Goal: Task Accomplishment & Management: Complete application form

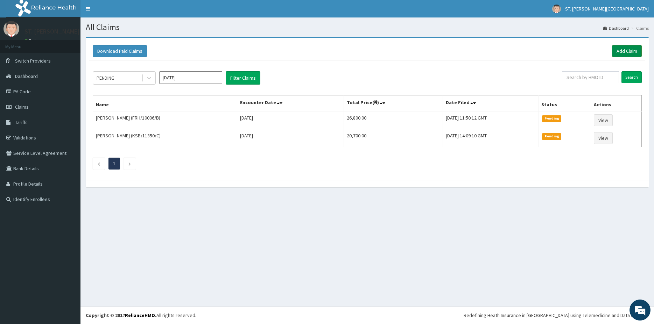
click at [624, 52] on link "Add Claim" at bounding box center [627, 51] width 30 height 12
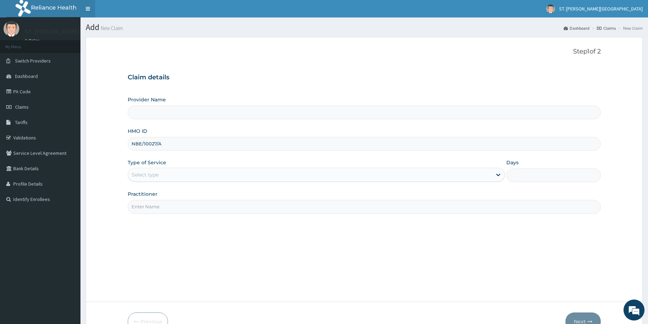
type input "NBE/10027/A"
click at [163, 177] on div "Select type" at bounding box center [310, 174] width 364 height 11
click at [159, 174] on div "Select type" at bounding box center [145, 174] width 27 height 7
click at [157, 173] on div "Select type" at bounding box center [145, 174] width 27 height 7
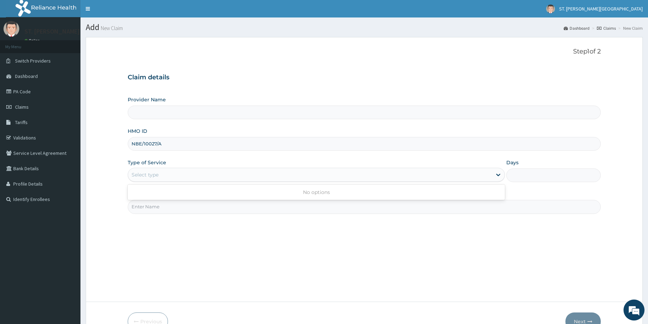
drag, startPoint x: 156, startPoint y: 175, endPoint x: 159, endPoint y: 205, distance: 30.9
click at [157, 182] on div "Use Up and Down to choose options, press Enter to select the currently focused …" at bounding box center [316, 175] width 377 height 14
click at [160, 205] on input "Practitioner" at bounding box center [364, 207] width 473 height 14
type input "dr.andrew"
drag, startPoint x: 151, startPoint y: 174, endPoint x: 149, endPoint y: 163, distance: 11.3
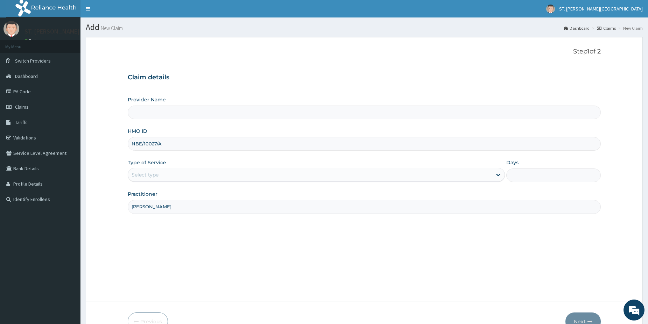
click at [150, 166] on div "Type of Service Select type" at bounding box center [316, 170] width 377 height 23
click at [19, 105] on span "Claims" at bounding box center [22, 107] width 14 height 6
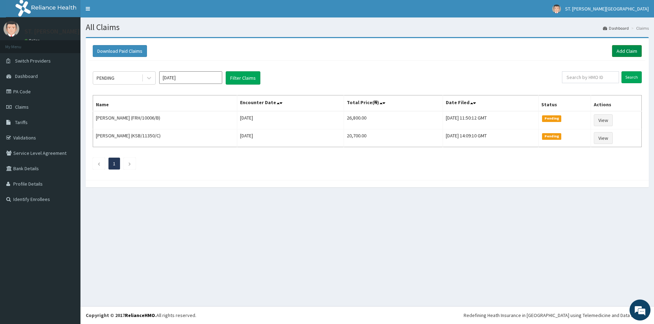
click at [626, 51] on link "Add Claim" at bounding box center [627, 51] width 30 height 12
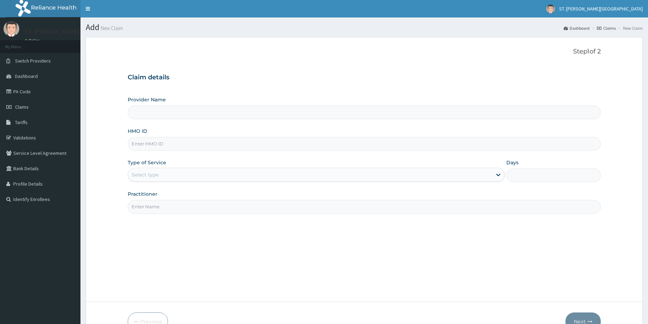
click at [164, 148] on input "HMO ID" at bounding box center [364, 144] width 473 height 14
type input "St Catherine's Specialist Hospital- Abuja"
type input "NBE/10027/A"
click at [158, 168] on div "Select type" at bounding box center [316, 175] width 377 height 14
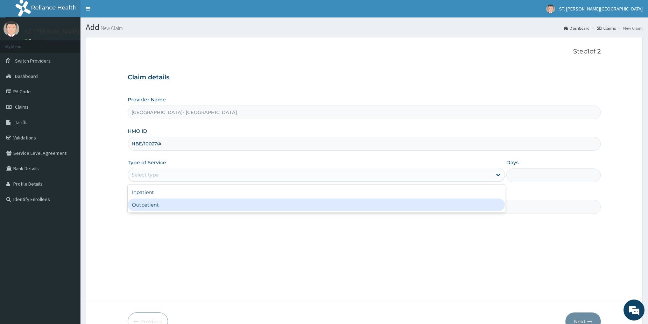
click at [141, 205] on div "Outpatient" at bounding box center [316, 205] width 377 height 13
type input "1"
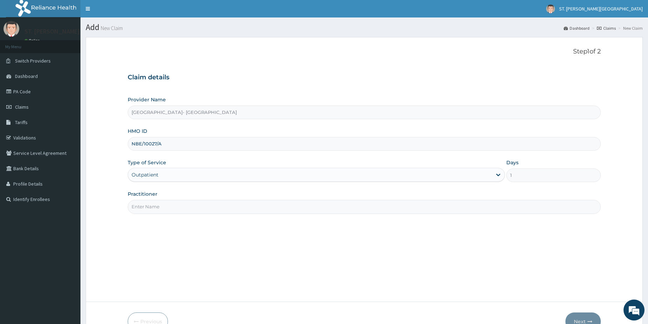
click at [141, 205] on input "Practitioner" at bounding box center [364, 207] width 473 height 14
type input "dr.andrew"
click at [588, 318] on button "Next" at bounding box center [582, 322] width 35 height 18
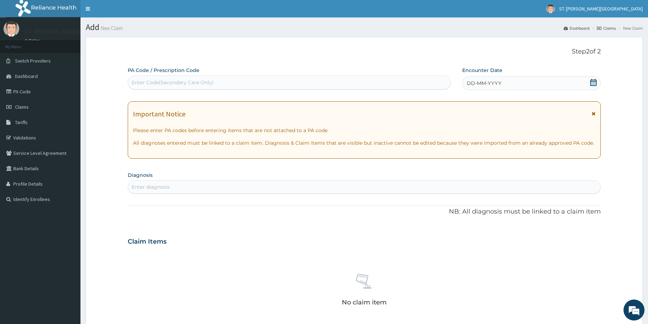
click at [146, 189] on div "Enter diagnosis" at bounding box center [151, 187] width 38 height 7
type input "malaria"
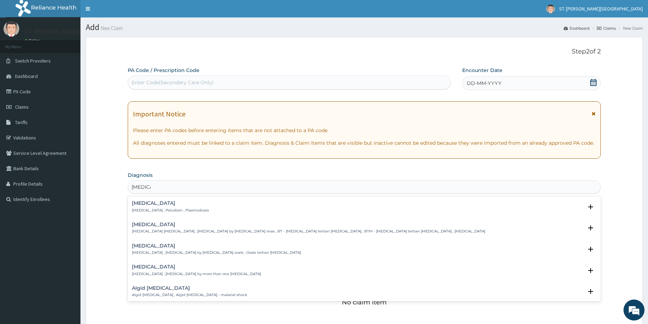
click at [154, 204] on h4 "Malaria" at bounding box center [170, 203] width 77 height 5
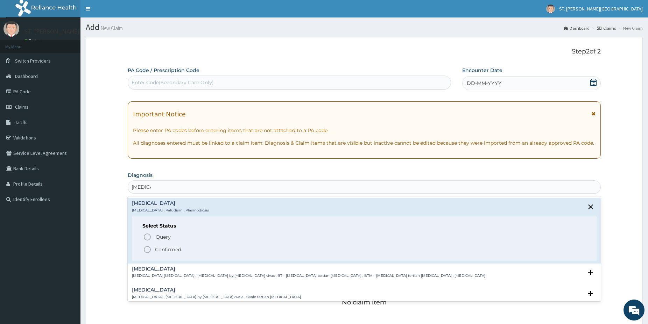
click at [148, 251] on icon "status option filled" at bounding box center [147, 250] width 8 height 8
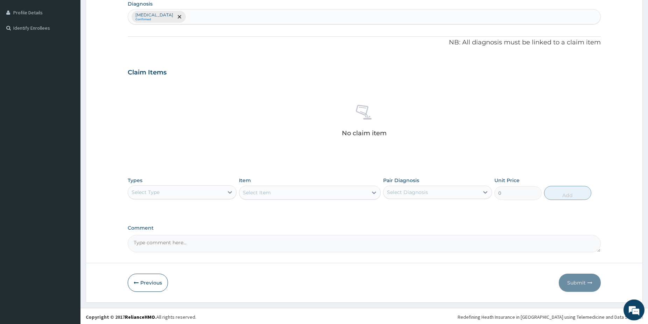
scroll to position [173, 0]
drag, startPoint x: 650, startPoint y: 320, endPoint x: 267, endPoint y: 195, distance: 402.4
click at [204, 188] on div "Select Type" at bounding box center [176, 190] width 96 height 11
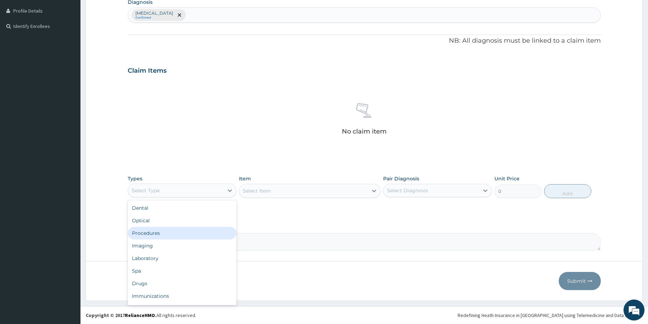
click at [167, 229] on div "Procedures" at bounding box center [182, 233] width 109 height 13
click at [180, 188] on div "Procedures" at bounding box center [176, 190] width 96 height 11
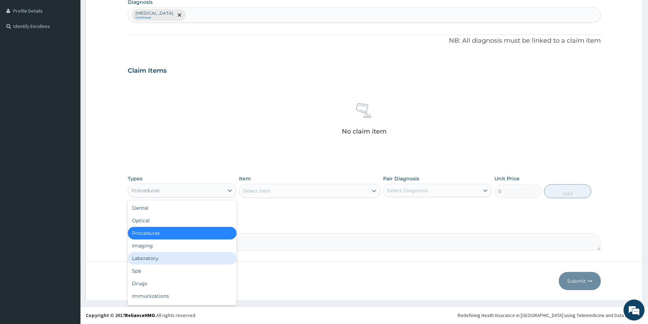
click at [160, 256] on div "Laboratory" at bounding box center [182, 258] width 109 height 13
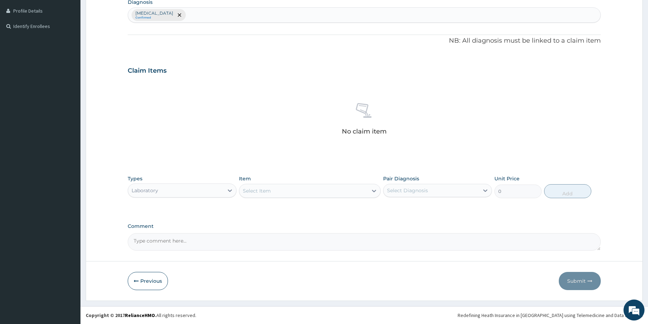
click at [319, 191] on div "Select Item" at bounding box center [303, 190] width 128 height 11
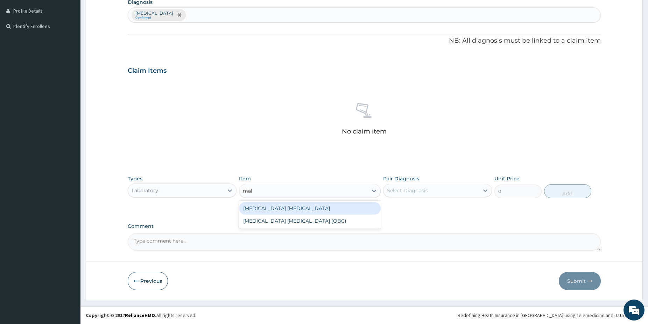
type input "mala"
click at [281, 207] on div "[MEDICAL_DATA] [MEDICAL_DATA]" at bounding box center [310, 208] width 142 height 13
type input "1500"
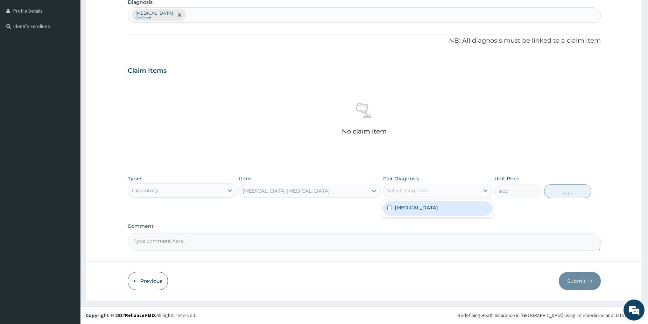
drag, startPoint x: 459, startPoint y: 189, endPoint x: 425, endPoint y: 215, distance: 42.7
click at [458, 189] on div "Select Diagnosis" at bounding box center [432, 190] width 96 height 11
click at [419, 210] on div "Malaria" at bounding box center [437, 209] width 109 height 14
checkbox input "true"
click at [564, 189] on button "Add" at bounding box center [567, 191] width 47 height 14
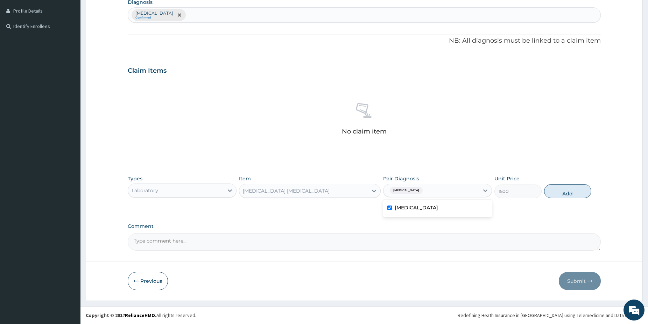
type input "0"
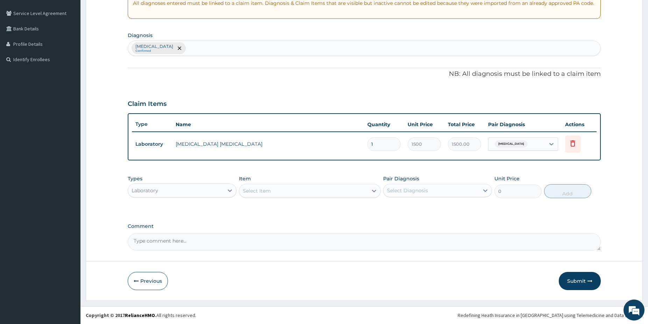
scroll to position [140, 0]
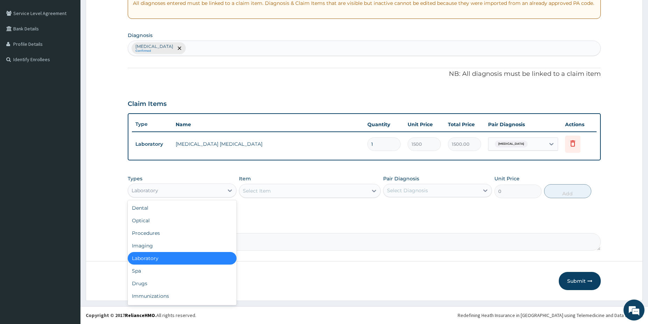
drag, startPoint x: 211, startPoint y: 190, endPoint x: 207, endPoint y: 187, distance: 5.5
click at [210, 187] on div "Laboratory" at bounding box center [176, 190] width 96 height 11
click at [148, 283] on div "Drugs" at bounding box center [182, 284] width 109 height 13
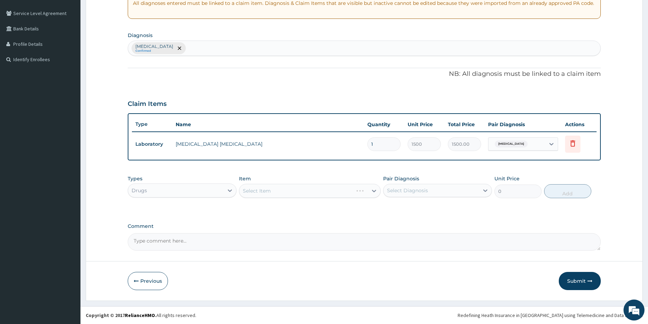
click at [288, 192] on div "Select Item" at bounding box center [310, 191] width 142 height 14
click at [300, 192] on div "Select Item" at bounding box center [303, 190] width 128 height 11
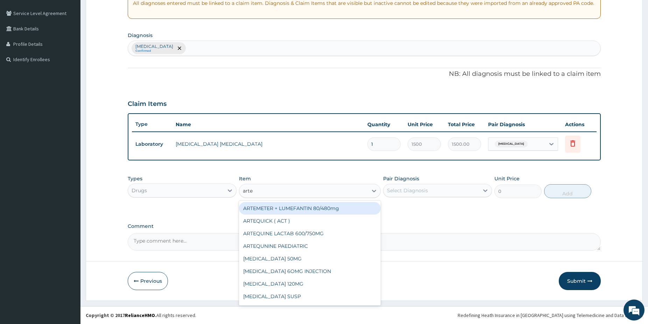
type input "artem"
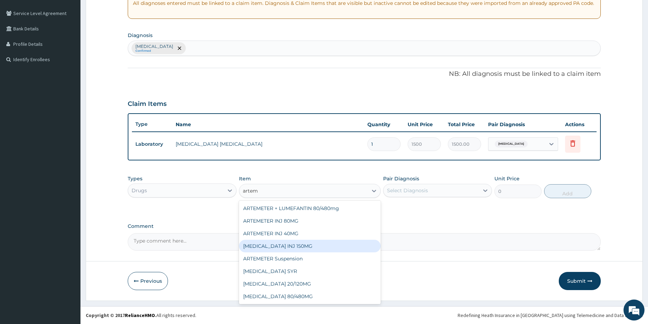
drag, startPoint x: 322, startPoint y: 249, endPoint x: 501, endPoint y: 156, distance: 202.1
click at [322, 247] on div "[MEDICAL_DATA] INJ 150MG" at bounding box center [310, 246] width 142 height 13
type input "2500"
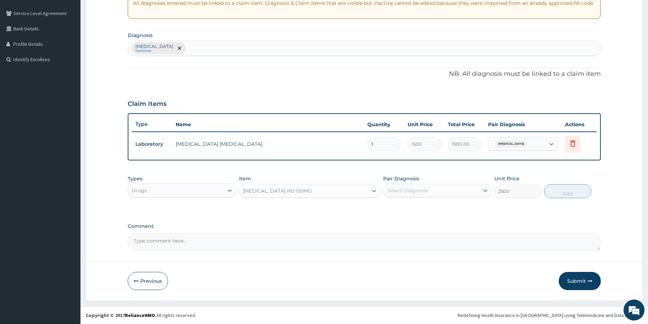
drag, startPoint x: 466, startPoint y: 190, endPoint x: 461, endPoint y: 199, distance: 10.8
click at [466, 190] on div "Select Diagnosis" at bounding box center [432, 190] width 96 height 11
click at [453, 209] on div "Malaria" at bounding box center [437, 209] width 109 height 14
checkbox input "true"
drag, startPoint x: 555, startPoint y: 197, endPoint x: 546, endPoint y: 195, distance: 9.6
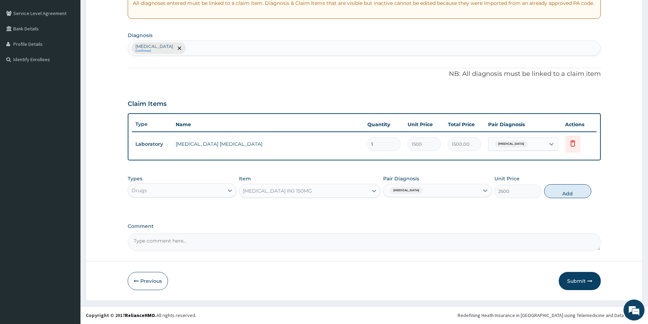
click at [555, 197] on button "Add" at bounding box center [567, 191] width 47 height 14
type input "0"
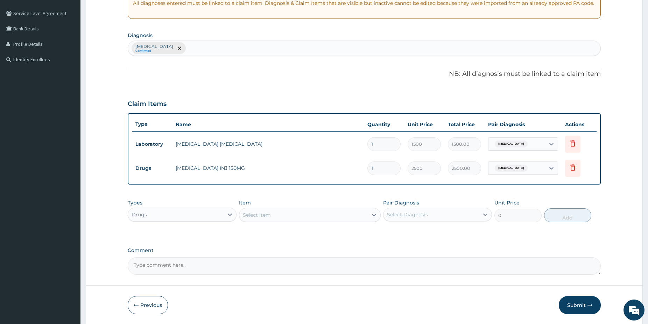
click at [333, 217] on div "Select Item" at bounding box center [303, 215] width 128 height 11
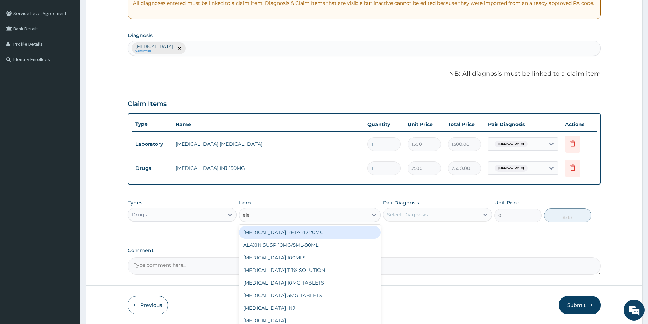
type input "alax"
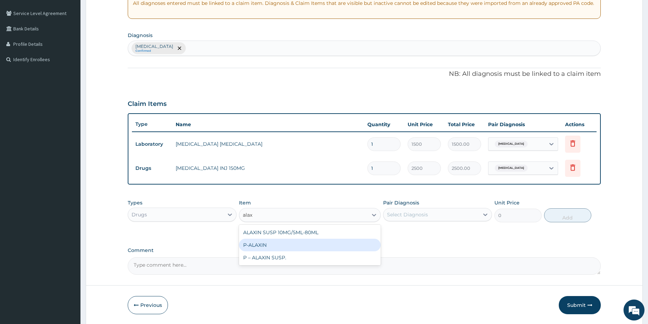
click at [280, 246] on div "P-ALAXIN" at bounding box center [310, 245] width 142 height 13
type input "350"
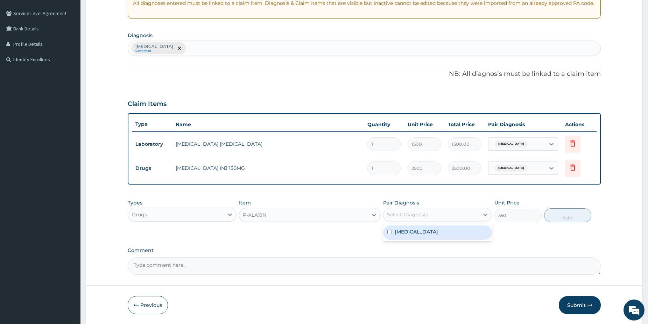
click at [425, 219] on div "Select Diagnosis" at bounding box center [437, 214] width 109 height 13
click at [422, 231] on div "Malaria" at bounding box center [437, 233] width 109 height 14
checkbox input "true"
drag, startPoint x: 578, startPoint y: 214, endPoint x: 573, endPoint y: 212, distance: 6.1
click at [577, 214] on button "Add" at bounding box center [567, 216] width 47 height 14
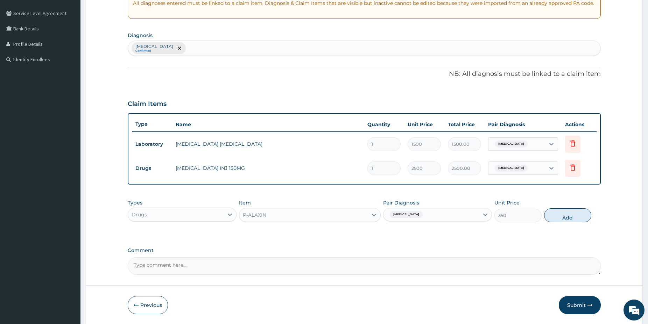
type input "0"
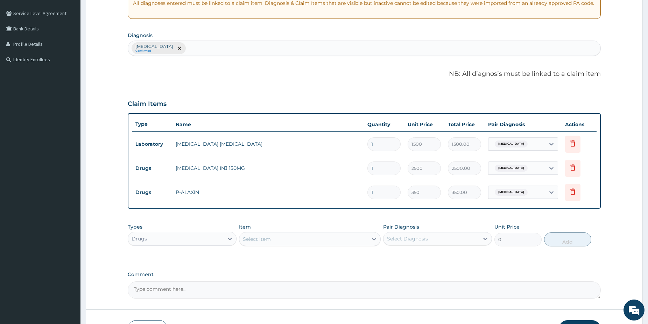
type input "0.00"
type input "9"
type input "3150.00"
type input "9"
click at [328, 241] on div "Select Item" at bounding box center [303, 239] width 128 height 11
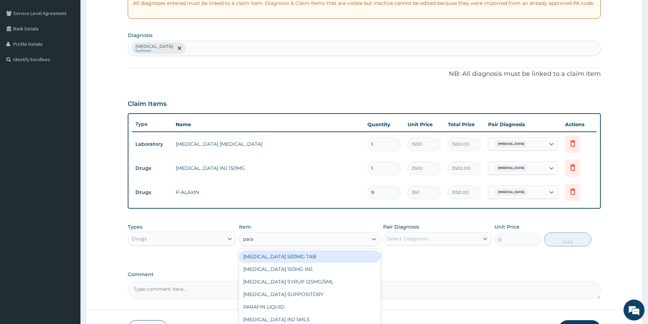
type input "parac"
click at [333, 257] on div "[MEDICAL_DATA] 500MG TAB" at bounding box center [310, 257] width 142 height 13
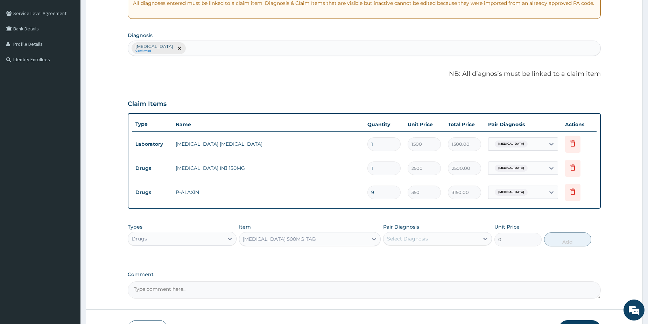
type input "38"
click at [431, 242] on div "Select Diagnosis" at bounding box center [432, 238] width 96 height 11
drag, startPoint x: 421, startPoint y: 254, endPoint x: 434, endPoint y: 254, distance: 13.3
click at [421, 256] on div "Malaria" at bounding box center [437, 257] width 109 height 14
checkbox input "true"
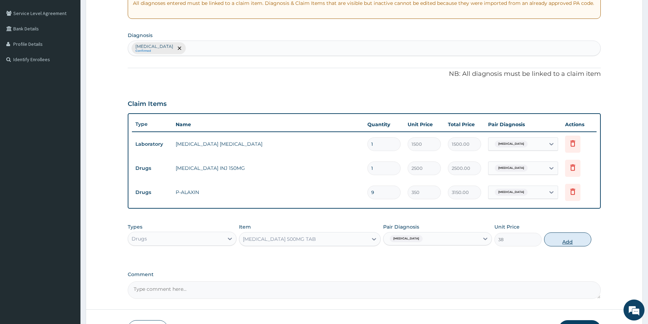
click at [558, 240] on button "Add" at bounding box center [567, 240] width 47 height 14
type input "0"
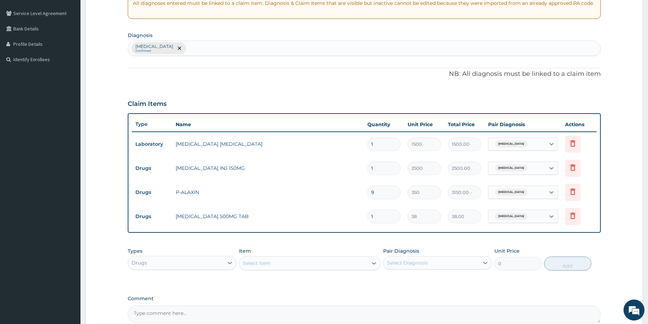
type input "18"
type input "684.00"
type input "18"
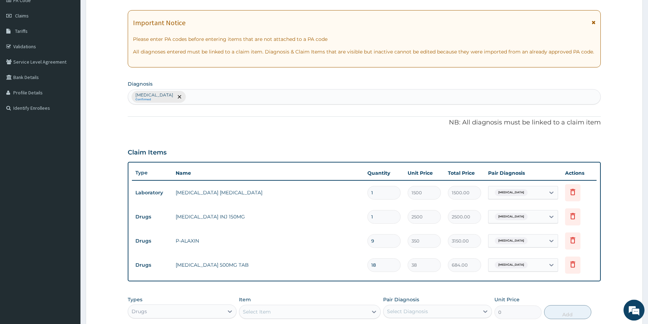
scroll to position [69, 0]
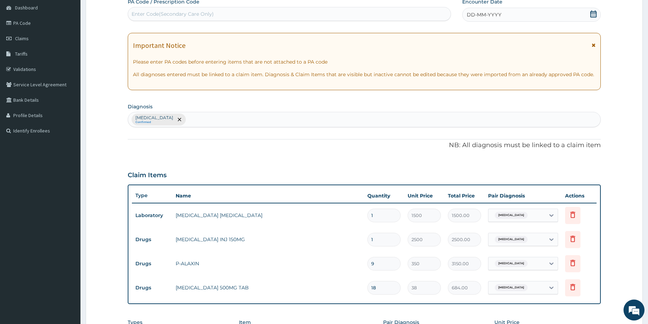
click at [592, 11] on icon at bounding box center [593, 13] width 6 height 7
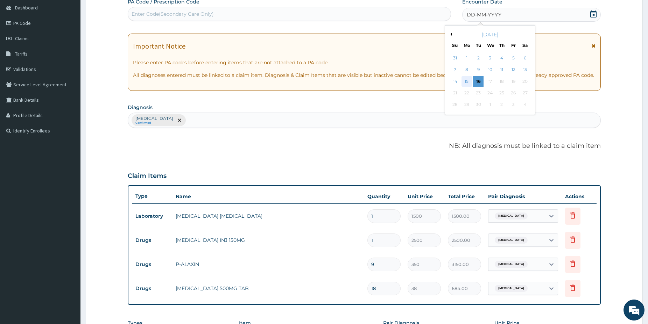
click at [467, 81] on div "15" at bounding box center [467, 81] width 10 height 10
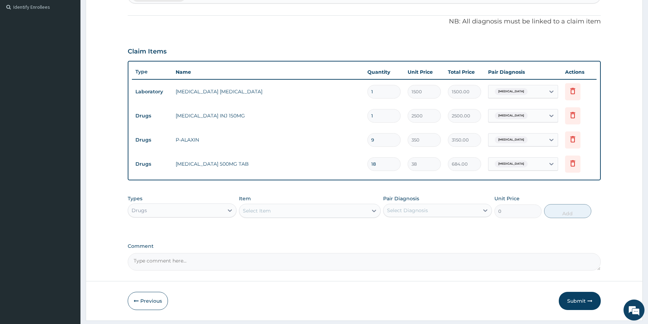
scroll to position [194, 0]
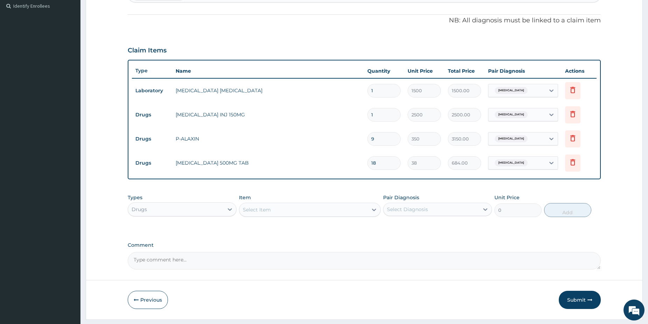
click at [585, 304] on button "Submit" at bounding box center [580, 300] width 42 height 18
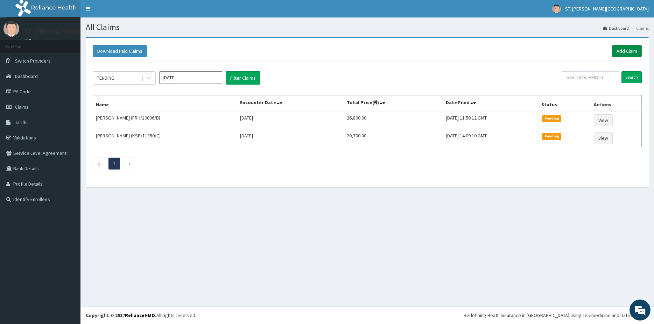
click at [617, 51] on link "Add Claim" at bounding box center [627, 51] width 30 height 12
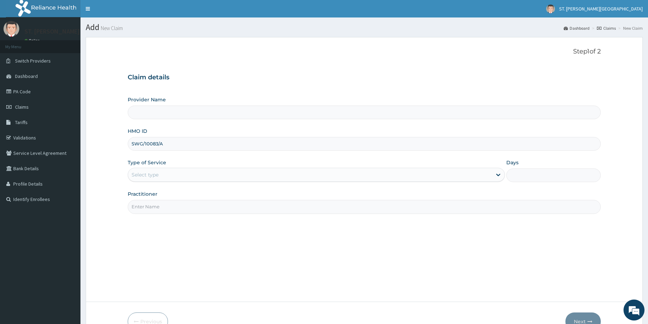
type input "SWG/10083/A"
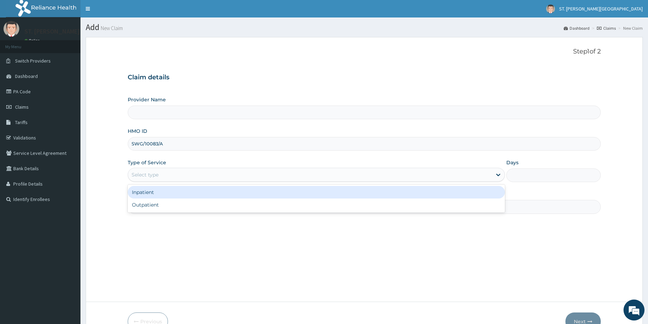
drag, startPoint x: 157, startPoint y: 172, endPoint x: 148, endPoint y: 188, distance: 18.4
click at [157, 172] on div "Select type" at bounding box center [145, 174] width 27 height 7
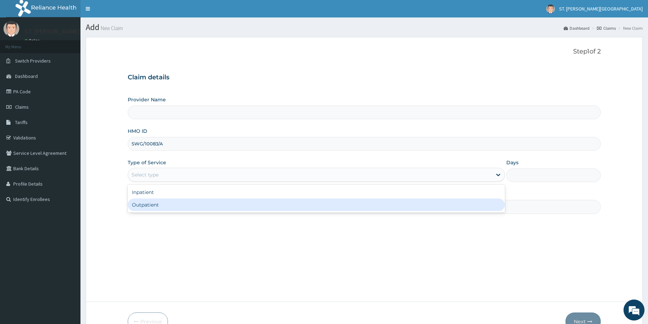
type input "[GEOGRAPHIC_DATA]- [GEOGRAPHIC_DATA]"
click at [146, 206] on div "Outpatient" at bounding box center [316, 205] width 377 height 13
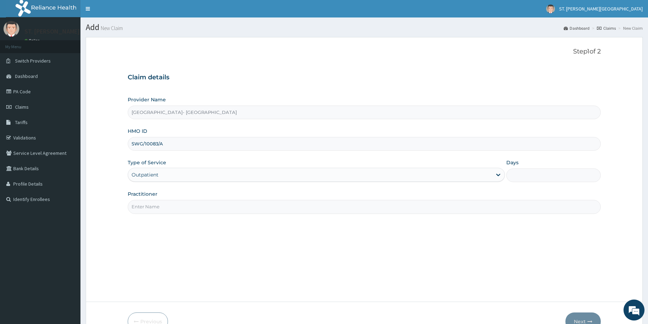
type input "1"
click at [147, 205] on input "Practitioner" at bounding box center [364, 207] width 473 height 14
type input "dr.latifah"
click at [587, 316] on button "Next" at bounding box center [582, 322] width 35 height 18
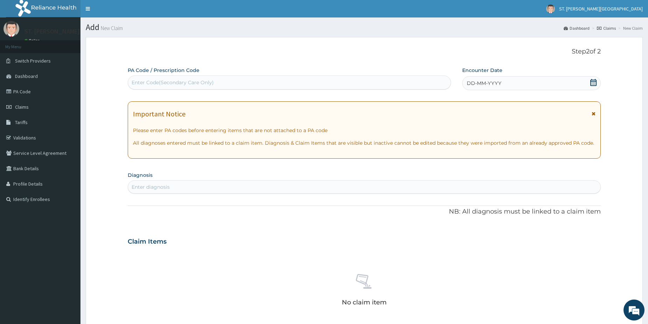
click at [211, 186] on div "Enter diagnosis" at bounding box center [364, 187] width 472 height 11
type input "malaria"
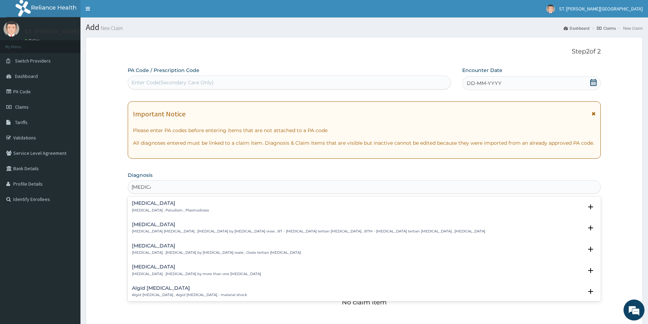
click at [137, 208] on div "Malaria Malaria , Paludism , Plasmodiosis" at bounding box center [170, 207] width 77 height 12
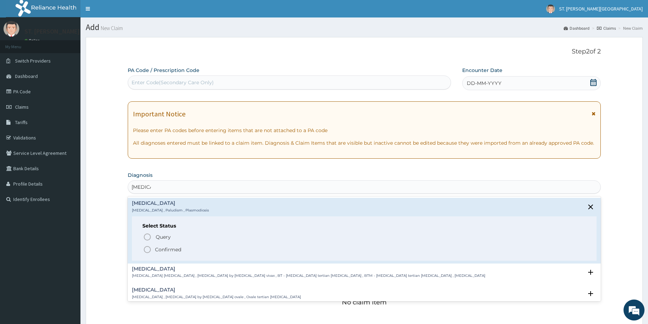
click at [145, 248] on icon "status option filled" at bounding box center [147, 250] width 8 height 8
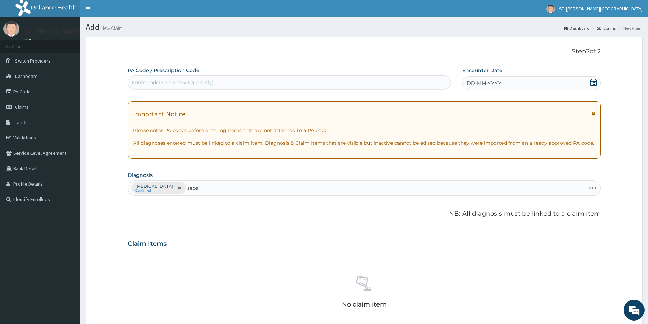
type input "sepsi"
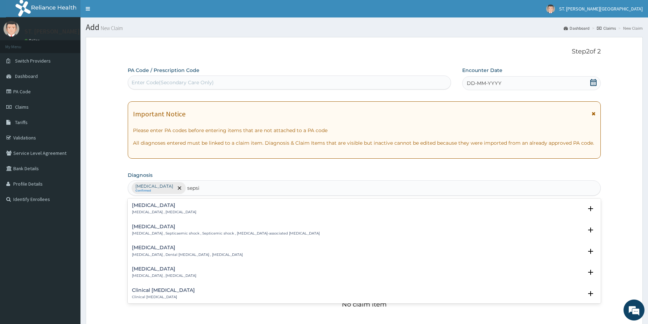
drag, startPoint x: 156, startPoint y: 213, endPoint x: 154, endPoint y: 210, distance: 4.4
click at [154, 210] on div "Sepsis Systemic infection , Sepsis" at bounding box center [164, 209] width 64 height 12
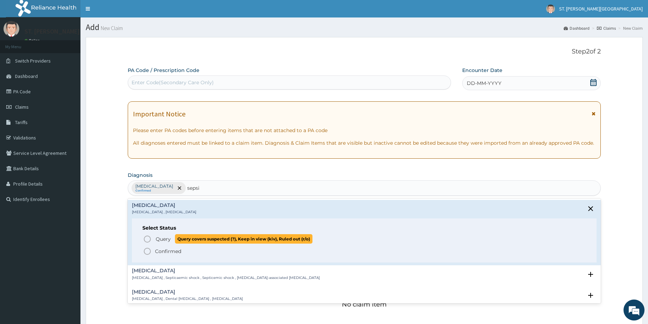
click at [147, 237] on icon "status option query" at bounding box center [147, 239] width 8 height 8
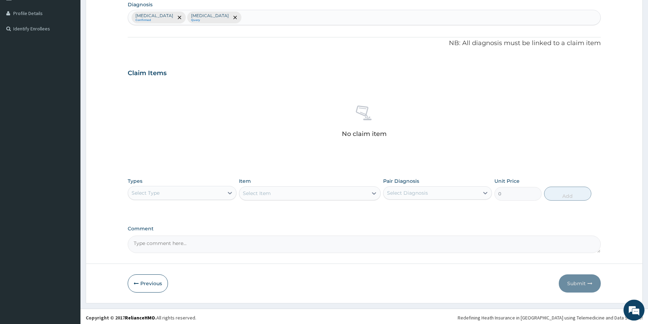
scroll to position [173, 0]
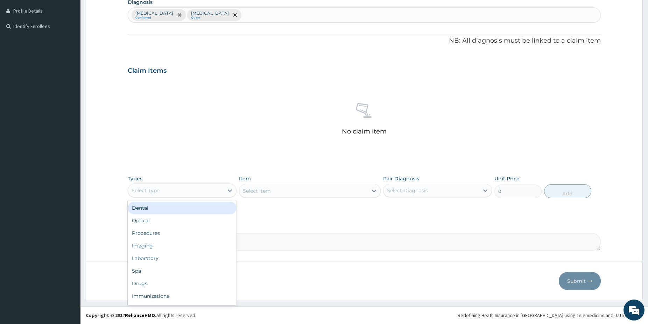
drag, startPoint x: 212, startPoint y: 190, endPoint x: 195, endPoint y: 201, distance: 20.3
click at [212, 190] on div "Select Type" at bounding box center [176, 190] width 96 height 11
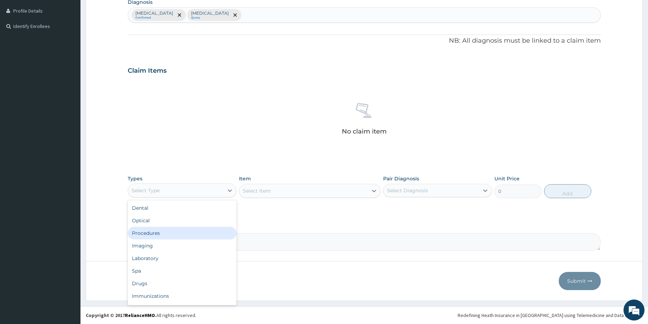
click at [165, 238] on div "Procedures" at bounding box center [182, 233] width 109 height 13
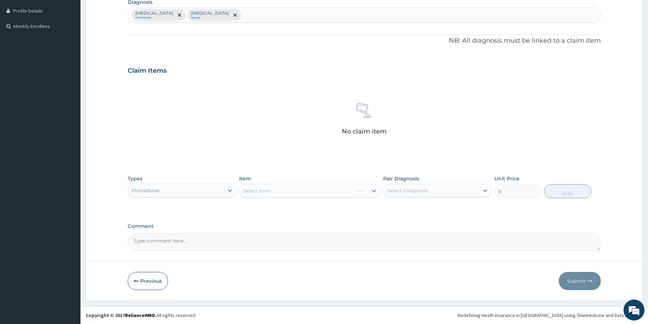
click at [290, 195] on div "Select Item" at bounding box center [310, 191] width 142 height 14
click at [310, 191] on div "Select Item" at bounding box center [303, 190] width 128 height 11
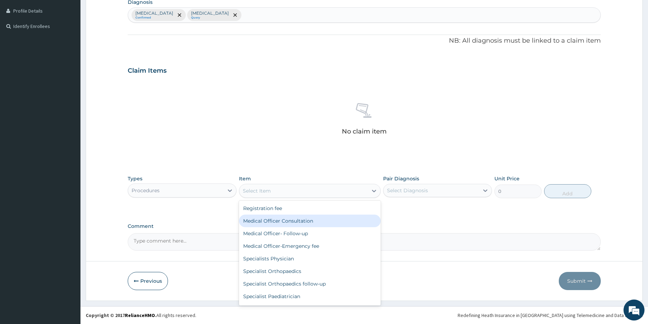
click at [301, 218] on div "Medical Officer Consultation" at bounding box center [310, 221] width 142 height 13
type input "5000"
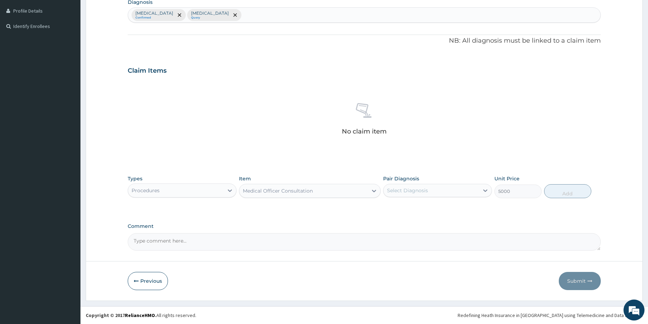
drag, startPoint x: 466, startPoint y: 190, endPoint x: 456, endPoint y: 196, distance: 12.1
click at [464, 189] on div "Select Diagnosis" at bounding box center [432, 190] width 96 height 11
click at [438, 208] on div "Malaria" at bounding box center [437, 209] width 109 height 14
checkbox input "true"
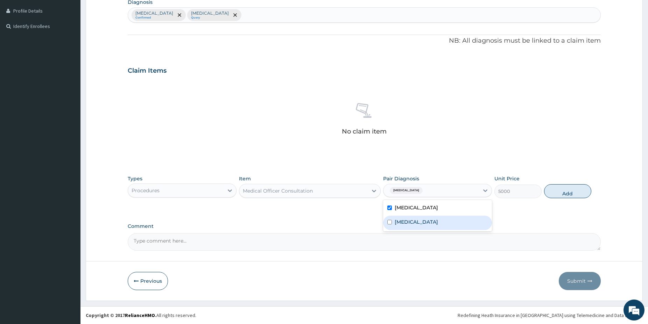
click at [429, 222] on div "Sepsis" at bounding box center [437, 223] width 109 height 14
checkbox input "true"
click at [565, 191] on button "Add" at bounding box center [567, 191] width 47 height 14
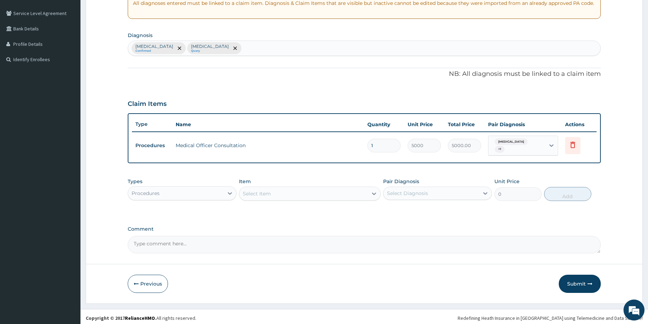
click at [160, 189] on div "Procedures" at bounding box center [176, 193] width 96 height 11
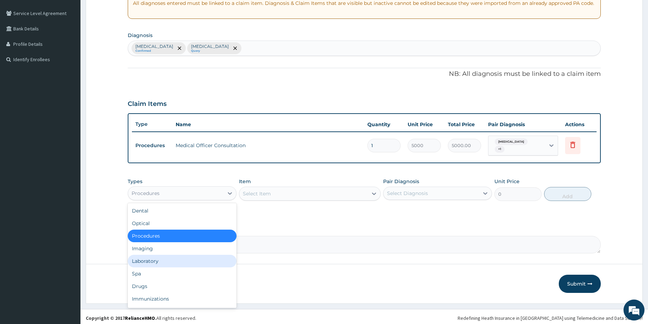
click at [134, 258] on div "Laboratory" at bounding box center [182, 261] width 109 height 13
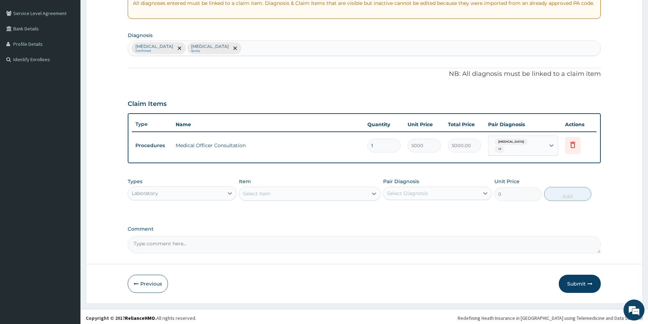
click at [286, 190] on div "Select Item" at bounding box center [303, 193] width 128 height 11
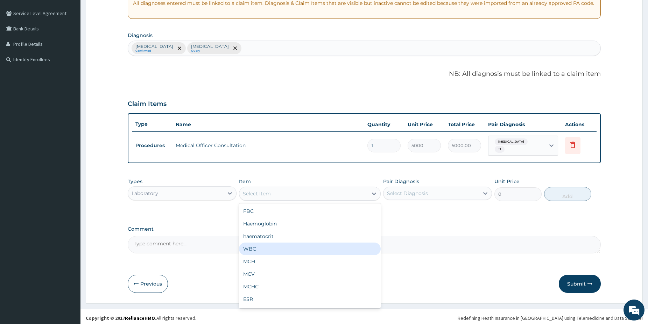
drag, startPoint x: 264, startPoint y: 248, endPoint x: 436, endPoint y: 230, distance: 173.5
click at [264, 248] on div "WBC" at bounding box center [310, 249] width 142 height 13
type input "2500"
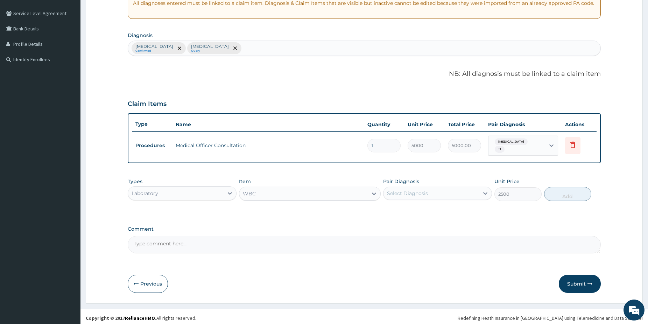
click at [443, 189] on div "Select Diagnosis" at bounding box center [432, 193] width 96 height 11
click at [421, 221] on div "Sepsis" at bounding box center [437, 226] width 109 height 14
checkbox input "true"
click at [570, 192] on button "Add" at bounding box center [567, 194] width 47 height 14
type input "0"
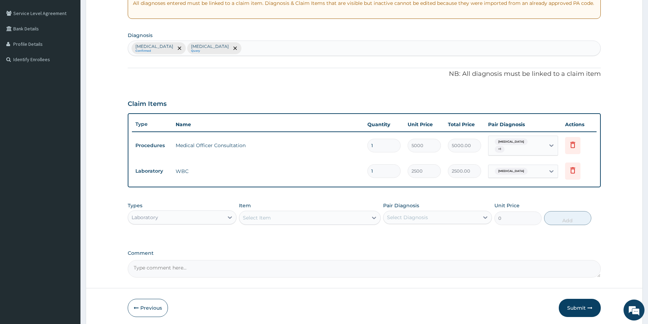
click at [347, 213] on div "Select Item" at bounding box center [303, 217] width 128 height 11
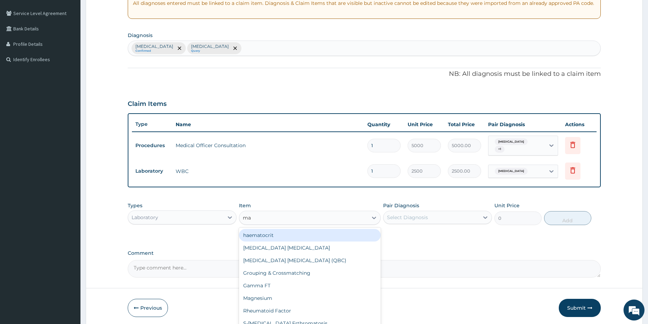
type input "mal"
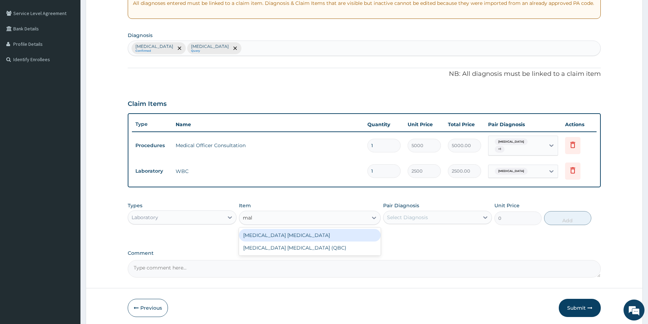
click at [346, 232] on div "[MEDICAL_DATA] [MEDICAL_DATA]" at bounding box center [310, 235] width 142 height 13
type input "1500"
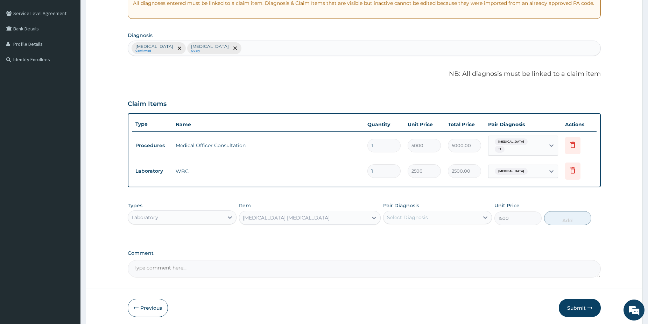
click at [433, 212] on div "Select Diagnosis" at bounding box center [432, 217] width 96 height 11
drag, startPoint x: 410, startPoint y: 232, endPoint x: 497, endPoint y: 236, distance: 86.5
click at [410, 232] on label "Malaria" at bounding box center [416, 234] width 43 height 7
checkbox input "true"
click at [569, 214] on button "Add" at bounding box center [567, 218] width 47 height 14
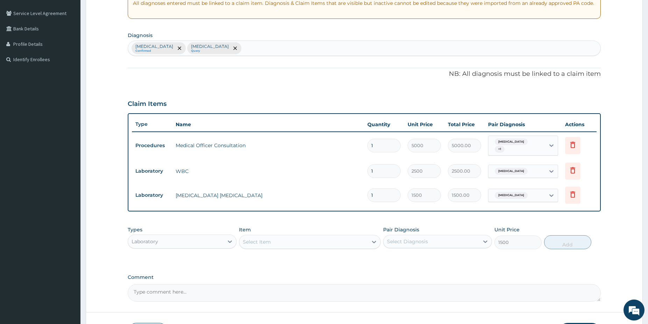
type input "0"
click at [171, 238] on div "Laboratory" at bounding box center [176, 241] width 96 height 11
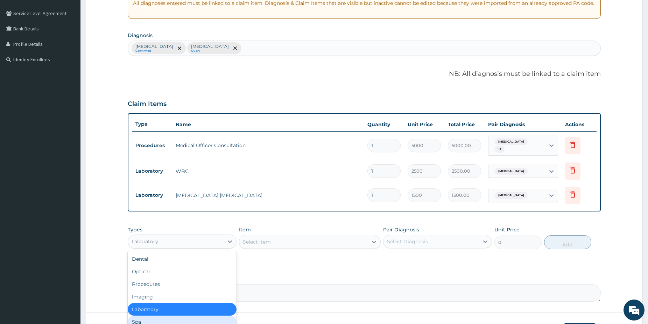
scroll to position [24, 0]
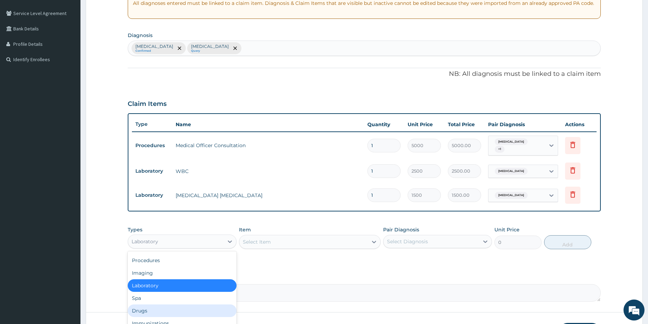
click at [179, 305] on div "Drugs" at bounding box center [182, 311] width 109 height 13
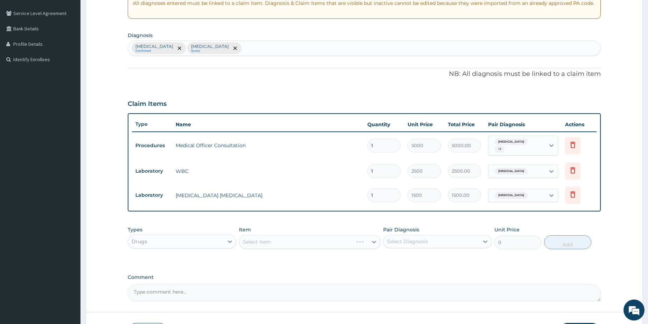
click at [311, 238] on div "Select Item" at bounding box center [310, 242] width 142 height 14
click at [282, 239] on div "Select Item" at bounding box center [303, 242] width 128 height 11
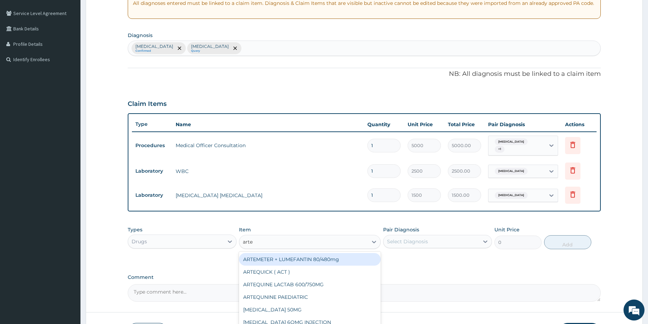
type input "artem"
click at [292, 260] on div "ARTEMETER + LUMEFANTIN 80/480mg" at bounding box center [310, 259] width 142 height 13
type input "350"
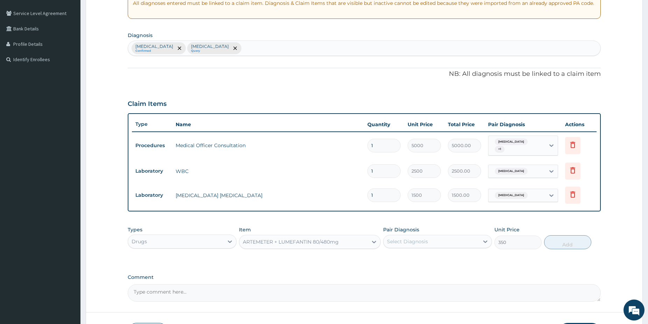
drag, startPoint x: 431, startPoint y: 240, endPoint x: 424, endPoint y: 240, distance: 7.0
click at [430, 239] on div "Select Diagnosis" at bounding box center [432, 241] width 96 height 11
click at [421, 253] on div "[MEDICAL_DATA]" at bounding box center [437, 260] width 109 height 14
checkbox input "true"
click at [567, 236] on button "Add" at bounding box center [567, 243] width 47 height 14
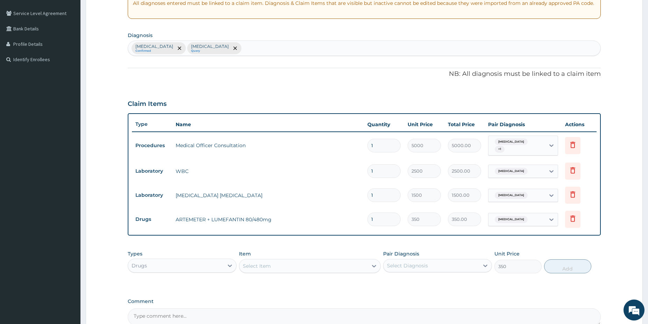
type input "0"
type input "0.00"
type input "6"
type input "2100.00"
type input "6"
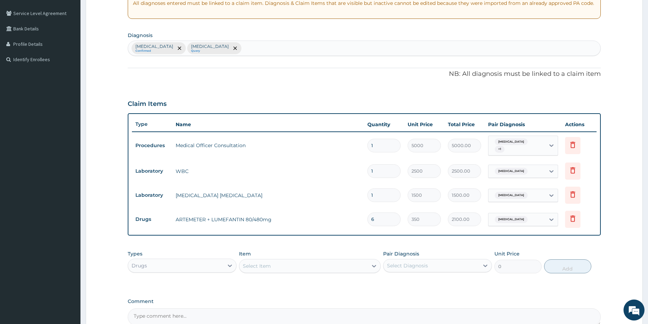
click at [352, 264] on div "Select Item" at bounding box center [303, 266] width 128 height 11
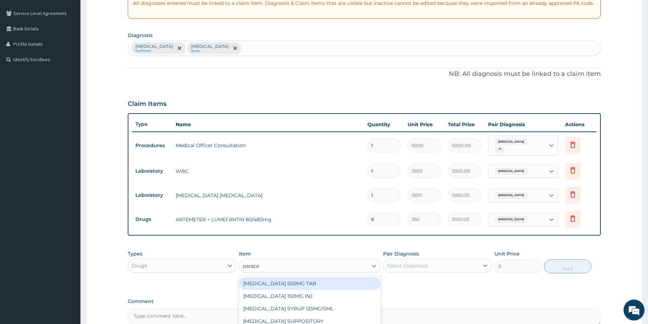
type input "paracet"
click at [312, 284] on div "PARACETAMOL 500MG TAB" at bounding box center [310, 284] width 142 height 13
type input "38"
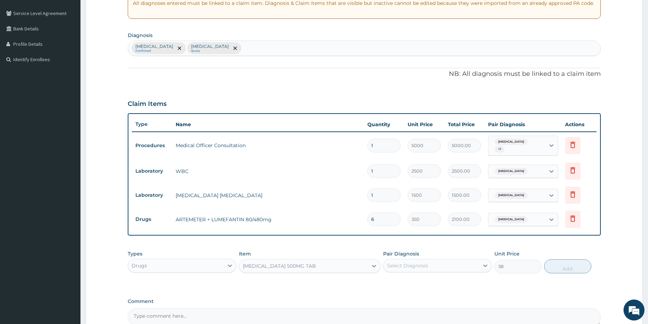
click at [452, 264] on div "Select Diagnosis" at bounding box center [432, 265] width 96 height 11
click at [434, 279] on div "Malaria" at bounding box center [437, 284] width 109 height 14
checkbox input "true"
click at [559, 266] on button "Add" at bounding box center [567, 267] width 47 height 14
type input "0"
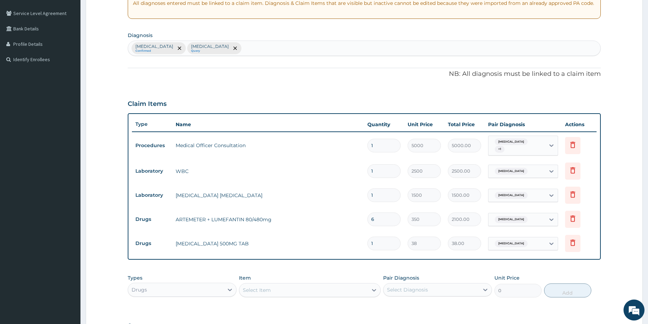
type input "18"
type input "684.00"
type input "18"
click at [304, 287] on div "Select Item" at bounding box center [303, 290] width 128 height 11
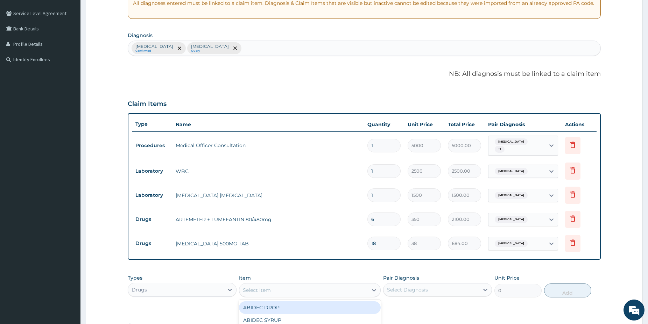
click at [302, 288] on div "Select Item" at bounding box center [303, 290] width 128 height 11
click at [272, 288] on div "Select Item" at bounding box center [303, 290] width 128 height 11
type input "amoxi"
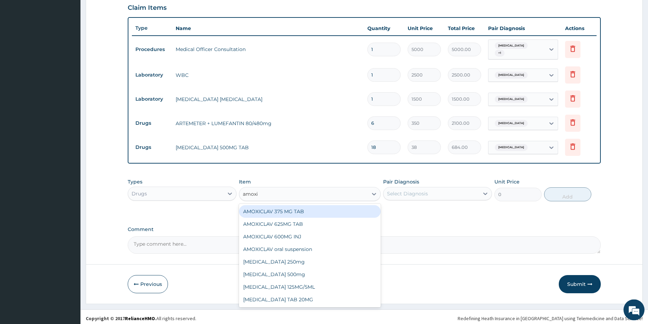
drag, startPoint x: 648, startPoint y: 319, endPoint x: 462, endPoint y: 245, distance: 200.4
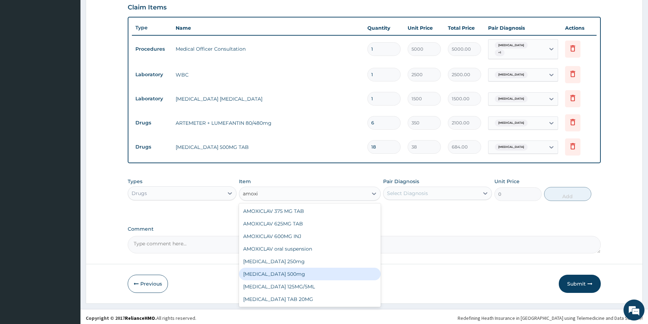
click at [273, 272] on div "[MEDICAL_DATA] 500mg" at bounding box center [310, 274] width 142 height 13
type input "150"
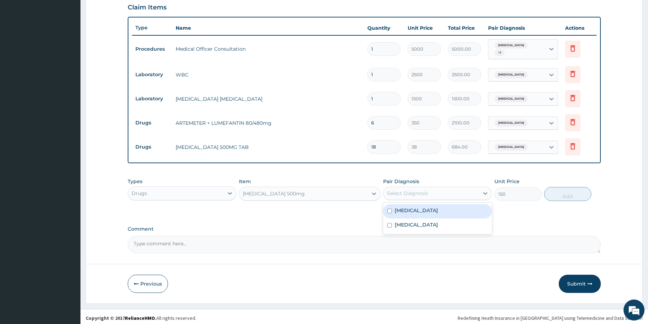
drag, startPoint x: 456, startPoint y: 189, endPoint x: 440, endPoint y: 193, distance: 16.1
click at [455, 189] on div "Select Diagnosis" at bounding box center [432, 193] width 96 height 11
click at [414, 224] on div "Sepsis" at bounding box center [437, 226] width 109 height 14
checkbox input "true"
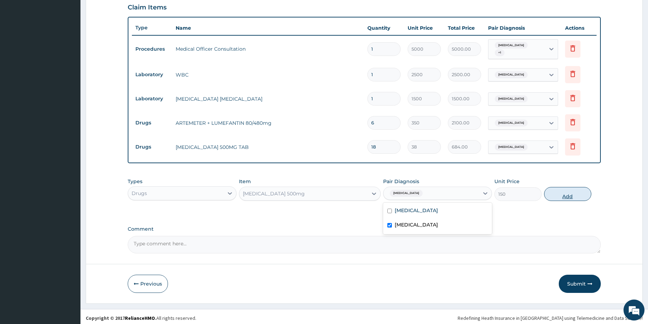
click at [560, 189] on button "Add" at bounding box center [567, 194] width 47 height 14
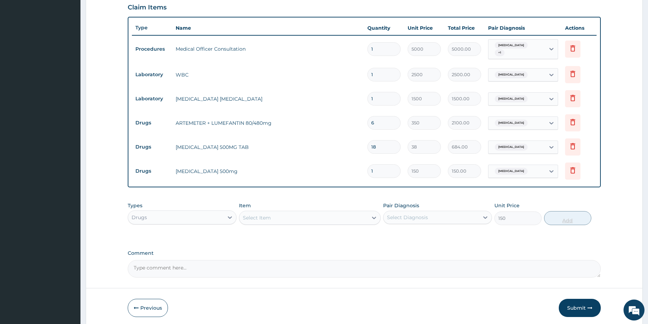
type input "0"
type input "0.00"
type input "2"
type input "300.00"
type input "20"
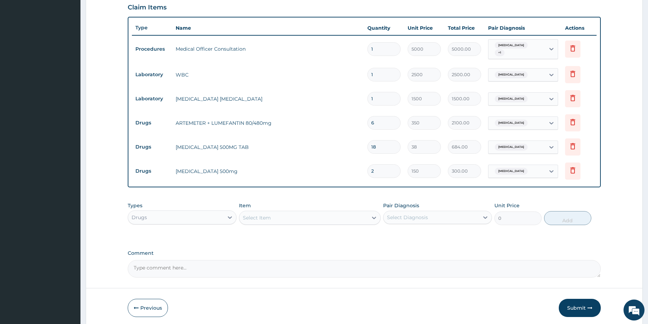
type input "3000.00"
type input "20"
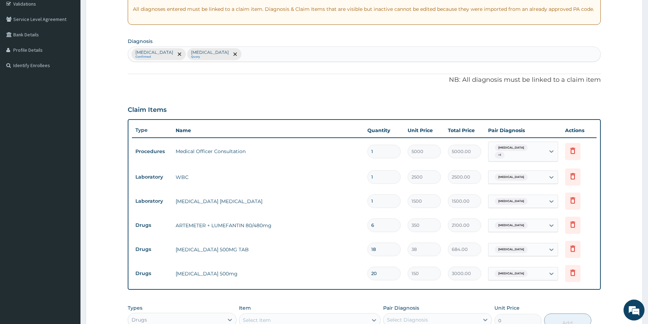
scroll to position [129, 0]
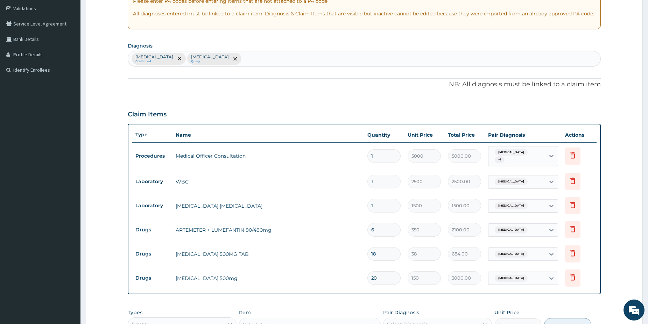
click at [214, 62] on div "Malaria Confirmed Sepsis Query" at bounding box center [364, 58] width 472 height 15
type input "upper res"
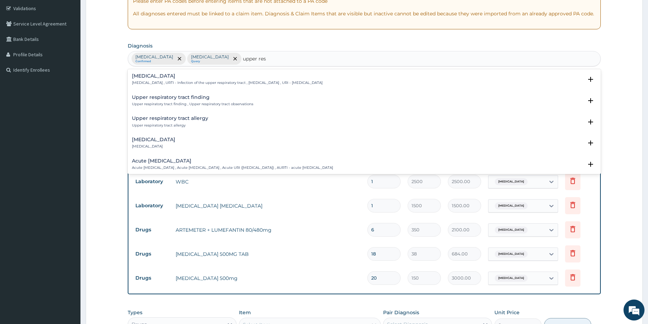
click at [166, 80] on div "Upper respiratory infection Upper respiratory infection , URTI - Infection of t…" at bounding box center [227, 79] width 191 height 12
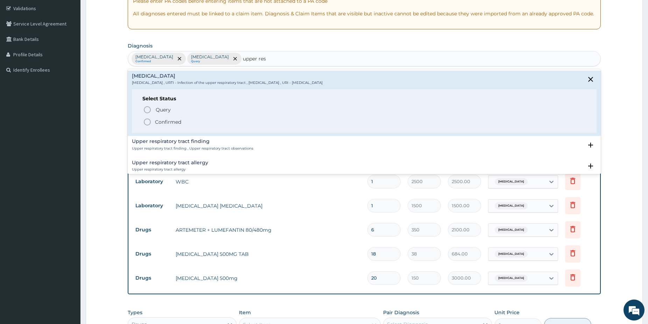
drag, startPoint x: 148, startPoint y: 120, endPoint x: 181, endPoint y: 114, distance: 33.1
click at [148, 118] on icon "status option filled" at bounding box center [147, 122] width 8 height 8
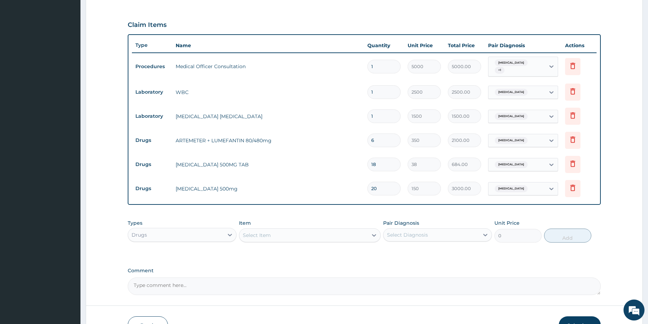
scroll to position [220, 0]
click at [324, 227] on div "Select Item" at bounding box center [310, 234] width 142 height 14
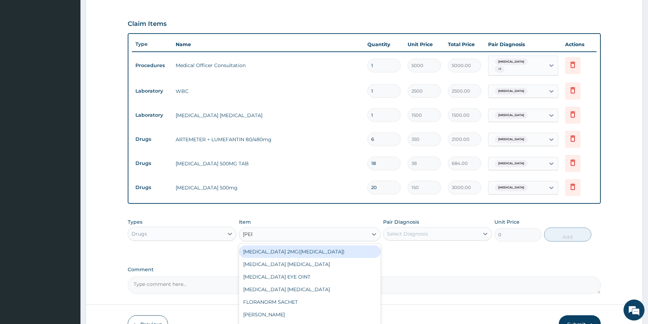
type input "lorat"
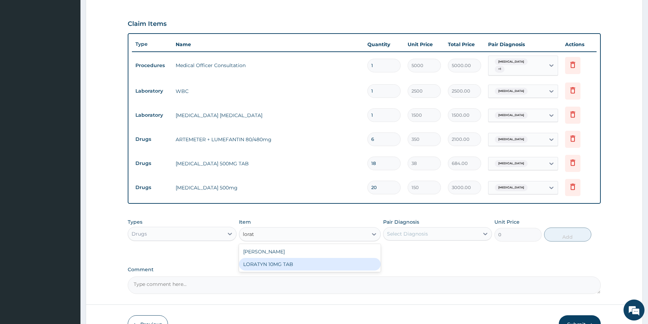
click at [300, 259] on div "LORATYN 10MG TAB" at bounding box center [310, 264] width 142 height 13
type input "80"
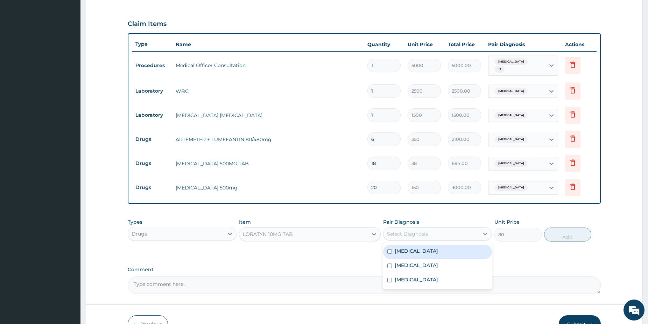
click at [444, 231] on div "Select Diagnosis" at bounding box center [432, 234] width 96 height 11
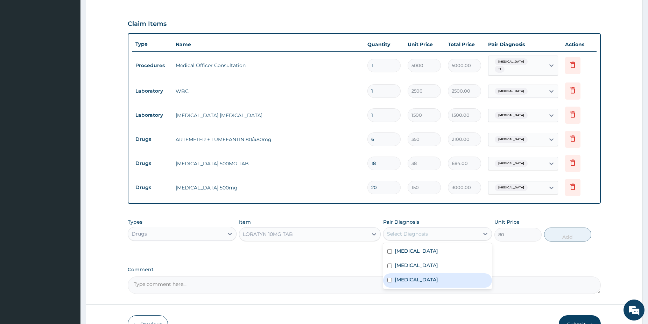
drag, startPoint x: 427, startPoint y: 276, endPoint x: 476, endPoint y: 282, distance: 49.4
click at [428, 276] on label "Upper respiratory infection" at bounding box center [416, 279] width 43 height 7
checkbox input "true"
click at [557, 233] on button "Add" at bounding box center [567, 235] width 47 height 14
type input "0"
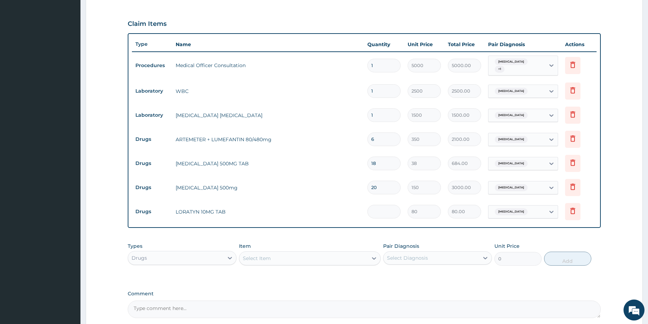
type input "0.00"
type input "3"
type input "240.00"
type input "3"
type input "0.00"
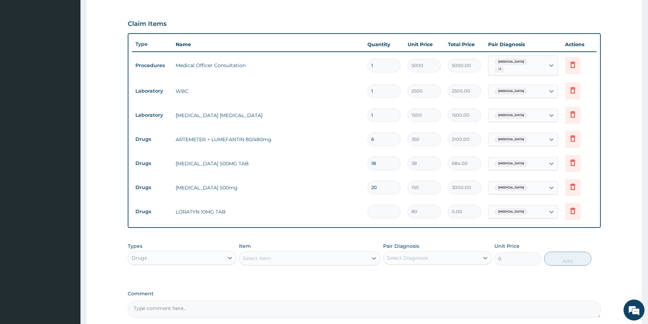
type input "5"
type input "400.00"
type input "5"
click at [298, 259] on div "Select Item" at bounding box center [303, 258] width 128 height 11
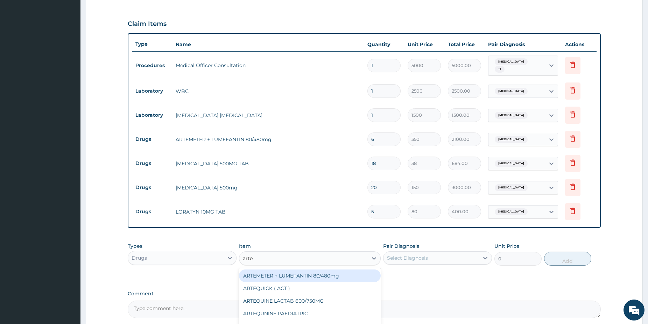
type input "artem"
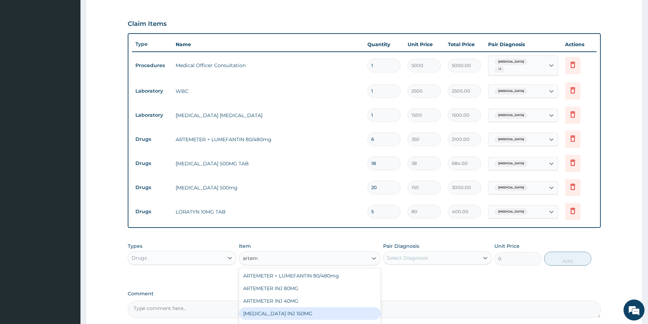
drag, startPoint x: 302, startPoint y: 312, endPoint x: 316, endPoint y: 301, distance: 18.1
click at [302, 312] on div "ARTEMETHER INJ 150MG" at bounding box center [310, 314] width 142 height 13
type input "2500"
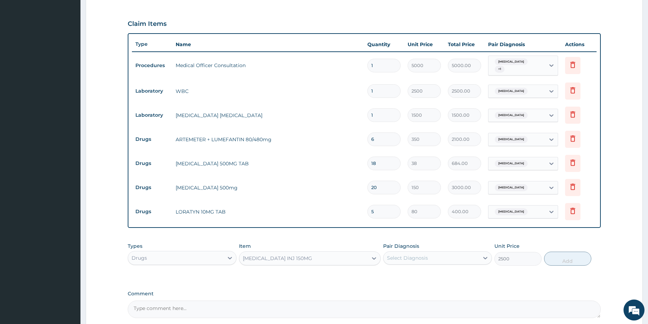
click at [424, 255] on div "Select Diagnosis" at bounding box center [407, 258] width 41 height 7
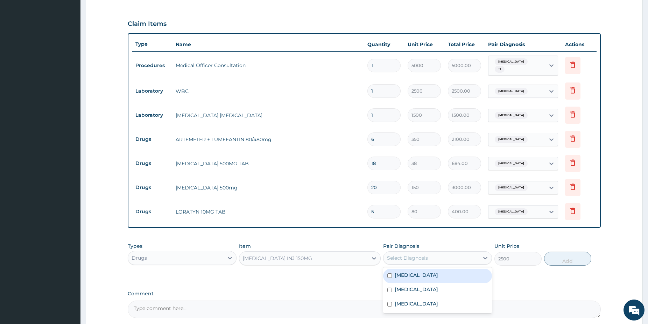
click at [421, 273] on div "Malaria" at bounding box center [437, 276] width 109 height 14
checkbox input "true"
click at [567, 256] on button "Add" at bounding box center [567, 259] width 47 height 14
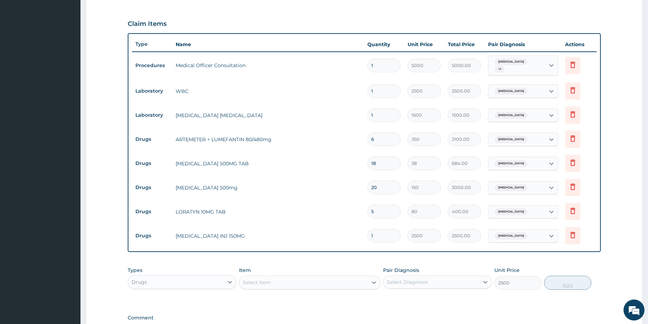
type input "0"
type input "0.00"
type input "2"
type input "5000.00"
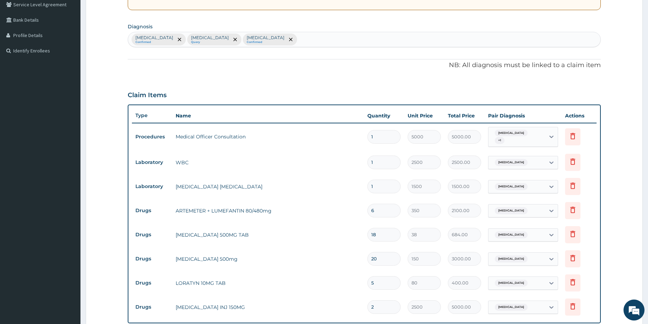
scroll to position [42, 0]
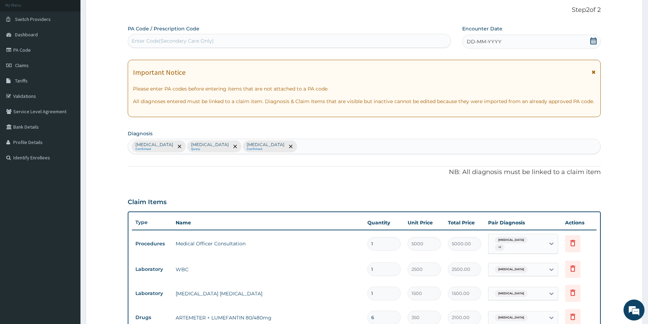
type input "2"
click at [594, 41] on icon at bounding box center [593, 40] width 7 height 7
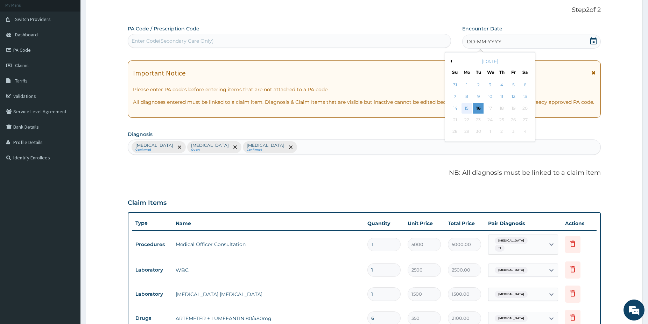
click at [468, 108] on div "15" at bounding box center [467, 108] width 10 height 10
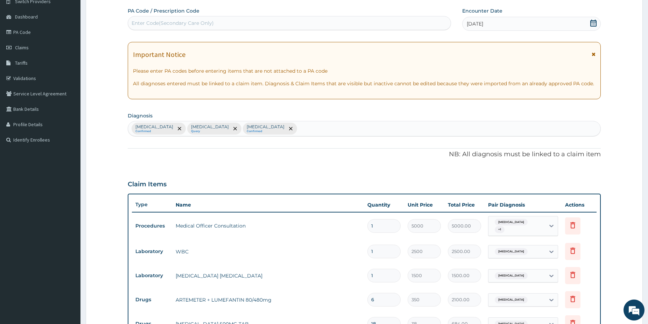
drag, startPoint x: 651, startPoint y: 323, endPoint x: 649, endPoint y: 283, distance: 39.6
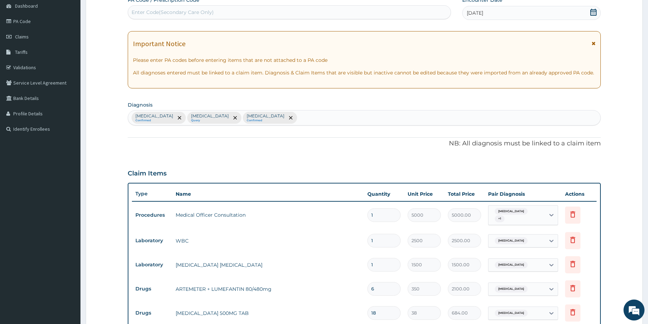
scroll to position [71, 0]
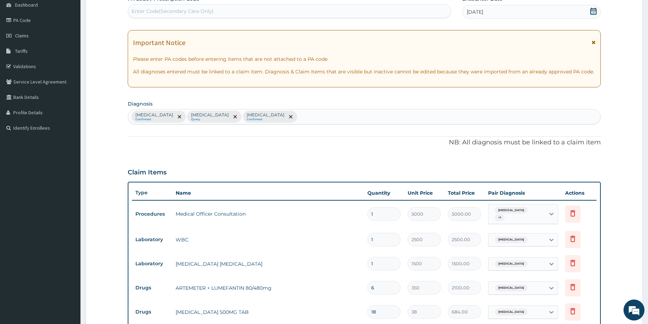
click at [592, 12] on icon at bounding box center [593, 11] width 6 height 7
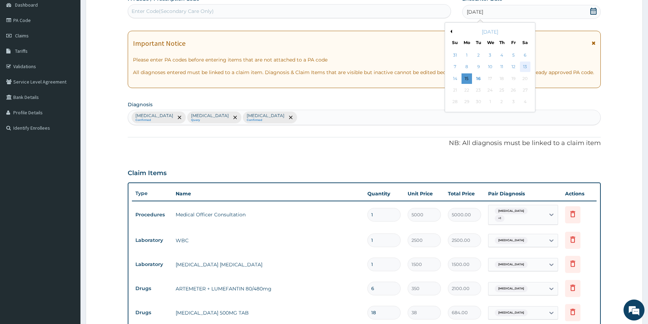
click at [529, 65] on div "13" at bounding box center [525, 67] width 10 height 10
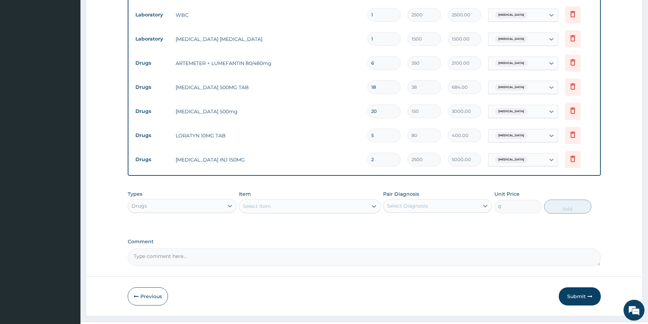
scroll to position [309, 0]
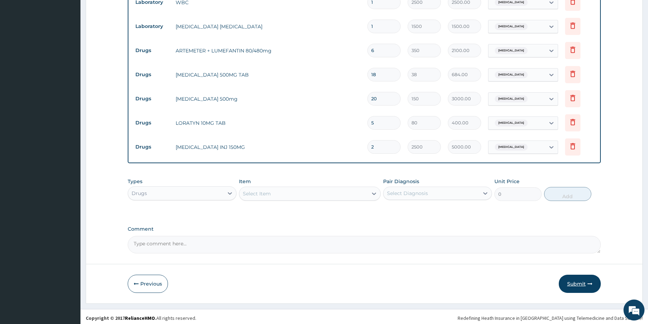
click at [584, 281] on button "Submit" at bounding box center [580, 284] width 42 height 18
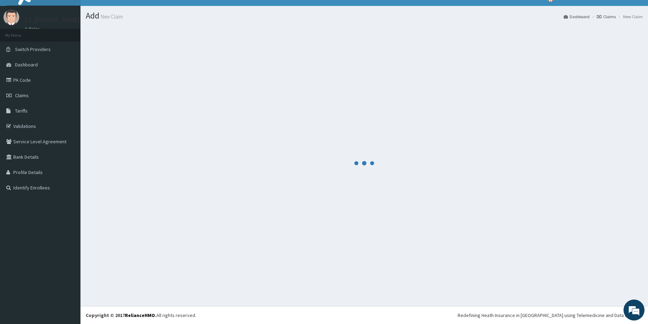
scroll to position [12, 0]
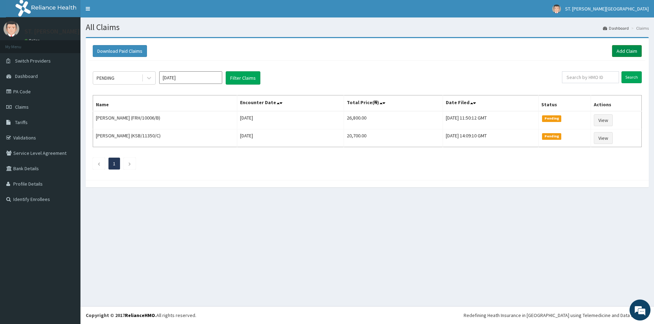
click at [624, 55] on link "Add Claim" at bounding box center [627, 51] width 30 height 12
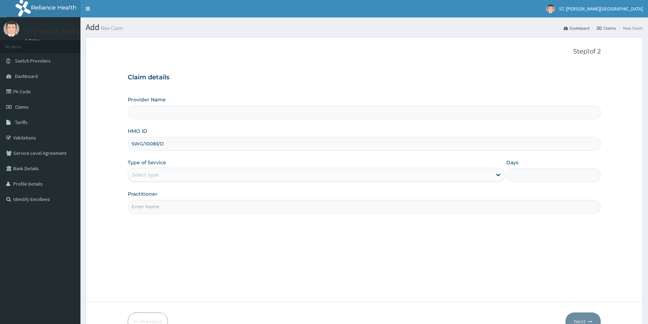
type input "SWG/10083/D"
click at [154, 173] on div "Select type" at bounding box center [145, 174] width 27 height 7
drag, startPoint x: 151, startPoint y: 181, endPoint x: 151, endPoint y: 171, distance: 9.1
click at [151, 176] on div "Select type" at bounding box center [310, 174] width 364 height 11
click at [151, 171] on div "Select type" at bounding box center [310, 174] width 364 height 11
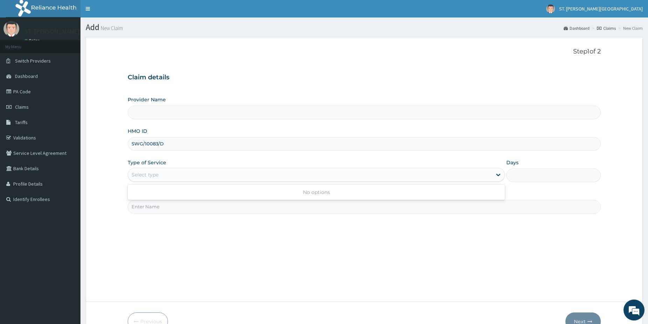
drag, startPoint x: 150, startPoint y: 173, endPoint x: 154, endPoint y: 197, distance: 24.9
click at [150, 175] on div "Select type" at bounding box center [145, 174] width 27 height 7
click at [155, 208] on input "Practitioner" at bounding box center [364, 207] width 473 height 14
type input "dr."
type input "St Catherine's Specialist Hospital- Abuja"
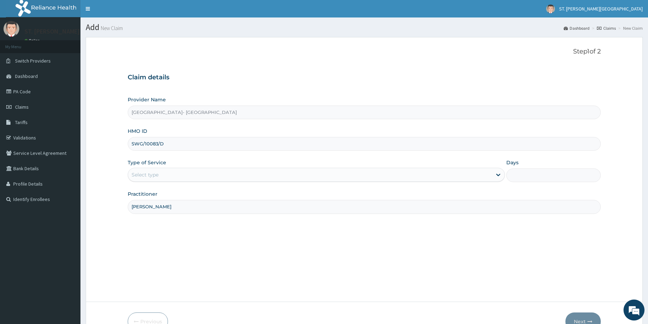
type input "dr.francis"
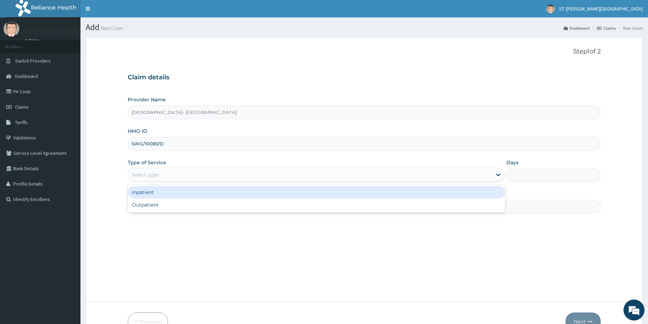
click at [147, 173] on div "Select type" at bounding box center [145, 174] width 27 height 7
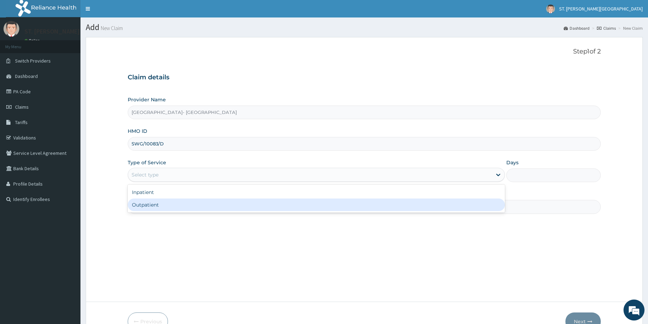
click at [148, 204] on div "Outpatient" at bounding box center [316, 205] width 377 height 13
type input "1"
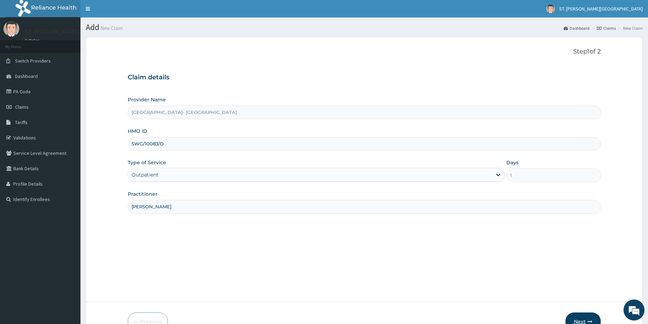
click at [585, 319] on button "Next" at bounding box center [582, 322] width 35 height 18
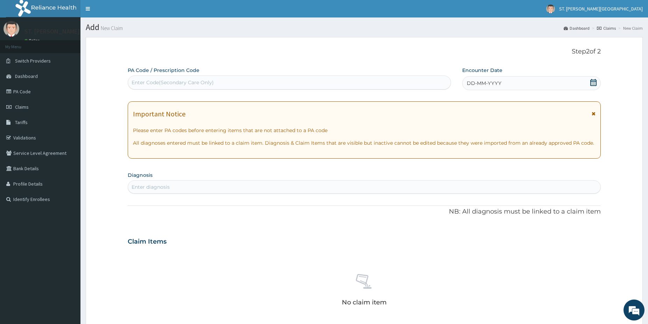
click at [160, 84] on div "Enter Code(Secondary Care Only)" at bounding box center [173, 82] width 82 height 7
paste input "PA/12D01B"
type input "PA/12D01B"
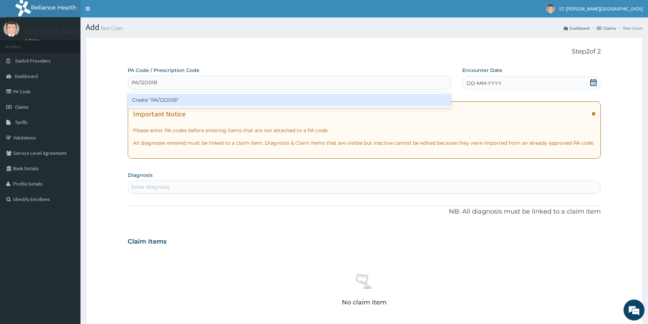
click at [148, 100] on div "Create "PA/12D01B"" at bounding box center [289, 100] width 323 height 13
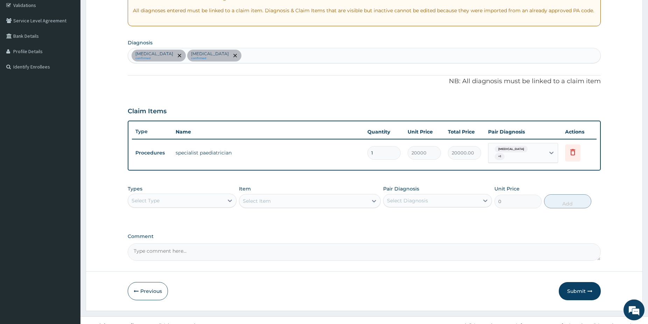
scroll to position [137, 0]
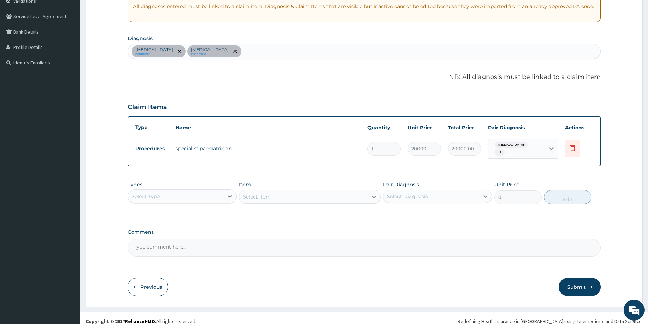
click at [176, 191] on div "Select Type" at bounding box center [176, 196] width 96 height 11
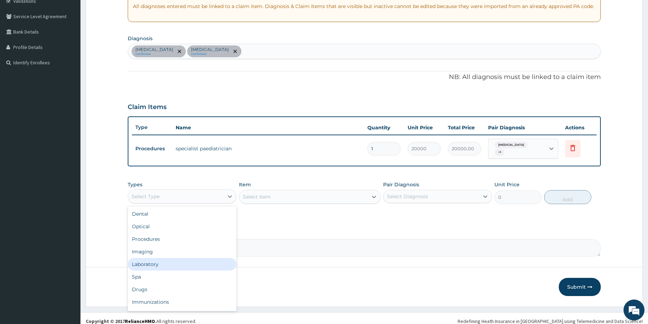
click at [144, 262] on div "Laboratory" at bounding box center [182, 264] width 109 height 13
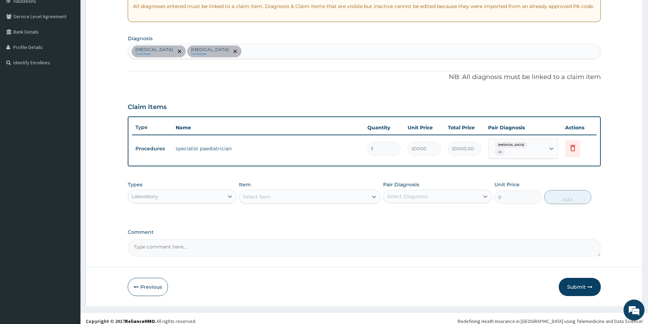
click at [326, 194] on div "Select Item" at bounding box center [303, 196] width 128 height 11
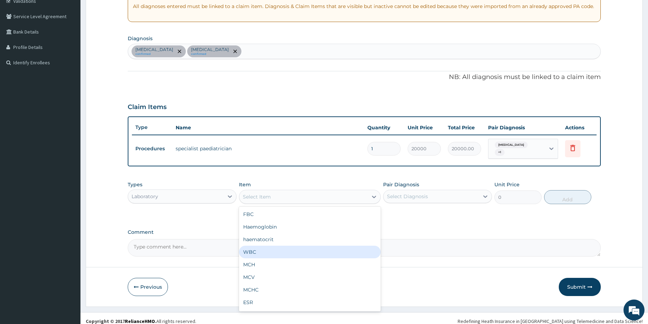
click at [255, 247] on div "WBC" at bounding box center [310, 252] width 142 height 13
type input "2500"
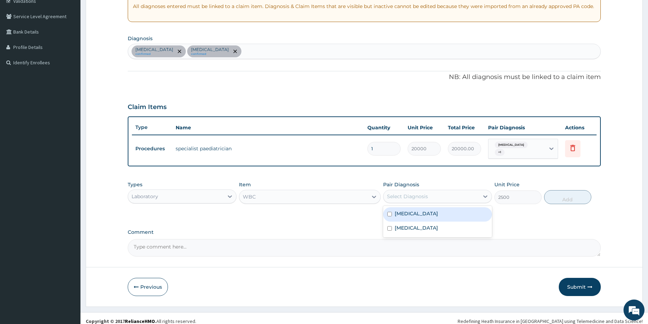
click at [406, 195] on div "Select Diagnosis" at bounding box center [407, 196] width 41 height 7
click at [417, 213] on div "Malaria" at bounding box center [437, 215] width 109 height 14
checkbox input "true"
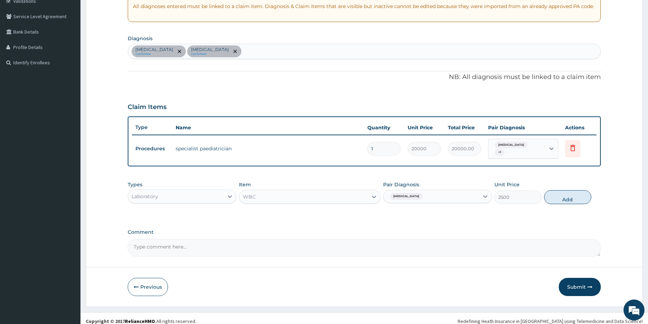
click at [569, 196] on button "Add" at bounding box center [567, 197] width 47 height 14
type input "0"
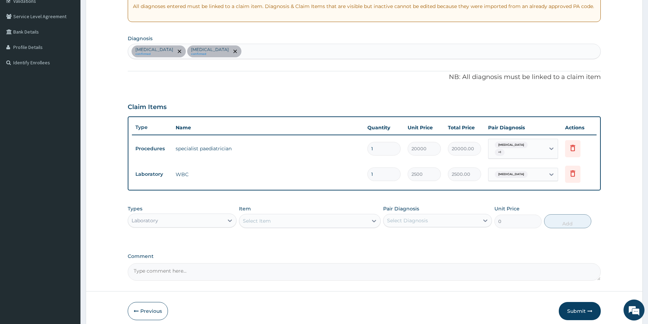
click at [323, 216] on div "Select Item" at bounding box center [303, 221] width 128 height 11
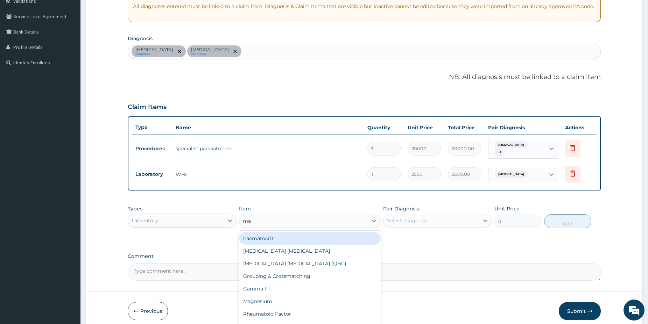
type input "mal"
click at [287, 238] on div "[MEDICAL_DATA] [MEDICAL_DATA]" at bounding box center [310, 238] width 142 height 13
type input "1500"
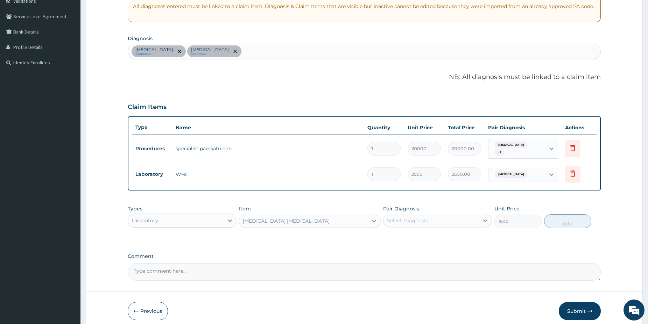
click at [434, 218] on div "Select Diagnosis" at bounding box center [432, 220] width 96 height 11
click at [408, 237] on label "Malaria" at bounding box center [416, 237] width 43 height 7
checkbox input "true"
click at [572, 219] on button "Add" at bounding box center [567, 222] width 47 height 14
type input "0"
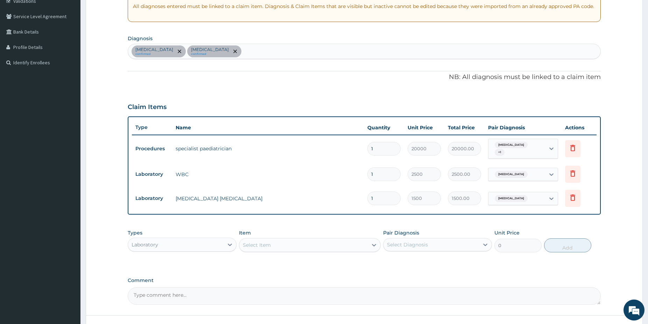
drag, startPoint x: 194, startPoint y: 242, endPoint x: 191, endPoint y: 239, distance: 4.2
click at [192, 239] on div "Laboratory" at bounding box center [176, 244] width 96 height 11
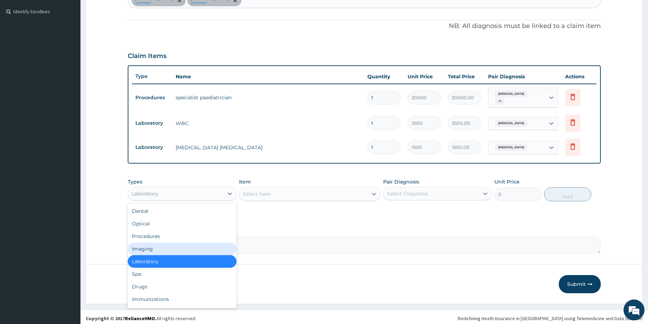
scroll to position [188, 0]
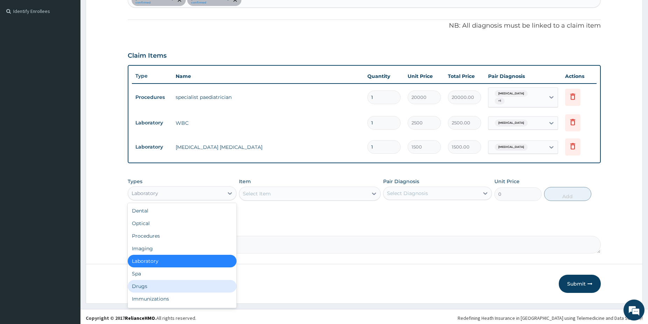
click at [152, 280] on div "Drugs" at bounding box center [182, 286] width 109 height 13
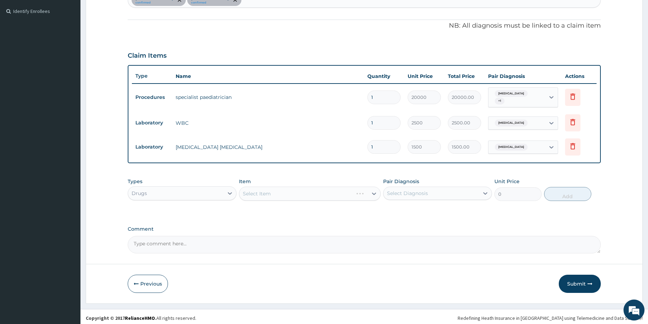
click at [291, 189] on div "Select Item" at bounding box center [310, 194] width 142 height 14
click at [300, 192] on div "Select Item" at bounding box center [310, 194] width 142 height 14
click at [300, 191] on div "Select Item" at bounding box center [303, 193] width 128 height 11
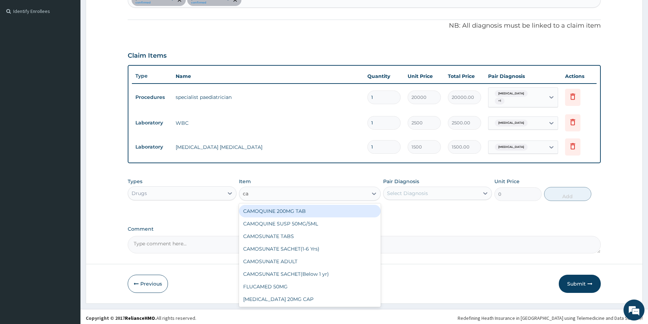
type input "cam"
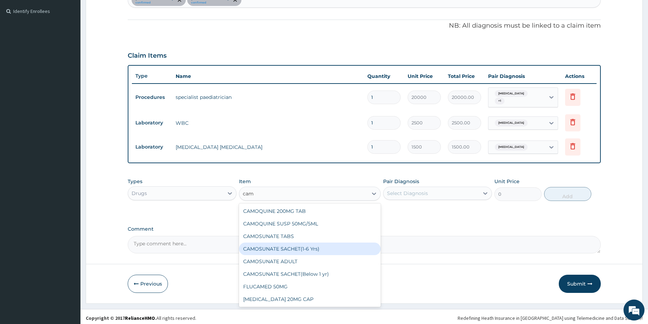
click at [337, 243] on div "CAMOSUNATE SACHET(1-6 Yrs)" at bounding box center [310, 249] width 142 height 13
type input "2250"
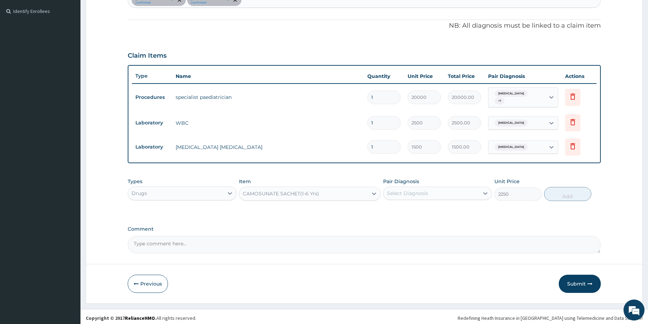
click at [419, 196] on div "Select Diagnosis" at bounding box center [432, 193] width 96 height 11
drag, startPoint x: 418, startPoint y: 208, endPoint x: 470, endPoint y: 193, distance: 54.0
click at [419, 208] on div "Malaria" at bounding box center [437, 211] width 109 height 14
checkbox input "true"
drag, startPoint x: 558, startPoint y: 187, endPoint x: 543, endPoint y: 193, distance: 16.2
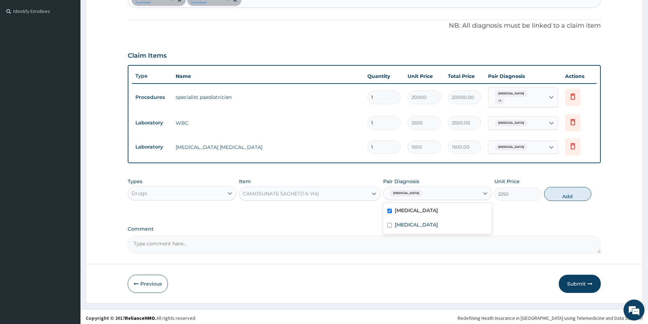
click at [558, 188] on button "Add" at bounding box center [567, 194] width 47 height 14
type input "0"
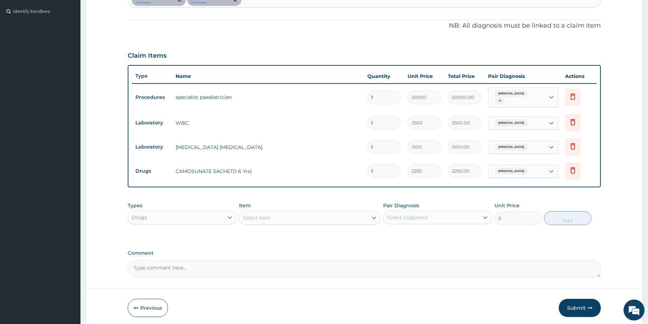
click at [335, 215] on div "Select Item" at bounding box center [303, 217] width 128 height 11
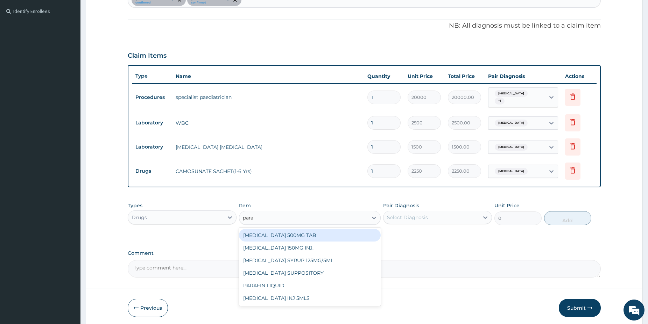
type input "parac"
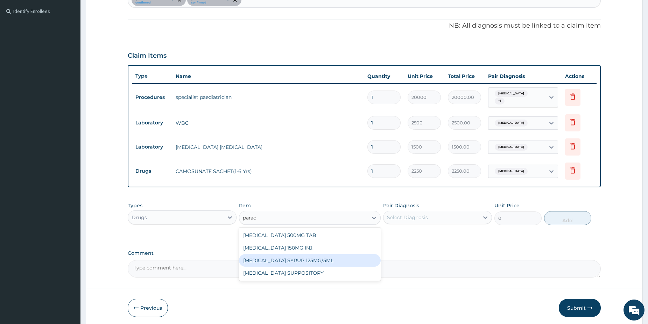
click at [353, 254] on div "[MEDICAL_DATA] SYRUP 125MG/5ML" at bounding box center [310, 260] width 142 height 13
type input "1100"
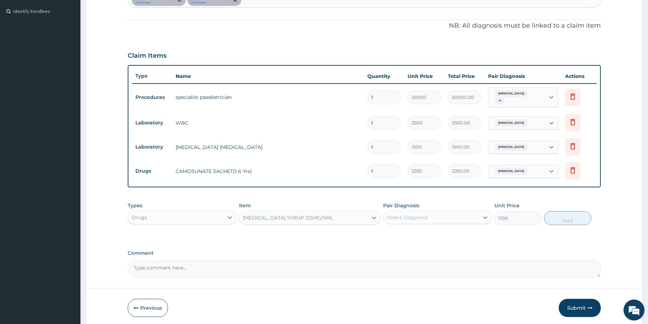
drag, startPoint x: 389, startPoint y: 219, endPoint x: 398, endPoint y: 215, distance: 9.6
click at [398, 215] on div "Select Diagnosis" at bounding box center [432, 217] width 96 height 11
drag, startPoint x: 408, startPoint y: 232, endPoint x: 534, endPoint y: 223, distance: 126.0
click at [409, 233] on label "Malaria" at bounding box center [416, 234] width 43 height 7
checkbox input "true"
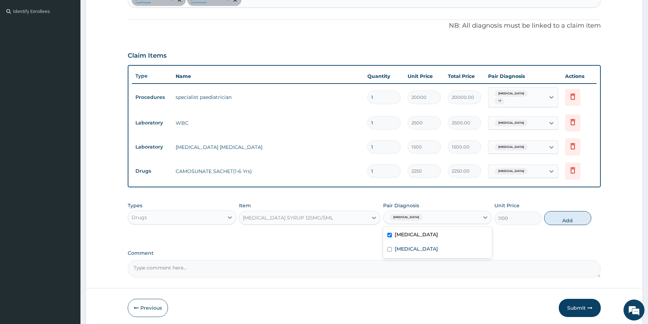
drag, startPoint x: 568, startPoint y: 218, endPoint x: 562, endPoint y: 220, distance: 6.4
click at [567, 218] on button "Add" at bounding box center [567, 218] width 47 height 14
type input "0"
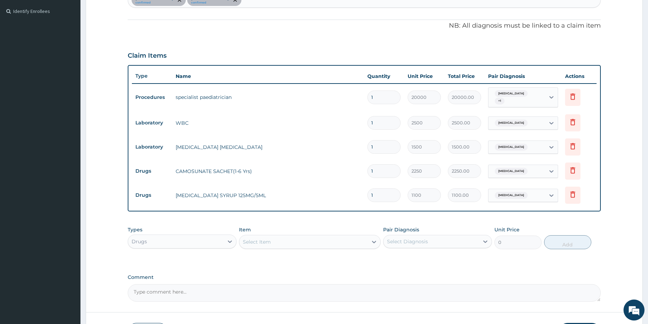
drag, startPoint x: 534, startPoint y: 195, endPoint x: 523, endPoint y: 201, distance: 11.9
click at [533, 195] on div "Malaria" at bounding box center [517, 196] width 57 height 12
click at [522, 225] on label "Chest pain" at bounding box center [521, 223] width 43 height 7
checkbox input "true"
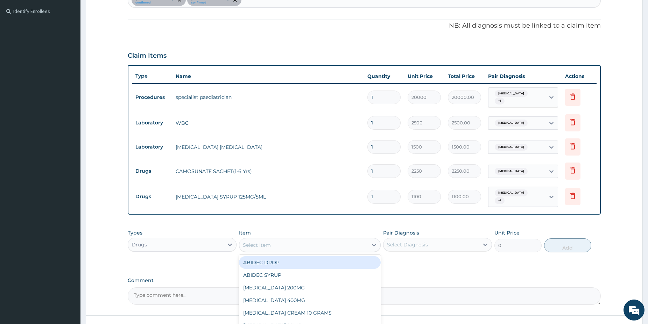
click at [299, 240] on div "Select Item" at bounding box center [303, 245] width 128 height 11
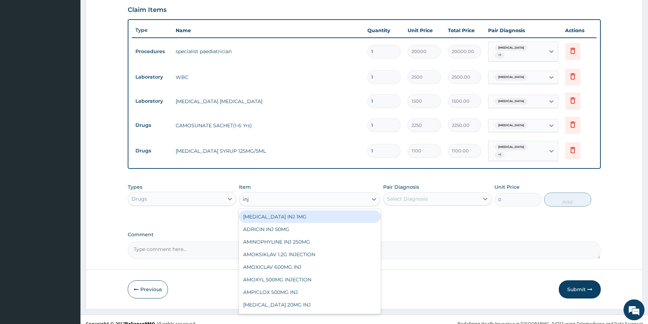
scroll to position [237, 0]
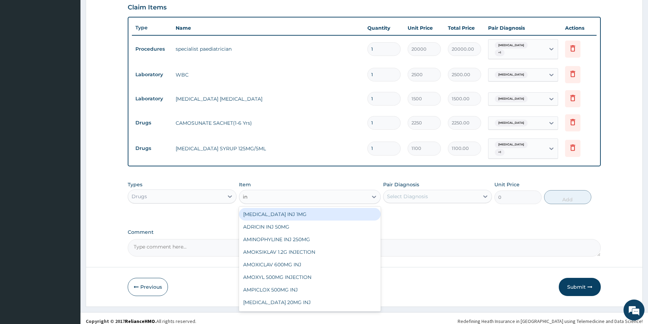
type input "i"
type input "artem"
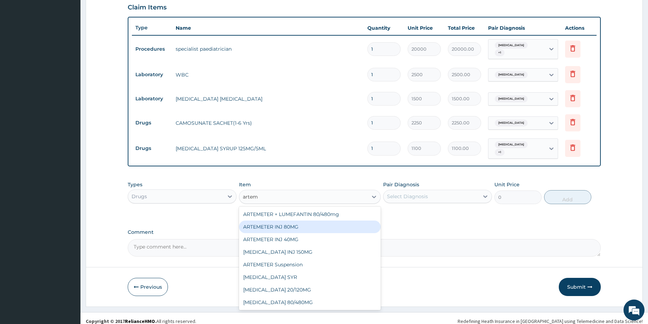
click at [316, 222] on div "ARTEMETER INJ 80MG" at bounding box center [310, 227] width 142 height 13
type input "1200"
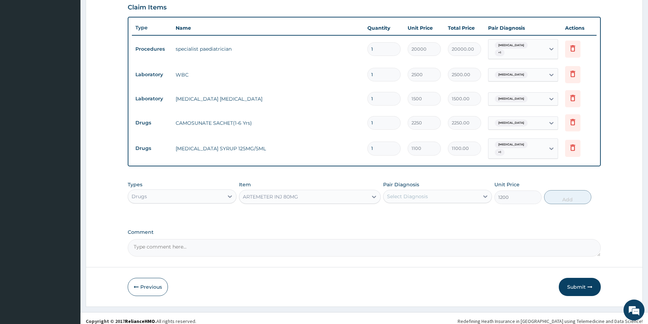
click at [417, 193] on div "Select Diagnosis" at bounding box center [407, 196] width 41 height 7
click at [414, 208] on div "Malaria" at bounding box center [437, 215] width 109 height 14
checkbox input "true"
click at [549, 191] on button "Add" at bounding box center [567, 197] width 47 height 14
type input "0"
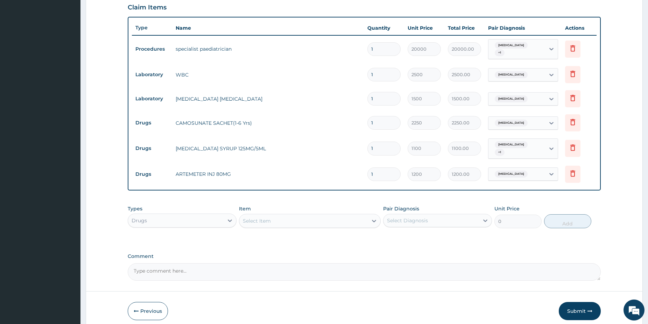
click at [379, 168] on input "1" at bounding box center [383, 175] width 33 height 14
type input "0.00"
type input "3"
type input "3600.00"
type input "3"
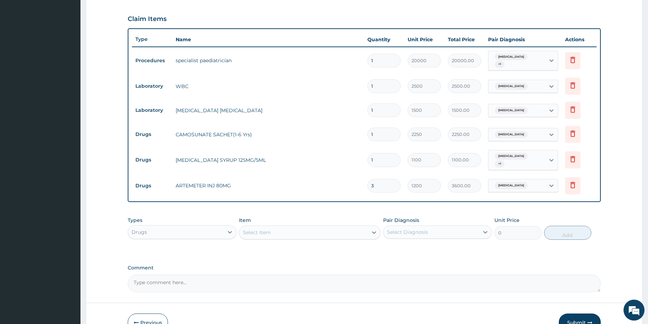
scroll to position [226, 0]
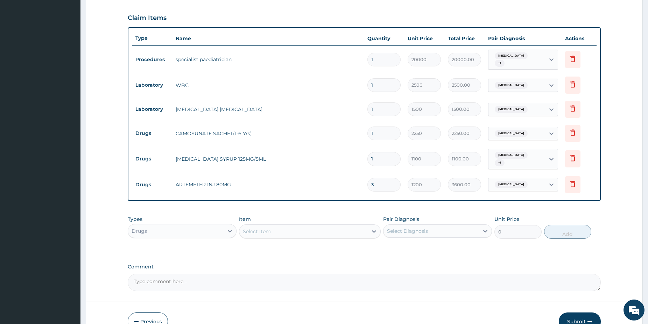
click at [571, 313] on button "Submit" at bounding box center [580, 322] width 42 height 18
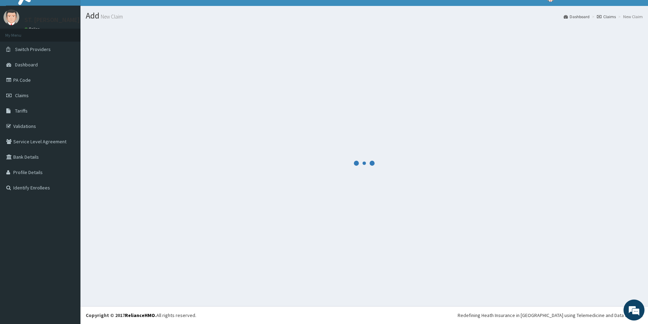
scroll to position [12, 0]
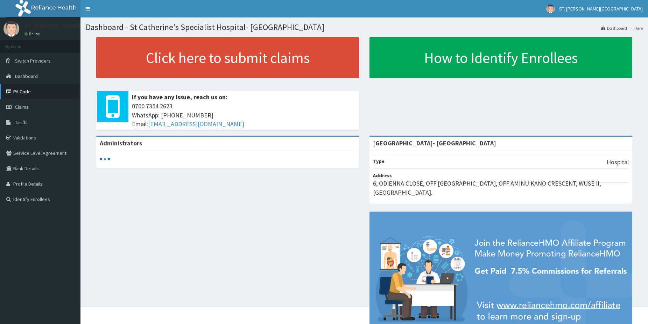
click at [48, 93] on link "PA Code" at bounding box center [40, 91] width 80 height 15
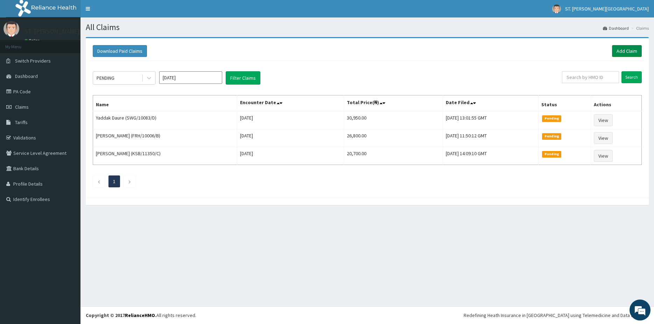
click at [623, 55] on link "Add Claim" at bounding box center [627, 51] width 30 height 12
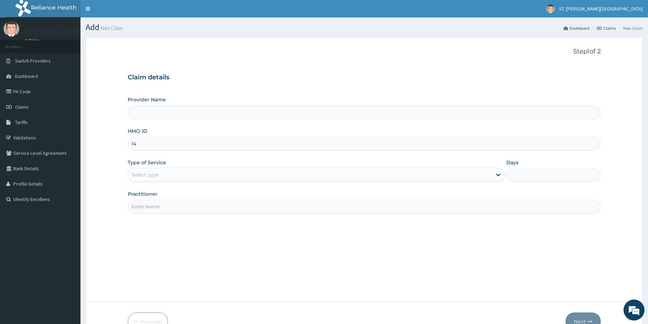
type input "1"
type input "[GEOGRAPHIC_DATA]- [GEOGRAPHIC_DATA]"
click at [142, 142] on input "HMO ID" at bounding box center [364, 144] width 473 height 14
paste input "CCR/10002/A"
type input "CCR/10002/A"
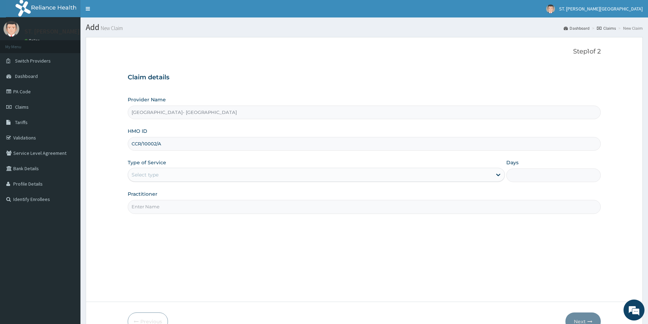
click at [174, 174] on div "Select type" at bounding box center [310, 174] width 364 height 11
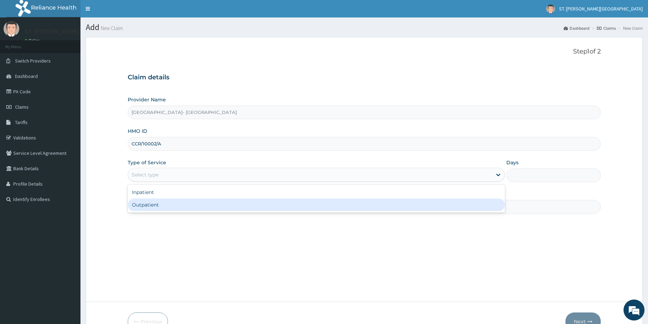
drag, startPoint x: 156, startPoint y: 200, endPoint x: 152, endPoint y: 208, distance: 8.8
click at [155, 201] on div "Outpatient" at bounding box center [316, 205] width 377 height 13
type input "1"
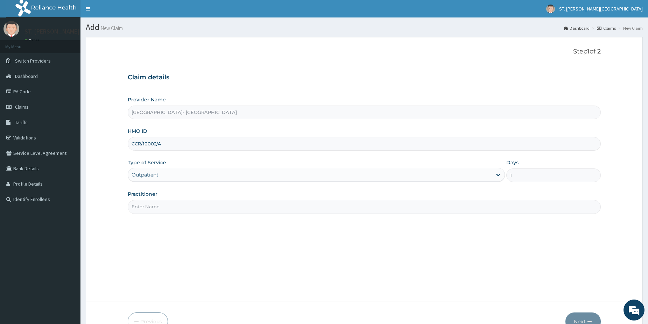
click at [152, 209] on input "Practitioner" at bounding box center [364, 207] width 473 height 14
type input "dr.latifah"
click at [591, 316] on button "Next" at bounding box center [582, 322] width 35 height 18
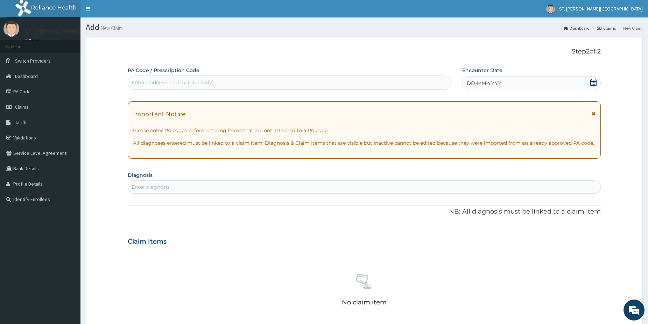
click at [175, 85] on div "Enter Code(Secondary Care Only)" at bounding box center [289, 82] width 323 height 11
paste input "PA/B9723E"
type input "PA/B9723E"
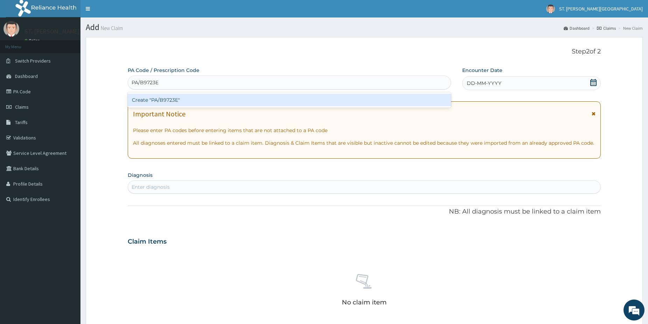
click at [189, 99] on div "Create "PA/B9723E"" at bounding box center [289, 100] width 323 height 13
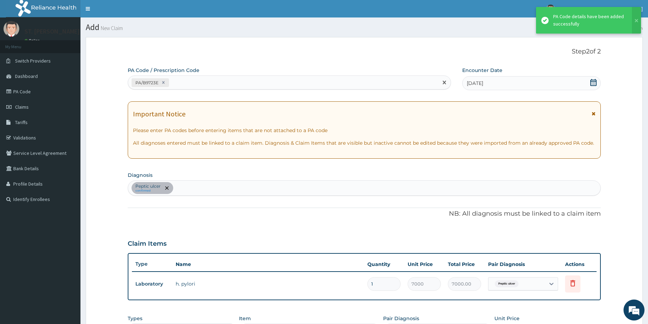
click at [192, 89] on div "PA/B9723E" at bounding box center [289, 83] width 323 height 14
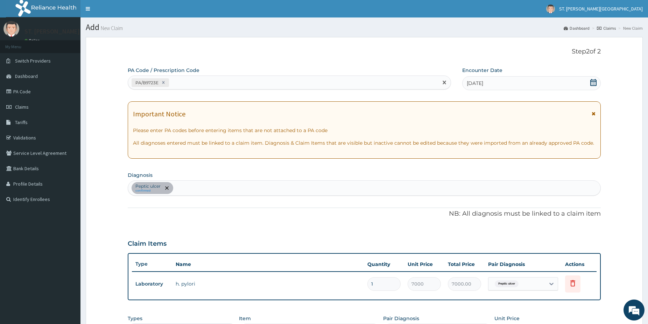
paste input "PA/952E35"
type input "PA/952E35"
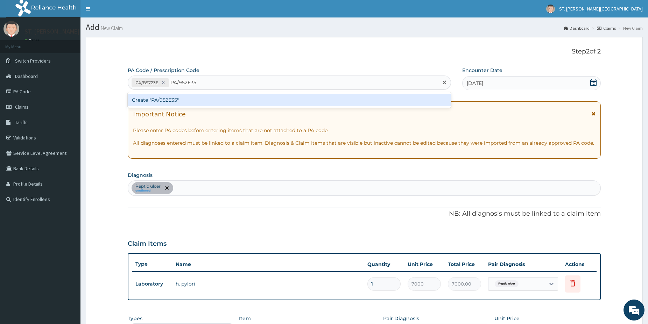
click at [173, 100] on div "Create "PA/952E35"" at bounding box center [289, 100] width 323 height 13
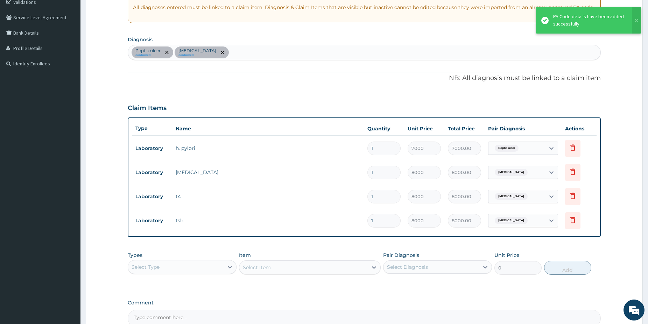
scroll to position [70, 0]
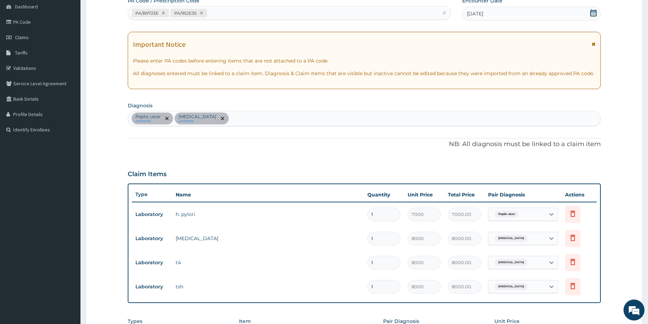
click at [251, 119] on div "[MEDICAL_DATA] confirmed [MEDICAL_DATA] confirmed" at bounding box center [364, 118] width 472 height 15
click at [217, 8] on div "PA/B9723E PA/952E35" at bounding box center [283, 13] width 310 height 12
paste input "PA/B54C36"
type input "PA/B54C36"
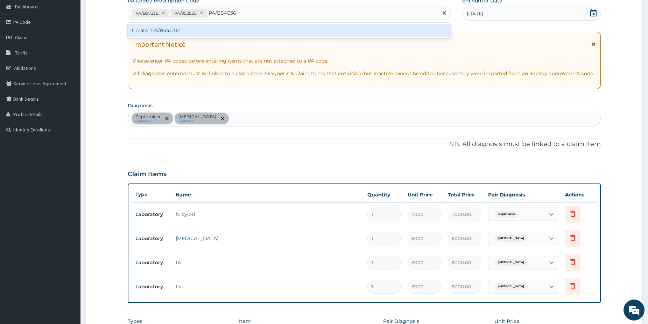
click at [178, 30] on div "Create "PA/B54C36"" at bounding box center [289, 30] width 323 height 13
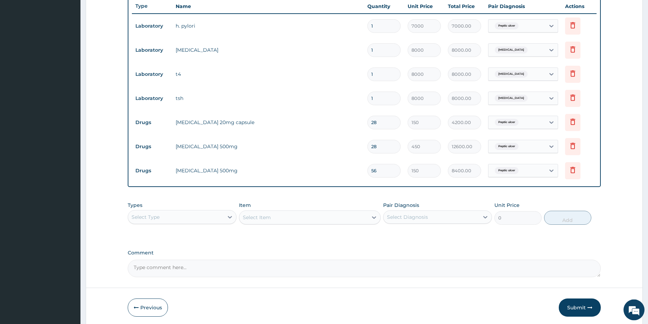
scroll to position [285, 0]
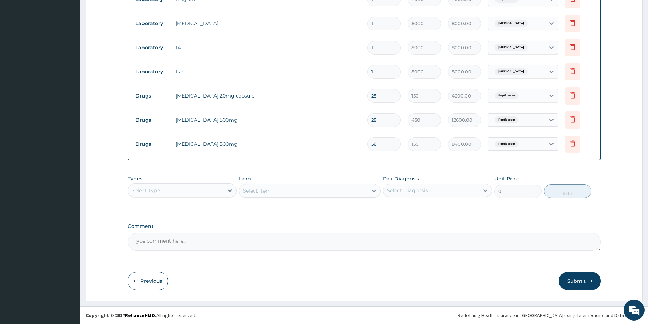
click at [182, 182] on div "Types Select Type" at bounding box center [182, 186] width 109 height 23
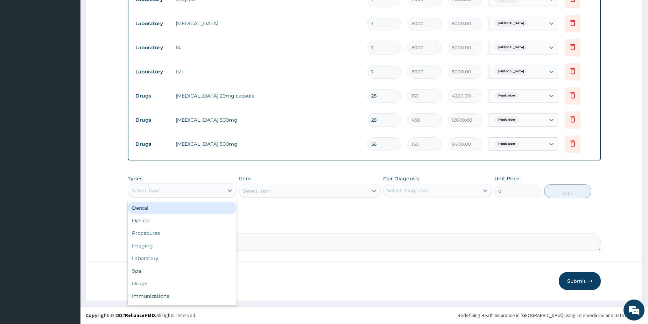
drag, startPoint x: 182, startPoint y: 189, endPoint x: 179, endPoint y: 192, distance: 4.2
click at [182, 188] on div "Select Type" at bounding box center [176, 190] width 96 height 11
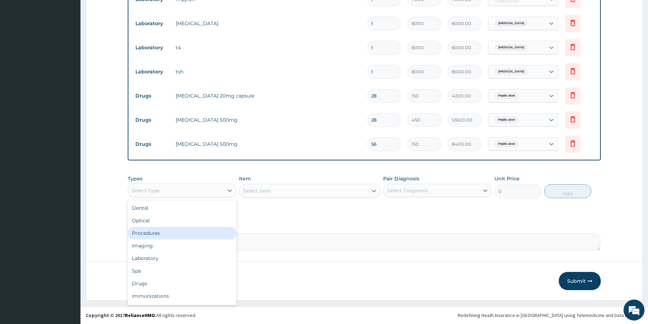
click at [160, 233] on div "Procedures" at bounding box center [182, 233] width 109 height 13
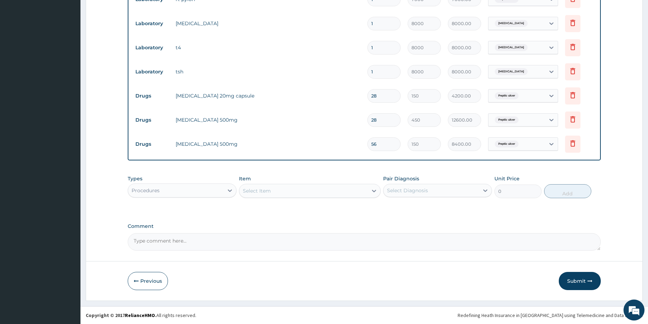
click at [357, 191] on div "Select Item" at bounding box center [303, 190] width 128 height 11
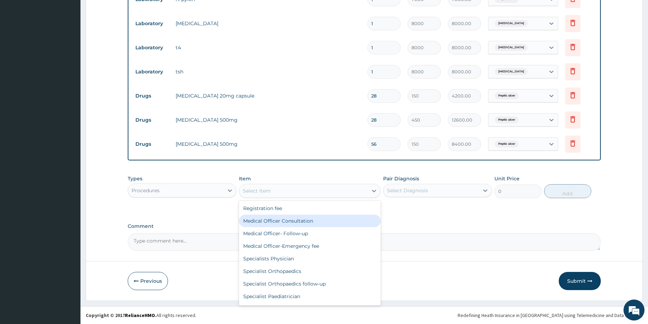
click at [272, 221] on div "Medical Officer Consultation" at bounding box center [310, 221] width 142 height 13
type input "5000"
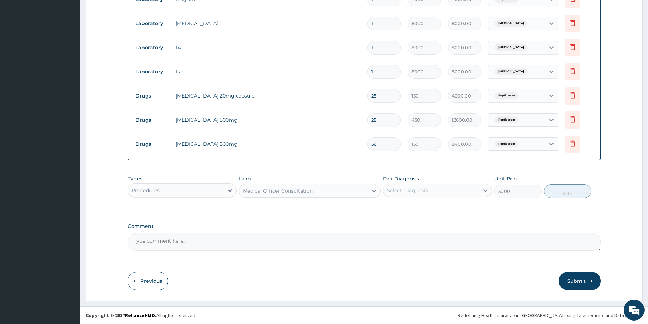
click at [431, 192] on div "Select Diagnosis" at bounding box center [432, 190] width 96 height 11
click at [426, 208] on div "Peptic ulcer" at bounding box center [437, 209] width 109 height 14
checkbox input "true"
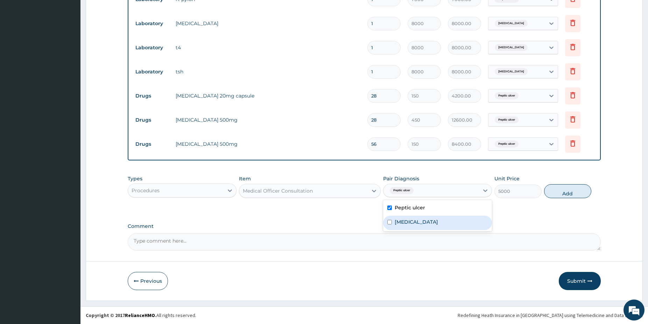
click at [421, 223] on label "[MEDICAL_DATA]" at bounding box center [416, 222] width 43 height 7
checkbox input "true"
drag, startPoint x: 564, startPoint y: 194, endPoint x: 503, endPoint y: 197, distance: 61.0
click at [563, 194] on button "Add" at bounding box center [567, 191] width 47 height 14
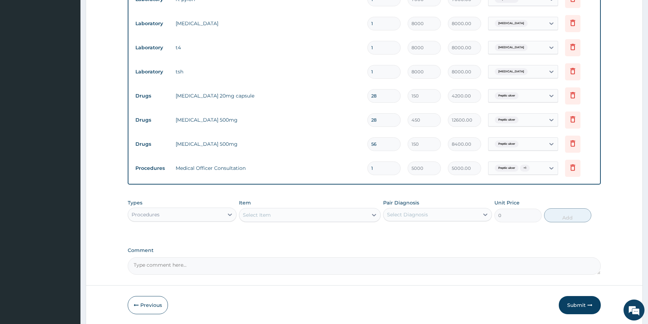
click at [164, 205] on div "Types Procedures" at bounding box center [182, 210] width 109 height 23
click at [166, 215] on div "Procedures" at bounding box center [176, 214] width 96 height 11
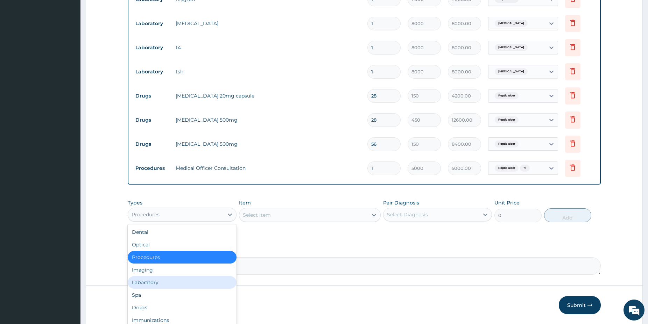
click at [156, 280] on div "Laboratory" at bounding box center [182, 282] width 109 height 13
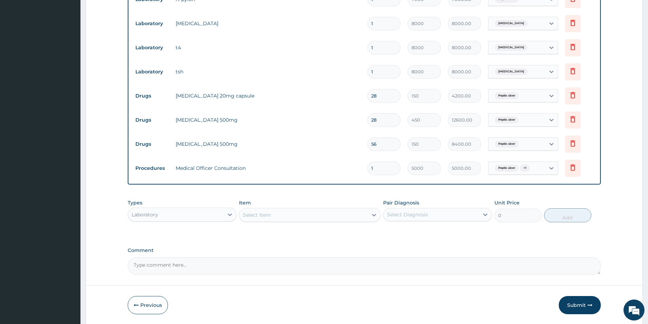
click at [286, 211] on div "Select Item" at bounding box center [303, 215] width 128 height 11
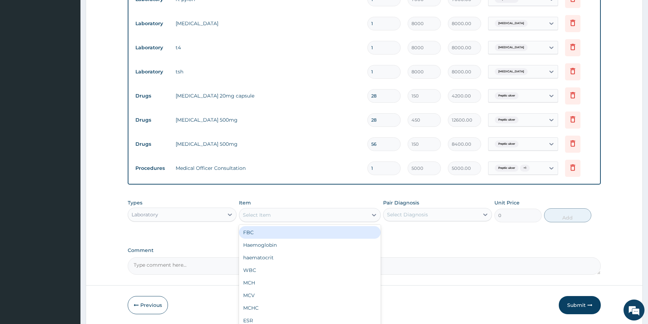
click at [270, 233] on div "FBC" at bounding box center [310, 232] width 142 height 13
type input "5000"
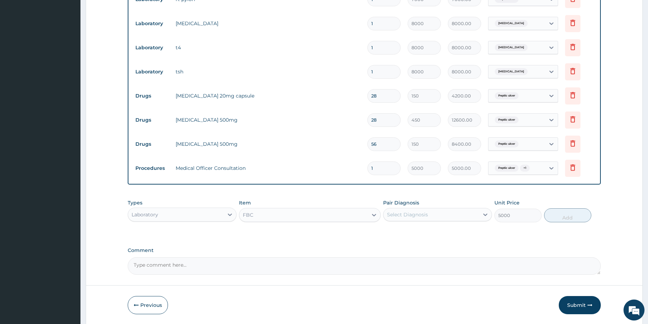
click at [414, 216] on div "Select Diagnosis" at bounding box center [407, 214] width 41 height 7
drag, startPoint x: 405, startPoint y: 229, endPoint x: 405, endPoint y: 233, distance: 4.2
click at [405, 229] on label "Peptic ulcer" at bounding box center [410, 232] width 30 height 7
checkbox input "true"
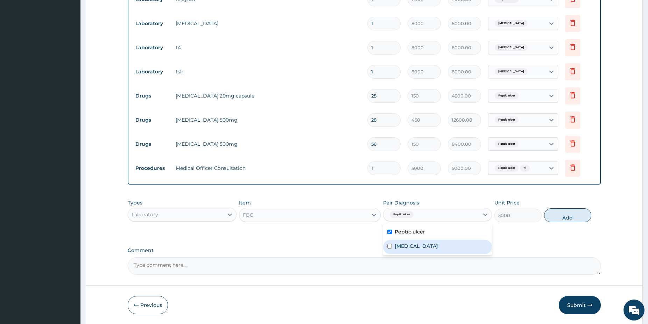
drag, startPoint x: 408, startPoint y: 250, endPoint x: 513, endPoint y: 226, distance: 108.2
click at [408, 250] on div "Hyperthyroidism" at bounding box center [437, 247] width 109 height 14
checkbox input "true"
click at [569, 220] on button "Add" at bounding box center [567, 216] width 47 height 14
type input "0"
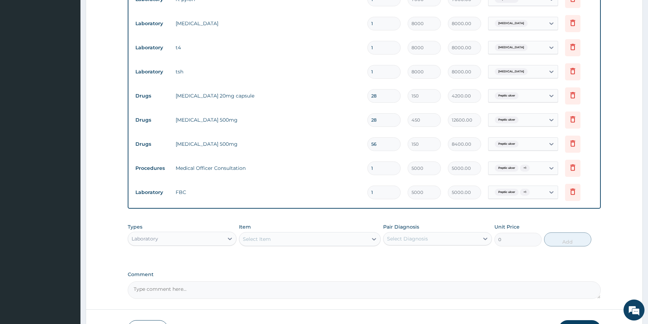
click at [304, 235] on div "Select Item" at bounding box center [303, 239] width 128 height 11
type input "rand"
click at [332, 259] on div "Random blood glucose" at bounding box center [310, 257] width 142 height 13
type input "1500"
click at [406, 241] on div "Select Diagnosis" at bounding box center [407, 239] width 41 height 7
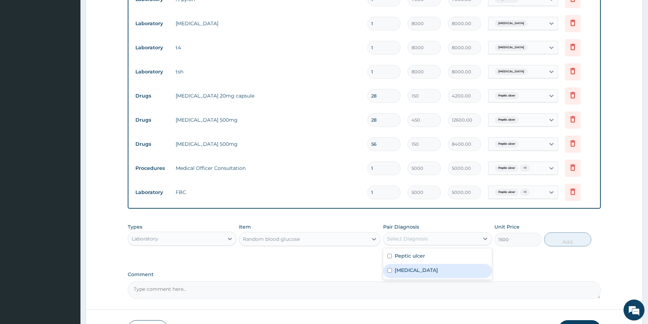
click at [422, 273] on div "Hyperthyroidism" at bounding box center [437, 271] width 109 height 14
checkbox input "true"
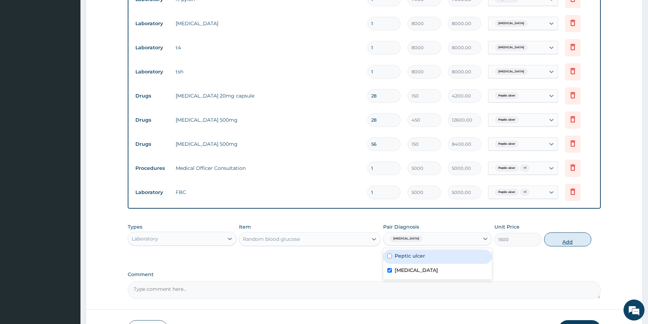
click at [566, 241] on button "Add" at bounding box center [567, 240] width 47 height 14
type input "0"
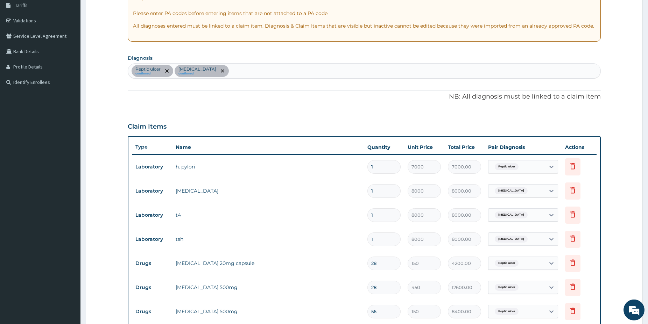
scroll to position [106, 0]
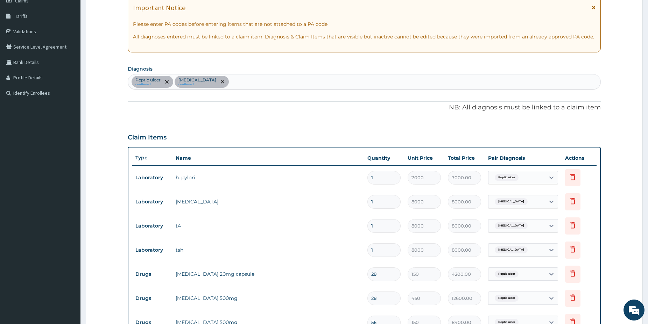
click at [250, 77] on div "Peptic ulcer confirmed Hyperthyroidism confirmed" at bounding box center [364, 82] width 472 height 15
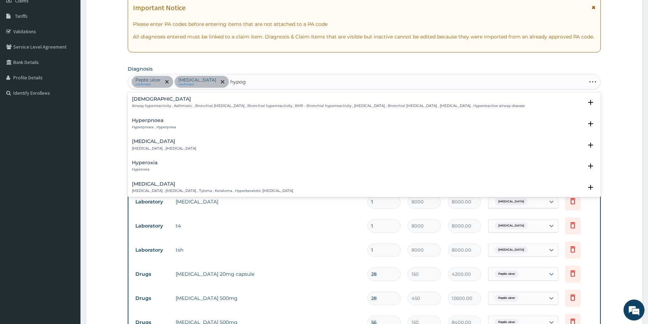
type input "hypogl"
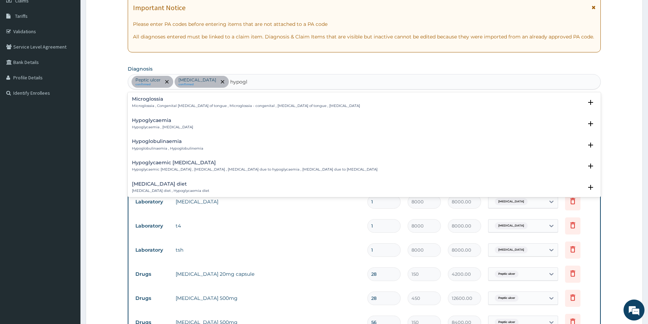
click at [155, 123] on h4 "Hypoglycaemia" at bounding box center [162, 120] width 61 height 5
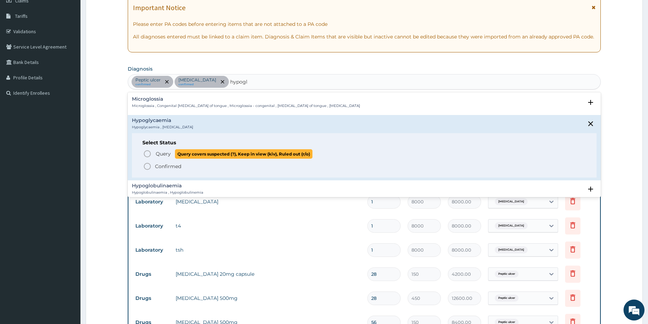
click at [146, 152] on icon "status option query" at bounding box center [147, 154] width 8 height 8
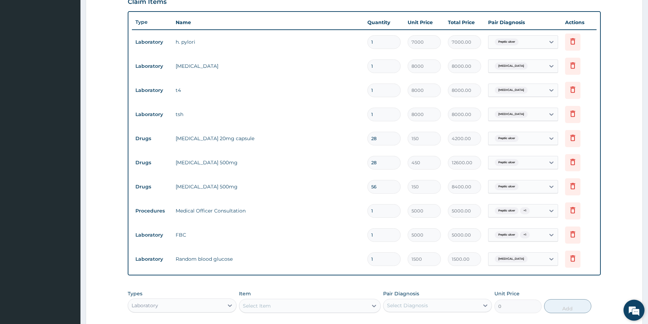
scroll to position [243, 0]
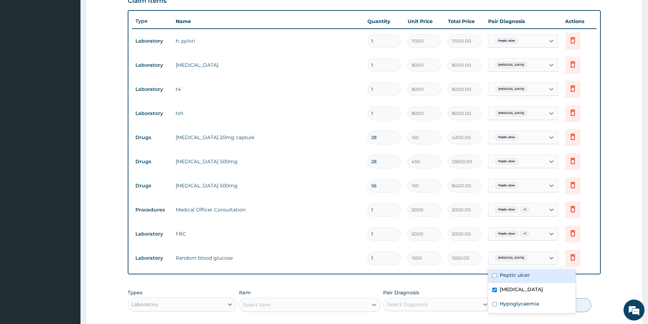
click at [523, 260] on span "Hyperthyroidism" at bounding box center [511, 258] width 33 height 7
click at [520, 304] on label "Hypoglycaemia" at bounding box center [519, 304] width 39 height 7
checkbox input "true"
click at [519, 289] on label "Hyperthyroidism" at bounding box center [521, 289] width 43 height 7
checkbox input "false"
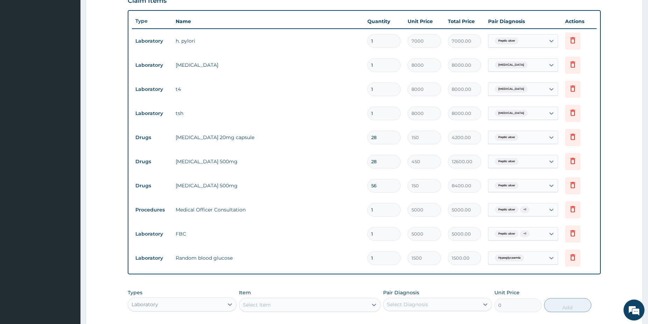
click at [620, 276] on form "Step 2 of 2 PA Code / Prescription Code PA/B9723E PA/952E35 PA/B54C36 Encounter…" at bounding box center [364, 104] width 557 height 621
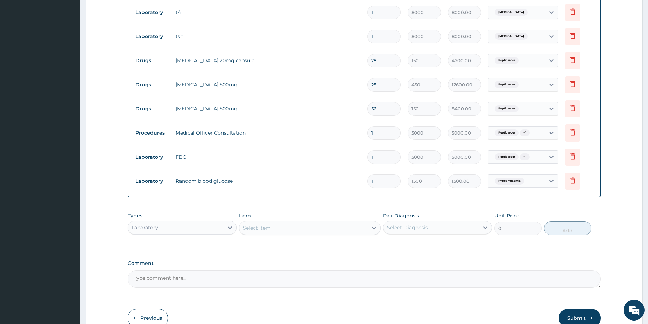
drag, startPoint x: 649, startPoint y: 320, endPoint x: 558, endPoint y: 304, distance: 92.4
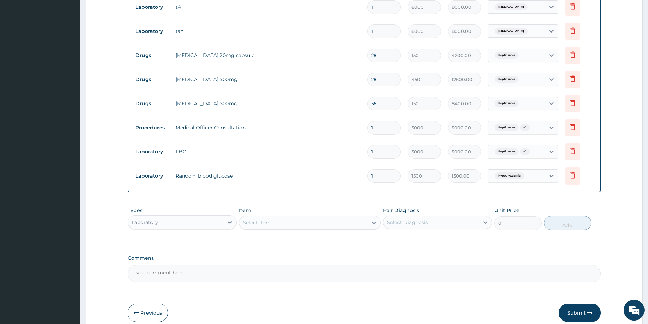
scroll to position [332, 0]
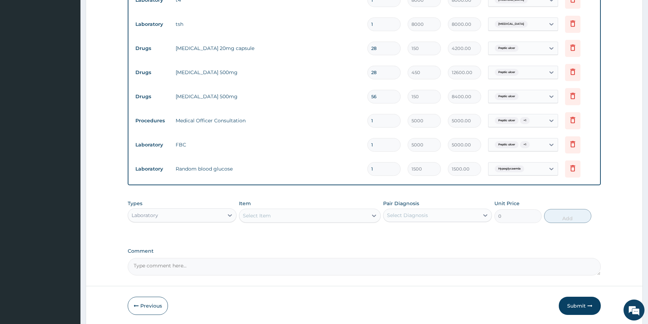
drag, startPoint x: 210, startPoint y: 211, endPoint x: 206, endPoint y: 210, distance: 4.6
click at [209, 211] on div "Laboratory" at bounding box center [176, 215] width 96 height 11
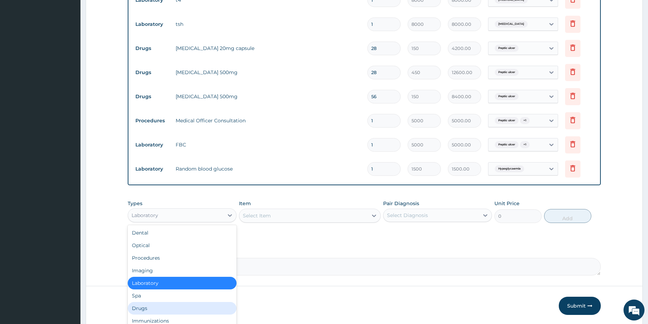
click at [141, 310] on div "Drugs" at bounding box center [182, 308] width 109 height 13
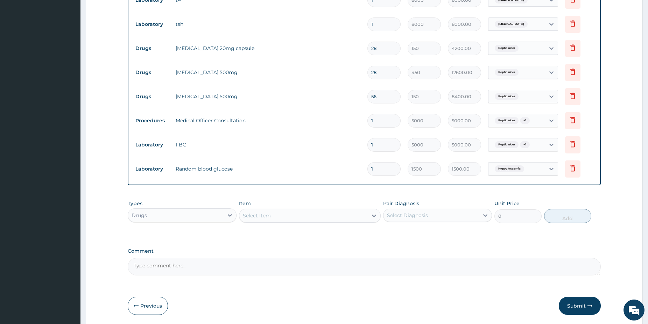
click at [327, 215] on div "Select Item" at bounding box center [303, 215] width 128 height 11
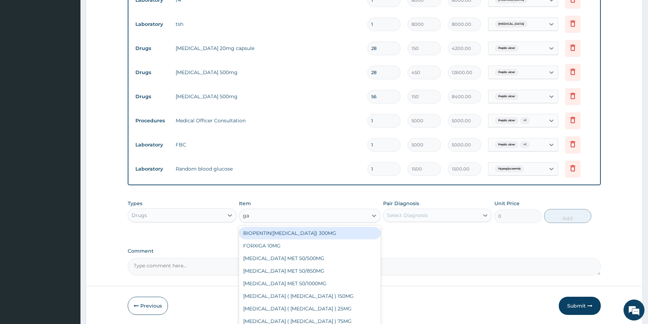
type input "g"
type input "ges"
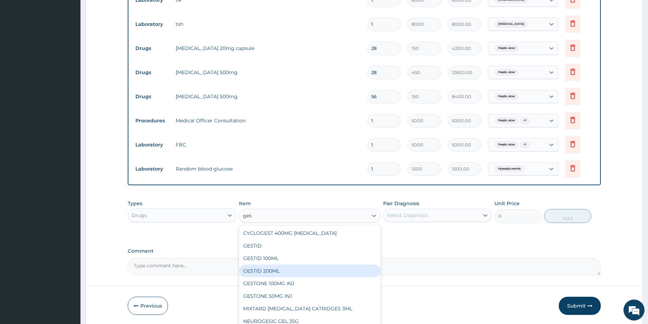
click at [326, 268] on div "GESTID 200ML" at bounding box center [310, 271] width 142 height 13
type input "1800"
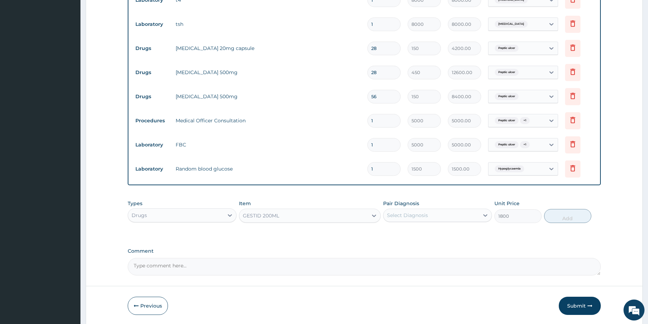
click at [441, 212] on div "Select Diagnosis" at bounding box center [432, 215] width 96 height 11
click at [428, 231] on div "Peptic ulcer" at bounding box center [437, 233] width 109 height 14
checkbox input "true"
click at [564, 218] on button "Add" at bounding box center [567, 216] width 47 height 14
type input "0"
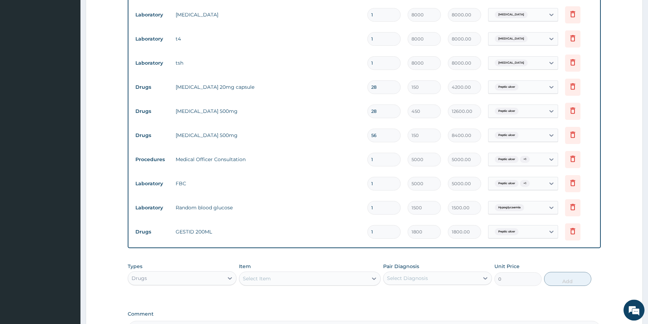
scroll to position [261, 0]
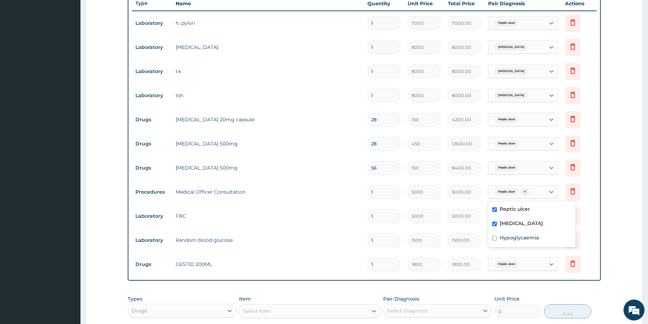
click at [543, 190] on div "Peptic ulcer + 1" at bounding box center [517, 192] width 57 height 12
click at [528, 232] on div "Hypoglycaemia" at bounding box center [531, 239] width 87 height 14
checkbox input "true"
click at [632, 226] on form "Step 2 of 2 PA Code / Prescription Code PA/B9723E PA/952E35 PA/B54C36 Encounter…" at bounding box center [364, 98] width 557 height 645
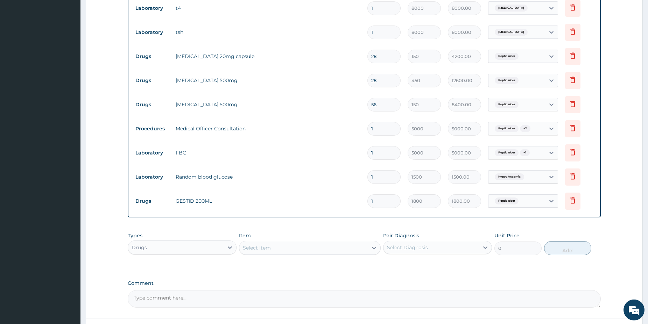
scroll to position [381, 0]
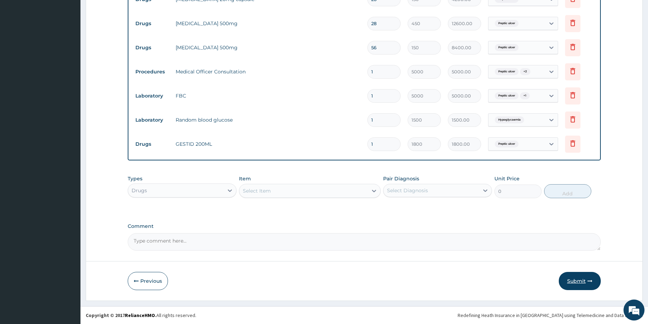
click at [580, 280] on button "Submit" at bounding box center [580, 281] width 42 height 18
click at [584, 280] on button "Submit" at bounding box center [580, 281] width 42 height 18
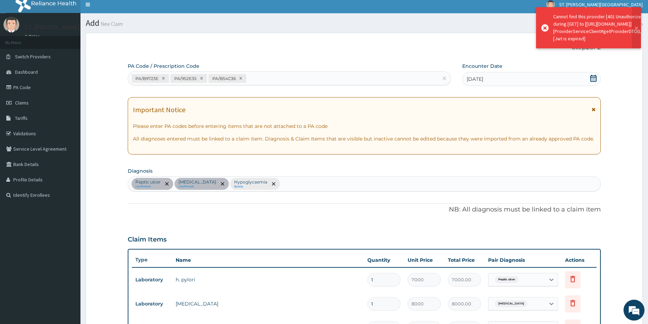
scroll to position [0, 0]
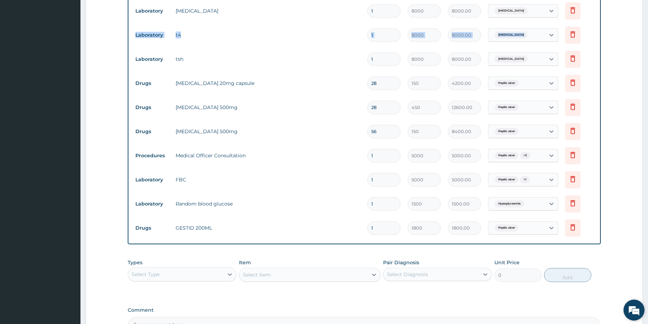
drag, startPoint x: 649, startPoint y: 319, endPoint x: 639, endPoint y: 316, distance: 10.7
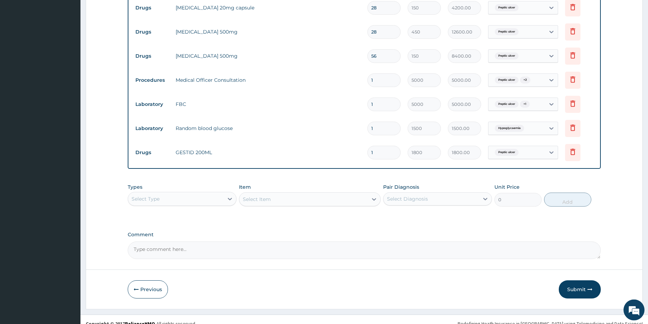
scroll to position [381, 0]
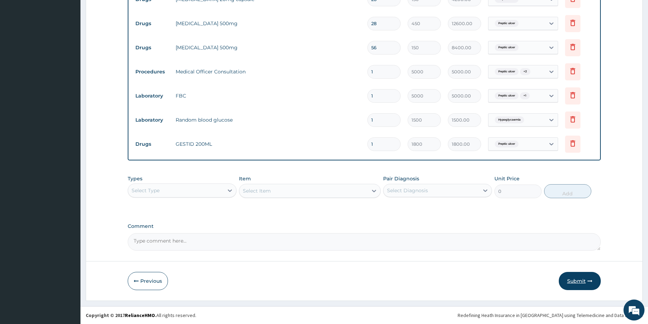
click at [582, 280] on button "Submit" at bounding box center [580, 281] width 42 height 18
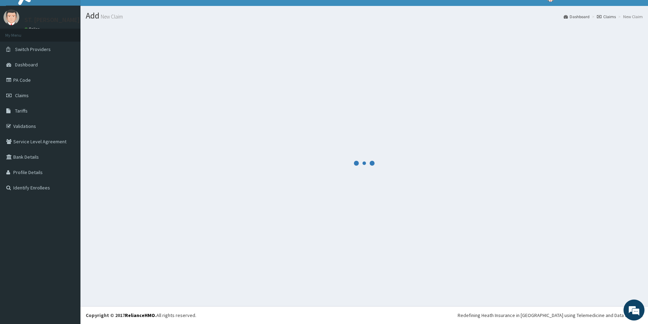
scroll to position [12, 0]
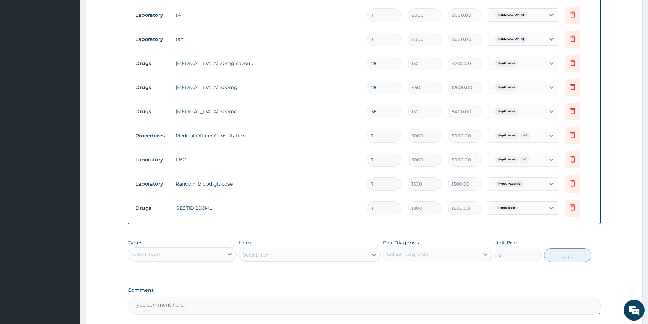
drag, startPoint x: 650, startPoint y: 321, endPoint x: 647, endPoint y: 320, distance: 3.6
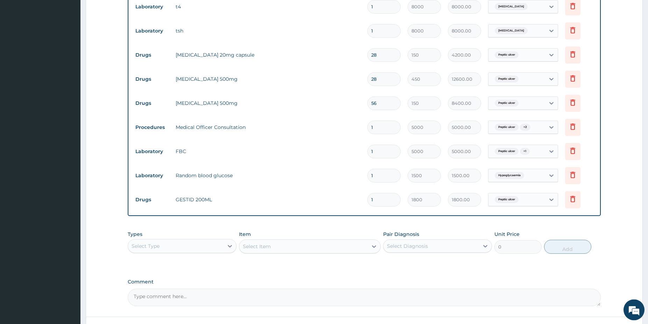
scroll to position [333, 0]
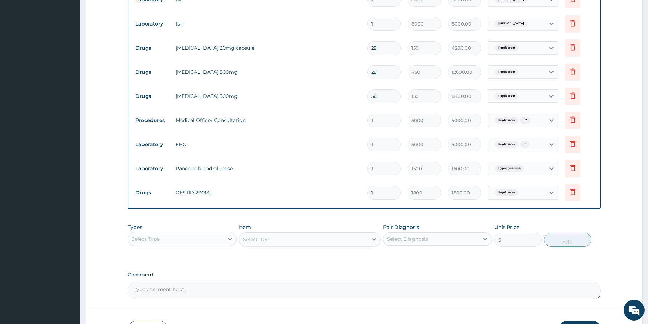
click at [201, 236] on div "Select Type" at bounding box center [176, 239] width 96 height 11
drag, startPoint x: 163, startPoint y: 257, endPoint x: 174, endPoint y: 250, distance: 12.9
click at [163, 256] on div "Dental" at bounding box center [182, 257] width 109 height 13
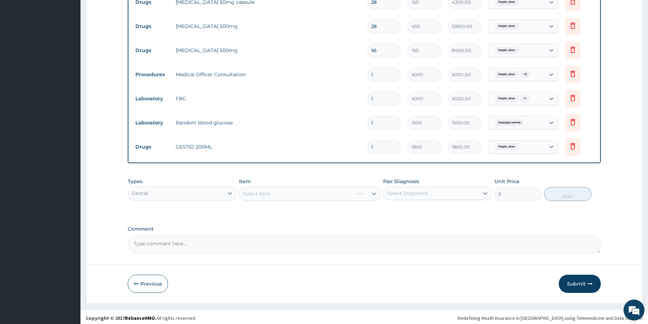
scroll to position [381, 0]
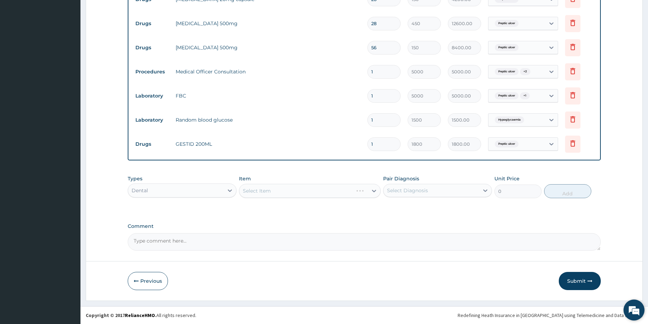
drag, startPoint x: 649, startPoint y: 321, endPoint x: 633, endPoint y: 312, distance: 18.7
click at [580, 275] on button "Submit" at bounding box center [580, 281] width 42 height 18
drag, startPoint x: 653, startPoint y: 319, endPoint x: 637, endPoint y: 314, distance: 16.1
click at [568, 281] on button "Submit" at bounding box center [580, 281] width 42 height 18
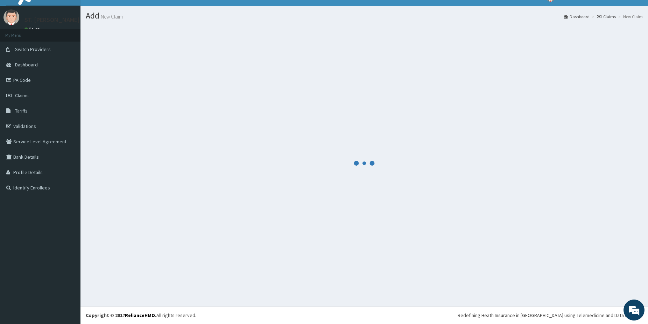
scroll to position [12, 0]
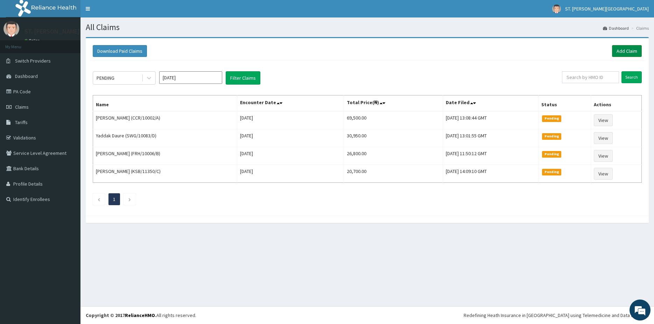
click at [625, 50] on link "Add Claim" at bounding box center [627, 51] width 30 height 12
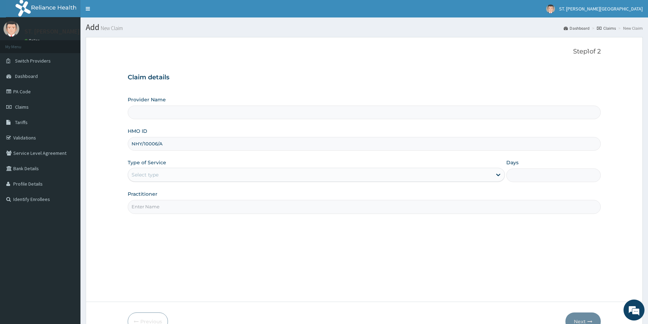
type input "NHY/10006/A"
click at [159, 169] on div "Type of Service Select type" at bounding box center [316, 170] width 377 height 23
click at [154, 173] on div "Select type" at bounding box center [145, 174] width 27 height 7
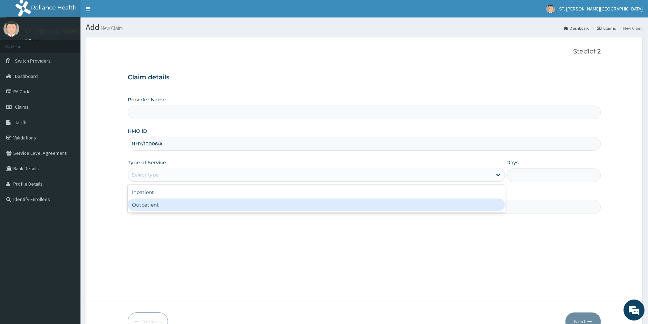
click at [164, 203] on div "Outpatient" at bounding box center [316, 205] width 377 height 13
type input "1"
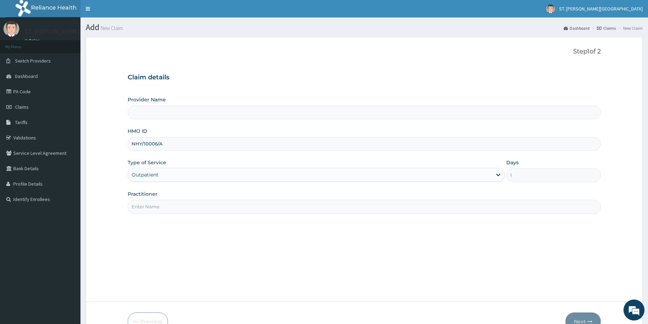
click at [164, 203] on input "Practitioner" at bounding box center [364, 207] width 473 height 14
type input "[GEOGRAPHIC_DATA]- [GEOGRAPHIC_DATA]"
type input "[PERSON_NAME]"
click at [589, 319] on icon "button" at bounding box center [590, 321] width 5 height 5
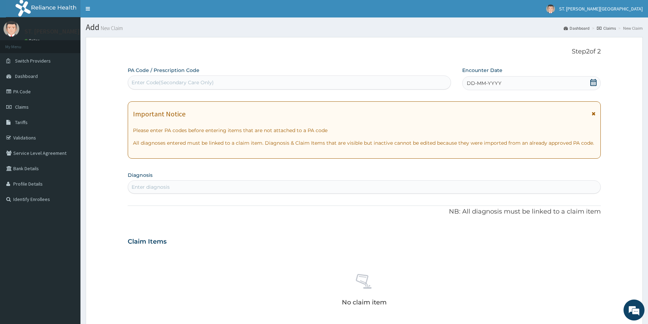
click at [224, 183] on div "Enter diagnosis" at bounding box center [364, 187] width 472 height 11
type input "[MEDICAL_DATA]"
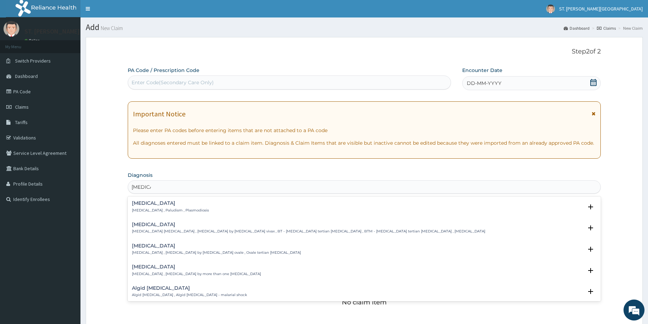
click at [149, 208] on p "[MEDICAL_DATA] , Paludism , Plasmodiosis" at bounding box center [170, 210] width 77 height 5
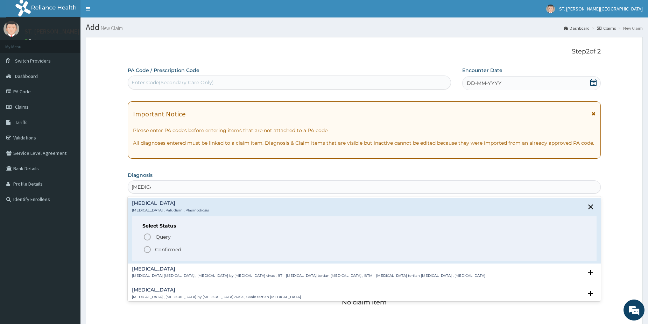
click at [146, 251] on icon "status option filled" at bounding box center [147, 250] width 8 height 8
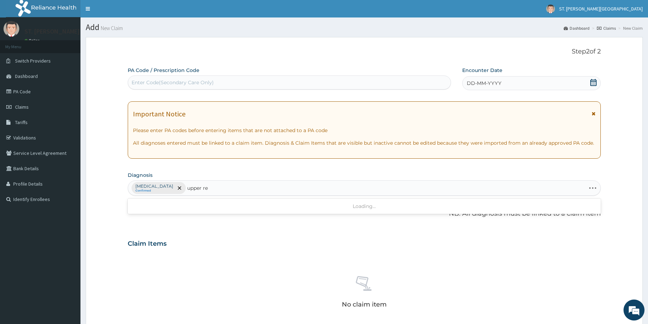
type input "upper res"
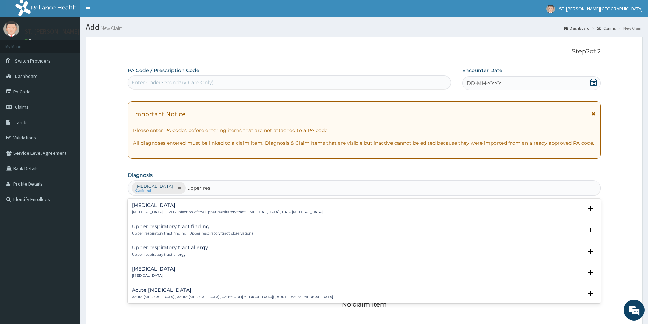
click at [159, 207] on h4 "[MEDICAL_DATA]" at bounding box center [227, 205] width 191 height 5
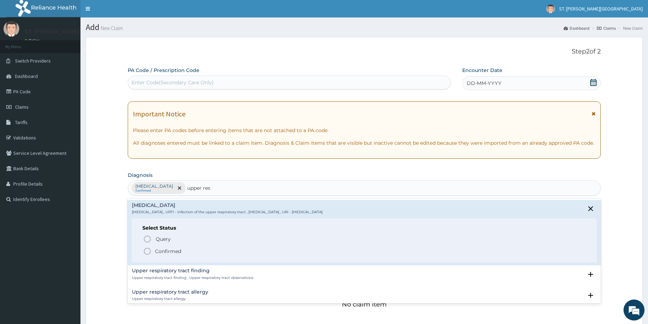
click at [147, 250] on icon "status option filled" at bounding box center [147, 251] width 8 height 8
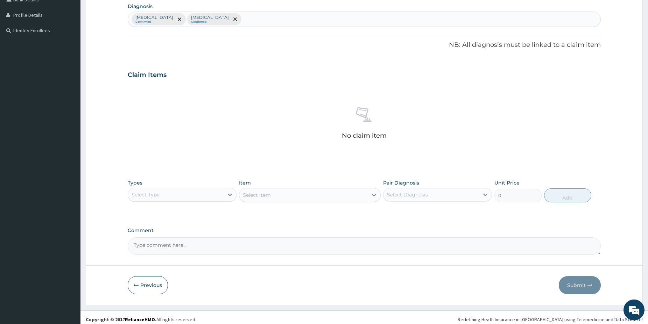
scroll to position [173, 0]
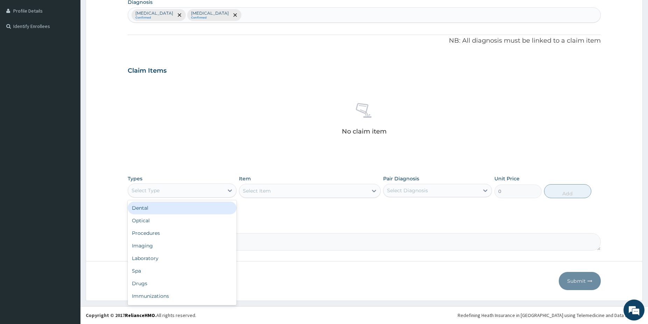
click at [202, 189] on div "Select Type" at bounding box center [176, 190] width 96 height 11
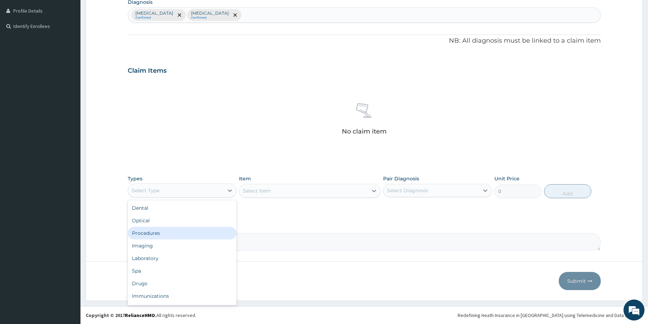
click at [174, 227] on div "Procedures" at bounding box center [182, 233] width 109 height 13
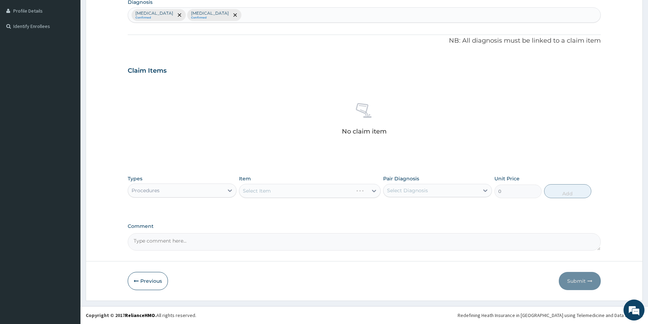
click at [318, 196] on div "Select Item" at bounding box center [310, 191] width 142 height 14
click at [340, 190] on div "Select Item" at bounding box center [303, 190] width 128 height 11
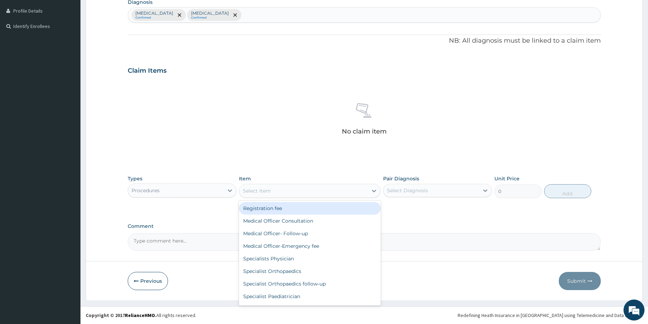
click at [308, 211] on div "Registration fee" at bounding box center [310, 208] width 142 height 13
type input "3000"
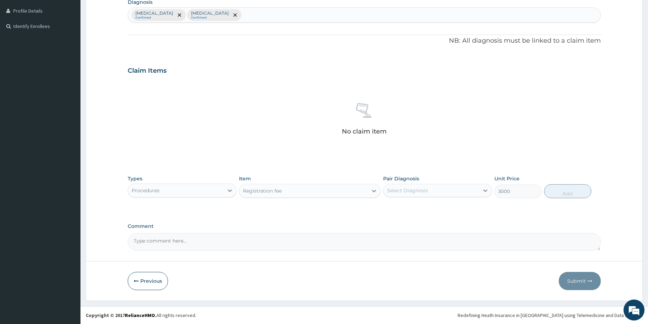
drag, startPoint x: 411, startPoint y: 190, endPoint x: 408, endPoint y: 198, distance: 8.0
click at [409, 197] on div "Select Diagnosis" at bounding box center [437, 190] width 109 height 13
click at [403, 209] on label "Malaria" at bounding box center [416, 207] width 43 height 7
checkbox input "true"
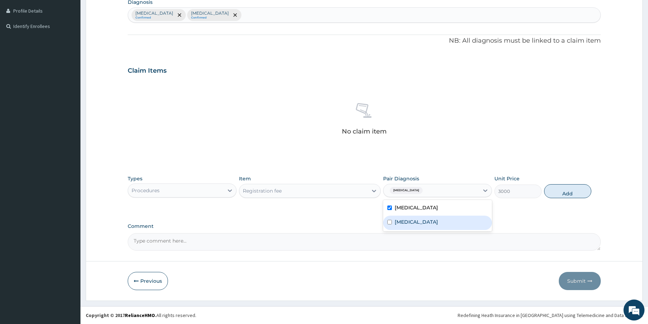
click at [402, 222] on label "Upper respiratory infection" at bounding box center [416, 222] width 43 height 7
checkbox input "true"
click at [578, 188] on button "Add" at bounding box center [567, 191] width 47 height 14
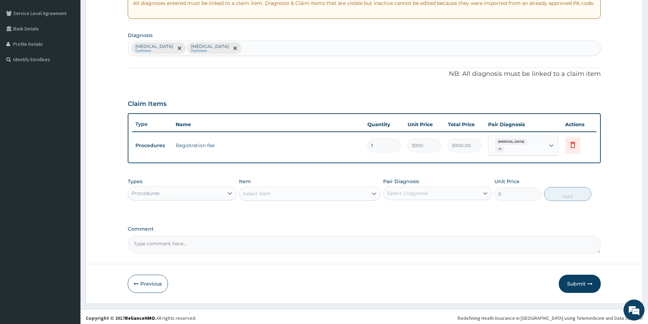
click at [296, 189] on div "Select Item" at bounding box center [303, 193] width 128 height 11
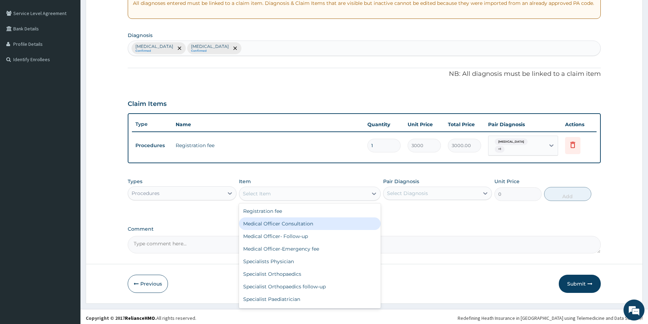
drag, startPoint x: 282, startPoint y: 219, endPoint x: 361, endPoint y: 231, distance: 80.0
click at [283, 220] on div "Medical Officer Consultation" at bounding box center [310, 224] width 142 height 13
type input "5000"
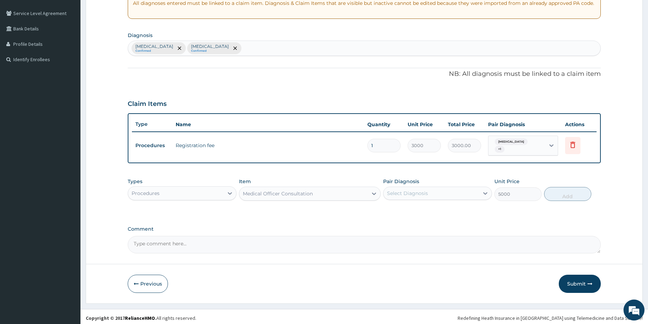
click at [424, 194] on div "Select Diagnosis" at bounding box center [407, 193] width 41 height 7
drag, startPoint x: 415, startPoint y: 212, endPoint x: 413, endPoint y: 218, distance: 6.0
click at [414, 212] on div "[MEDICAL_DATA]" at bounding box center [437, 211] width 109 height 14
checkbox input "true"
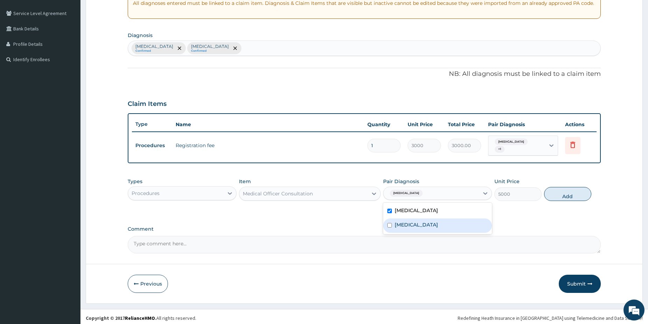
click at [413, 222] on label "Upper respiratory infection" at bounding box center [416, 225] width 43 height 7
checkbox input "true"
click at [563, 193] on button "Add" at bounding box center [567, 194] width 47 height 14
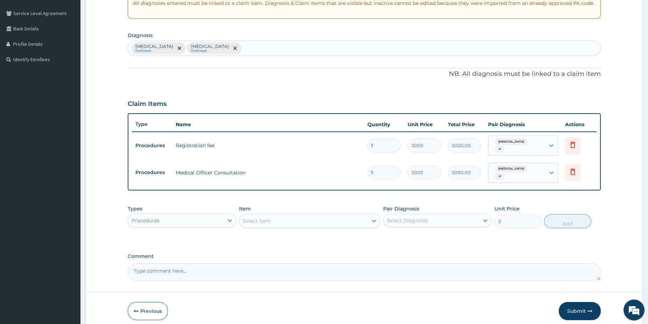
click at [195, 215] on div "Procedures" at bounding box center [176, 220] width 96 height 11
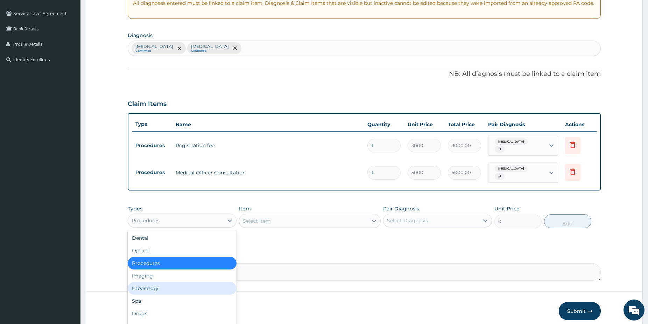
click at [146, 282] on div "Laboratory" at bounding box center [182, 288] width 109 height 13
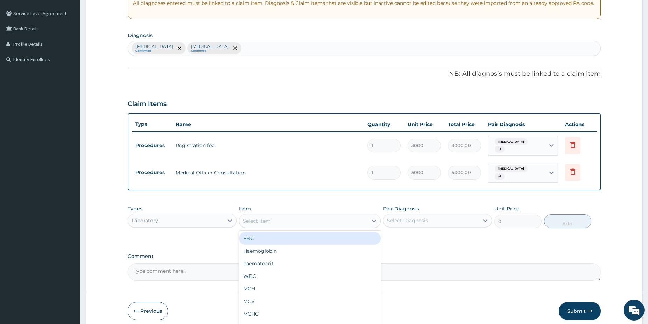
drag, startPoint x: 341, startPoint y: 212, endPoint x: 296, endPoint y: 225, distance: 46.5
click at [338, 216] on div "Select Item" at bounding box center [303, 221] width 128 height 11
click at [271, 234] on div "FBC" at bounding box center [310, 238] width 142 height 13
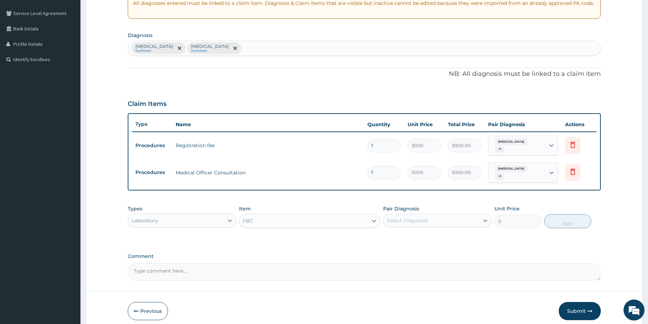
type input "5000"
click at [416, 220] on div "Select Diagnosis" at bounding box center [432, 220] width 96 height 11
drag, startPoint x: 414, startPoint y: 233, endPoint x: 416, endPoint y: 245, distance: 12.0
click at [414, 235] on div "[MEDICAL_DATA]" at bounding box center [437, 239] width 109 height 14
checkbox input "true"
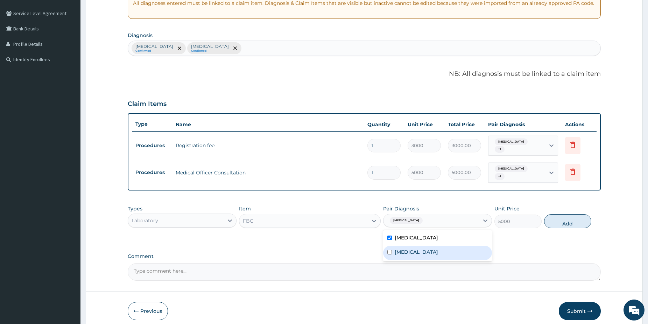
drag, startPoint x: 416, startPoint y: 245, endPoint x: 496, endPoint y: 239, distance: 80.7
click at [416, 249] on label "Upper respiratory infection" at bounding box center [416, 252] width 43 height 7
checkbox input "true"
click at [559, 218] on button "Add" at bounding box center [567, 222] width 47 height 14
type input "0"
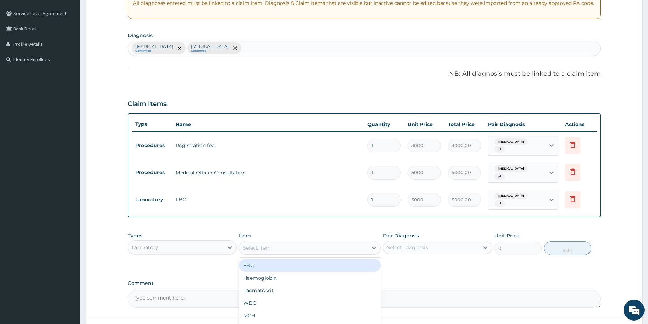
click at [359, 243] on div "Select Item" at bounding box center [303, 248] width 128 height 11
type input "mal"
drag, startPoint x: 354, startPoint y: 257, endPoint x: 400, endPoint y: 242, distance: 48.8
click at [353, 259] on div "[MEDICAL_DATA] [MEDICAL_DATA]" at bounding box center [310, 265] width 142 height 13
type input "1500"
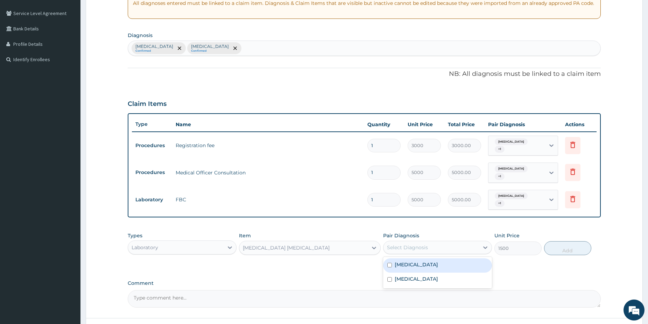
click at [427, 244] on div "Select Diagnosis" at bounding box center [407, 247] width 41 height 7
click at [417, 259] on div "[MEDICAL_DATA]" at bounding box center [437, 266] width 109 height 14
checkbox input "true"
click at [566, 241] on button "Add" at bounding box center [567, 248] width 47 height 14
type input "0"
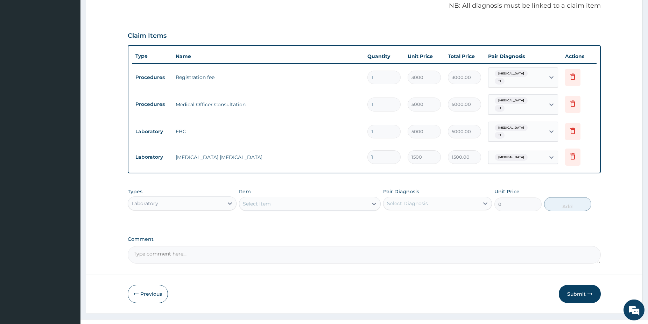
scroll to position [212, 0]
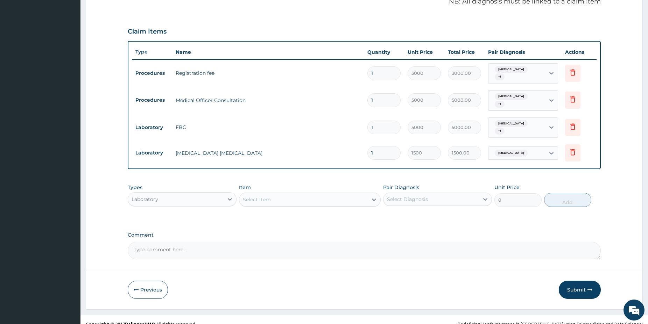
drag, startPoint x: 651, startPoint y: 320, endPoint x: 616, endPoint y: 311, distance: 35.4
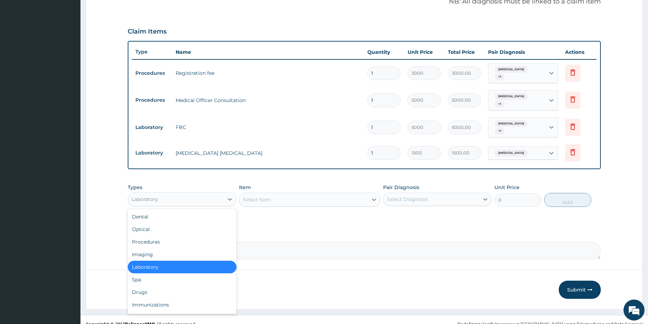
drag, startPoint x: 222, startPoint y: 188, endPoint x: 184, endPoint y: 212, distance: 45.6
click at [222, 194] on div "Laboratory" at bounding box center [176, 199] width 96 height 11
click at [148, 286] on div "Drugs" at bounding box center [182, 292] width 109 height 13
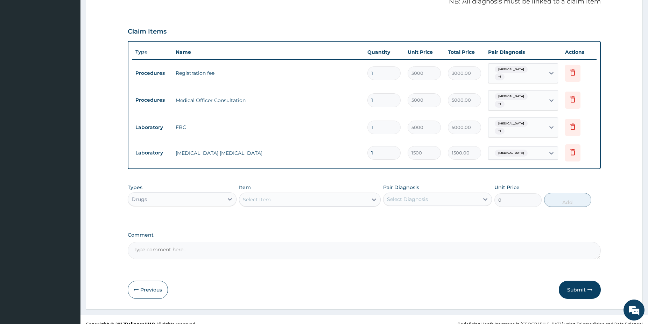
click at [293, 195] on div "Select Item" at bounding box center [303, 199] width 128 height 11
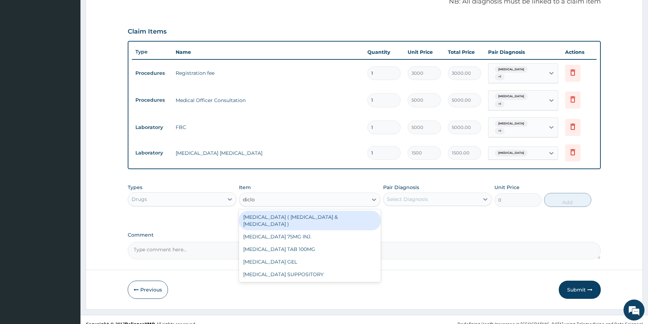
type input "diclof"
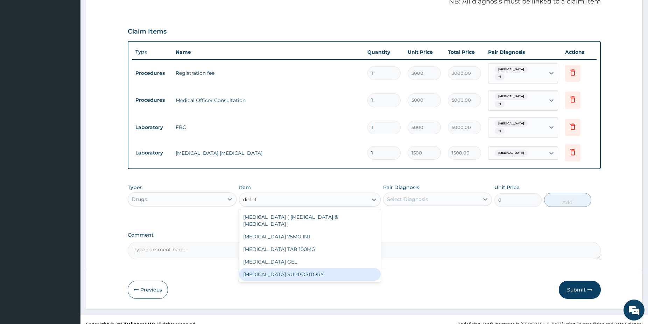
click at [365, 268] on div "[MEDICAL_DATA] SUPPOSITORY" at bounding box center [310, 274] width 142 height 13
type input "750"
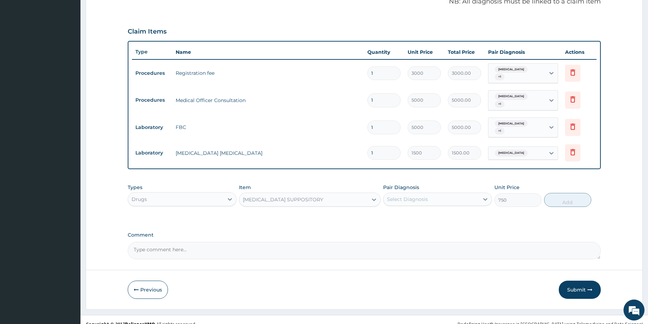
click at [416, 198] on div "Types Drugs Item DICLOFENAC SUPPOSITORY Pair Diagnosis Select Diagnosis Unit Pr…" at bounding box center [364, 196] width 473 height 30
drag, startPoint x: 404, startPoint y: 189, endPoint x: 401, endPoint y: 199, distance: 10.3
click at [404, 196] on div "Select Diagnosis" at bounding box center [407, 199] width 41 height 7
drag, startPoint x: 402, startPoint y: 207, endPoint x: 505, endPoint y: 222, distance: 103.6
click at [411, 213] on label "[MEDICAL_DATA]" at bounding box center [416, 216] width 43 height 7
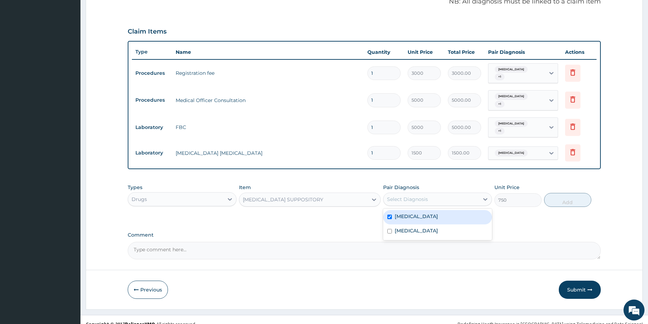
checkbox input "true"
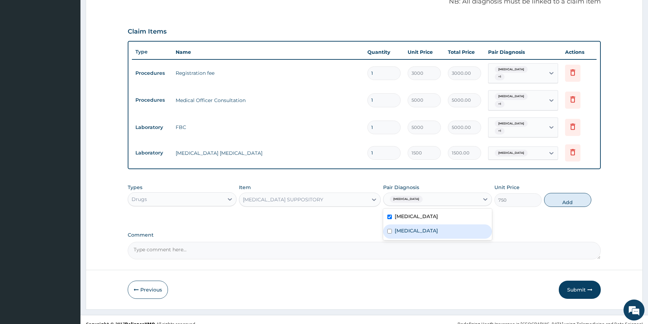
drag, startPoint x: 554, startPoint y: 195, endPoint x: 547, endPoint y: 193, distance: 7.3
click at [555, 195] on button "Add" at bounding box center [567, 200] width 47 height 14
type input "0"
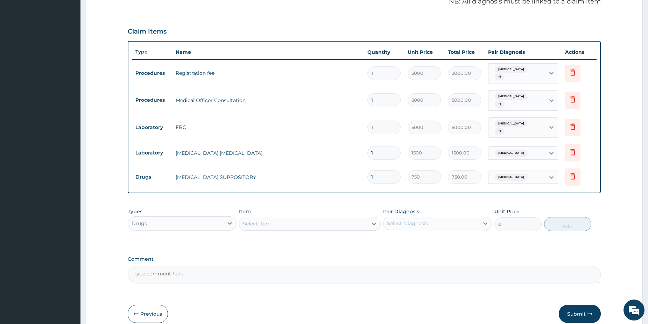
click at [295, 218] on div "Select Item" at bounding box center [303, 223] width 128 height 11
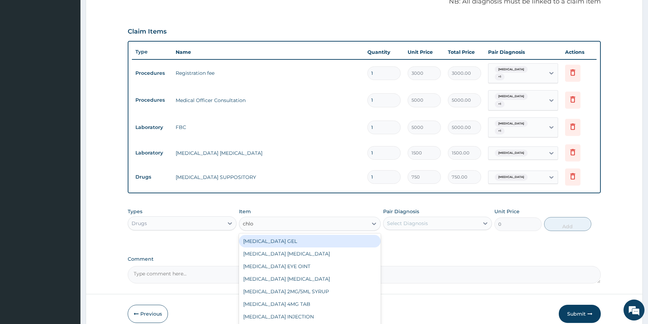
type input "chlor"
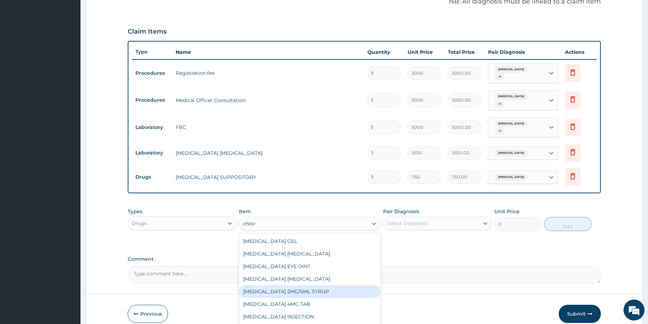
click at [321, 286] on div "[MEDICAL_DATA] 2MG/5ML SYRUP" at bounding box center [310, 292] width 142 height 13
type input "1500"
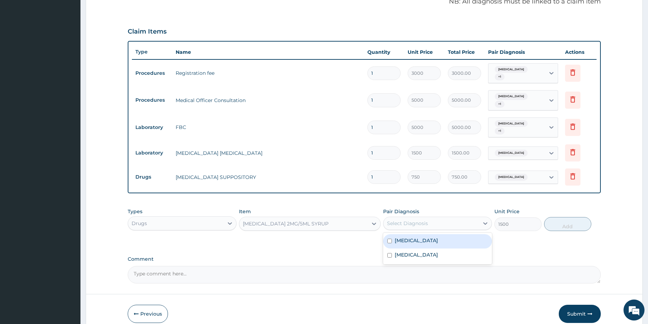
drag, startPoint x: 429, startPoint y: 211, endPoint x: 428, endPoint y: 219, distance: 8.8
click at [429, 218] on div "Select Diagnosis" at bounding box center [432, 223] width 96 height 11
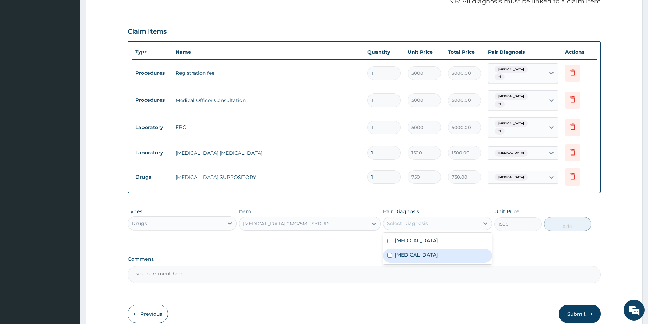
click at [427, 252] on label "Upper respiratory infection" at bounding box center [416, 255] width 43 height 7
checkbox input "true"
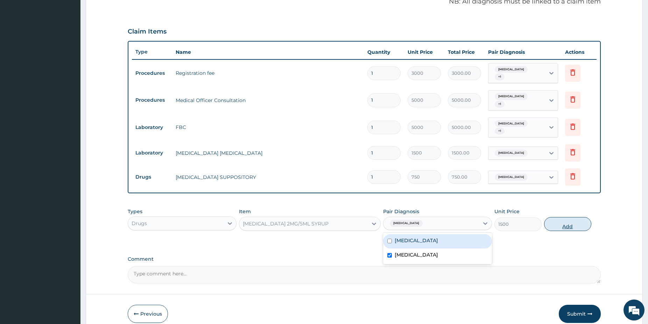
click at [560, 217] on button "Add" at bounding box center [567, 224] width 47 height 14
type input "0"
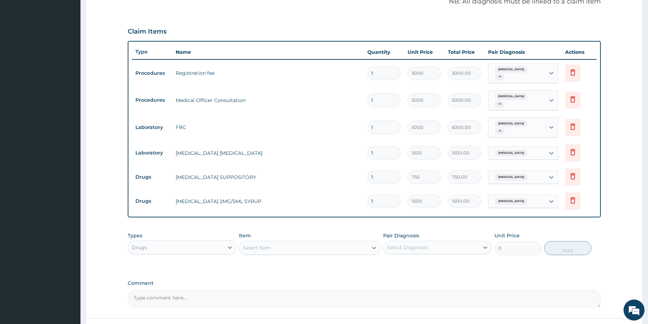
click at [284, 243] on div "Select Item" at bounding box center [303, 248] width 128 height 11
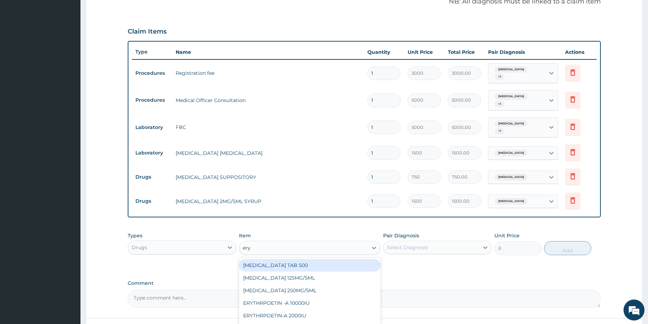
type input "eryt"
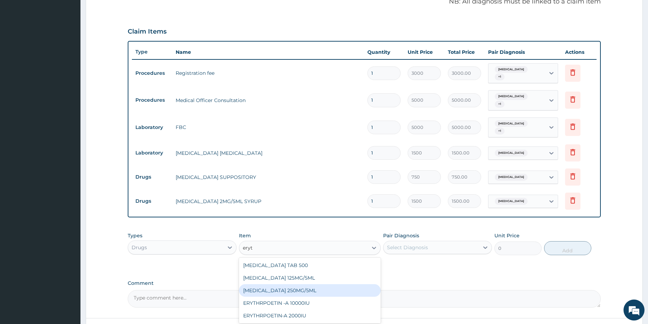
click at [312, 284] on div "[MEDICAL_DATA] 250MG/5ML" at bounding box center [310, 290] width 142 height 13
type input "2500"
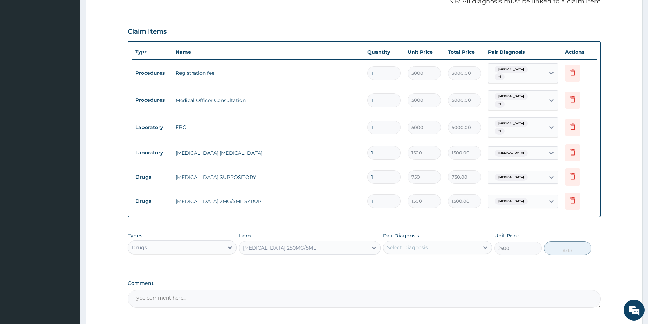
click at [409, 243] on div "Select Diagnosis" at bounding box center [432, 247] width 96 height 11
click at [408, 276] on label "Upper respiratory infection" at bounding box center [416, 279] width 43 height 7
checkbox input "true"
click at [576, 244] on button "Add" at bounding box center [567, 248] width 47 height 14
type input "0"
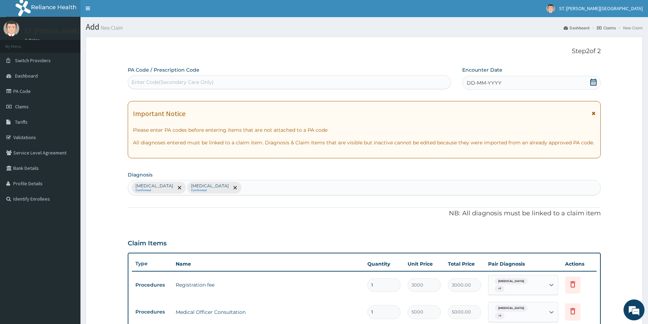
scroll to position [0, 0]
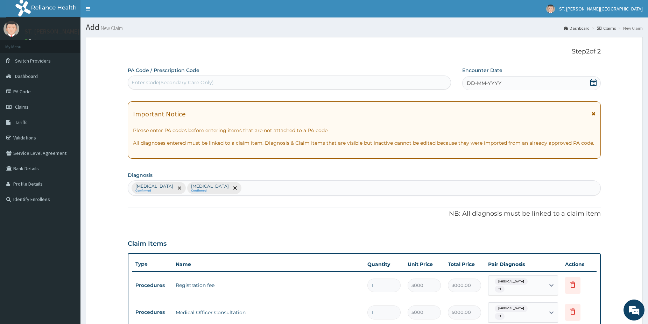
drag, startPoint x: 595, startPoint y: 80, endPoint x: 585, endPoint y: 85, distance: 10.8
click at [594, 81] on icon at bounding box center [593, 82] width 7 height 7
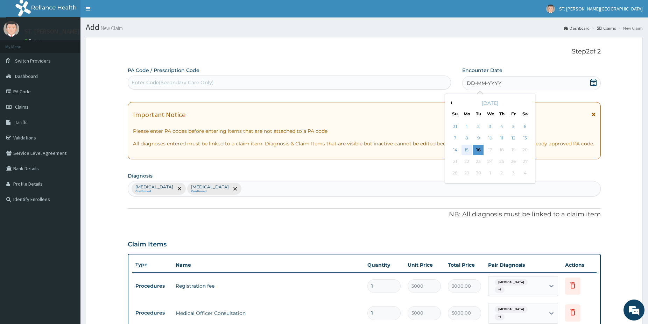
click at [468, 150] on div "15" at bounding box center [467, 150] width 10 height 10
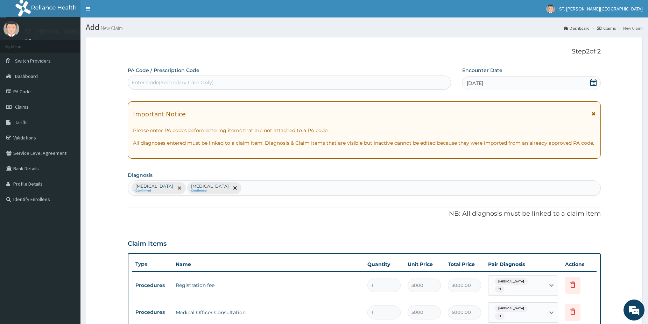
click at [592, 86] on icon at bounding box center [593, 82] width 6 height 7
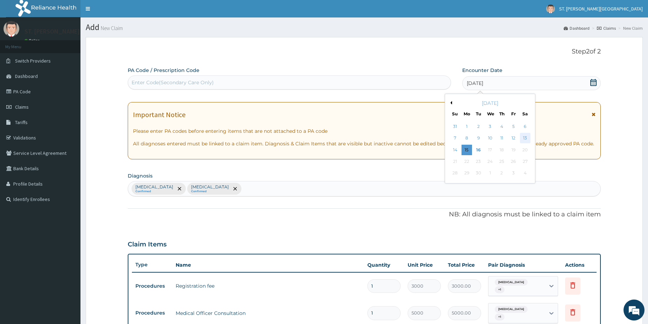
click at [525, 138] on div "13" at bounding box center [525, 138] width 10 height 10
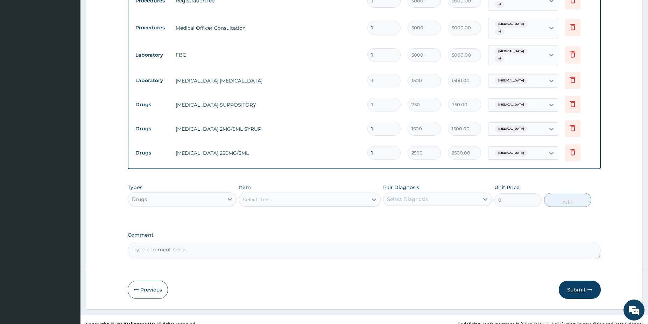
click at [571, 281] on button "Submit" at bounding box center [580, 290] width 42 height 18
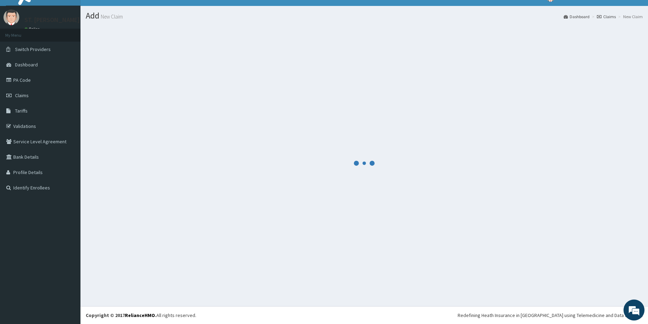
scroll to position [12, 0]
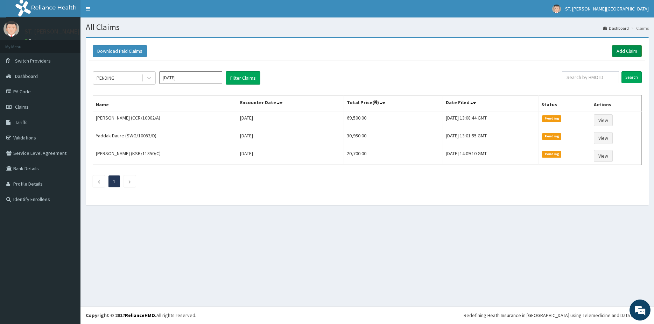
click at [626, 53] on link "Add Claim" at bounding box center [627, 51] width 30 height 12
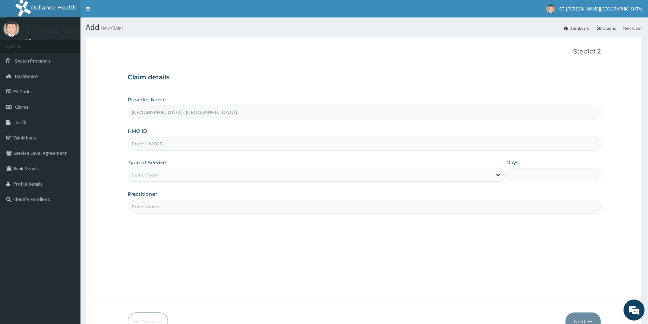
type input "[GEOGRAPHIC_DATA]- [GEOGRAPHIC_DATA]"
click at [144, 143] on input "HMO ID" at bounding box center [364, 144] width 473 height 14
paste input "NGL/10016/B"
type input "NGL/10016/B"
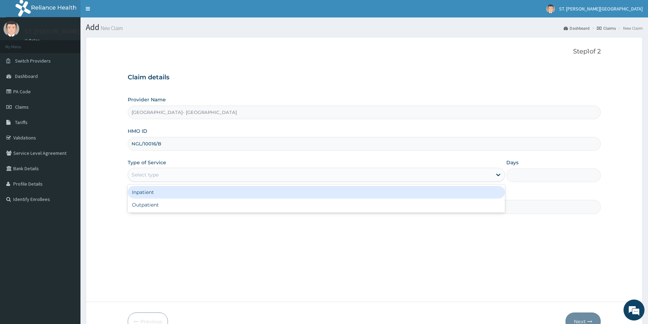
click at [157, 174] on div "Select type" at bounding box center [145, 174] width 27 height 7
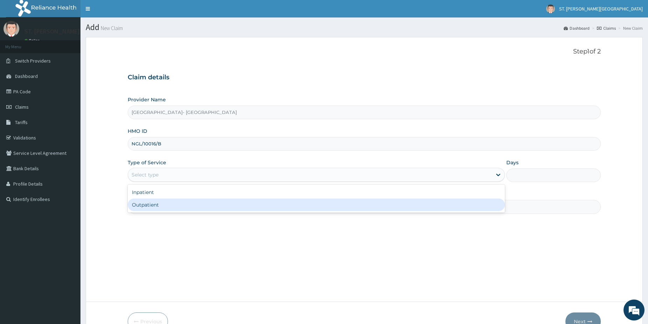
click at [148, 203] on div "Outpatient" at bounding box center [316, 205] width 377 height 13
type input "1"
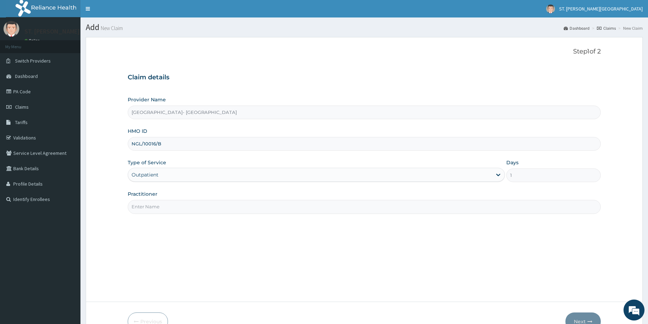
click at [152, 203] on input "Practitioner" at bounding box center [364, 207] width 473 height 14
click at [152, 176] on div "Outpatient" at bounding box center [145, 174] width 27 height 7
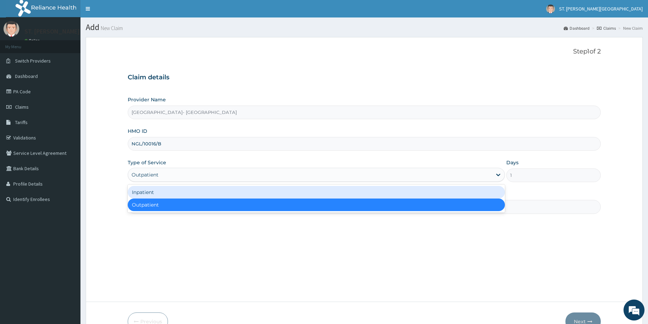
click at [143, 191] on div "Inpatient" at bounding box center [316, 192] width 377 height 13
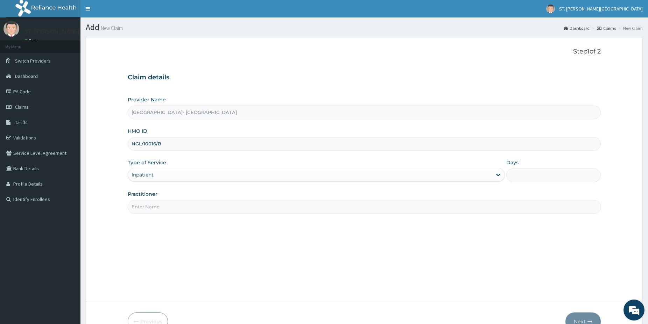
click at [527, 179] on input "Days" at bounding box center [553, 176] width 94 height 14
type input "1"
click at [154, 207] on input "Practitioner" at bounding box center [364, 207] width 473 height 14
type input "dr.gloria"
click at [582, 318] on button "Next" at bounding box center [582, 322] width 35 height 18
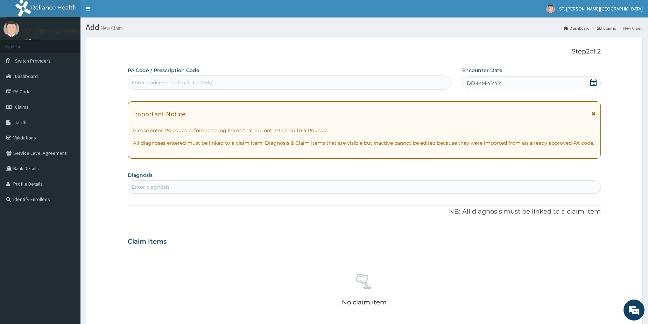
click at [165, 82] on div "Enter Code(Secondary Care Only)" at bounding box center [173, 82] width 82 height 7
paste input "PA/A4D8C1"
type input "PA/A4D8C1"
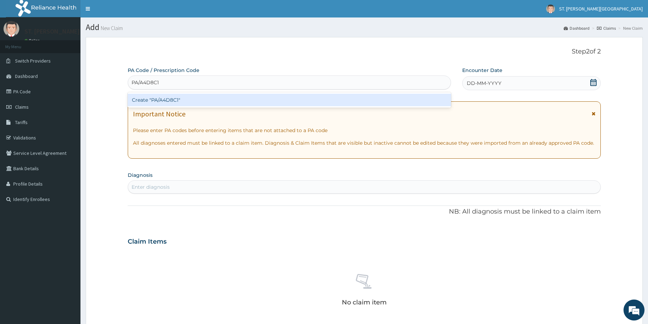
click at [149, 99] on div "Create "PA/A4D8C1"" at bounding box center [289, 100] width 323 height 13
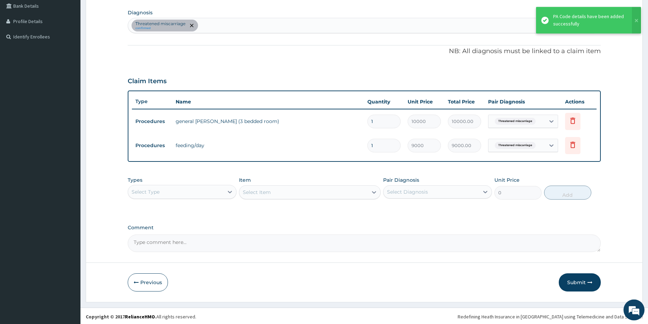
scroll to position [164, 0]
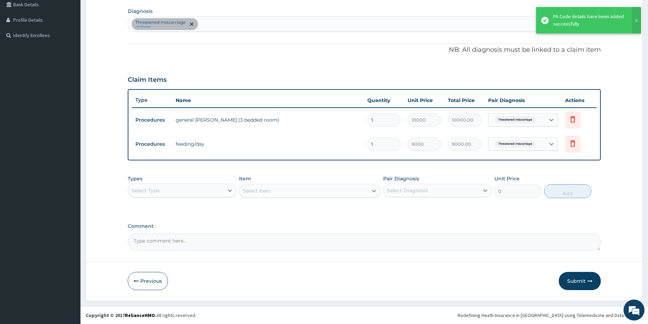
click at [185, 186] on div "Select Type" at bounding box center [176, 190] width 96 height 11
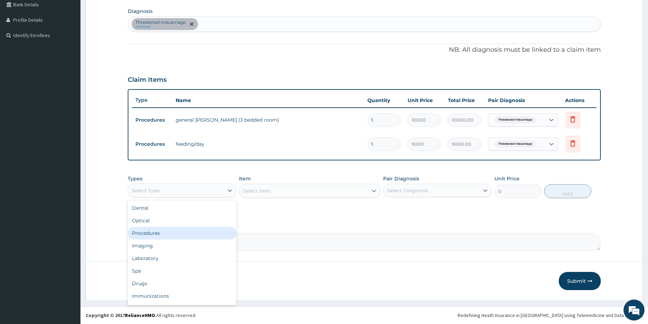
click at [160, 235] on div "Procedures" at bounding box center [182, 233] width 109 height 13
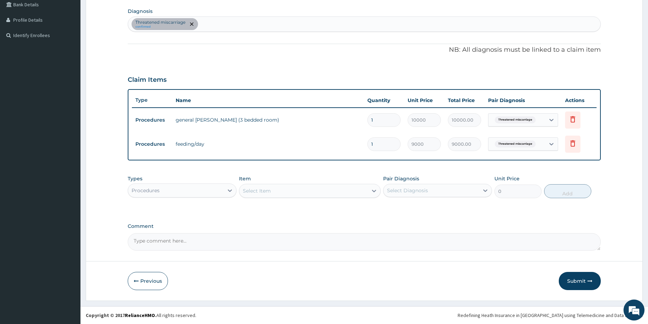
click at [332, 191] on div "Select Item" at bounding box center [303, 190] width 128 height 11
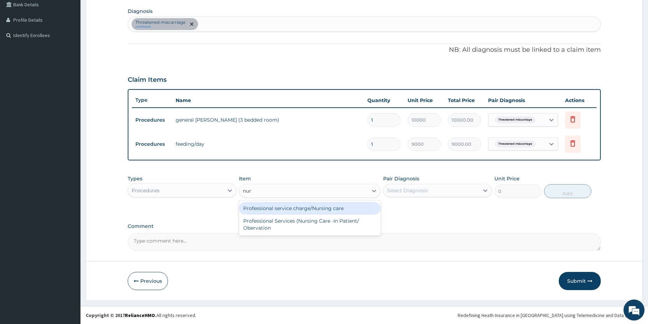
type input "nurs"
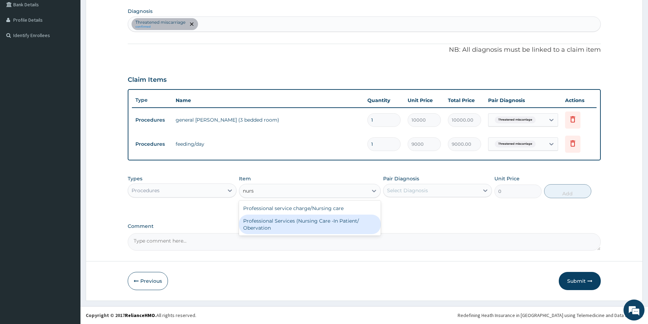
click at [291, 224] on div "Professional Services (Nursing Care -In Patient/ Obervation" at bounding box center [310, 225] width 142 height 20
type input "5000"
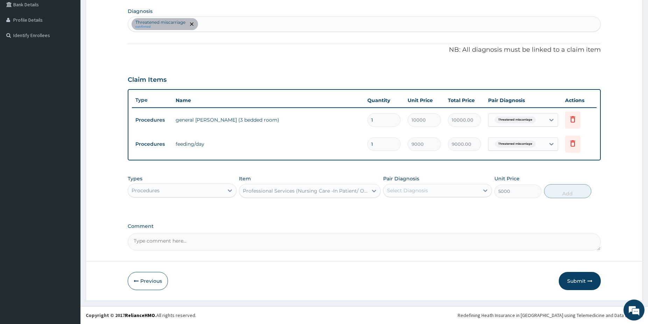
drag, startPoint x: 401, startPoint y: 186, endPoint x: 406, endPoint y: 186, distance: 4.9
click at [405, 186] on div "Select Diagnosis" at bounding box center [432, 190] width 96 height 11
drag, startPoint x: 414, startPoint y: 211, endPoint x: 521, endPoint y: 214, distance: 106.8
click at [414, 211] on div "Threatened miscarriage" at bounding box center [437, 209] width 109 height 14
checkbox input "true"
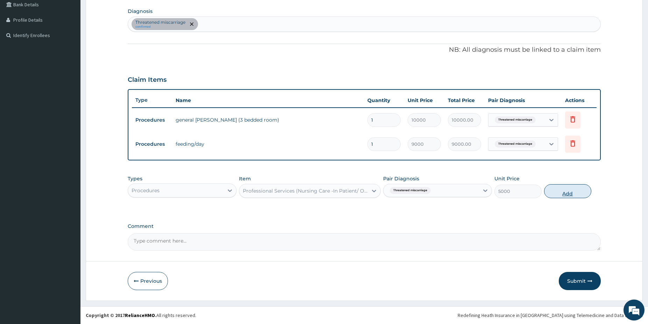
click at [570, 191] on button "Add" at bounding box center [567, 191] width 47 height 14
type input "0"
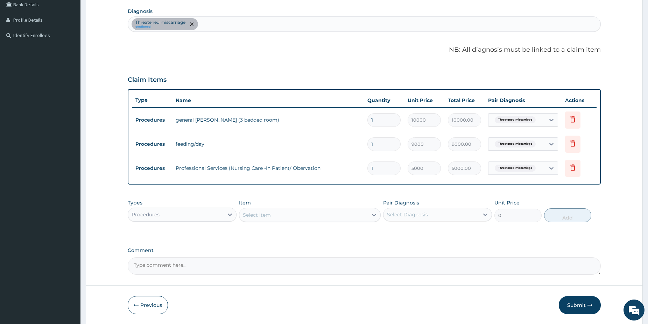
click at [229, 22] on div "Threatened [MEDICAL_DATA] confirmed" at bounding box center [364, 24] width 472 height 15
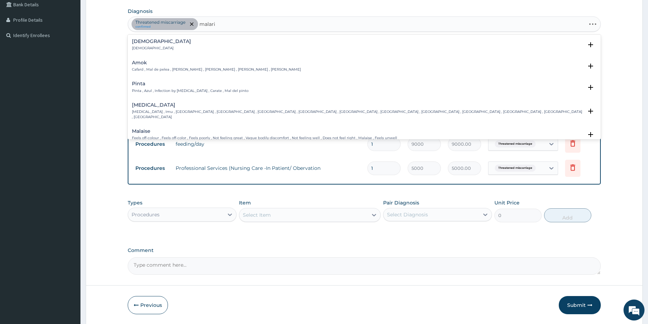
type input "[MEDICAL_DATA]"
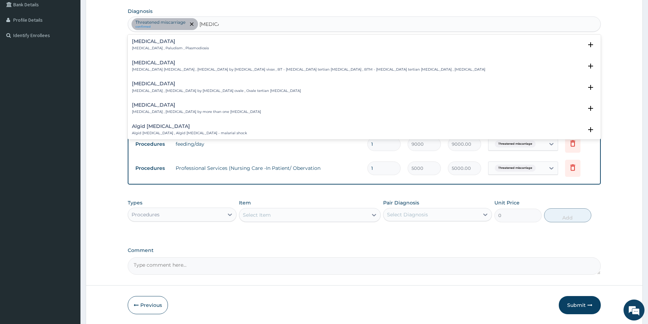
click at [141, 47] on p "[MEDICAL_DATA] , Paludism , Plasmodiosis" at bounding box center [170, 48] width 77 height 5
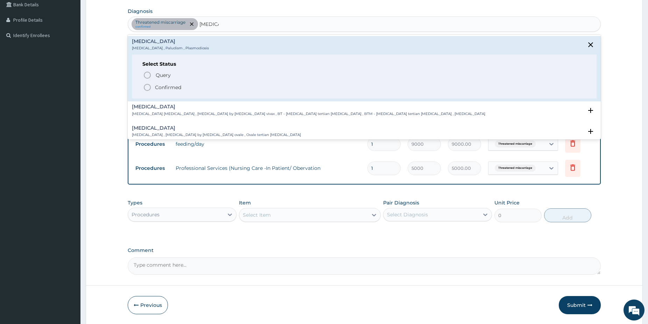
click at [149, 88] on icon "status option filled" at bounding box center [147, 87] width 8 height 8
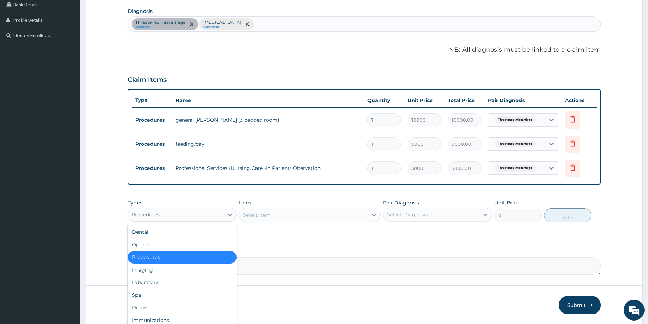
click at [205, 215] on div "Procedures" at bounding box center [176, 214] width 96 height 11
click at [162, 284] on div "Laboratory" at bounding box center [182, 282] width 109 height 13
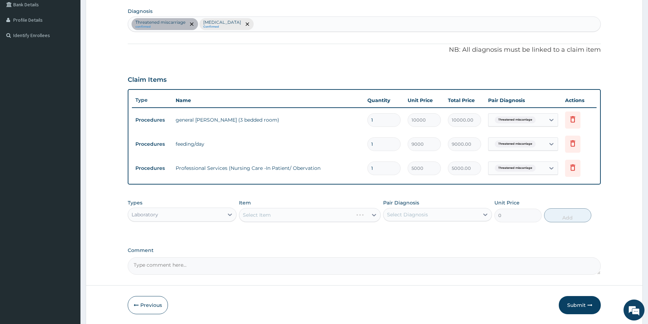
click at [338, 215] on div "Select Item" at bounding box center [310, 215] width 142 height 14
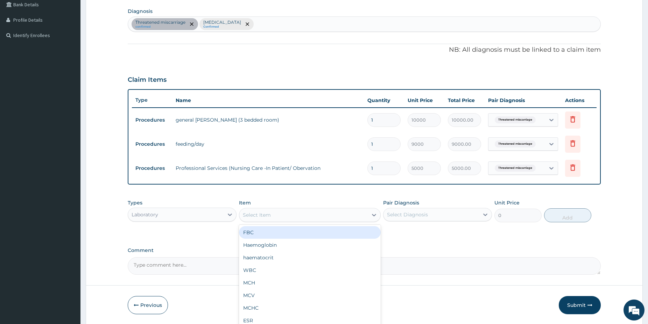
click at [358, 216] on div "Select Item" at bounding box center [303, 215] width 128 height 11
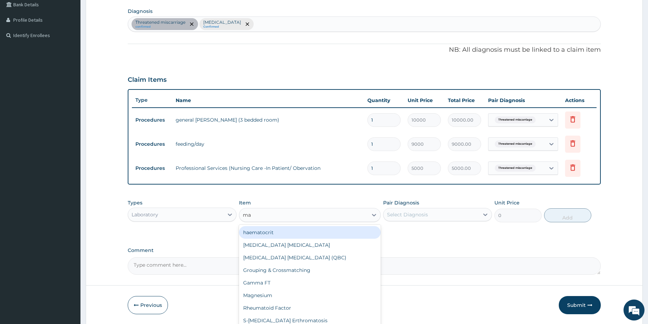
type input "mal"
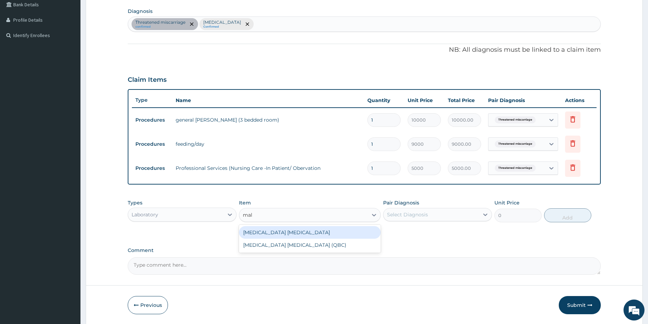
click at [340, 228] on div "[MEDICAL_DATA] [MEDICAL_DATA]" at bounding box center [310, 232] width 142 height 13
type input "1500"
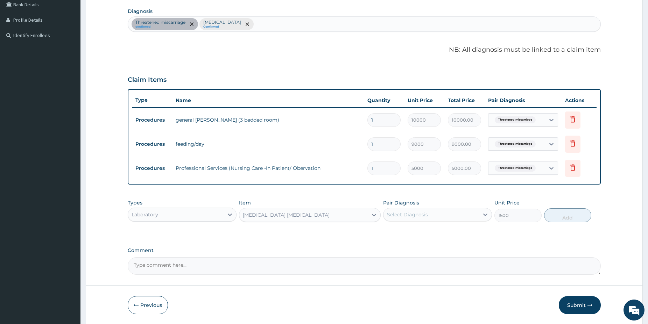
drag, startPoint x: 471, startPoint y: 206, endPoint x: 464, endPoint y: 211, distance: 8.5
click at [471, 208] on div "Pair Diagnosis Select Diagnosis" at bounding box center [437, 210] width 109 height 23
drag, startPoint x: 459, startPoint y: 217, endPoint x: 445, endPoint y: 223, distance: 14.6
click at [456, 217] on div "Select Diagnosis" at bounding box center [432, 214] width 96 height 11
drag, startPoint x: 418, startPoint y: 242, endPoint x: 490, endPoint y: 226, distance: 73.6
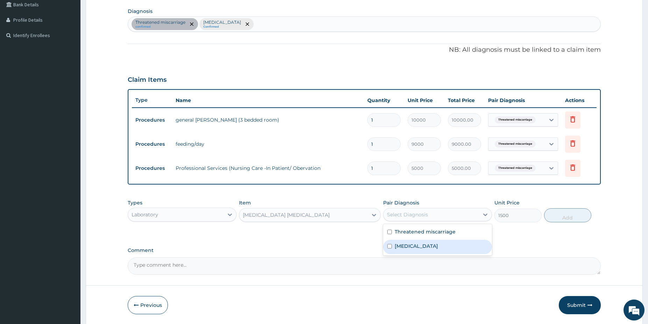
click at [417, 242] on div "[MEDICAL_DATA]" at bounding box center [437, 247] width 109 height 14
checkbox input "true"
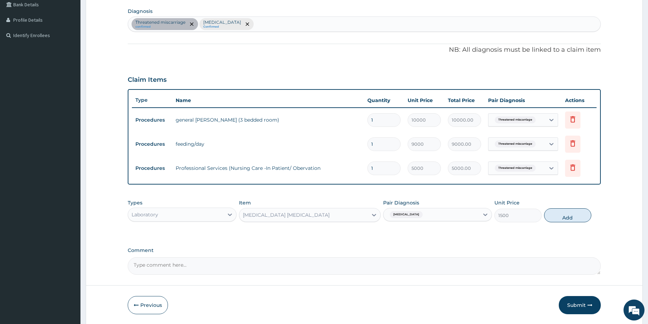
drag, startPoint x: 552, startPoint y: 212, endPoint x: 616, endPoint y: 213, distance: 63.7
click at [552, 213] on button "Add" at bounding box center [567, 216] width 47 height 14
type input "0"
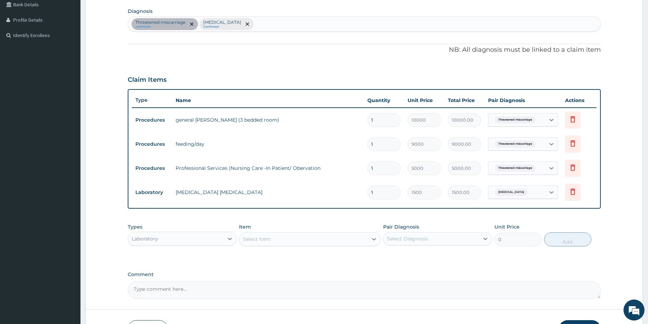
click at [171, 232] on div "Laboratory" at bounding box center [182, 239] width 109 height 14
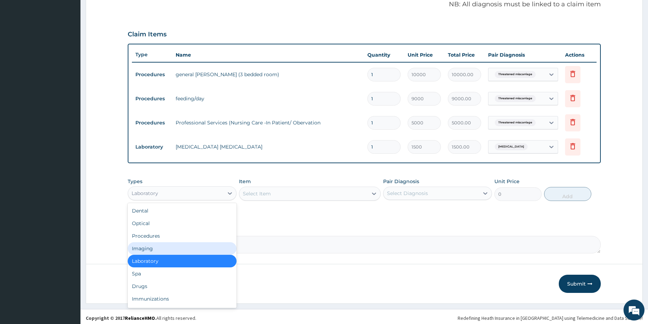
drag, startPoint x: 652, startPoint y: 320, endPoint x: 438, endPoint y: 297, distance: 215.4
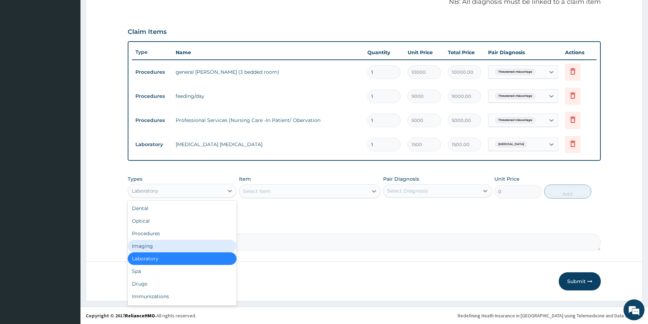
scroll to position [212, 0]
click at [192, 278] on div "Dental Optical Procedures Imaging Laboratory Spa Drugs Immunizations Others Gym" at bounding box center [182, 253] width 109 height 105
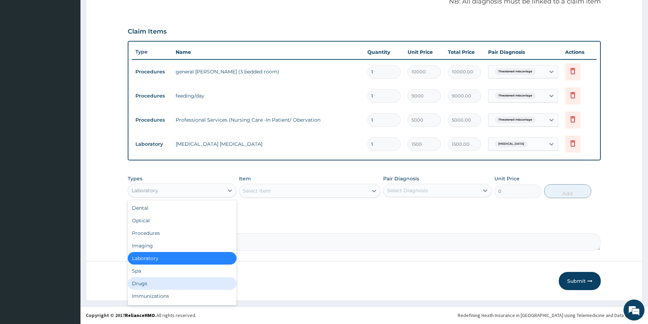
click at [164, 280] on div "Drugs" at bounding box center [182, 284] width 109 height 13
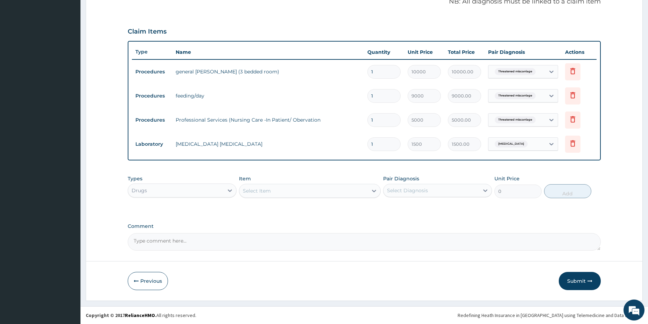
click at [302, 194] on div "Select Item" at bounding box center [303, 190] width 128 height 11
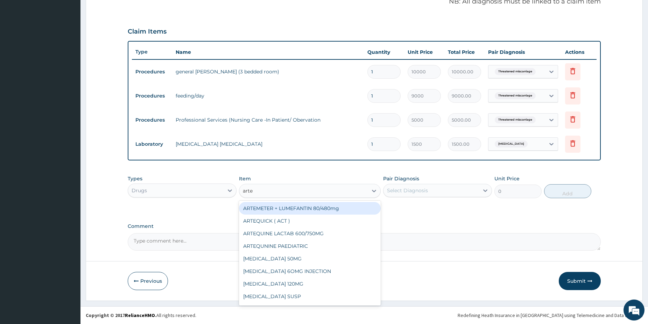
type input "artes"
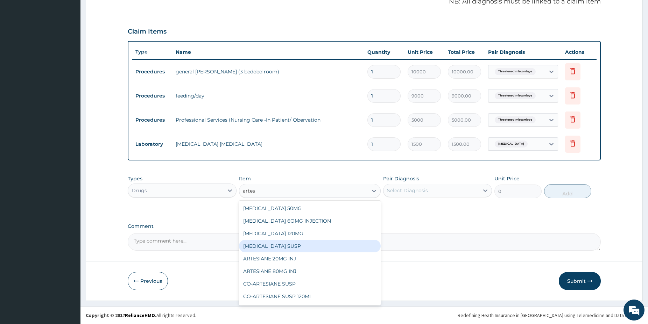
drag, startPoint x: 331, startPoint y: 240, endPoint x: 329, endPoint y: 237, distance: 4.3
click at [331, 240] on div "[MEDICAL_DATA] SUSP" at bounding box center [310, 246] width 142 height 13
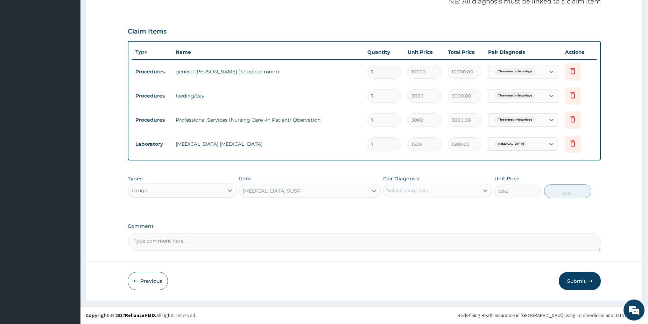
click at [310, 190] on div "[MEDICAL_DATA] SUSP" at bounding box center [303, 190] width 128 height 11
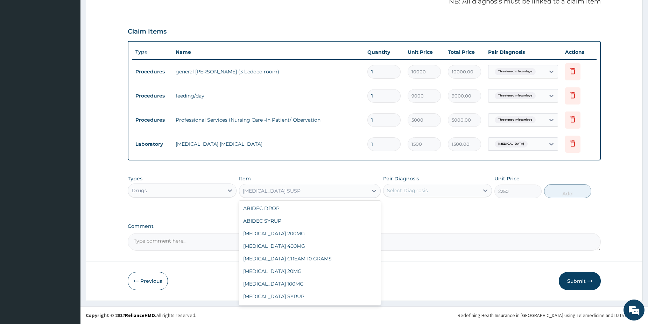
scroll to position [921, 0]
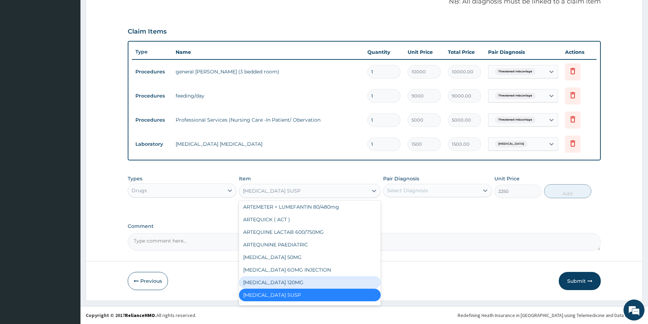
click at [314, 280] on div "[MEDICAL_DATA] 120MG" at bounding box center [310, 282] width 142 height 13
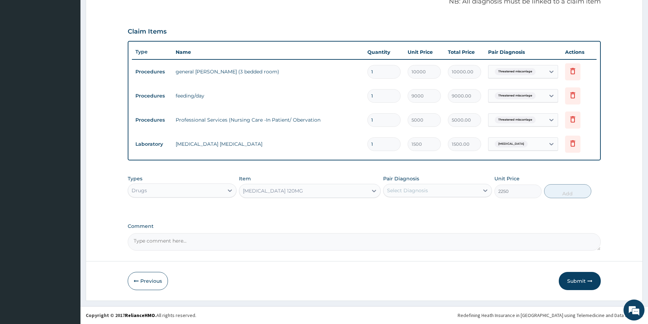
type input "2850"
click at [408, 195] on div "Select Diagnosis" at bounding box center [432, 190] width 96 height 11
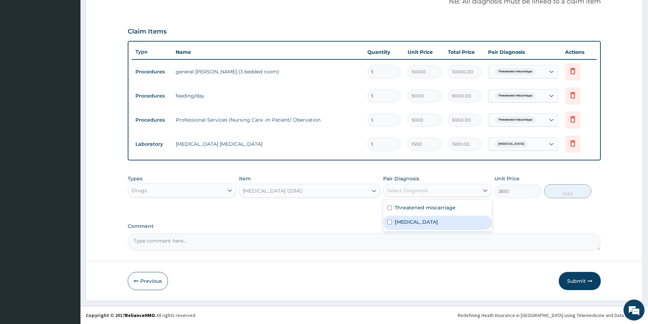
drag, startPoint x: 402, startPoint y: 222, endPoint x: 520, endPoint y: 208, distance: 118.8
click at [402, 222] on label "Malaria" at bounding box center [416, 222] width 43 height 7
checkbox input "true"
click at [564, 192] on button "Add" at bounding box center [567, 191] width 47 height 14
type input "0"
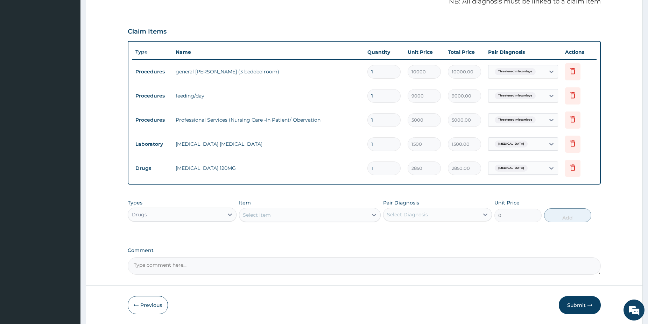
type input "0.00"
type input "6"
type input "17100.00"
type input "6"
click at [351, 207] on div "Item Select Item" at bounding box center [310, 210] width 142 height 23
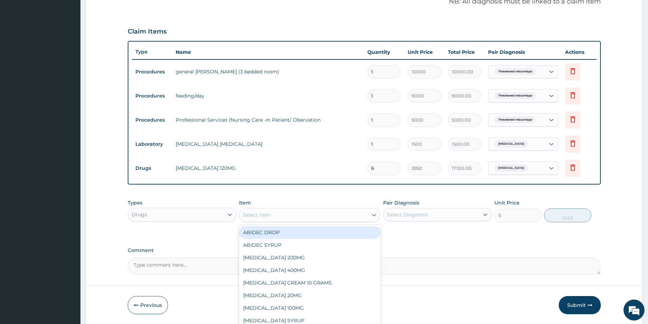
click at [355, 214] on div "Select Item" at bounding box center [303, 215] width 128 height 11
type input "parac"
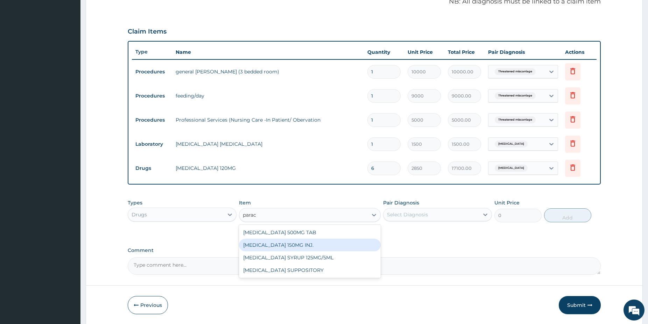
click at [364, 245] on div "[MEDICAL_DATA] 150MG INJ." at bounding box center [310, 245] width 142 height 13
type input "750"
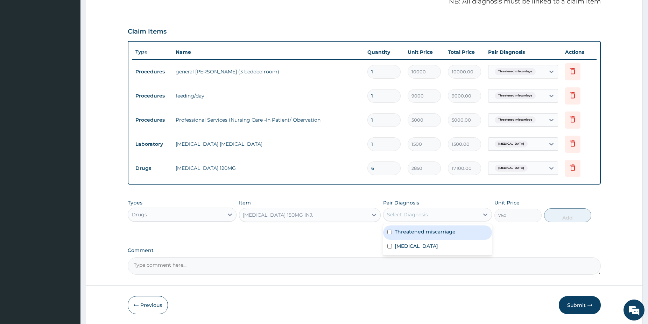
click at [439, 220] on div "Select Diagnosis" at bounding box center [437, 214] width 109 height 13
drag, startPoint x: 427, startPoint y: 243, endPoint x: 517, endPoint y: 228, distance: 91.8
click at [426, 243] on div "Malaria" at bounding box center [437, 247] width 109 height 14
checkbox input "true"
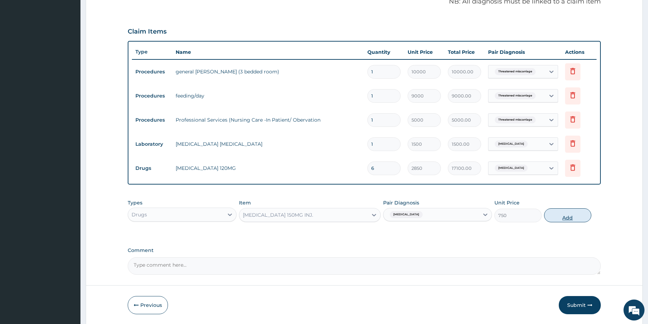
click at [553, 216] on button "Add" at bounding box center [567, 216] width 47 height 14
type input "0"
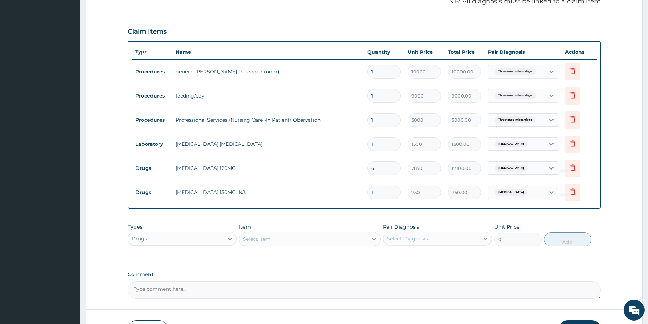
type input "12"
type input "9000.00"
type input "12"
click at [307, 238] on div "Select Item" at bounding box center [303, 239] width 128 height 11
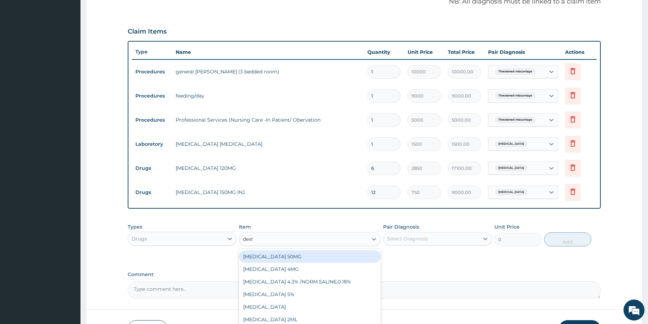
type input "dextr"
click at [319, 254] on div "[MEDICAL_DATA] 4.3% /NORM.SALINE,0.18%" at bounding box center [310, 257] width 142 height 13
type input "2000"
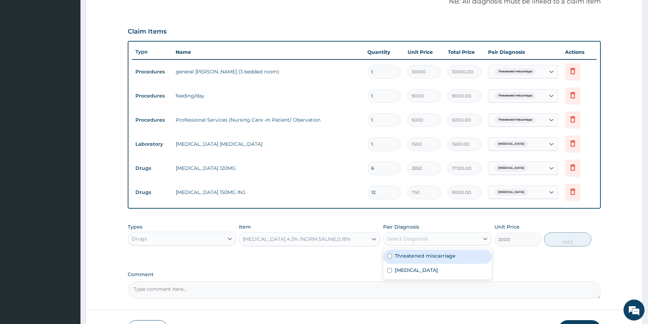
click at [407, 238] on div "Select Diagnosis" at bounding box center [407, 239] width 41 height 7
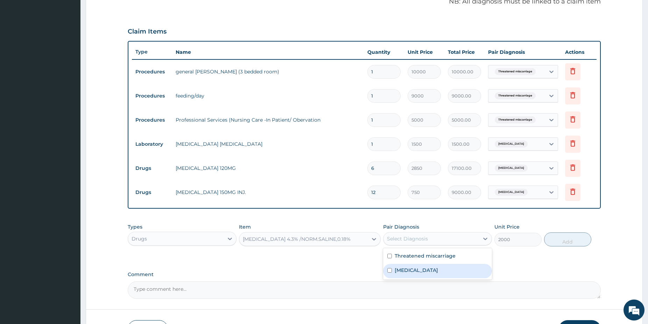
drag, startPoint x: 416, startPoint y: 273, endPoint x: 432, endPoint y: 259, distance: 21.1
click at [417, 273] on div "Malaria" at bounding box center [437, 271] width 109 height 14
checkbox input "true"
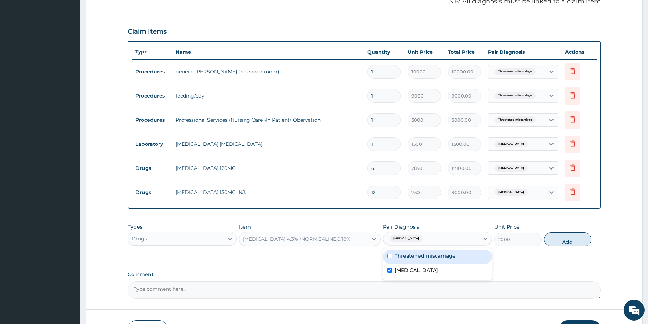
drag, startPoint x: 433, startPoint y: 257, endPoint x: 458, endPoint y: 257, distance: 25.5
click at [434, 257] on label "Threatened miscarriage" at bounding box center [425, 256] width 61 height 7
checkbox input "true"
click at [575, 240] on button "Add" at bounding box center [567, 240] width 47 height 14
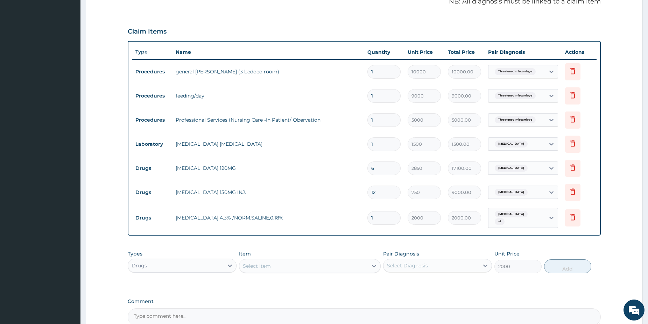
type input "0"
type input "0.00"
type input "2"
type input "4000.00"
type input "2"
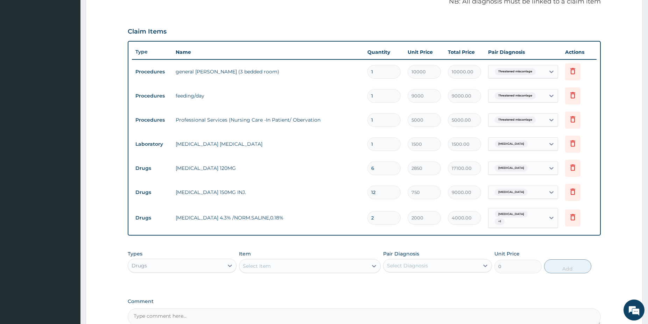
click at [325, 266] on div "Select Item" at bounding box center [303, 266] width 128 height 11
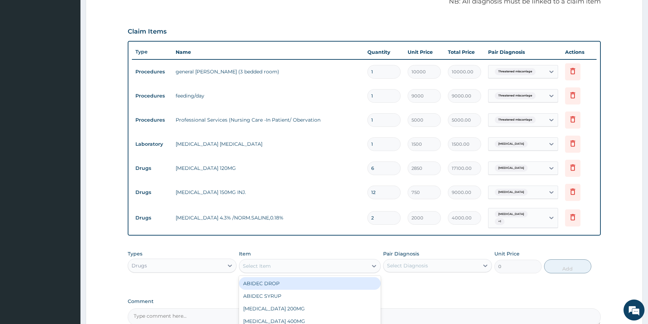
type input "m"
type input "norm"
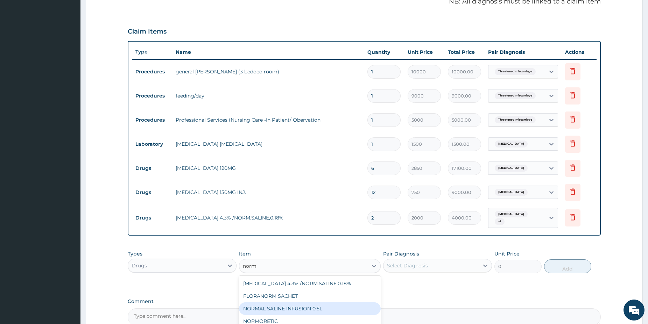
click at [326, 303] on div "NORMAL SALINE INFUSION 0.5L" at bounding box center [310, 309] width 142 height 13
type input "2000"
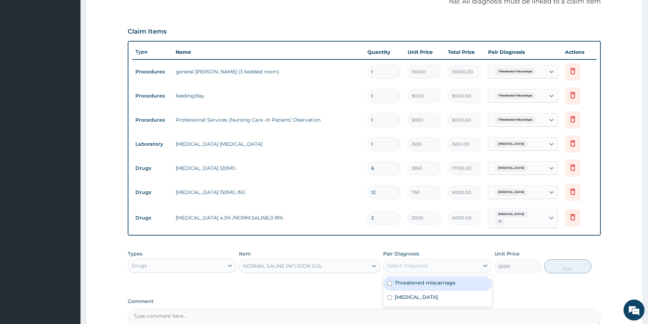
drag, startPoint x: 404, startPoint y: 259, endPoint x: 405, endPoint y: 266, distance: 7.0
click at [405, 262] on div "Select Diagnosis" at bounding box center [432, 265] width 96 height 11
drag, startPoint x: 421, startPoint y: 294, endPoint x: 534, endPoint y: 254, distance: 120.3
click at [422, 293] on div "Malaria" at bounding box center [437, 298] width 109 height 14
checkbox input "true"
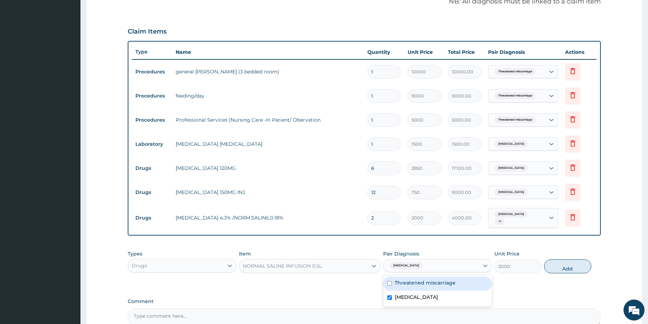
click at [476, 279] on div "Threatened miscarriage" at bounding box center [437, 284] width 109 height 14
checkbox input "true"
click at [586, 253] on div "Types Drugs Item NORMAL SALINE INFUSION 0.5L Pair Diagnosis option Threatened m…" at bounding box center [364, 262] width 473 height 30
drag, startPoint x: 576, startPoint y: 265, endPoint x: 556, endPoint y: 266, distance: 19.7
click at [575, 265] on button "Add" at bounding box center [567, 267] width 47 height 14
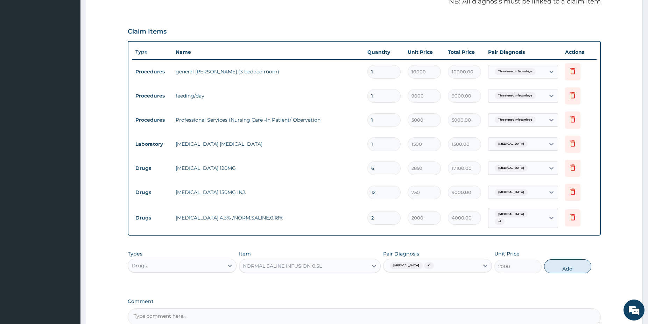
type input "0"
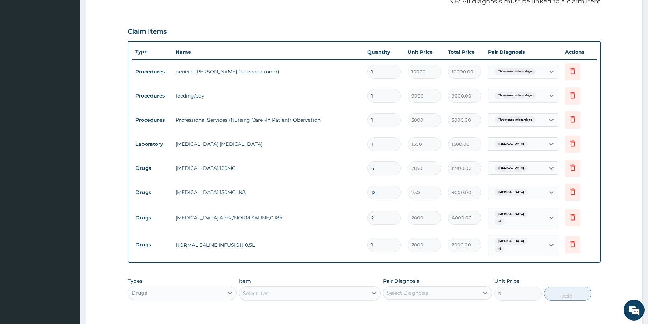
click at [353, 288] on div "Select Item" at bounding box center [303, 293] width 128 height 11
type input "penta"
drag, startPoint x: 360, startPoint y: 306, endPoint x: 362, endPoint y: 302, distance: 3.8
click at [361, 305] on div "PENTAZOCINE INJ 30MG" at bounding box center [310, 311] width 142 height 13
type input "1800"
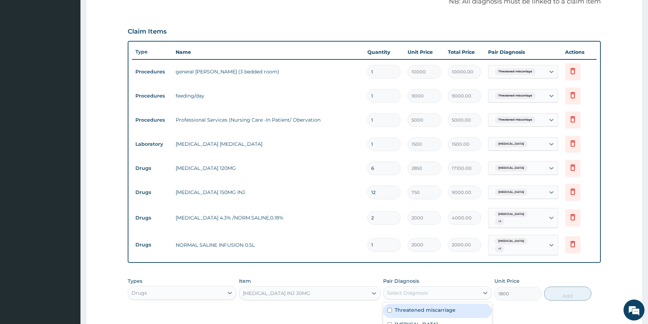
click at [423, 290] on div "Select Diagnosis" at bounding box center [407, 293] width 41 height 7
drag, startPoint x: 428, startPoint y: 304, endPoint x: 434, endPoint y: 304, distance: 5.6
click at [428, 307] on label "Threatened miscarriage" at bounding box center [425, 310] width 61 height 7
checkbox input "true"
click at [569, 287] on button "Add" at bounding box center [567, 294] width 47 height 14
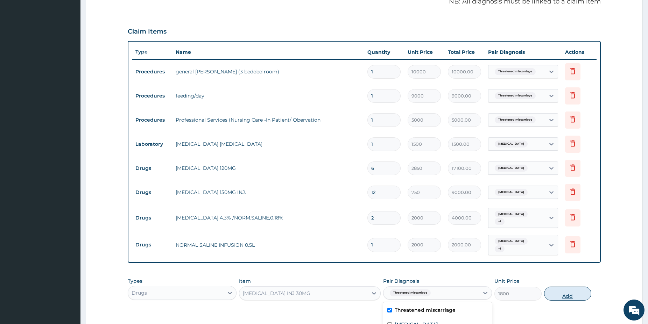
type input "0"
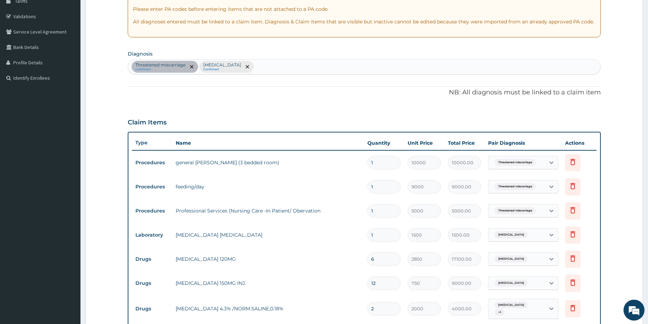
scroll to position [0, 0]
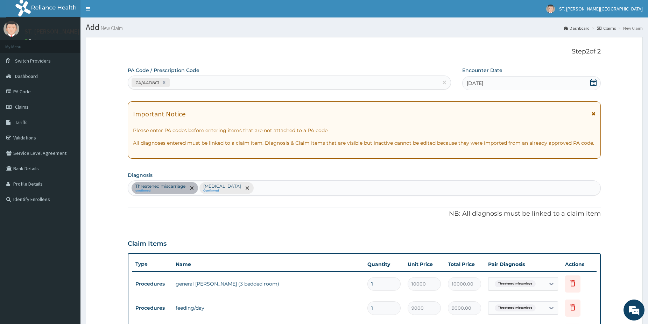
click at [252, 189] on div "Threatened miscarriage confirmed Malaria Confirmed" at bounding box center [364, 188] width 472 height 15
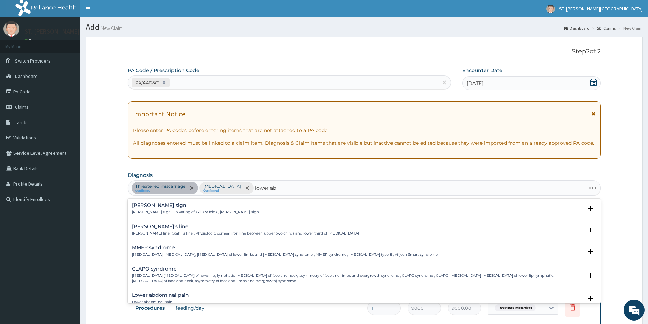
type input "lower abd"
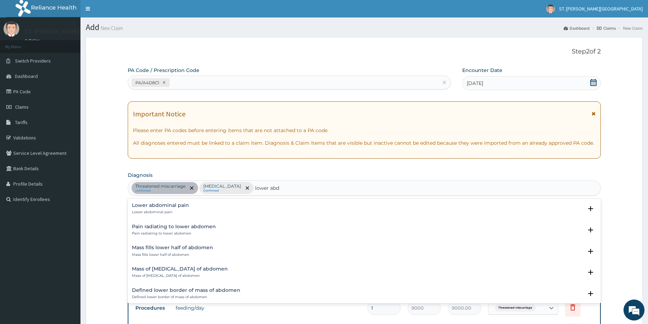
click at [164, 208] on h4 "Lower abdominal pain" at bounding box center [160, 205] width 57 height 5
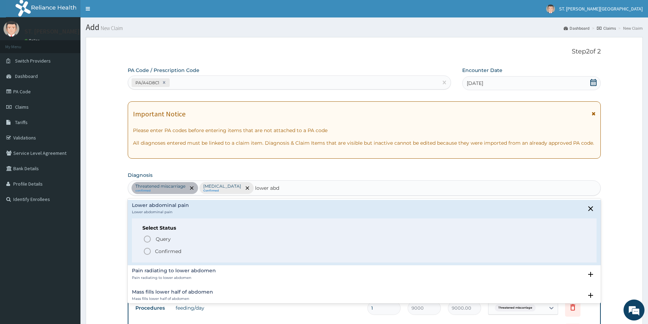
drag, startPoint x: 147, startPoint y: 251, endPoint x: 403, endPoint y: 290, distance: 259.8
click at [147, 251] on icon "status option filled" at bounding box center [147, 251] width 8 height 8
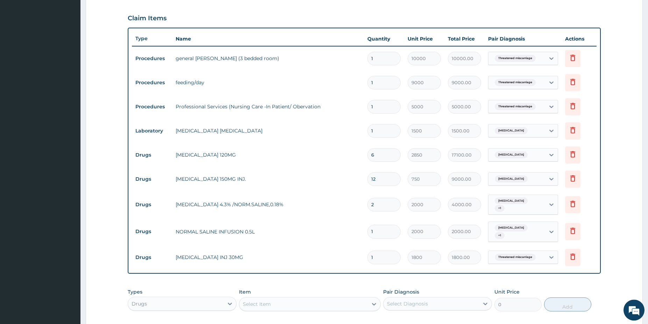
scroll to position [226, 0]
click at [542, 253] on div "Threatened miscarriage" at bounding box center [517, 257] width 57 height 12
drag, startPoint x: 528, startPoint y: 298, endPoint x: 517, endPoint y: 280, distance: 22.0
click at [526, 299] on label "Lower abdominal pain" at bounding box center [528, 297] width 57 height 7
checkbox input "true"
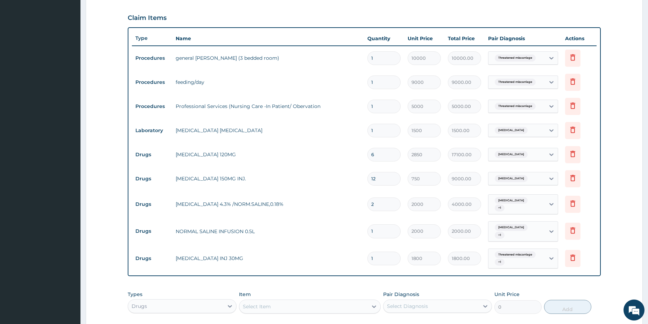
drag, startPoint x: 514, startPoint y: 265, endPoint x: 515, endPoint y: 270, distance: 5.7
click at [514, 265] on td "Threatened miscarriage + 1" at bounding box center [523, 258] width 77 height 27
click at [518, 252] on div "Threatened miscarriage + 1" at bounding box center [516, 259] width 48 height 17
click at [513, 271] on label "Threatened miscarriage" at bounding box center [530, 273] width 61 height 7
checkbox input "false"
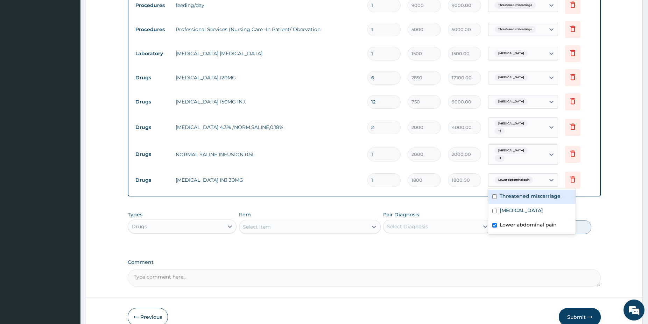
scroll to position [303, 0]
click at [279, 224] on div "Select Item" at bounding box center [303, 226] width 128 height 11
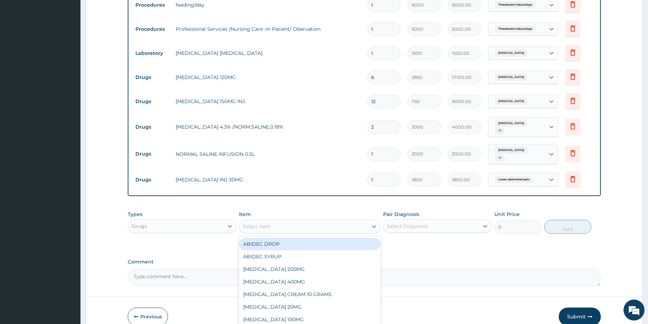
drag, startPoint x: 291, startPoint y: 224, endPoint x: 289, endPoint y: 219, distance: 4.9
click at [290, 221] on div "Select Item" at bounding box center [303, 226] width 128 height 11
type input "alaxin"
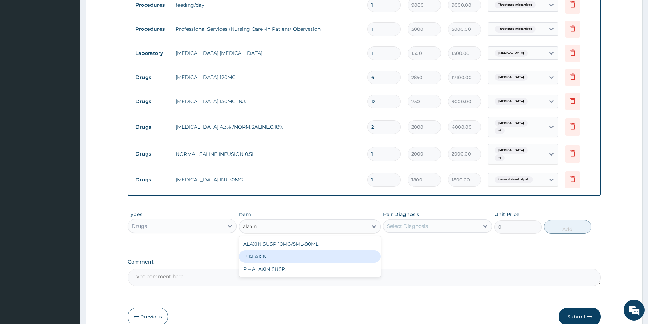
click at [330, 251] on div "P-ALAXIN" at bounding box center [310, 257] width 142 height 13
type input "350"
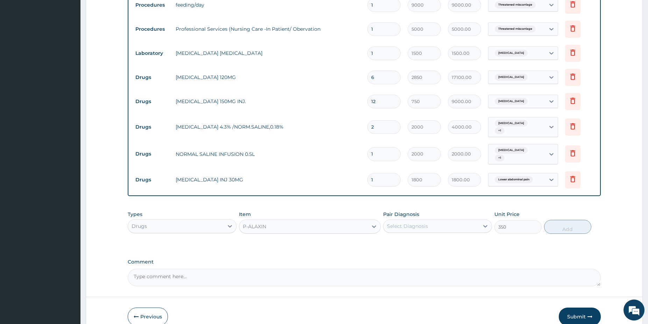
click at [438, 221] on div "Select Diagnosis" at bounding box center [432, 226] width 96 height 11
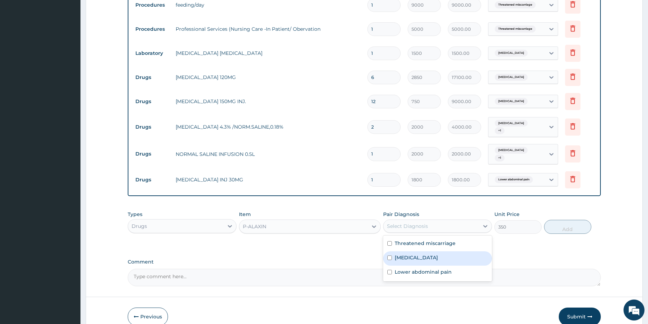
click at [426, 252] on div "Malaria" at bounding box center [437, 259] width 109 height 14
checkbox input "true"
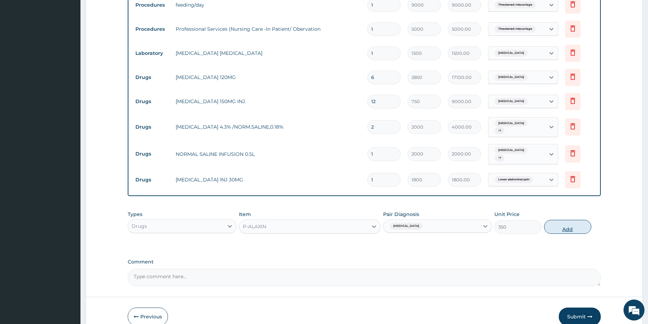
click at [569, 222] on button "Add" at bounding box center [567, 227] width 47 height 14
type input "0"
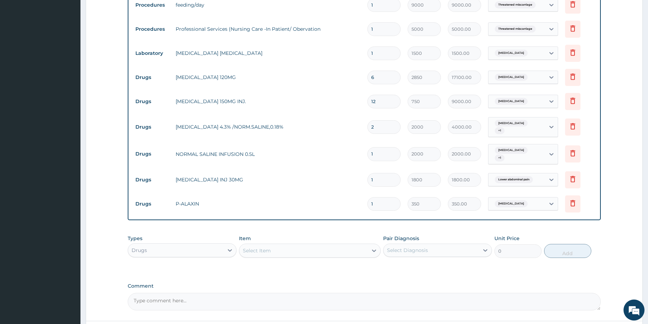
type input "0.00"
type input "9"
type input "3150.00"
type input "9"
click at [283, 245] on div "Select Item" at bounding box center [303, 250] width 128 height 11
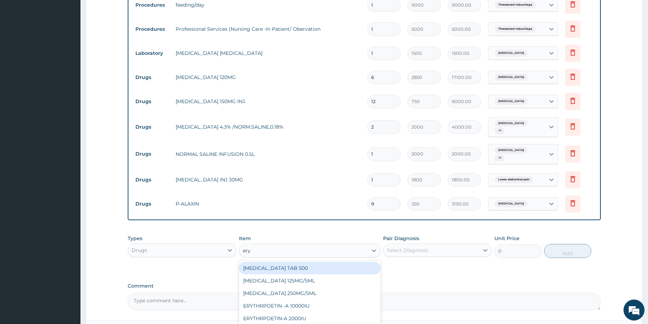
type input "eryt"
click at [365, 262] on div "ERYTHROMYCIN TAB 500" at bounding box center [310, 268] width 142 height 13
type input "120"
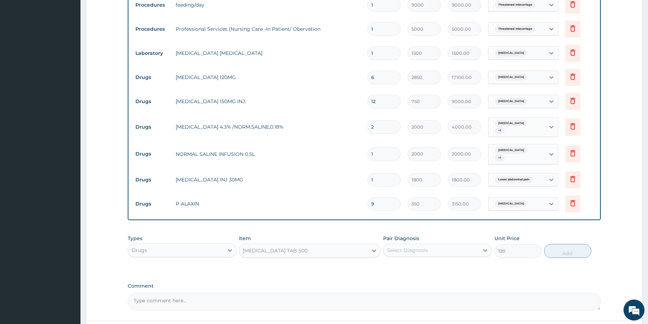
click at [443, 245] on div "Select Diagnosis" at bounding box center [432, 250] width 96 height 11
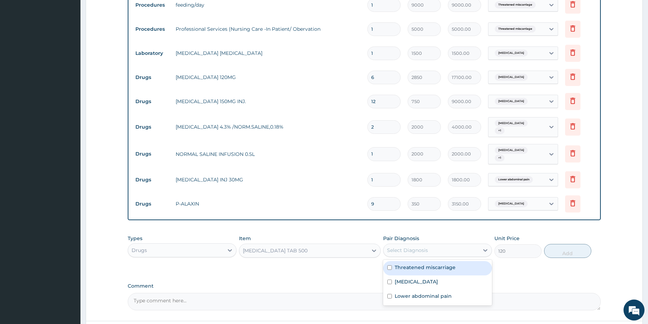
click at [434, 264] on label "Threatened miscarriage" at bounding box center [425, 267] width 61 height 7
checkbox input "true"
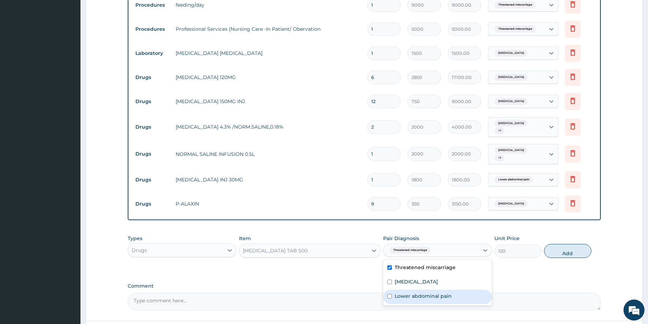
click at [469, 291] on div "Lower abdominal pain" at bounding box center [437, 297] width 109 height 14
checkbox input "true"
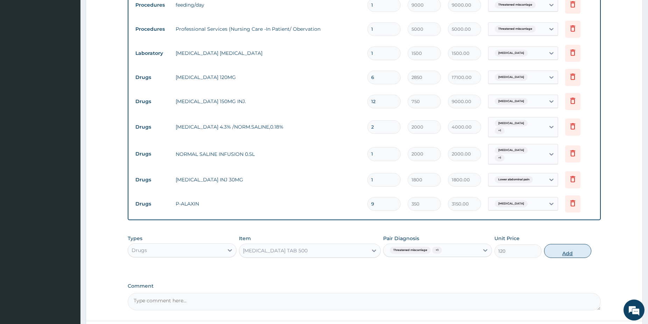
click at [568, 246] on button "Add" at bounding box center [567, 251] width 47 height 14
type input "0"
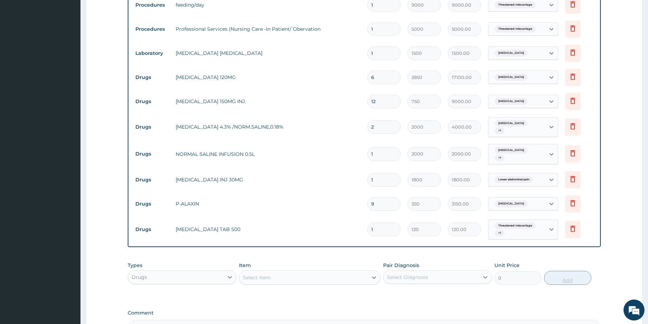
type input "0.00"
type input "2"
type input "240.00"
type input "21"
type input "2520.00"
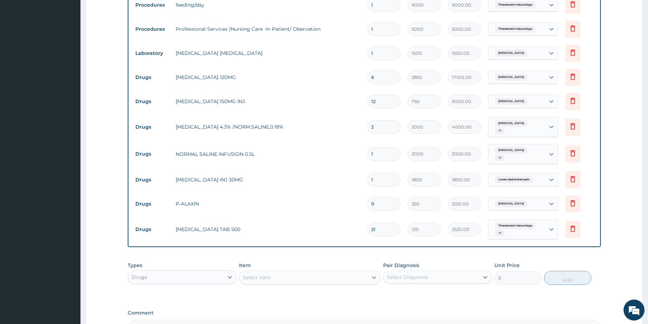
type input "21"
click at [302, 272] on div "Select Item" at bounding box center [303, 277] width 128 height 11
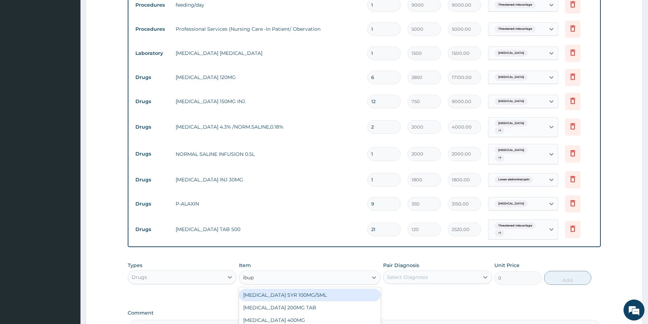
type input "ibupr"
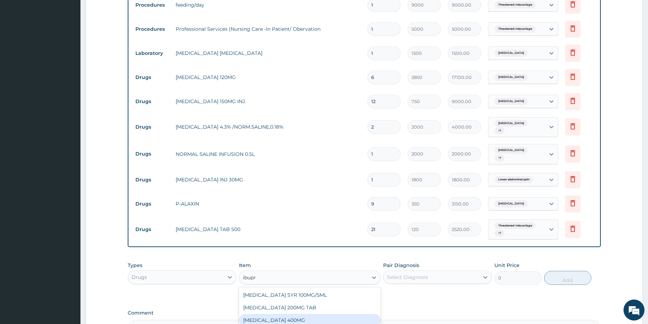
click at [309, 314] on div "IBUPROFEN 400MG" at bounding box center [310, 320] width 142 height 13
type input "75"
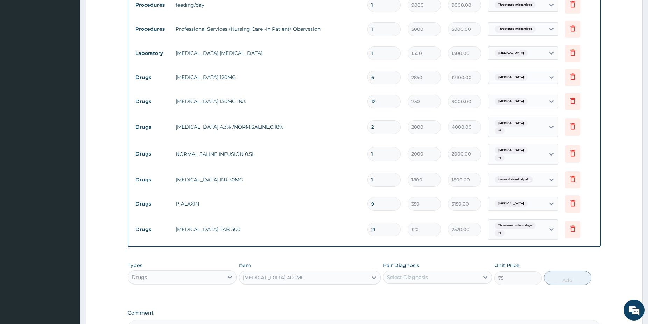
click at [438, 272] on div "Select Diagnosis" at bounding box center [432, 277] width 96 height 11
drag, startPoint x: 428, startPoint y: 315, endPoint x: 472, endPoint y: 312, distance: 44.2
click at [430, 320] on label "Lower abdominal pain" at bounding box center [423, 323] width 57 height 7
checkbox input "true"
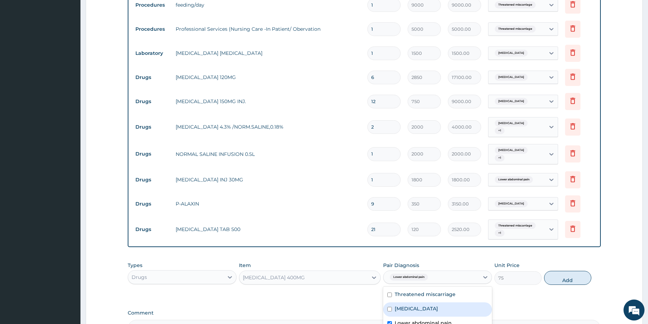
drag, startPoint x: 433, startPoint y: 303, endPoint x: 518, endPoint y: 301, distance: 85.1
click at [433, 303] on div "Malaria" at bounding box center [437, 310] width 109 height 14
checkbox input "true"
click at [552, 276] on button "Add" at bounding box center [567, 278] width 47 height 14
type input "0"
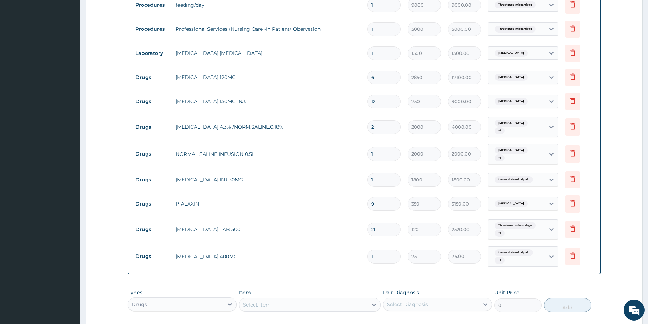
type input "0.00"
type input "9"
type input "675.00"
type input "9"
click at [338, 300] on div "Select Item" at bounding box center [303, 305] width 128 height 11
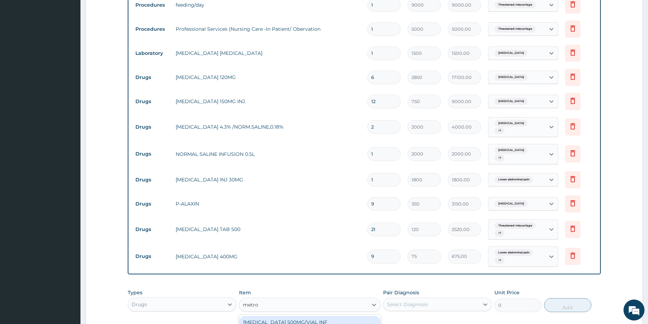
type input "metron"
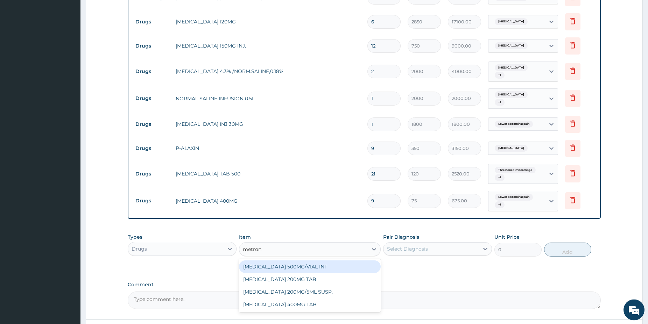
scroll to position [375, 0]
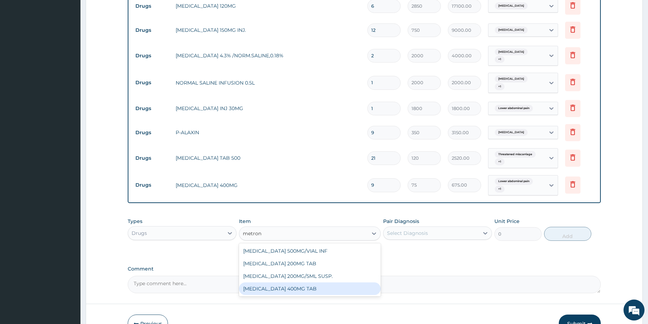
click at [345, 283] on div "[MEDICAL_DATA] 400MG TAB" at bounding box center [310, 289] width 142 height 13
type input "120"
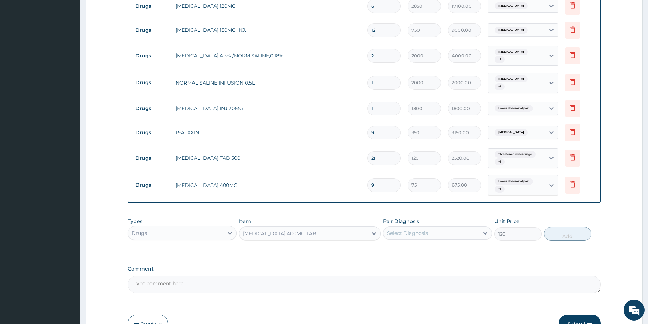
click at [456, 228] on div "Select Diagnosis" at bounding box center [432, 233] width 96 height 11
click at [429, 248] on label "Threatened miscarriage" at bounding box center [425, 250] width 61 height 7
checkbox input "true"
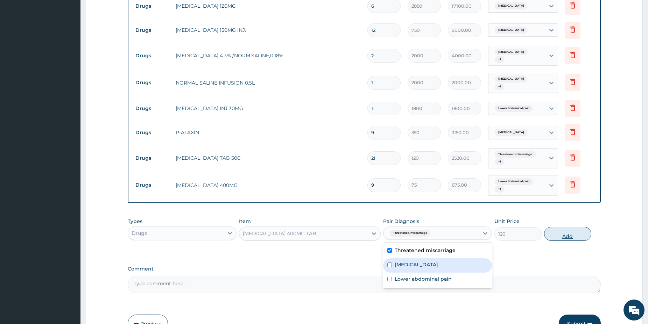
click at [561, 230] on button "Add" at bounding box center [567, 234] width 47 height 14
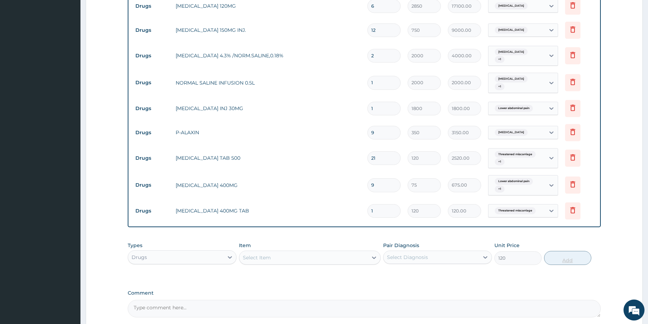
type input "0"
type input "15"
type input "1800.00"
type input "15"
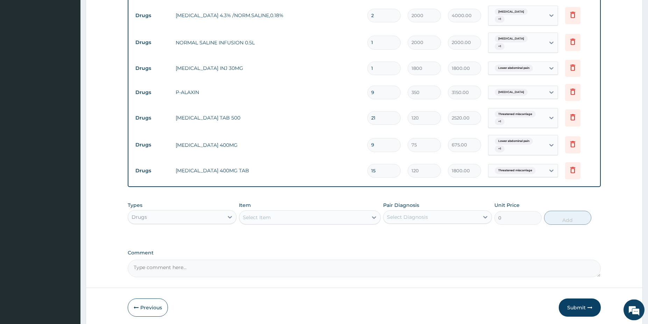
scroll to position [416, 0]
drag, startPoint x: 260, startPoint y: 257, endPoint x: 257, endPoint y: 255, distance: 3.9
click at [258, 259] on textarea "Comment" at bounding box center [364, 267] width 473 height 17
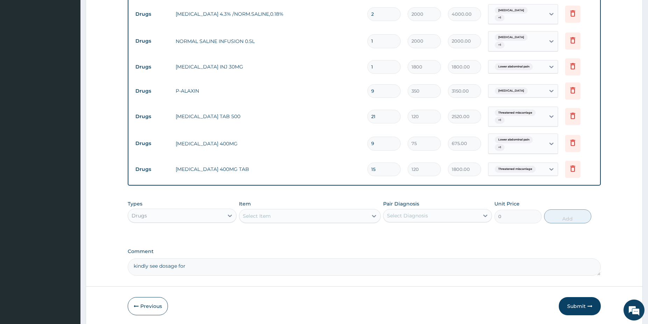
paste textarea "ARTESUNATE INJ 120MG 2 I.V dose (178mg), 0,12,24 Hourly for 1day(s)"
type textarea "kindly see dosage for ARTESUNATE INJ 120MG 2 I.V dose (178mg), 0,12,24 Hourly f…"
click at [569, 300] on button "Submit" at bounding box center [580, 306] width 42 height 18
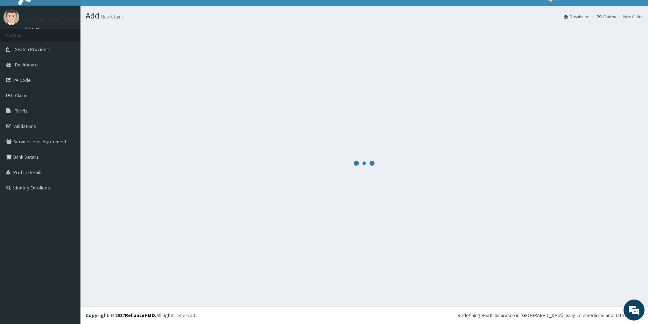
scroll to position [12, 0]
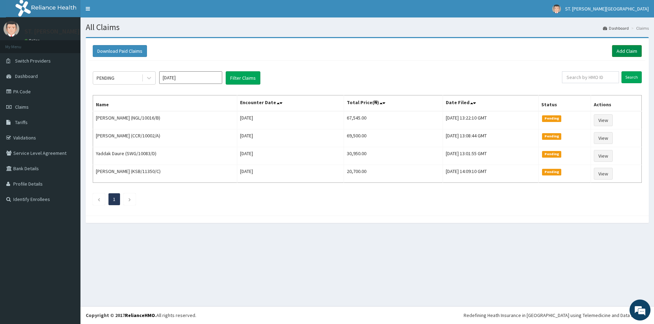
click at [620, 51] on link "Add Claim" at bounding box center [627, 51] width 30 height 12
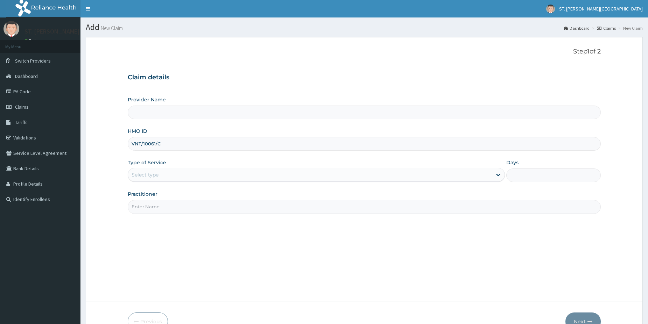
click at [147, 174] on div "Select type" at bounding box center [145, 174] width 27 height 7
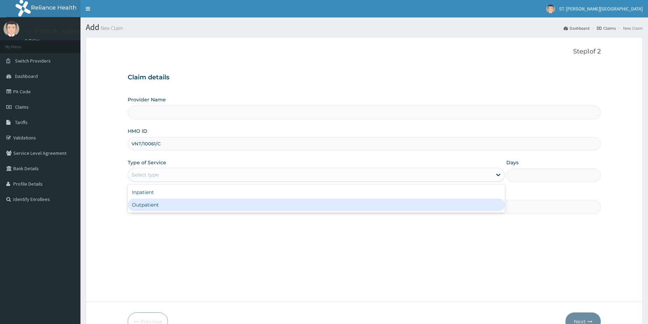
click at [146, 205] on div "Outpatient" at bounding box center [316, 205] width 377 height 13
type input "1"
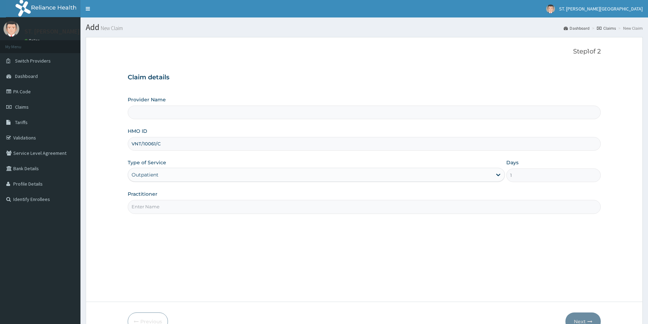
click at [146, 207] on input "Practitioner" at bounding box center [364, 207] width 473 height 14
type input "dr.gloria"
click at [588, 315] on button "Next" at bounding box center [582, 322] width 35 height 18
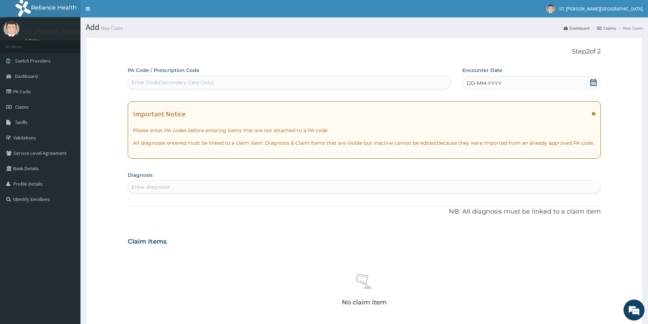
click at [233, 186] on div "Enter diagnosis" at bounding box center [364, 187] width 472 height 11
type input "pharyn"
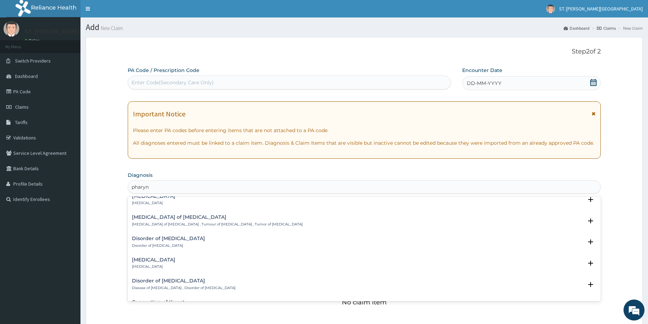
scroll to position [724, 0]
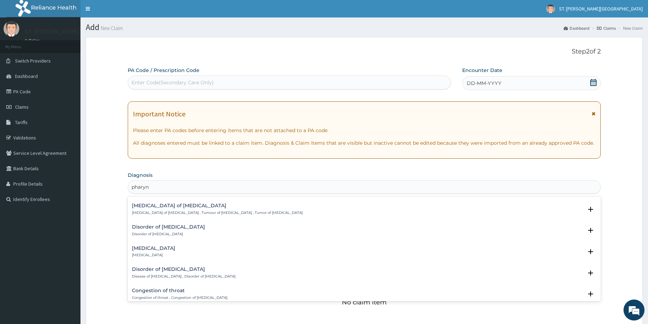
click at [166, 252] on div "Pharyngotonsillitis Pharyngotonsillitis" at bounding box center [153, 252] width 43 height 12
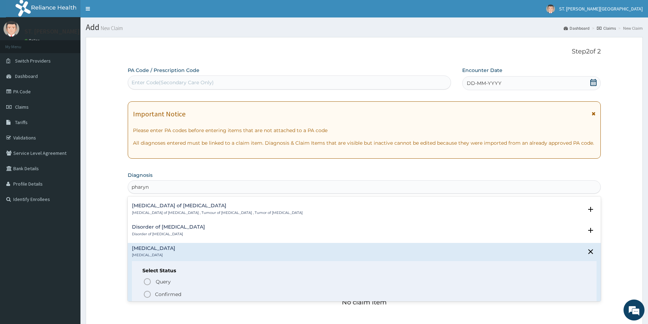
click at [145, 295] on icon "status option filled" at bounding box center [147, 294] width 8 height 8
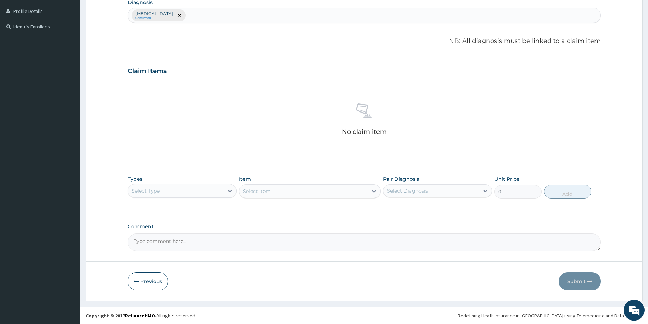
scroll to position [173, 0]
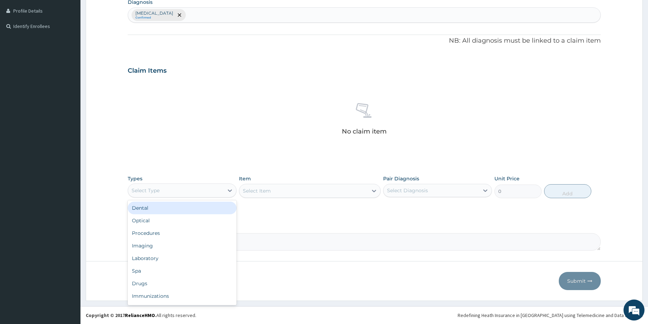
drag, startPoint x: 219, startPoint y: 189, endPoint x: 213, endPoint y: 194, distance: 7.9
click at [218, 188] on div "Select Type" at bounding box center [176, 190] width 96 height 11
click at [156, 283] on div "Drugs" at bounding box center [182, 284] width 109 height 13
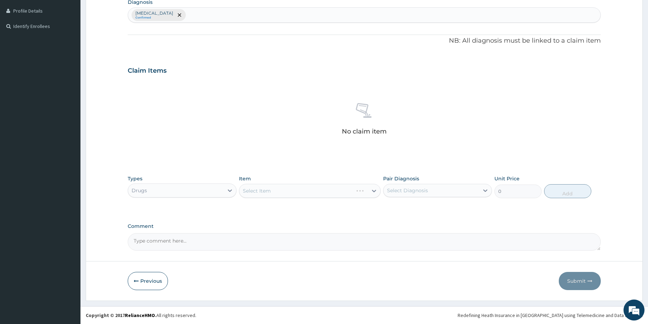
click at [289, 195] on div "Select Item" at bounding box center [310, 191] width 142 height 14
click at [291, 190] on div "Select Item" at bounding box center [310, 191] width 142 height 14
click at [320, 189] on div "Select Item" at bounding box center [310, 191] width 142 height 14
click at [309, 190] on div "Select Item" at bounding box center [303, 190] width 128 height 11
type input "azith"
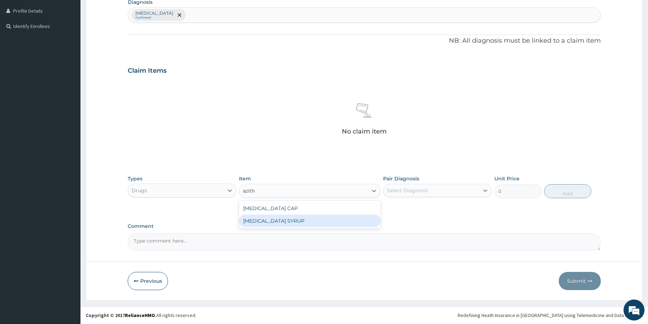
click at [298, 221] on div "AZITHROMYCIN SYRUP" at bounding box center [310, 221] width 142 height 13
type input "5500"
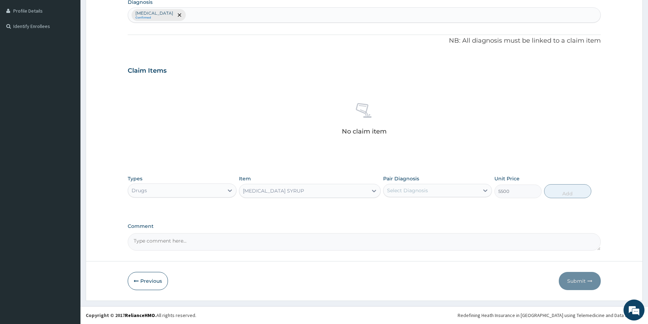
click at [416, 189] on div "Select Diagnosis" at bounding box center [407, 190] width 41 height 7
click at [418, 210] on label "Pharyngotonsillitis" at bounding box center [416, 207] width 43 height 7
checkbox input "true"
click at [562, 194] on button "Add" at bounding box center [567, 191] width 47 height 14
type input "0"
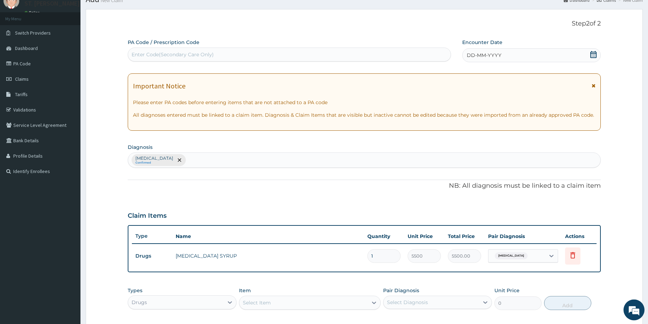
scroll to position [36, 0]
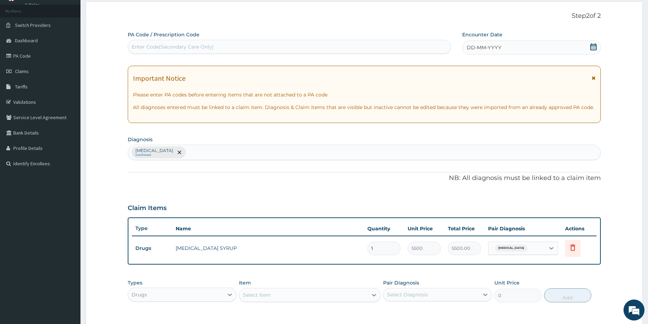
click at [594, 48] on icon at bounding box center [593, 46] width 6 height 7
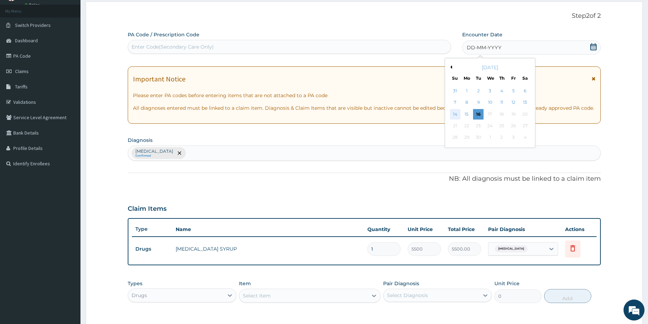
click at [456, 114] on div "14" at bounding box center [455, 114] width 10 height 10
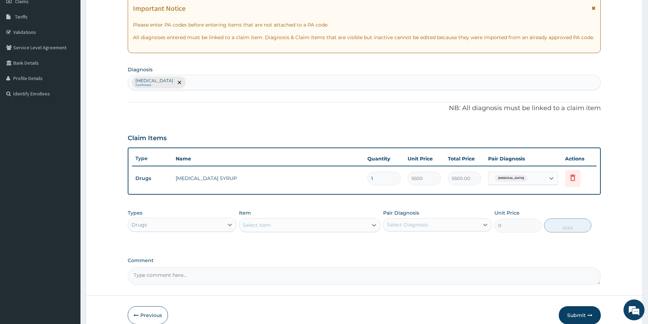
drag, startPoint x: 653, startPoint y: 322, endPoint x: 646, endPoint y: 317, distance: 8.5
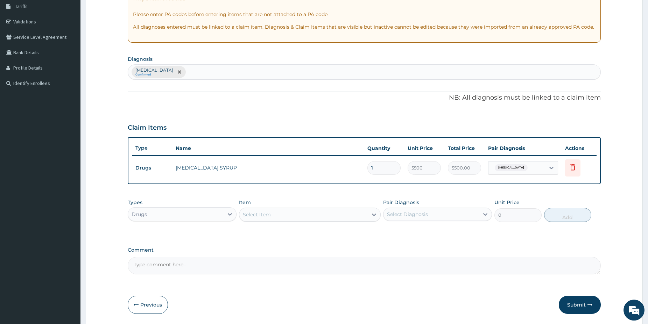
scroll to position [119, 0]
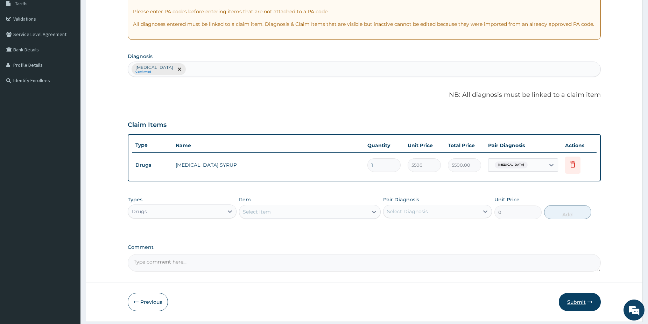
click at [579, 301] on button "Submit" at bounding box center [580, 302] width 42 height 18
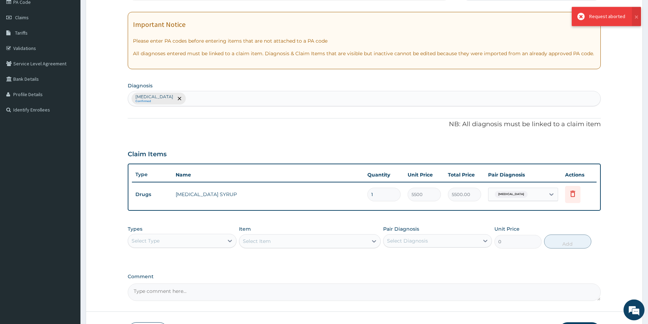
scroll to position [140, 0]
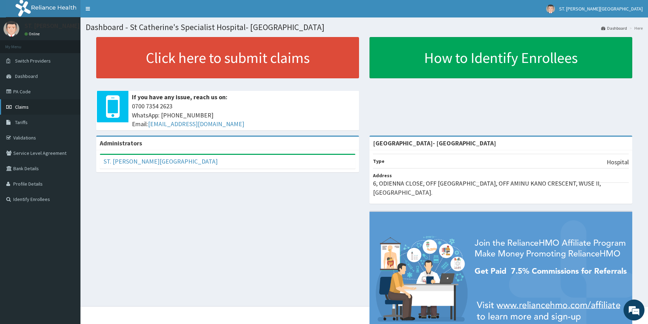
click at [27, 108] on span "Claims" at bounding box center [22, 107] width 14 height 6
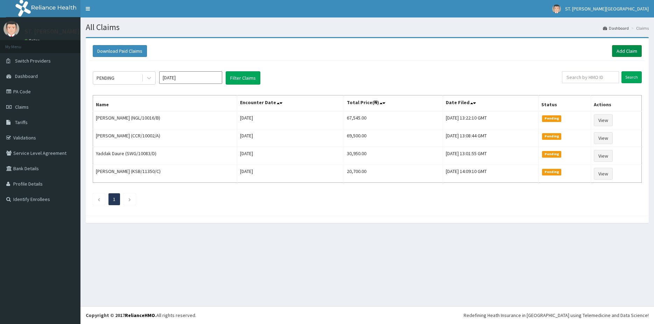
click at [629, 51] on link "Add Claim" at bounding box center [627, 51] width 30 height 12
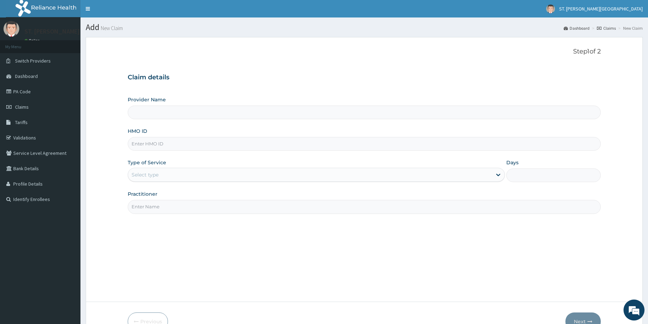
type input "[GEOGRAPHIC_DATA]- [GEOGRAPHIC_DATA]"
click at [148, 144] on input "HMO ID" at bounding box center [364, 144] width 473 height 14
paste input "TFP/10006/A"
type input "TFP/10006/A"
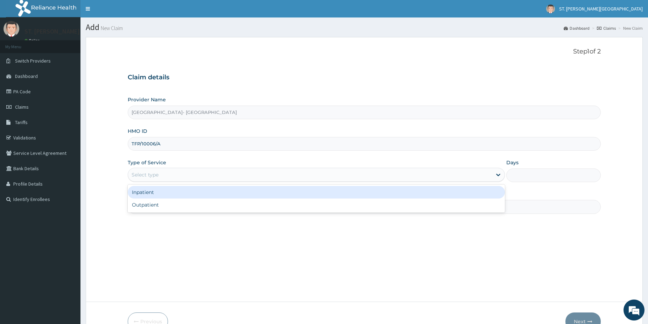
click at [150, 177] on div "Select type" at bounding box center [310, 174] width 364 height 11
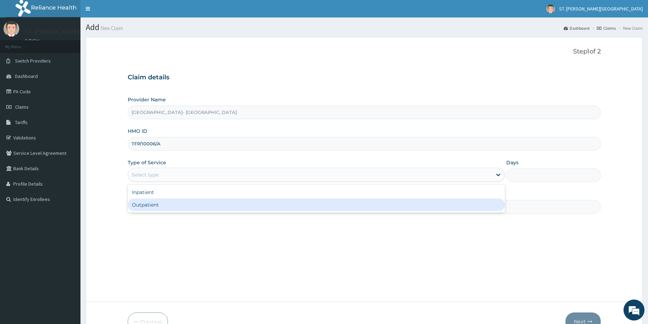
click at [141, 203] on div "Outpatient" at bounding box center [316, 205] width 377 height 13
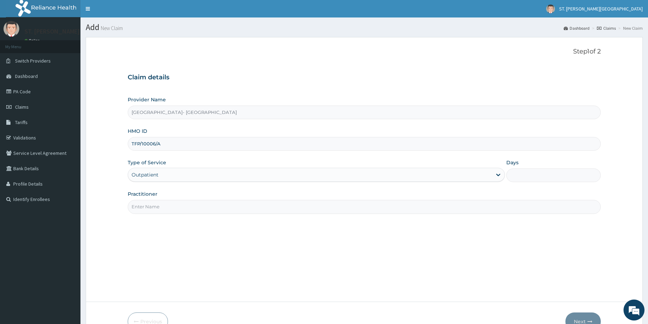
type input "1"
click at [145, 210] on input "Practitioner" at bounding box center [364, 207] width 473 height 14
type input "dr.sifo"
click at [577, 317] on button "Next" at bounding box center [582, 322] width 35 height 18
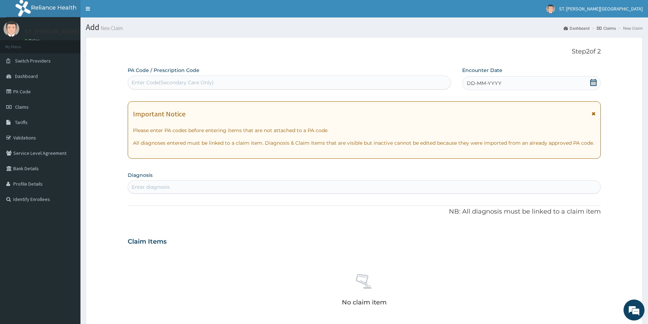
click at [197, 85] on div "Enter Code(Secondary Care Only)" at bounding box center [173, 82] width 82 height 7
paste input "PA/988351"
type input "PA/988351"
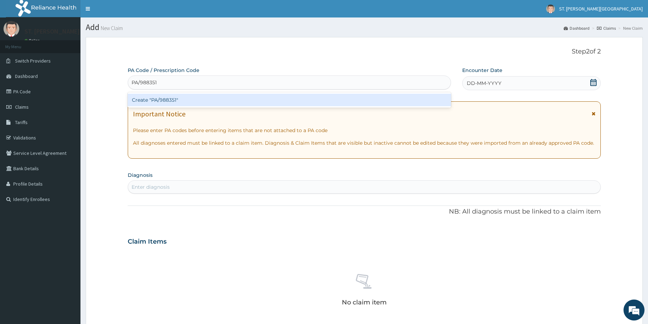
click at [173, 100] on div "Create "PA/988351"" at bounding box center [289, 100] width 323 height 13
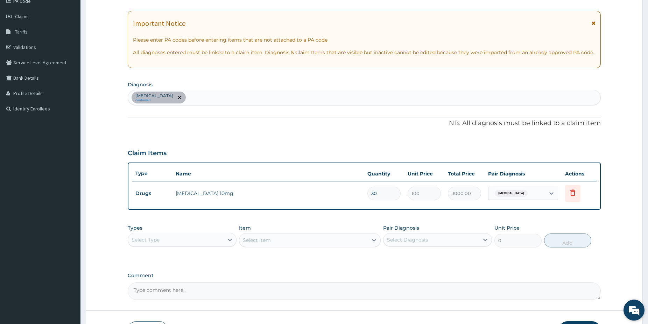
drag, startPoint x: 654, startPoint y: 320, endPoint x: 636, endPoint y: 311, distance: 19.9
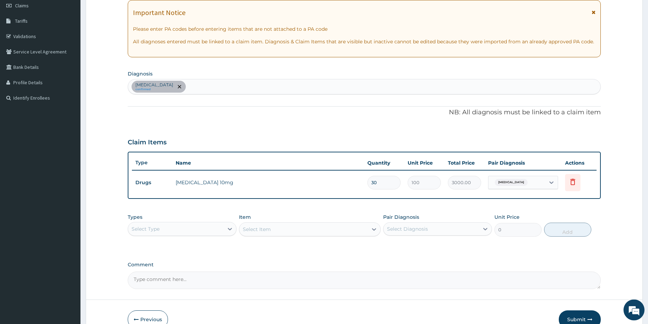
scroll to position [107, 0]
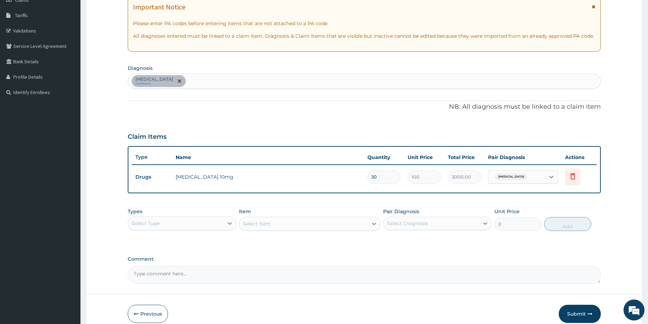
click at [237, 79] on div "Essential hypertension confirmed" at bounding box center [364, 81] width 472 height 15
type input "w"
type input "cellul"
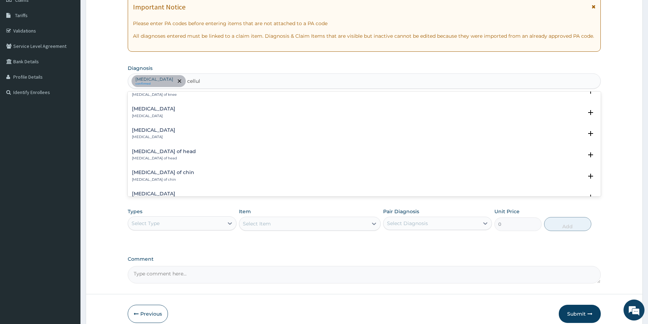
scroll to position [391, 0]
click at [155, 116] on div "Cellulitis of hand Cellulitis of hand" at bounding box center [153, 115] width 43 height 12
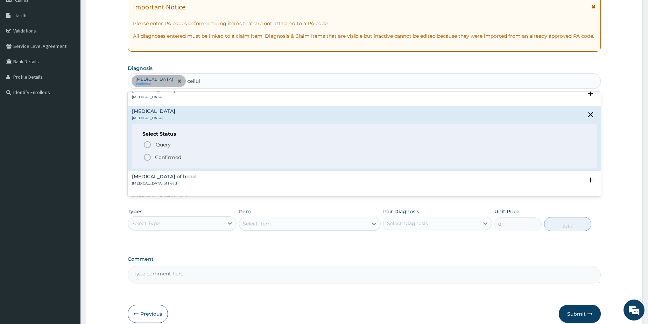
click at [146, 157] on icon "status option filled" at bounding box center [147, 157] width 8 height 8
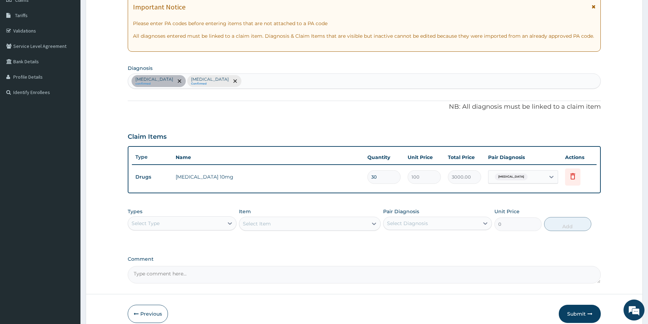
click at [262, 77] on div "Essential hypertension confirmed Cellulitis of hand Confirmed" at bounding box center [364, 81] width 472 height 15
type input "whitlow"
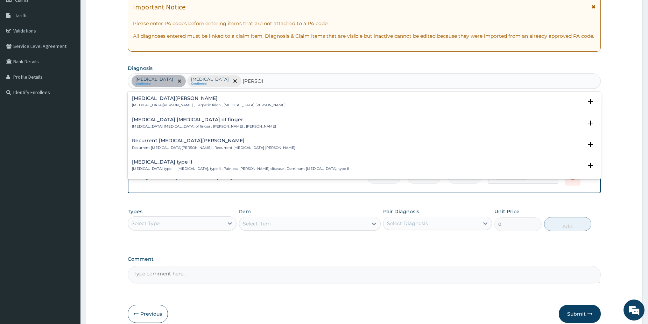
click at [150, 127] on p "Pulp abscess of finger , Felon , Whitlow" at bounding box center [204, 126] width 144 height 5
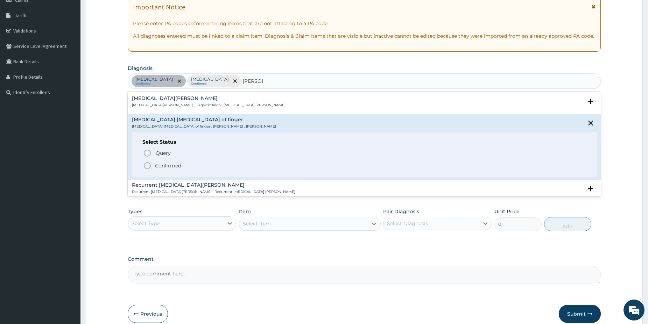
click at [147, 165] on icon "status option filled" at bounding box center [147, 166] width 8 height 8
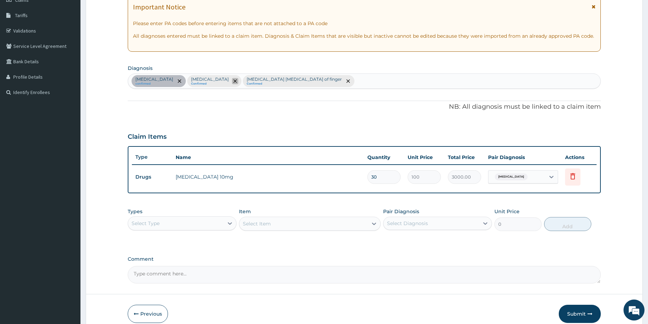
click at [237, 81] on icon "remove selection option" at bounding box center [234, 80] width 3 height 3
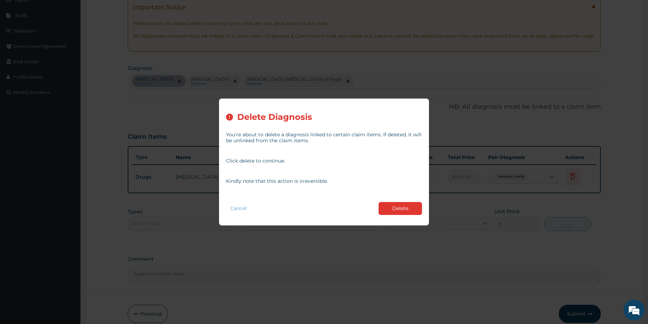
click at [395, 204] on button "Delete" at bounding box center [400, 208] width 43 height 13
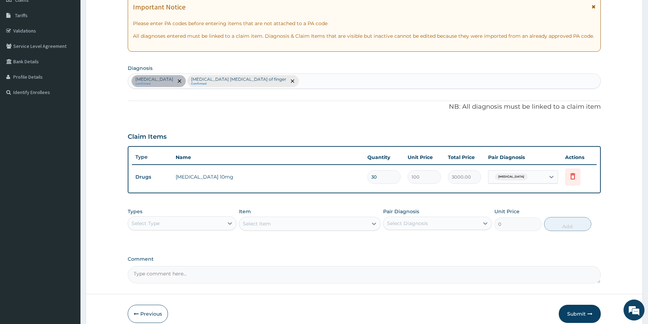
click at [211, 220] on div "Select Type" at bounding box center [176, 223] width 96 height 11
drag, startPoint x: 174, startPoint y: 266, endPoint x: 200, endPoint y: 252, distance: 30.1
click at [173, 266] on div "Procedures" at bounding box center [182, 266] width 109 height 13
click at [293, 228] on div "Select Item" at bounding box center [310, 224] width 142 height 14
drag, startPoint x: 315, startPoint y: 221, endPoint x: 312, endPoint y: 224, distance: 4.1
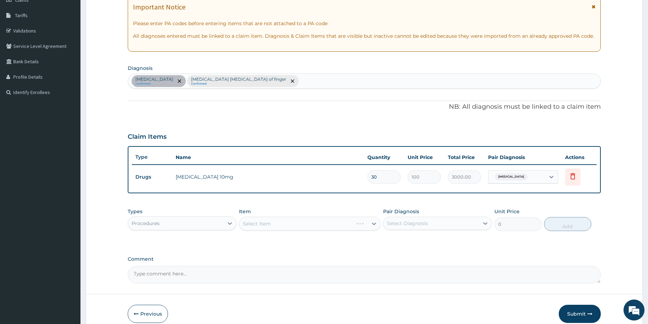
click at [315, 222] on div "Select Item" at bounding box center [310, 224] width 142 height 14
click at [339, 225] on div "Select Item" at bounding box center [310, 224] width 142 height 14
click at [340, 223] on div "Select Item" at bounding box center [310, 224] width 142 height 14
click at [339, 227] on div "Select Item" at bounding box center [310, 224] width 142 height 14
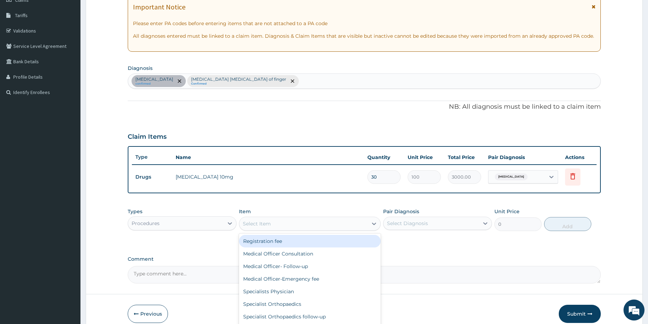
click at [313, 223] on div "Select Item" at bounding box center [303, 223] width 128 height 11
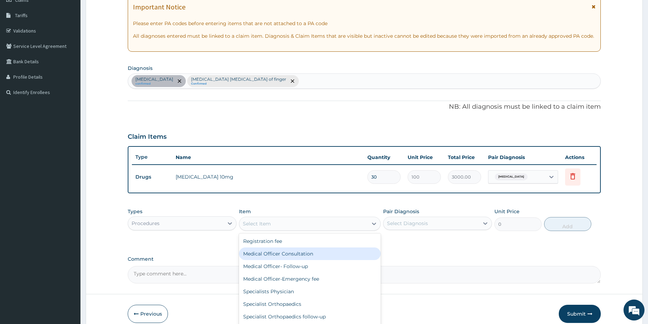
click at [293, 253] on div "Medical Officer Consultation" at bounding box center [310, 254] width 142 height 13
type input "5000"
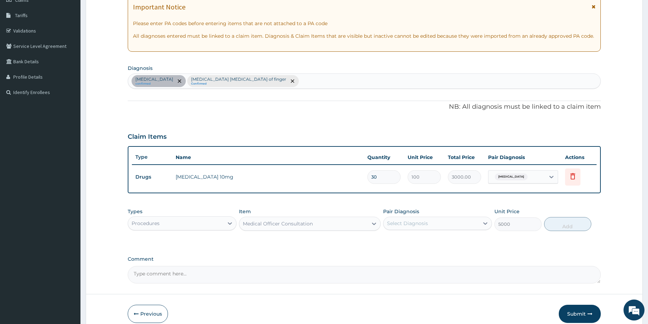
click at [402, 224] on div "Select Diagnosis" at bounding box center [407, 223] width 41 height 7
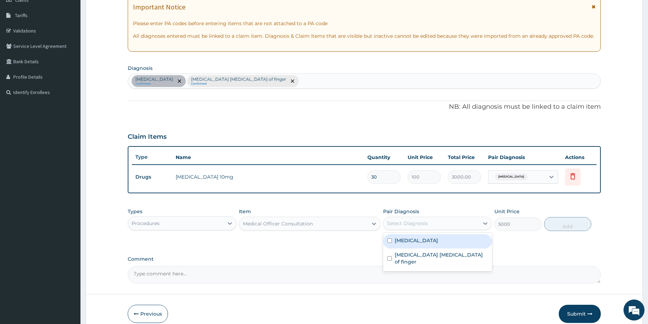
click at [406, 240] on label "Essential hypertension" at bounding box center [416, 240] width 43 height 7
checkbox input "true"
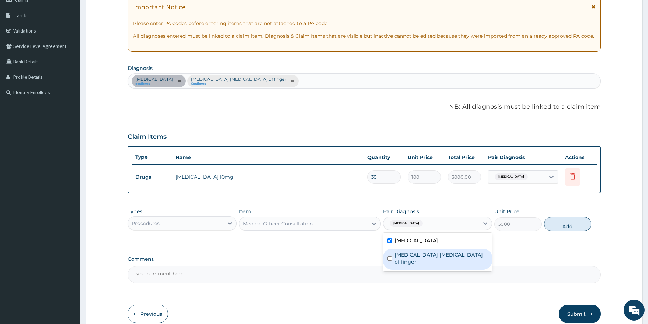
click at [409, 256] on label "Pulp abscess of finger" at bounding box center [441, 259] width 93 height 14
checkbox input "true"
click at [564, 227] on button "Add" at bounding box center [567, 224] width 47 height 14
type input "0"
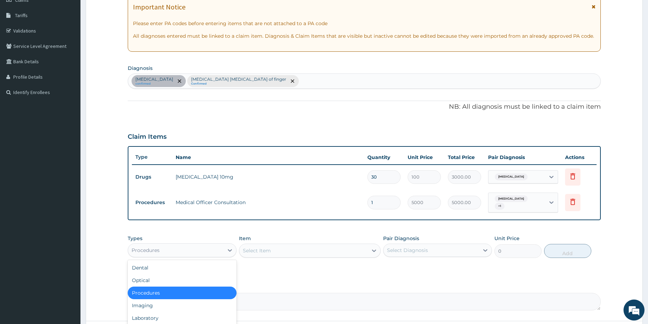
click at [206, 250] on div "Procedures" at bounding box center [176, 250] width 96 height 11
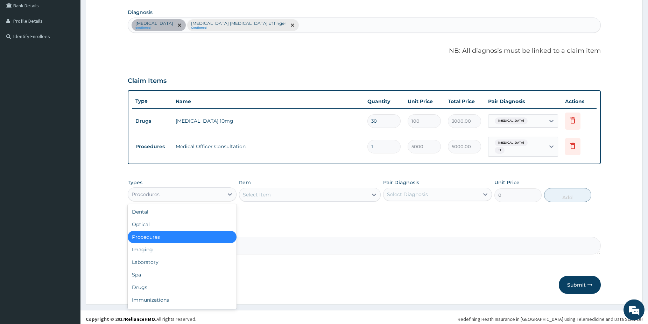
scroll to position [167, 0]
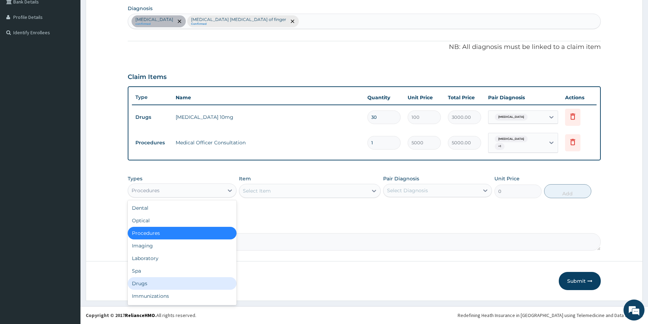
click at [146, 281] on div "Drugs" at bounding box center [182, 284] width 109 height 13
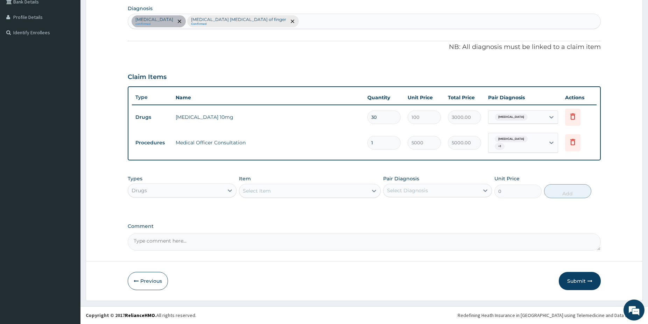
click at [307, 189] on div "Select Item" at bounding box center [303, 190] width 128 height 11
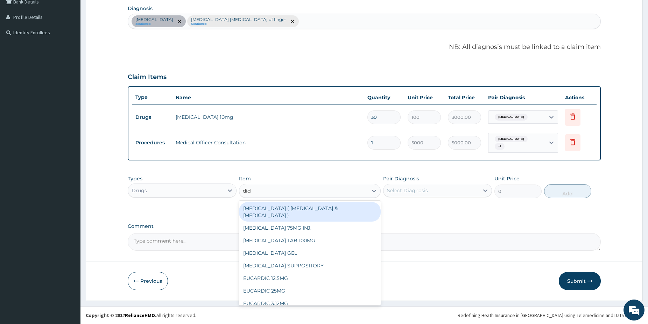
type input "diclo"
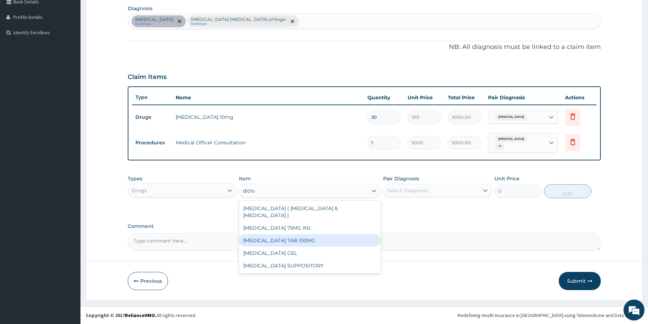
drag, startPoint x: 324, startPoint y: 238, endPoint x: 326, endPoint y: 229, distance: 9.3
click at [324, 237] on div "DICLOFENAC SODIUM TAB 100MG" at bounding box center [310, 240] width 142 height 13
type input "75"
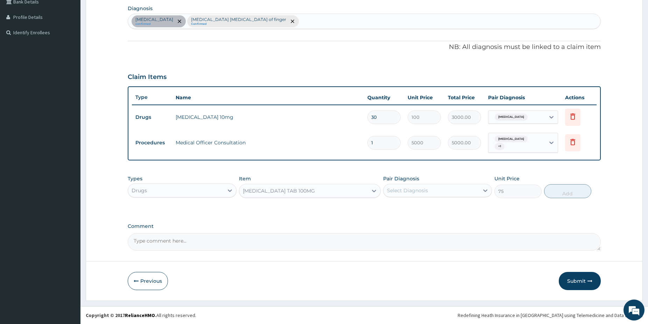
click at [399, 196] on div "Select Diagnosis" at bounding box center [432, 190] width 96 height 11
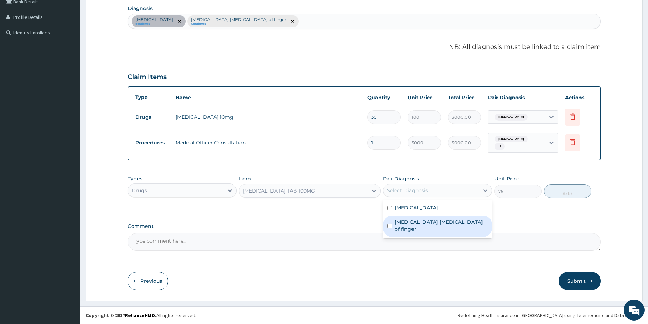
drag, startPoint x: 406, startPoint y: 225, endPoint x: 509, endPoint y: 231, distance: 103.4
click at [406, 225] on label "Pulp abscess of finger" at bounding box center [441, 226] width 93 height 14
checkbox input "true"
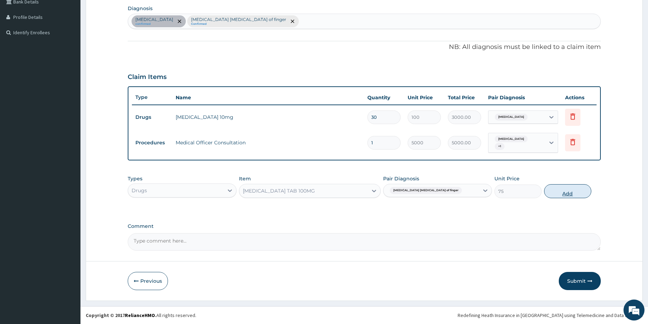
click at [565, 194] on button "Add" at bounding box center [567, 191] width 47 height 14
type input "0"
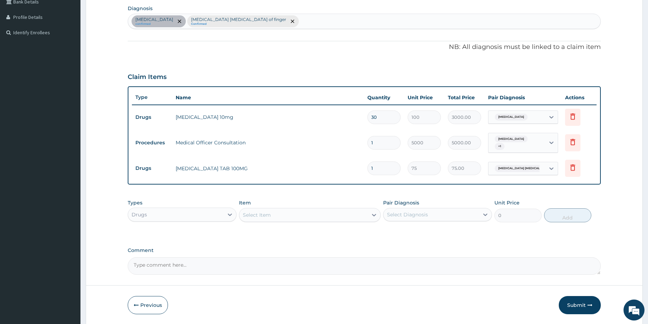
type input "11"
type input "825.00"
type input "1"
type input "75.00"
type input "10"
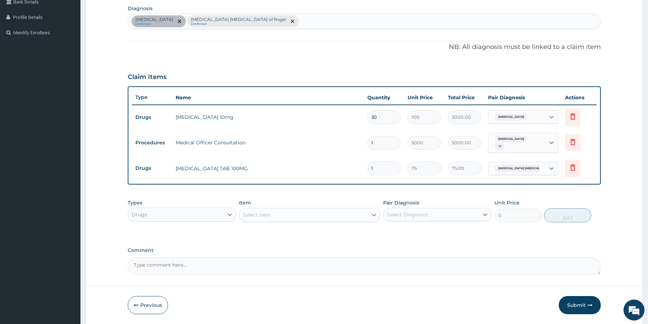
type input "750.00"
type input "10"
click at [292, 225] on div "Types Drugs Item Select Item Pair Diagnosis Select Diagnosis Unit Price 0 Add" at bounding box center [364, 211] width 473 height 30
click at [293, 220] on div "Select Item" at bounding box center [303, 215] width 128 height 11
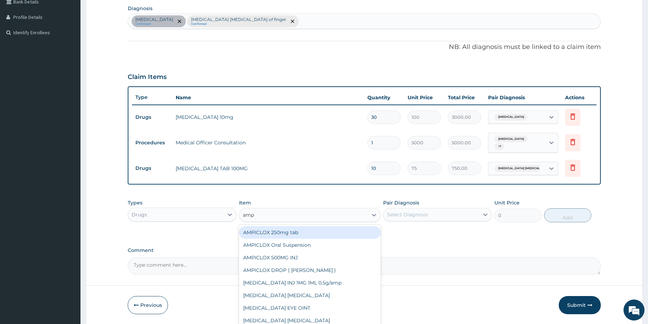
type input "ampi"
click at [350, 231] on div "AMPICLOX 250mg tab" at bounding box center [310, 232] width 142 height 13
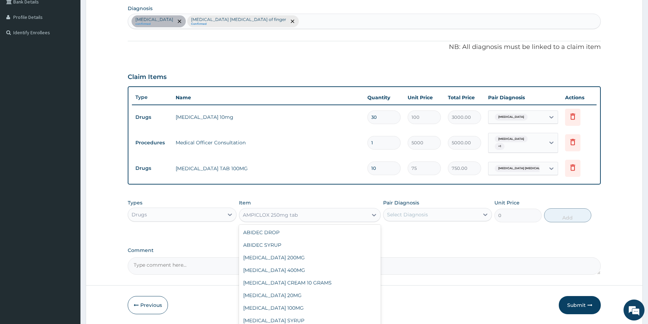
click at [331, 210] on div "AMPICLOX 250mg tab" at bounding box center [310, 215] width 142 height 14
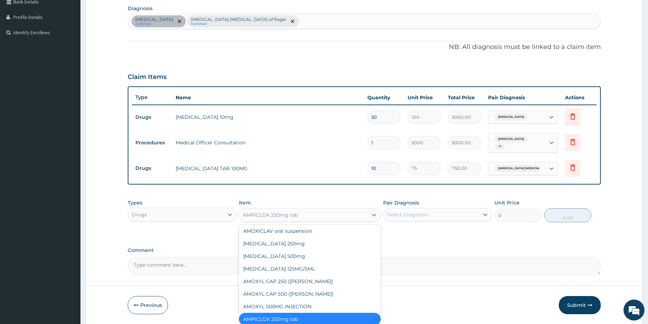
click at [323, 213] on div "AMPICLOX 250mg tab" at bounding box center [303, 215] width 128 height 11
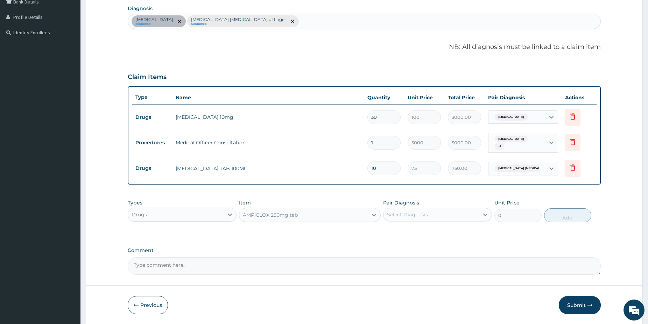
click at [324, 213] on div "AMPICLOX 250mg tab" at bounding box center [303, 215] width 128 height 11
click at [292, 212] on div "AMPICLOX 250mg tab" at bounding box center [270, 215] width 55 height 7
type input "amoxi"
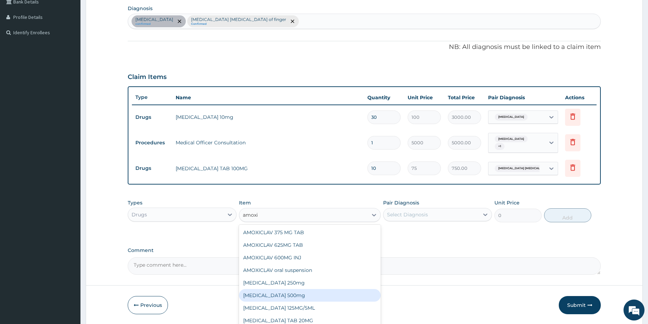
click at [312, 295] on div "AMOXICILLIN 500mg" at bounding box center [310, 295] width 142 height 13
type input "150"
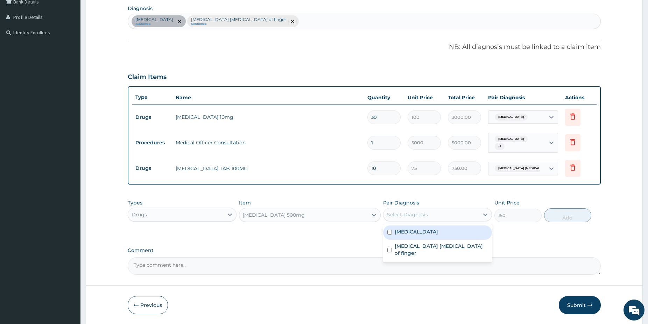
click at [414, 219] on div "Select Diagnosis" at bounding box center [432, 214] width 96 height 11
click at [411, 231] on label "Essential hypertension" at bounding box center [416, 232] width 43 height 7
checkbox input "false"
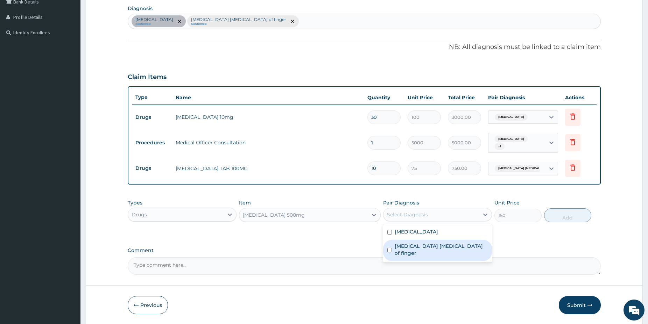
drag, startPoint x: 409, startPoint y: 250, endPoint x: 420, endPoint y: 246, distance: 11.5
click at [410, 250] on div "Pulp abscess of finger" at bounding box center [437, 250] width 109 height 21
checkbox input "true"
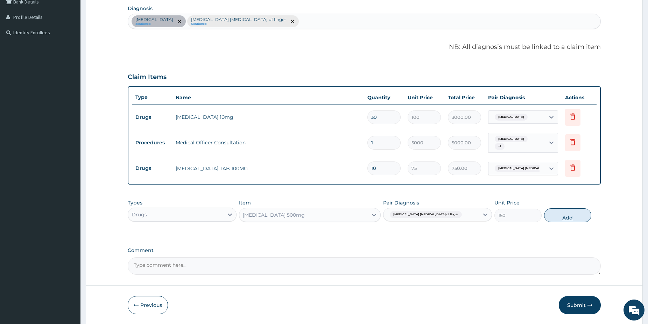
click at [565, 213] on button "Add" at bounding box center [567, 216] width 47 height 14
type input "0"
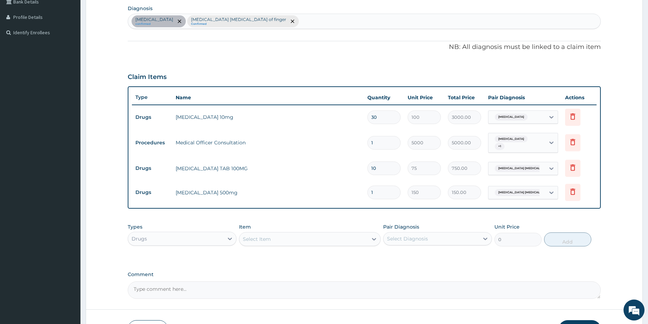
type input "0.00"
type input "2"
type input "300.00"
type input "20"
type input "3000.00"
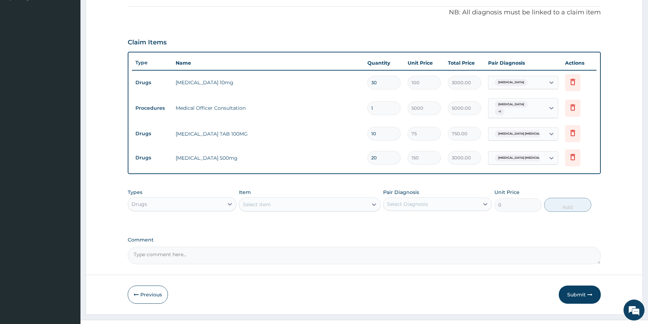
scroll to position [215, 0]
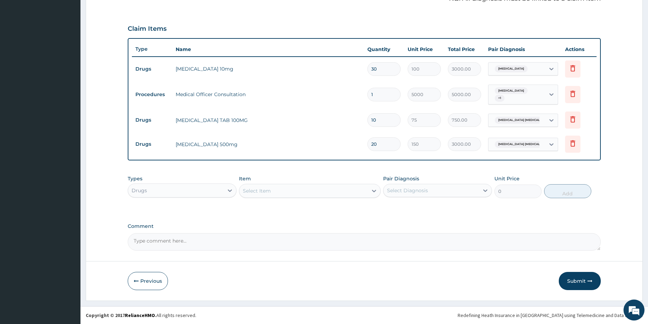
type input "20"
click at [572, 68] on icon at bounding box center [573, 68] width 8 height 8
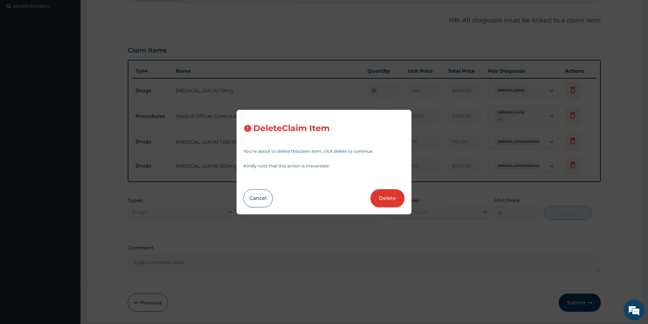
scroll to position [180, 0]
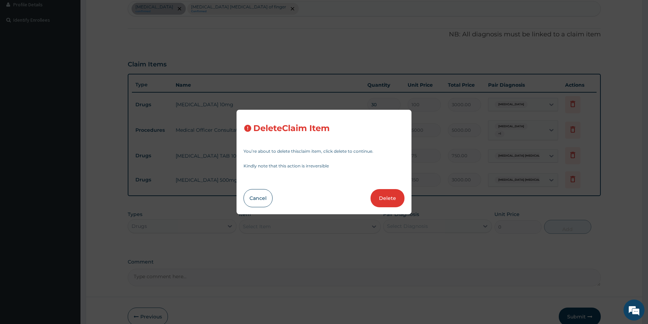
click at [261, 198] on button "Cancel" at bounding box center [258, 198] width 29 height 18
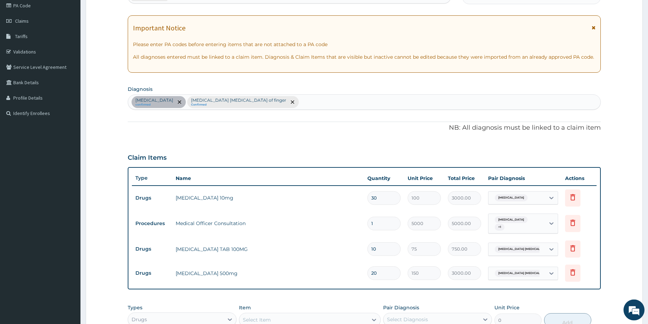
scroll to position [72, 0]
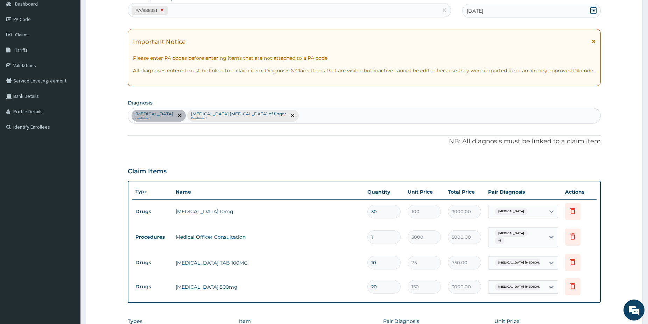
click at [164, 10] on icon at bounding box center [162, 10] width 5 height 5
type input "1"
type input "5000"
type input "5000.00"
type input "10"
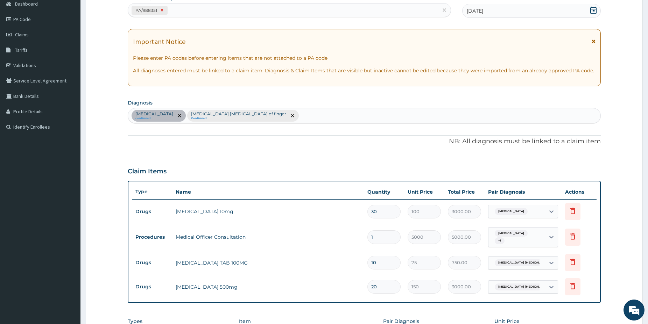
type input "75"
type input "750.00"
type input "20"
type input "150"
type input "3000.00"
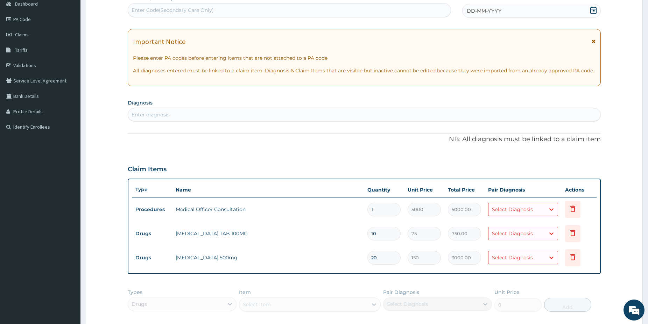
click at [166, 111] on div "Enter diagnosis" at bounding box center [364, 114] width 472 height 11
type input "whitlo"
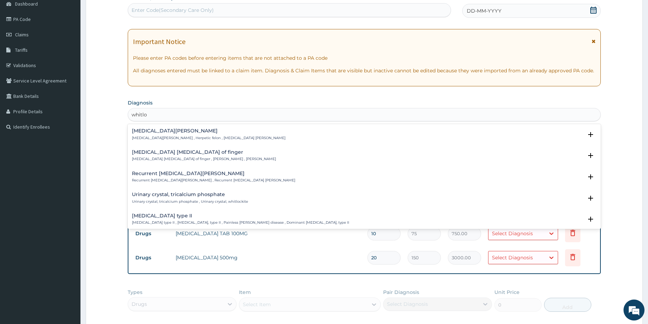
click at [155, 155] on h4 "Pulp abscess of finger" at bounding box center [204, 152] width 144 height 5
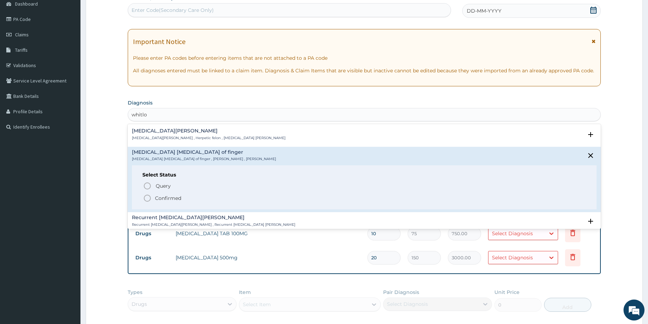
click at [146, 198] on icon "status option filled" at bounding box center [147, 198] width 8 height 8
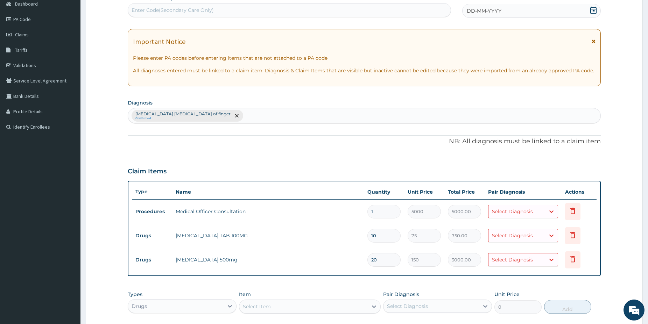
drag, startPoint x: 521, startPoint y: 217, endPoint x: 517, endPoint y: 217, distance: 3.8
click at [521, 216] on div "Select Diagnosis" at bounding box center [517, 211] width 57 height 11
click at [512, 229] on label "Pulp abscess of finger" at bounding box center [536, 232] width 72 height 14
checkbox input "true"
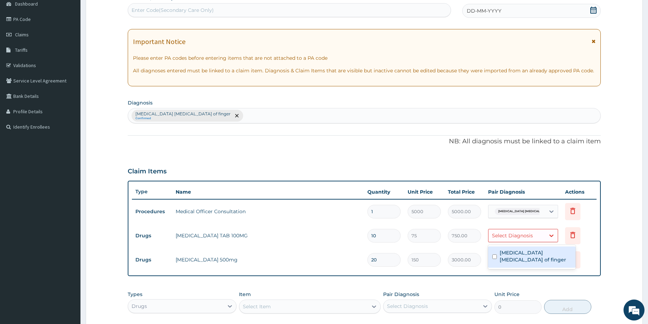
click at [506, 239] on div "Select Diagnosis" at bounding box center [512, 235] width 41 height 7
click at [506, 262] on div "Pulp abscess of finger" at bounding box center [531, 257] width 87 height 24
click at [504, 254] on label "Pulp abscess of finger" at bounding box center [536, 257] width 72 height 14
checkbox input "true"
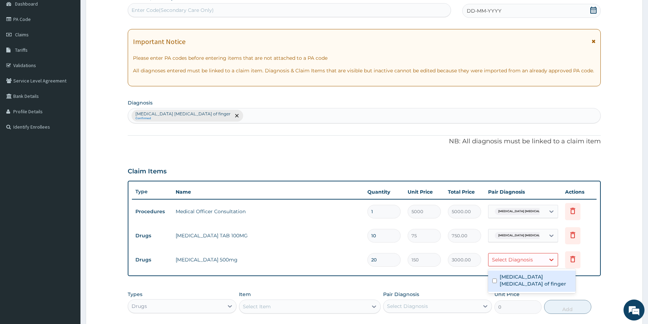
click at [505, 264] on div "Select Diagnosis" at bounding box center [517, 259] width 57 height 11
click at [501, 280] on label "Pulp abscess of finger" at bounding box center [536, 281] width 72 height 14
checkbox input "true"
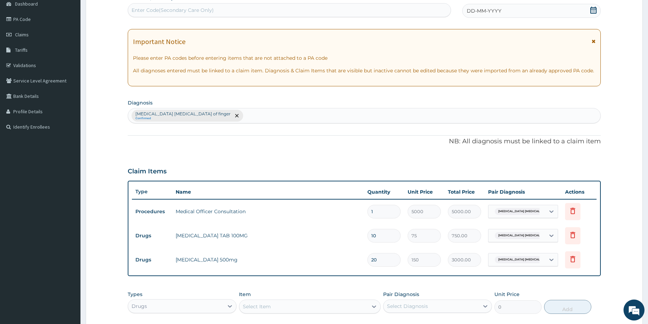
click at [594, 12] on icon at bounding box center [593, 10] width 6 height 7
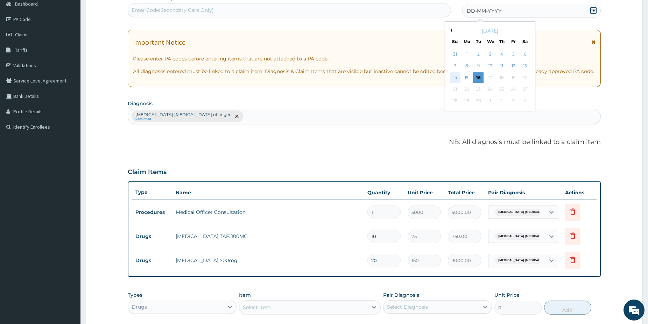
click at [455, 77] on div "14" at bounding box center [455, 77] width 10 height 10
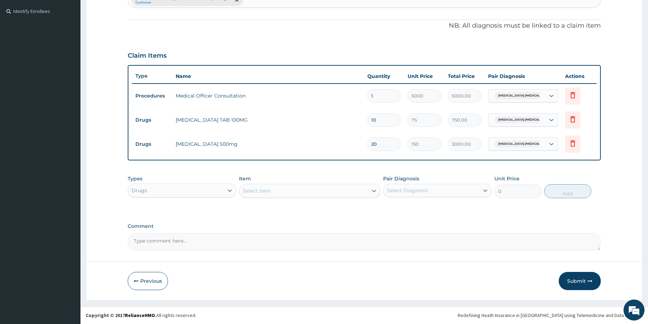
drag, startPoint x: 652, startPoint y: 321, endPoint x: 649, endPoint y: 319, distance: 3.6
click at [595, 281] on button "Submit" at bounding box center [580, 281] width 42 height 18
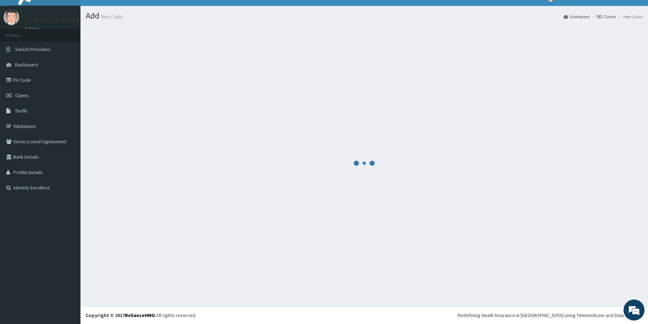
scroll to position [12, 0]
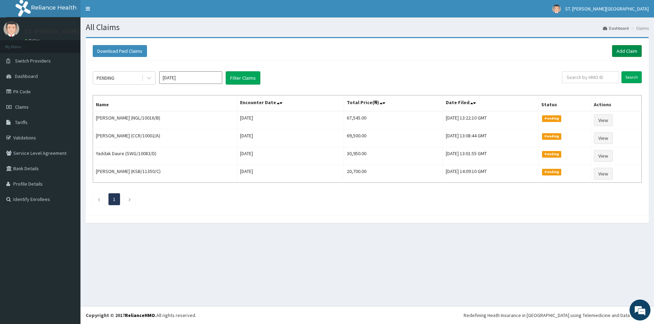
click at [622, 50] on link "Add Claim" at bounding box center [627, 51] width 30 height 12
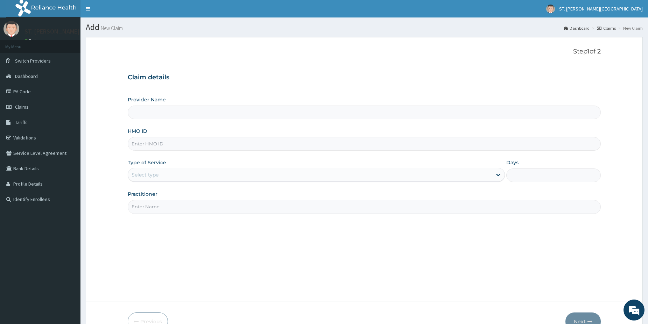
click at [166, 145] on input "HMO ID" at bounding box center [364, 144] width 473 height 14
paste input "[PERSON_NAME] VNT/10061/C"
type input "[PERSON_NAME] VNT/10061/C"
type input "[GEOGRAPHIC_DATA]- [GEOGRAPHIC_DATA]"
click at [173, 145] on input "[PERSON_NAME] VNT/10061/C" at bounding box center [364, 144] width 473 height 14
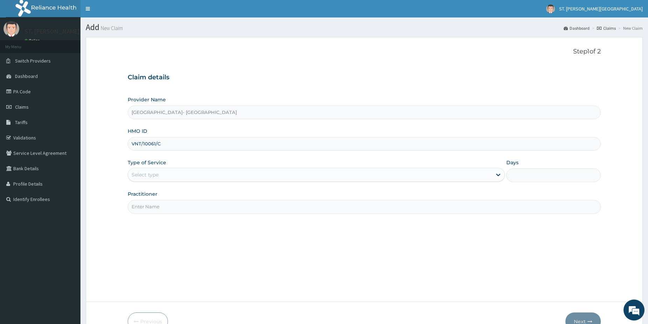
type input "VNT/10061/C"
click at [150, 173] on div "Select type" at bounding box center [145, 174] width 27 height 7
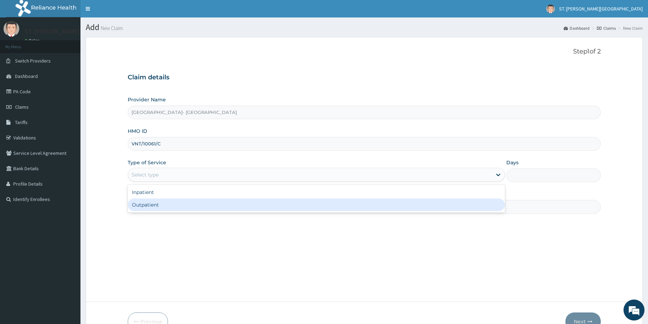
click at [153, 205] on div "Outpatient" at bounding box center [316, 205] width 377 height 13
type input "1"
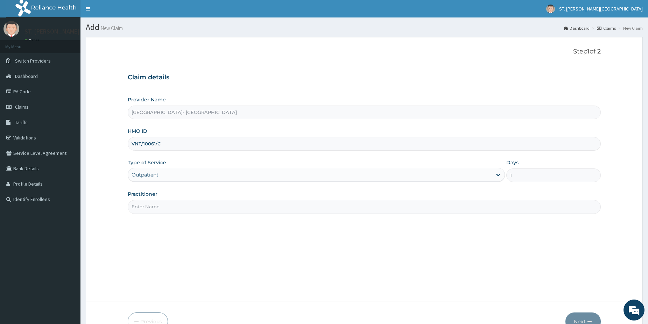
click at [152, 205] on input "Practitioner" at bounding box center [364, 207] width 473 height 14
type input "dr.gloria"
click at [581, 317] on button "Next" at bounding box center [582, 322] width 35 height 18
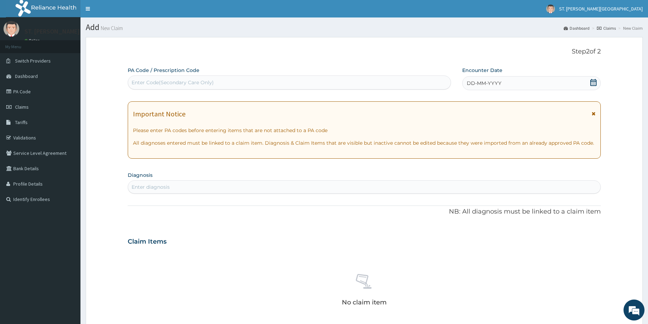
drag, startPoint x: 160, startPoint y: 85, endPoint x: 159, endPoint y: 81, distance: 4.3
click at [160, 83] on div "Enter Code(Secondary Care Only)" at bounding box center [173, 82] width 82 height 7
paste input "PA/7267B5"
type input "PA/7267B5"
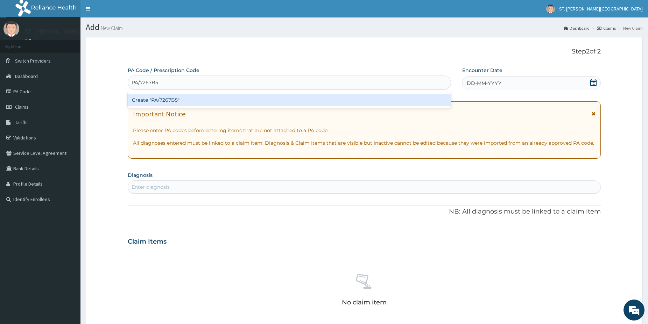
click at [158, 98] on div "Create "PA/7267B5"" at bounding box center [289, 100] width 323 height 13
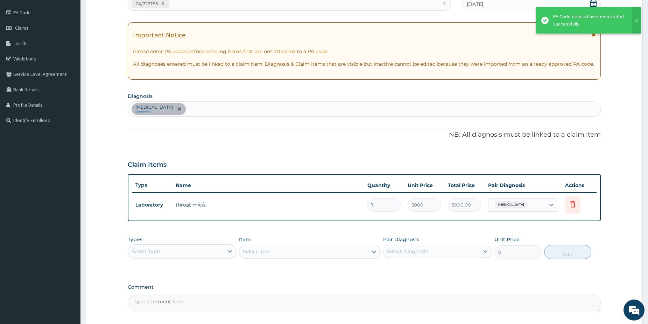
scroll to position [83, 0]
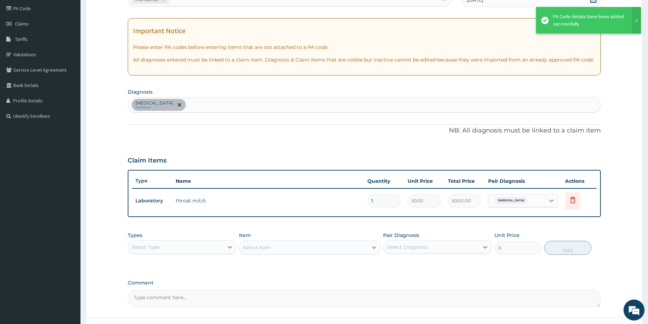
drag, startPoint x: 188, startPoint y: 243, endPoint x: 188, endPoint y: 251, distance: 7.7
click at [188, 246] on div "Select Type" at bounding box center [176, 247] width 96 height 11
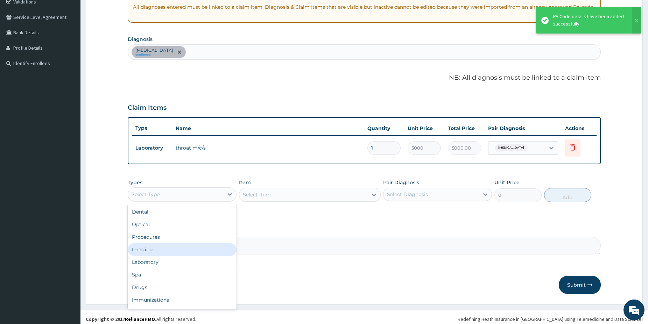
scroll to position [140, 0]
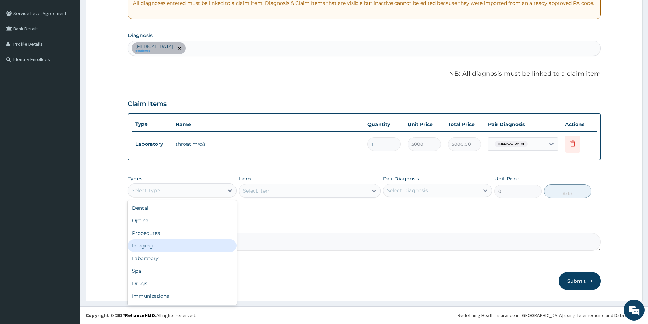
drag, startPoint x: 649, startPoint y: 319, endPoint x: 513, endPoint y: 294, distance: 138.8
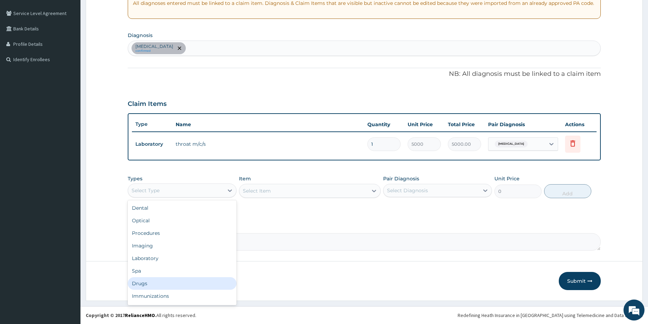
click at [168, 284] on div "Drugs" at bounding box center [182, 284] width 109 height 13
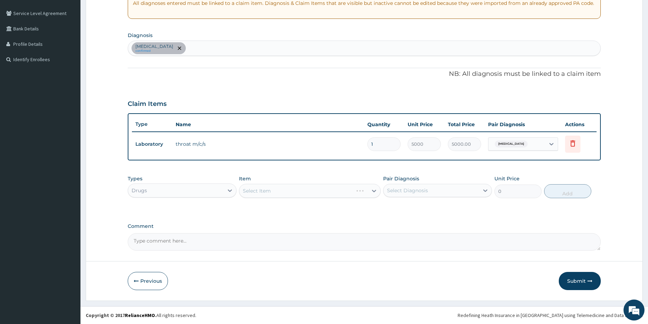
click at [332, 194] on div "Select Item" at bounding box center [310, 191] width 142 height 14
click at [332, 193] on div "Select Item" at bounding box center [303, 190] width 128 height 11
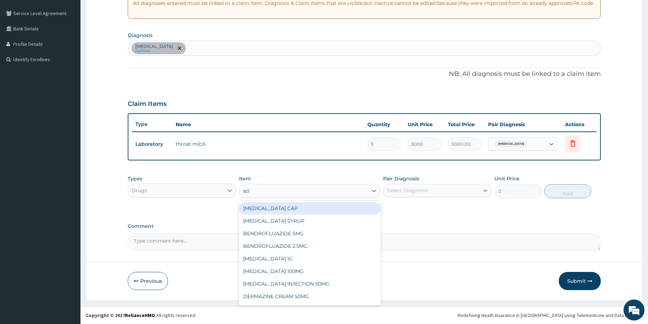
type input "azit"
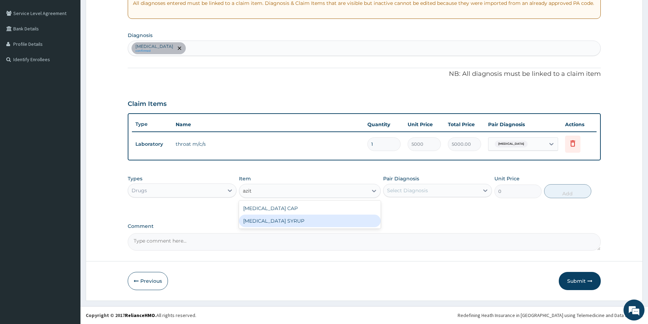
drag, startPoint x: 329, startPoint y: 218, endPoint x: 437, endPoint y: 209, distance: 107.8
click at [329, 218] on div "[MEDICAL_DATA] SYRUP" at bounding box center [310, 221] width 142 height 13
type input "5500"
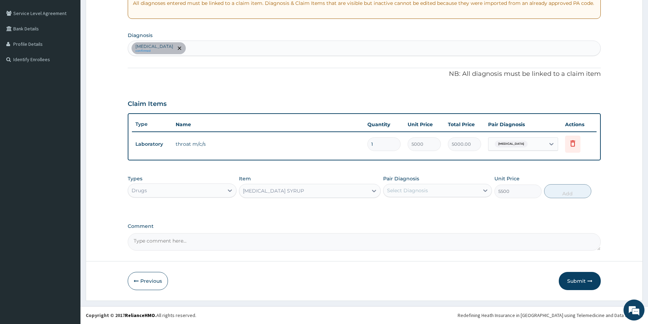
click at [436, 195] on div "Select Diagnosis" at bounding box center [432, 190] width 96 height 11
click at [402, 210] on label "Pharyngotonsillitis" at bounding box center [416, 207] width 43 height 7
checkbox input "true"
click at [552, 194] on button "Add" at bounding box center [567, 191] width 47 height 14
type input "0"
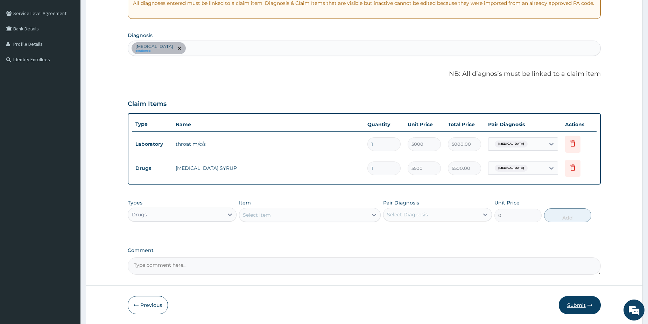
click at [577, 300] on button "Submit" at bounding box center [580, 305] width 42 height 18
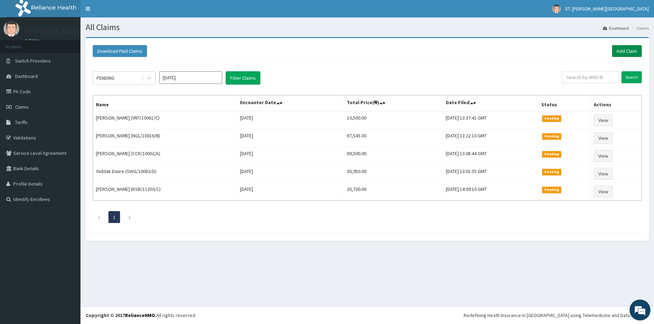
click at [630, 53] on link "Add Claim" at bounding box center [627, 51] width 30 height 12
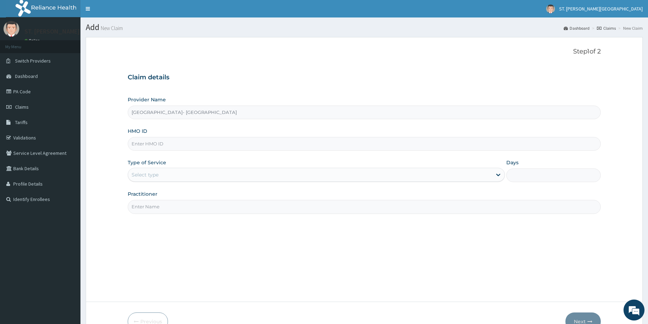
type input "[GEOGRAPHIC_DATA]- [GEOGRAPHIC_DATA]"
click at [163, 142] on input "HMO ID" at bounding box center [364, 144] width 473 height 14
paste input "NID/10061/A"
type input "NID/10061/A"
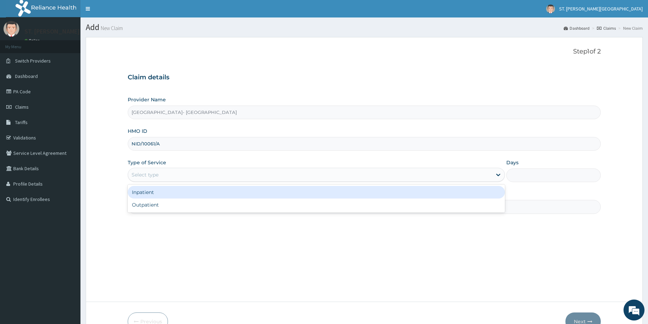
drag, startPoint x: 152, startPoint y: 177, endPoint x: 142, endPoint y: 197, distance: 22.4
click at [151, 176] on div "Select type" at bounding box center [145, 174] width 27 height 7
click at [143, 207] on div "Outpatient" at bounding box center [316, 205] width 377 height 13
type input "1"
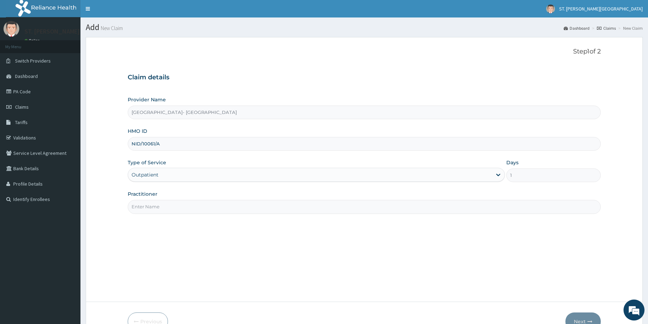
click at [142, 209] on input "Practitioner" at bounding box center [364, 207] width 473 height 14
type input "dr.gloria"
click at [579, 319] on button "Next" at bounding box center [582, 322] width 35 height 18
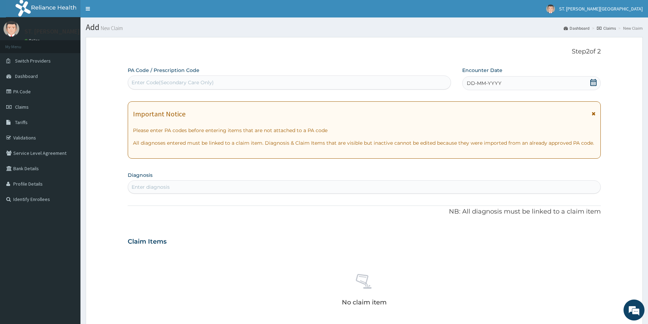
click at [163, 82] on div "Enter Code(Secondary Care Only)" at bounding box center [173, 82] width 82 height 7
paste input "PA/EA3F51"
type input "PA/EA3F51"
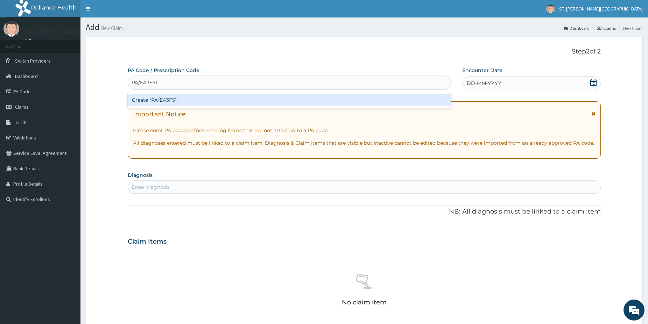
click at [150, 98] on div "Create "PA/EA3F51"" at bounding box center [289, 100] width 323 height 13
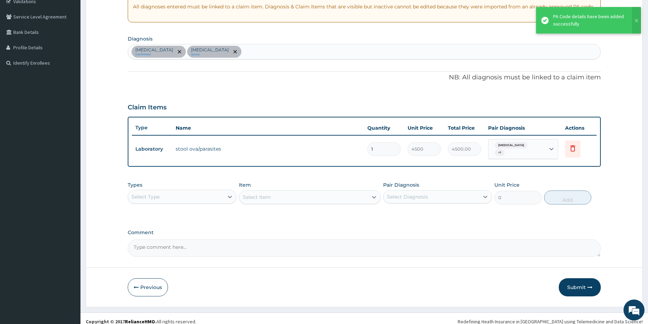
drag, startPoint x: 653, startPoint y: 321, endPoint x: 623, endPoint y: 310, distance: 31.9
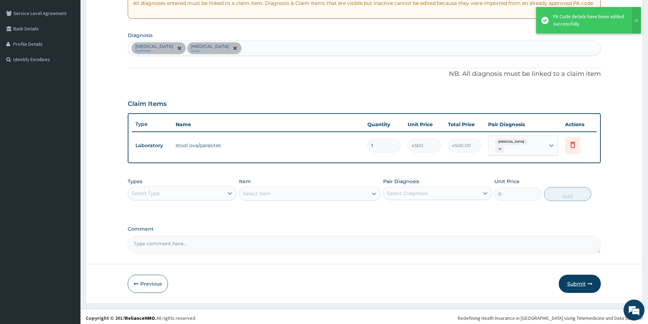
drag, startPoint x: 556, startPoint y: 268, endPoint x: 565, endPoint y: 278, distance: 13.9
click at [557, 268] on form "Step 2 of 2 PA Code / Prescription Code PA/EA3F51 Encounter Date 14-09-2025 Imp…" at bounding box center [364, 100] width 557 height 407
click at [572, 281] on button "Submit" at bounding box center [580, 284] width 42 height 18
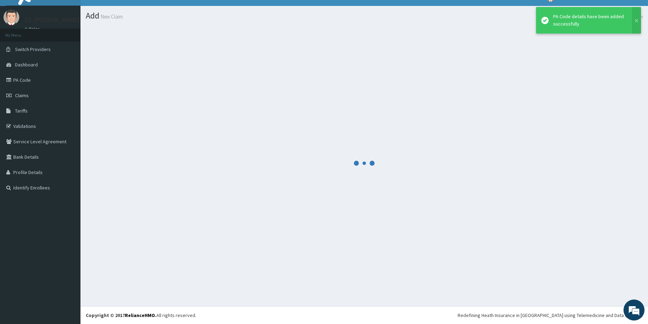
scroll to position [12, 0]
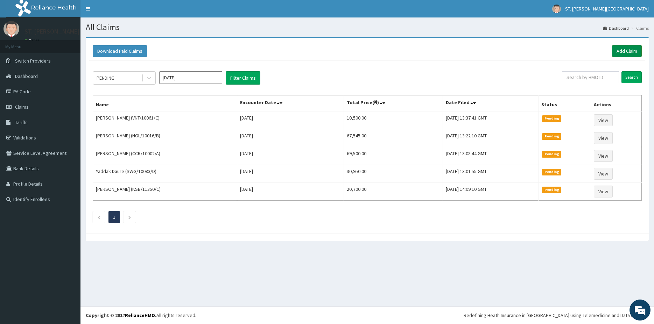
click at [630, 51] on link "Add Claim" at bounding box center [627, 51] width 30 height 12
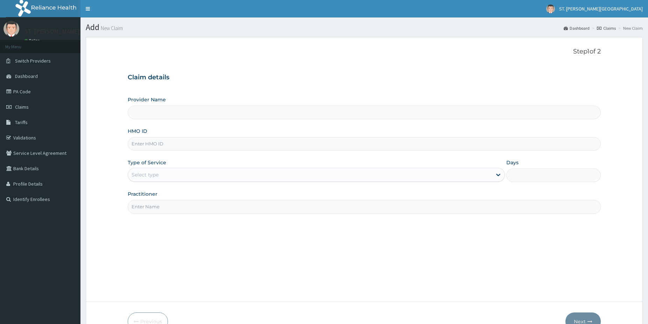
type input "GFS/10015/A"
type input "St Catherine's Specialist Hospital- Abuja"
type input "GFS/10015/A"
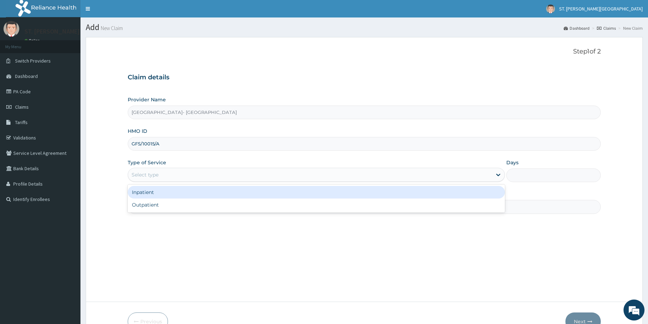
click at [156, 177] on div "Select type" at bounding box center [145, 174] width 27 height 7
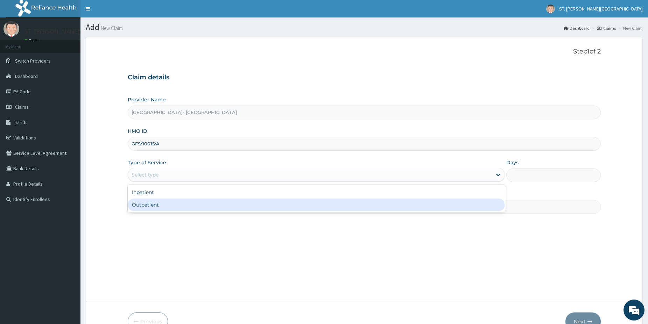
click at [156, 201] on div "Outpatient" at bounding box center [316, 205] width 377 height 13
type input "1"
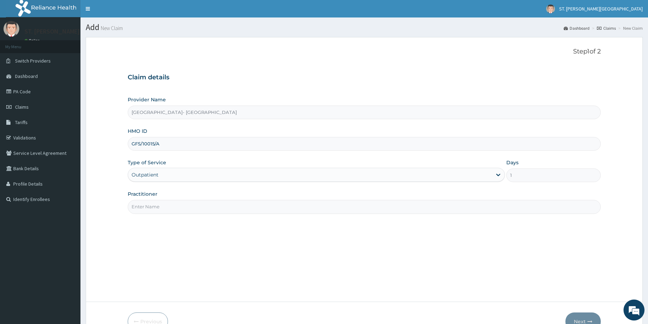
click at [159, 211] on input "Practitioner" at bounding box center [364, 207] width 473 height 14
type input "dr.gloria"
click at [578, 315] on button "Next" at bounding box center [582, 322] width 35 height 18
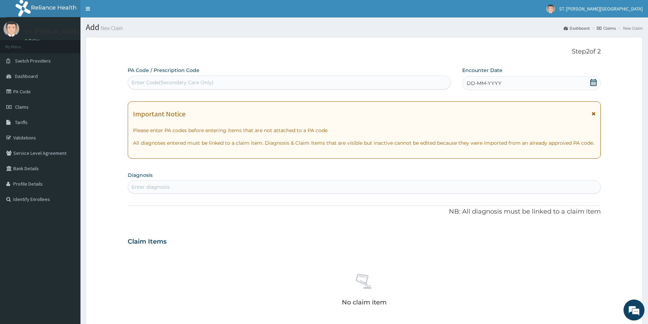
click at [165, 183] on div "Enter diagnosis" at bounding box center [364, 187] width 472 height 11
type input "pregnan"
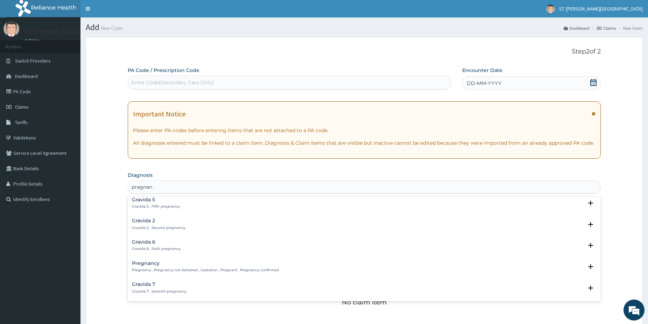
scroll to position [57, 0]
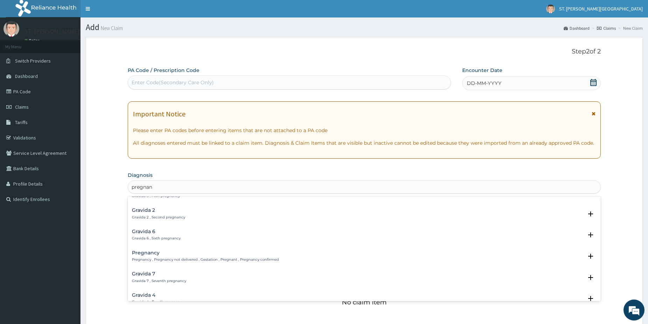
click at [190, 255] on h4 "Pregnancy" at bounding box center [205, 253] width 147 height 5
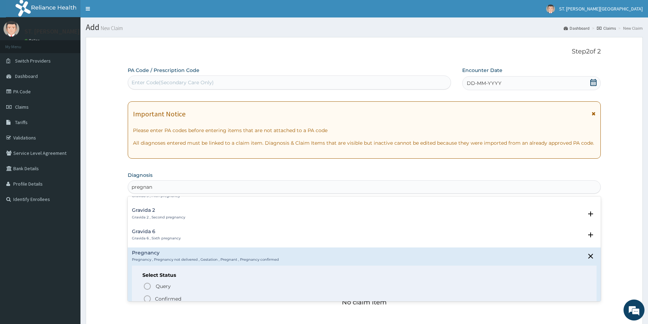
click at [147, 297] on icon "status option filled" at bounding box center [147, 299] width 8 height 8
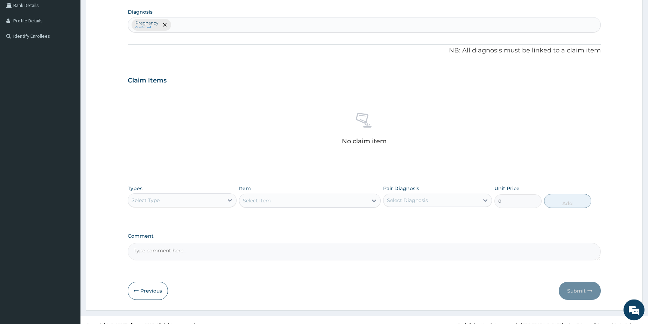
drag, startPoint x: 651, startPoint y: 322, endPoint x: 645, endPoint y: 315, distance: 8.4
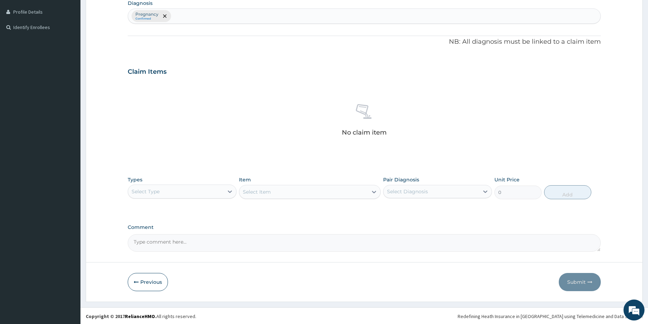
scroll to position [173, 0]
drag, startPoint x: 197, startPoint y: 192, endPoint x: 192, endPoint y: 200, distance: 9.3
click at [196, 192] on div "Select Type" at bounding box center [176, 190] width 96 height 11
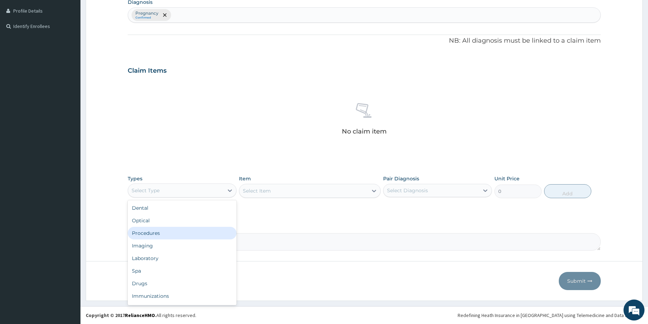
click at [163, 235] on div "Procedures" at bounding box center [182, 233] width 109 height 13
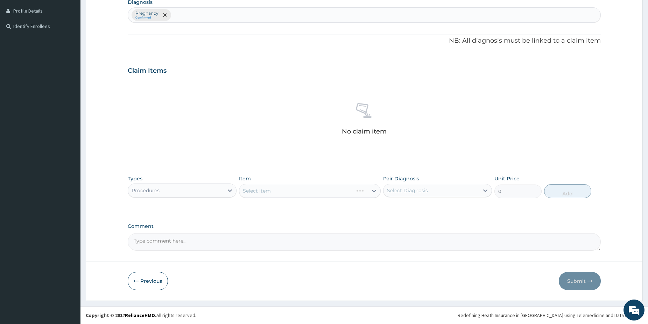
click at [308, 193] on div "Select Item" at bounding box center [310, 191] width 142 height 14
click at [349, 189] on div "Select Item" at bounding box center [303, 190] width 128 height 11
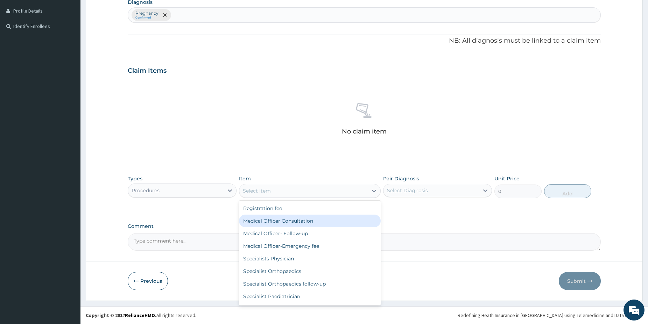
click at [316, 221] on div "Medical Officer Consultation" at bounding box center [310, 221] width 142 height 13
type input "5000"
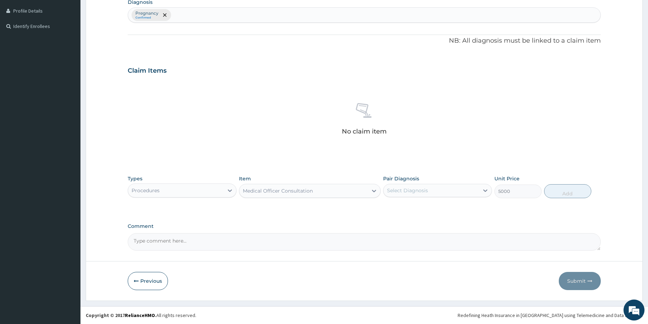
drag, startPoint x: 405, startPoint y: 185, endPoint x: 404, endPoint y: 195, distance: 9.5
click at [406, 185] on div "Select Diagnosis" at bounding box center [432, 190] width 96 height 11
click at [404, 199] on div "Types Procedures Item Medical Officer Consultation Pair Diagnosis option Pregna…" at bounding box center [364, 187] width 473 height 30
click at [398, 194] on div "Select Diagnosis" at bounding box center [407, 190] width 41 height 7
drag, startPoint x: 403, startPoint y: 209, endPoint x: 441, endPoint y: 206, distance: 38.2
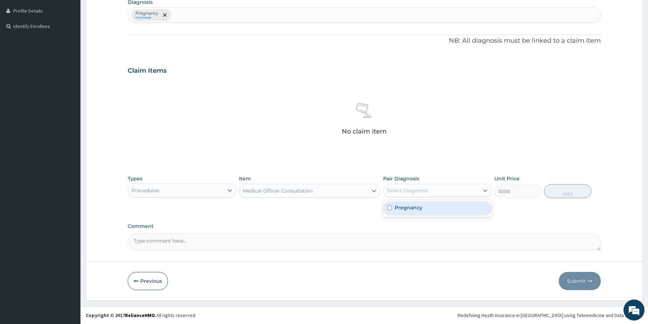
click at [404, 209] on label "Pregnancy" at bounding box center [409, 207] width 28 height 7
checkbox input "true"
click at [554, 194] on button "Add" at bounding box center [567, 191] width 47 height 14
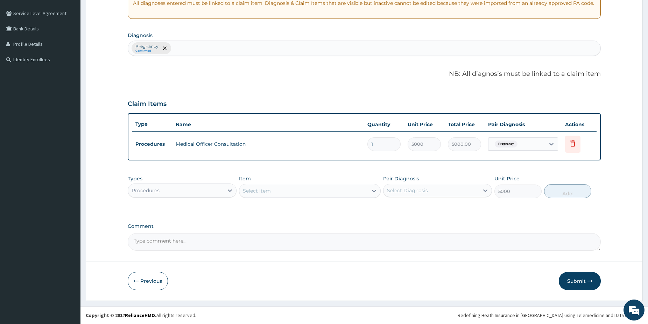
type input "0"
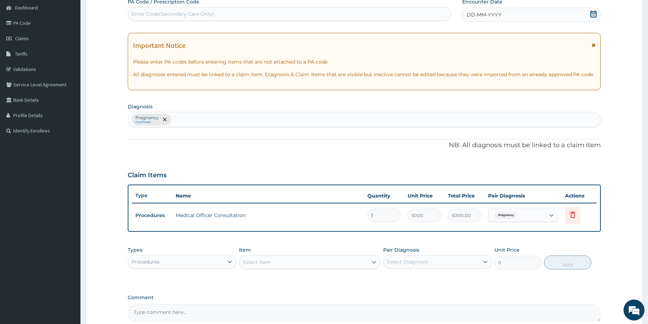
scroll to position [0, 0]
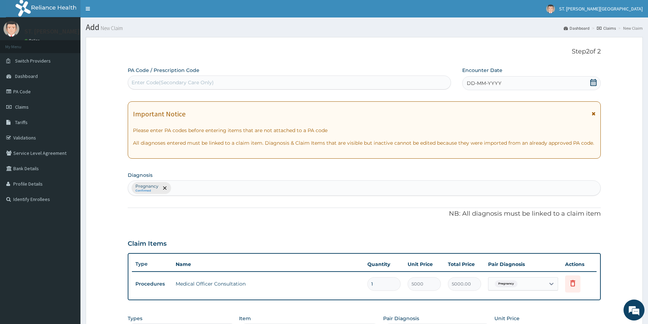
click at [594, 82] on icon at bounding box center [593, 82] width 7 height 7
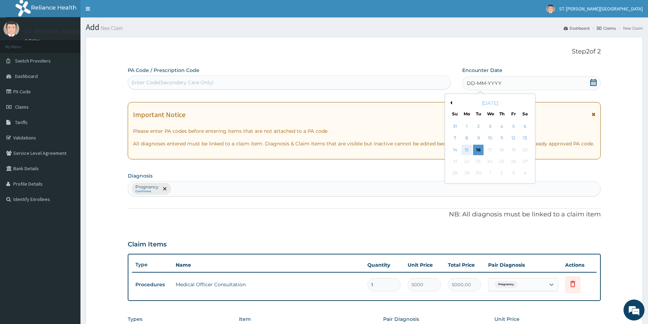
click at [467, 149] on div "15" at bounding box center [467, 150] width 10 height 10
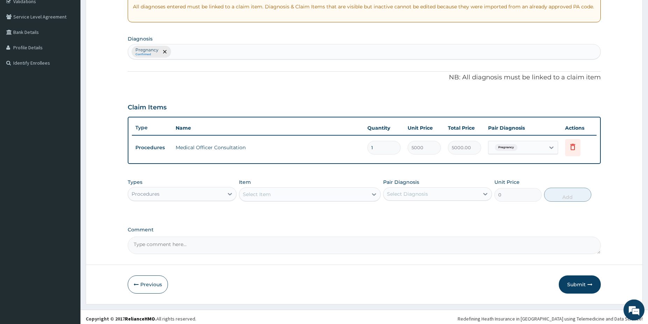
scroll to position [140, 0]
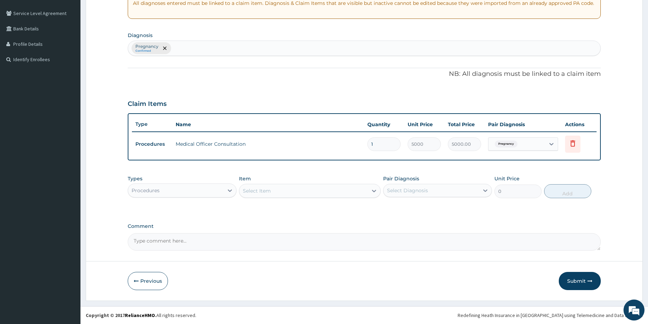
click at [578, 284] on button "Submit" at bounding box center [580, 281] width 42 height 18
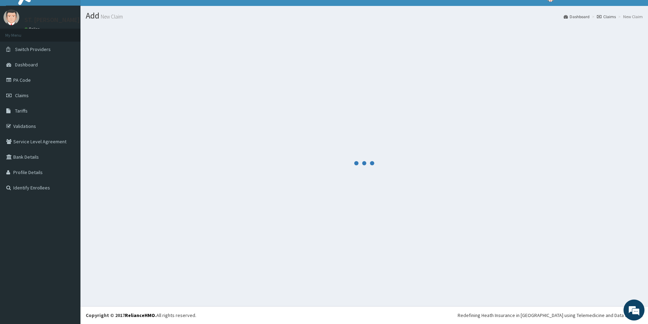
scroll to position [12, 0]
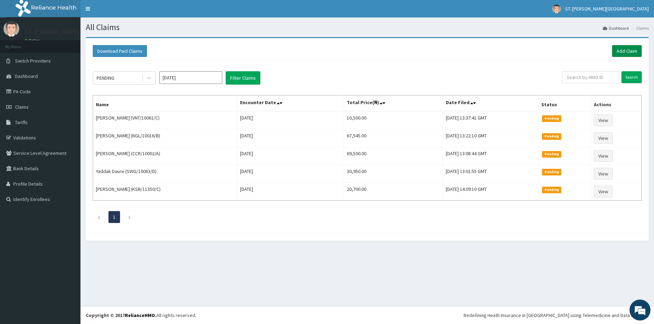
click at [625, 51] on link "Add Claim" at bounding box center [627, 51] width 30 height 12
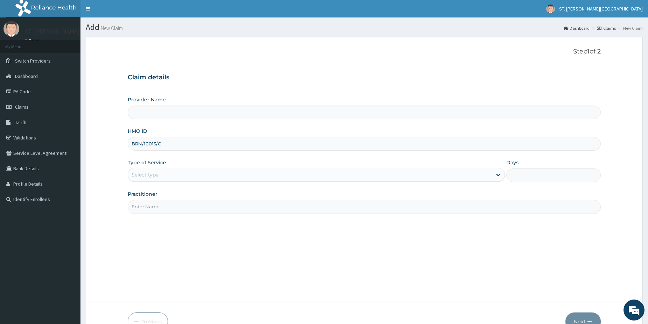
type input "BRN/10013/C"
type input "[PERSON_NAME]"
drag, startPoint x: 157, startPoint y: 180, endPoint x: 154, endPoint y: 177, distance: 4.2
click at [155, 178] on div "Select type" at bounding box center [310, 174] width 364 height 11
click at [147, 174] on div "Select type" at bounding box center [145, 174] width 27 height 7
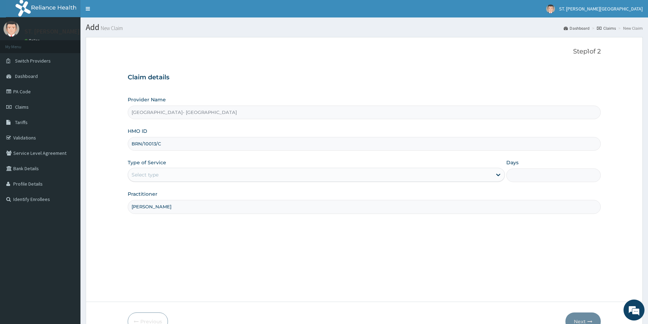
click at [146, 174] on div "Select type" at bounding box center [145, 174] width 27 height 7
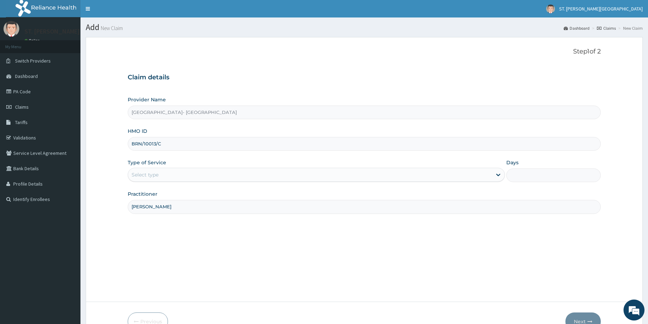
drag, startPoint x: 513, startPoint y: 179, endPoint x: 472, endPoint y: 170, distance: 41.1
click at [512, 179] on input "Days" at bounding box center [553, 176] width 94 height 14
click at [239, 112] on input "[GEOGRAPHIC_DATA]- [GEOGRAPHIC_DATA]" at bounding box center [364, 113] width 473 height 14
click at [153, 176] on div "Select type" at bounding box center [145, 174] width 27 height 7
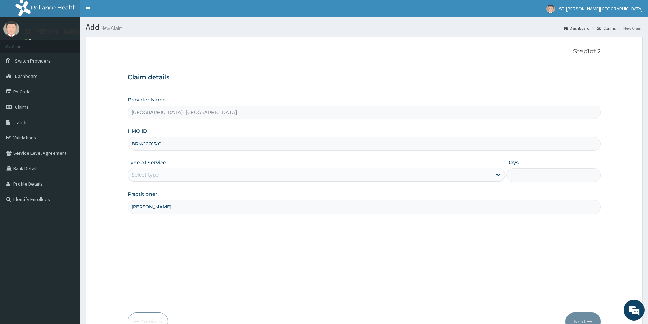
click at [152, 176] on div "Select type" at bounding box center [145, 174] width 27 height 7
click at [143, 172] on div "Select type" at bounding box center [145, 174] width 27 height 7
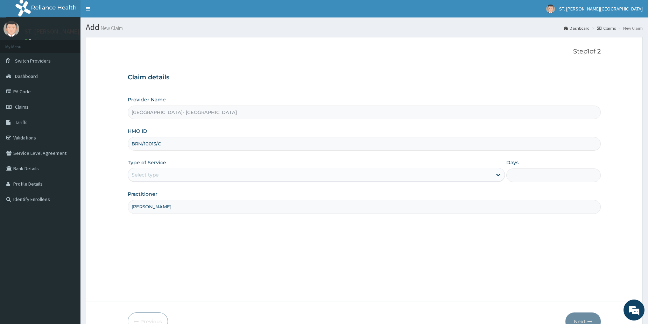
click at [142, 173] on div "Select type" at bounding box center [145, 174] width 27 height 7
click at [158, 177] on div "Select type" at bounding box center [145, 174] width 27 height 7
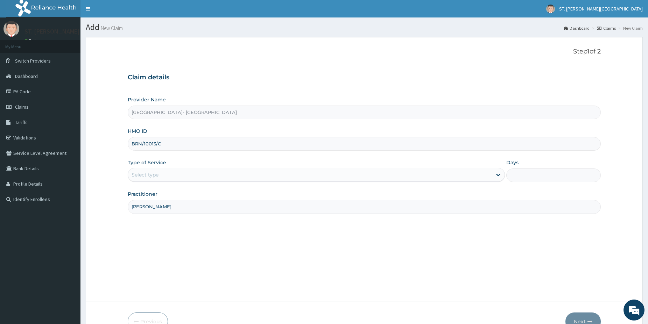
click at [157, 177] on div "Select type" at bounding box center [145, 174] width 27 height 7
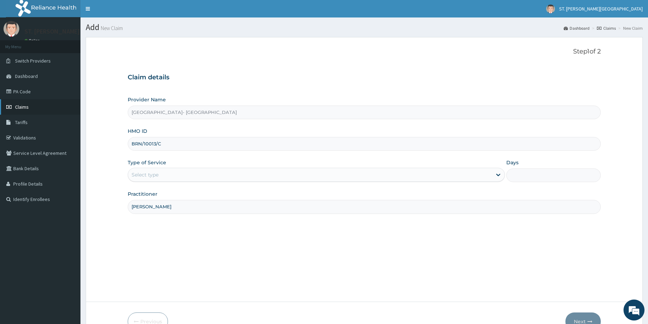
click at [42, 112] on link "Claims" at bounding box center [40, 106] width 80 height 15
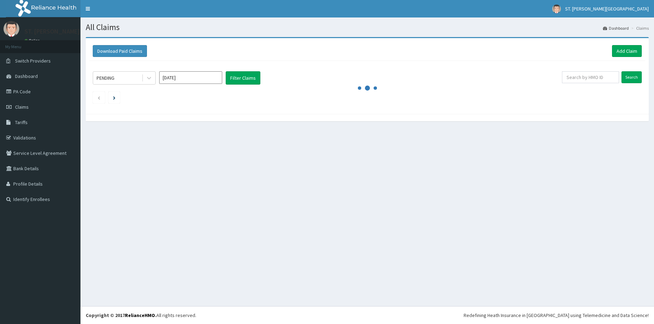
click at [626, 52] on link "Add Claim" at bounding box center [627, 51] width 30 height 12
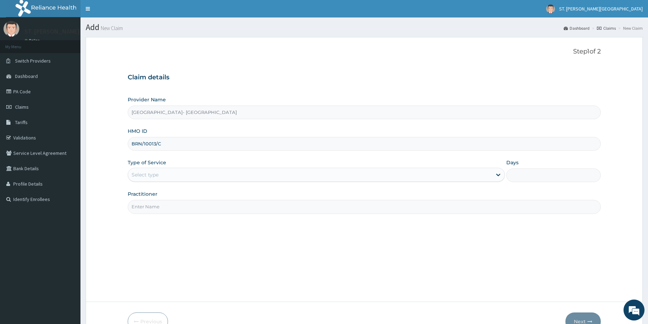
click at [142, 143] on input "BRN/10013/C" at bounding box center [364, 144] width 473 height 14
type input "BRN/10013/C"
click at [150, 174] on div "Select type" at bounding box center [145, 174] width 27 height 7
click at [142, 165] on label "Type of Service" at bounding box center [147, 162] width 38 height 7
click at [144, 174] on div "Select type" at bounding box center [145, 174] width 27 height 7
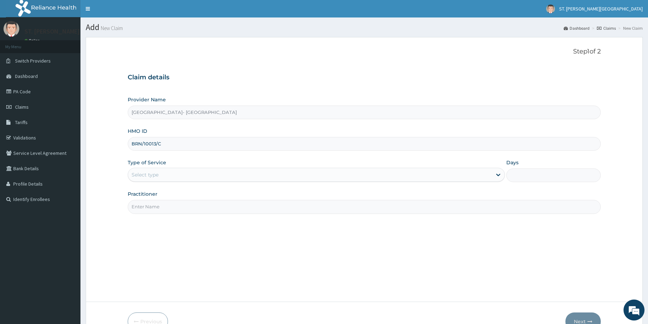
click at [144, 174] on div "Select type" at bounding box center [145, 174] width 27 height 7
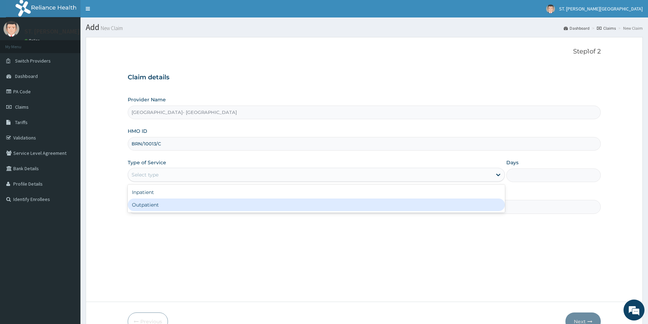
click at [155, 206] on div "Outpatient" at bounding box center [316, 205] width 377 height 13
type input "1"
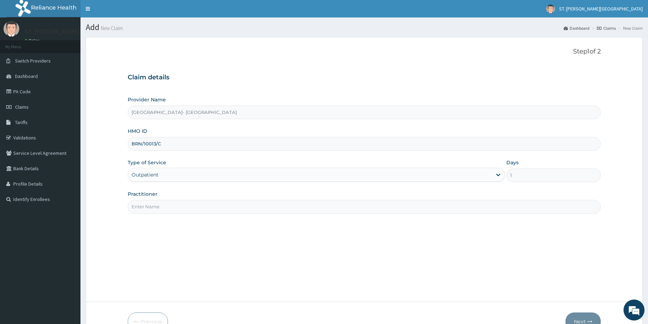
click at [154, 208] on input "Practitioner" at bounding box center [364, 207] width 473 height 14
type input "[PERSON_NAME]"
click at [577, 315] on button "Next" at bounding box center [582, 322] width 35 height 18
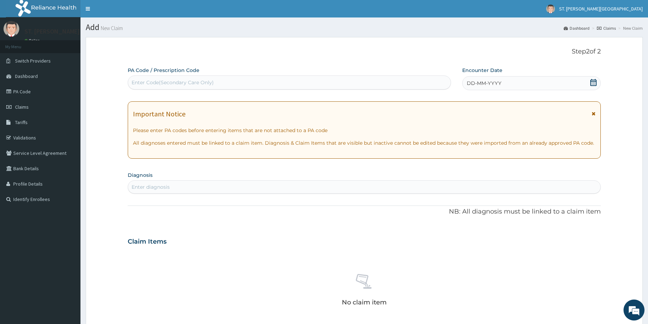
click at [156, 186] on div "Enter diagnosis" at bounding box center [151, 187] width 38 height 7
click at [169, 83] on div "Enter Code(Secondary Care Only)" at bounding box center [173, 82] width 82 height 7
paste input "PA/2D4842"
type input "PA/2D4842"
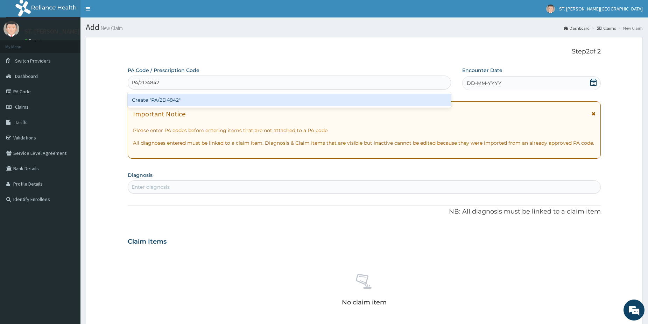
click at [175, 102] on div "Create "PA/2D4842"" at bounding box center [289, 100] width 323 height 13
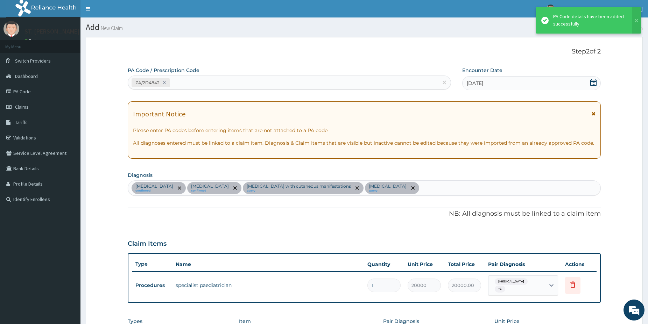
scroll to position [140, 0]
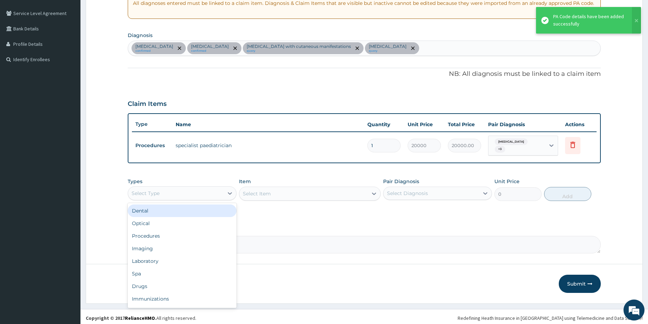
click at [169, 188] on div "Select Type" at bounding box center [176, 193] width 96 height 11
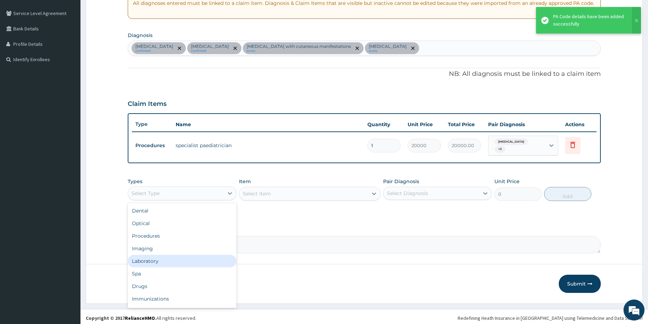
drag, startPoint x: 146, startPoint y: 260, endPoint x: 142, endPoint y: 256, distance: 4.9
click at [145, 260] on div "Laboratory" at bounding box center [182, 261] width 109 height 13
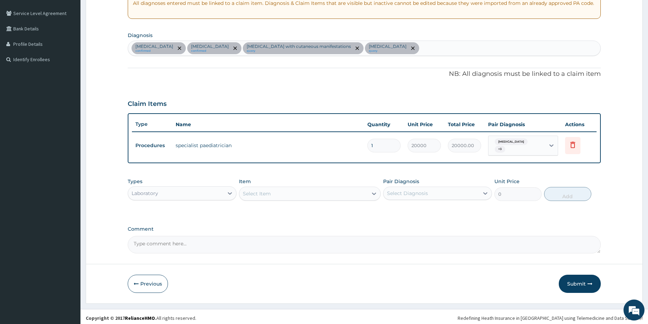
click at [302, 187] on div "Select Item" at bounding box center [310, 194] width 142 height 14
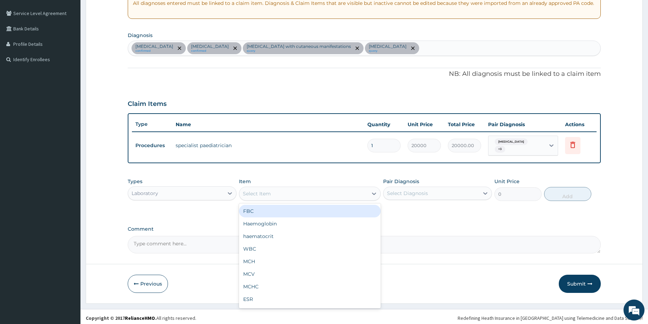
click at [264, 212] on div "FBC" at bounding box center [310, 211] width 142 height 13
type input "5000"
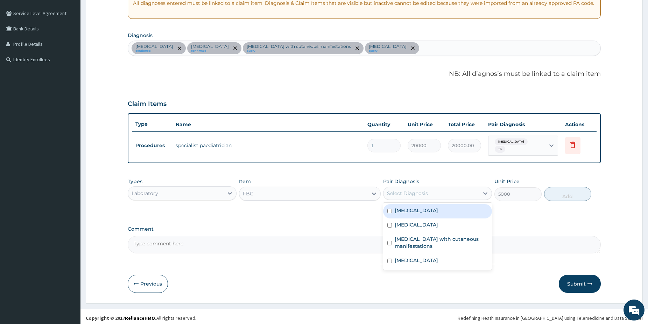
click at [425, 196] on div "Select Diagnosis" at bounding box center [432, 193] width 96 height 11
drag, startPoint x: 399, startPoint y: 215, endPoint x: 398, endPoint y: 229, distance: 13.7
click at [399, 216] on div "[MEDICAL_DATA]" at bounding box center [437, 211] width 109 height 14
checkbox input "true"
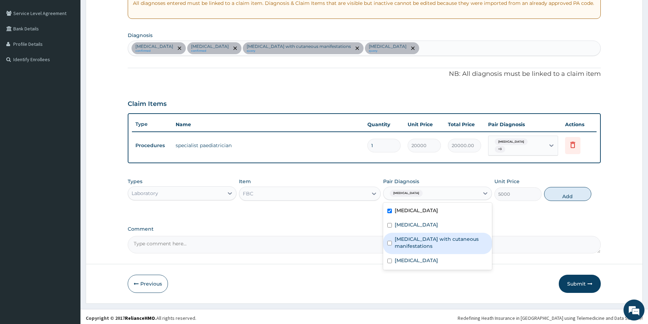
drag, startPoint x: 400, startPoint y: 239, endPoint x: 402, endPoint y: 262, distance: 22.5
click at [400, 243] on label "[MEDICAL_DATA] with cutaneous manifestations" at bounding box center [441, 243] width 93 height 14
checkbox input "true"
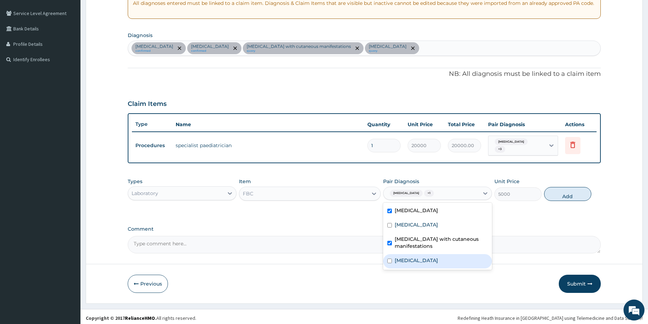
drag, startPoint x: 402, startPoint y: 262, endPoint x: 500, endPoint y: 233, distance: 102.4
click at [402, 262] on div "[MEDICAL_DATA]" at bounding box center [437, 261] width 109 height 14
checkbox input "true"
click at [583, 194] on button "Add" at bounding box center [567, 194] width 47 height 14
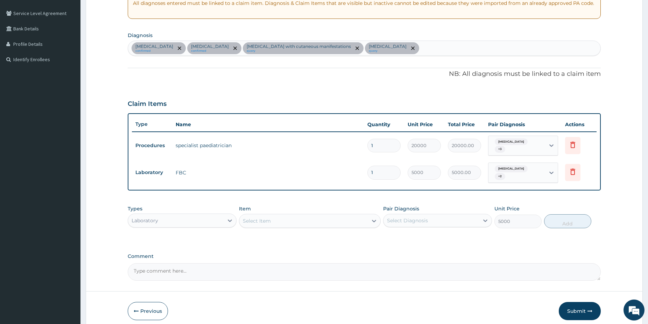
type input "0"
click at [323, 218] on div "Select Item" at bounding box center [303, 221] width 128 height 11
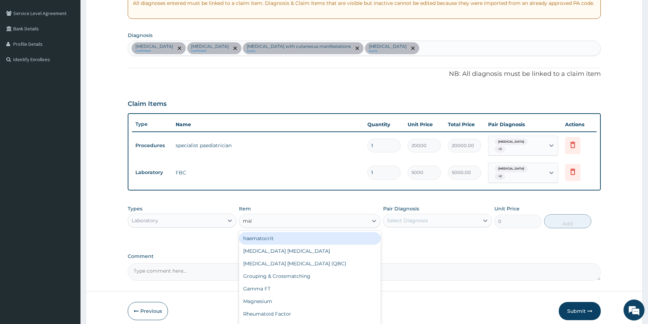
type input "mala"
click at [328, 232] on div "[MEDICAL_DATA] [MEDICAL_DATA]" at bounding box center [310, 238] width 142 height 13
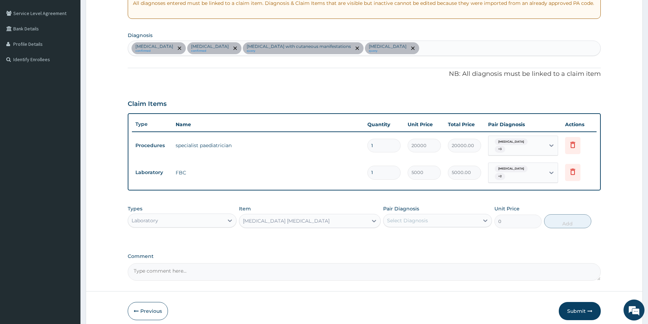
type input "1500"
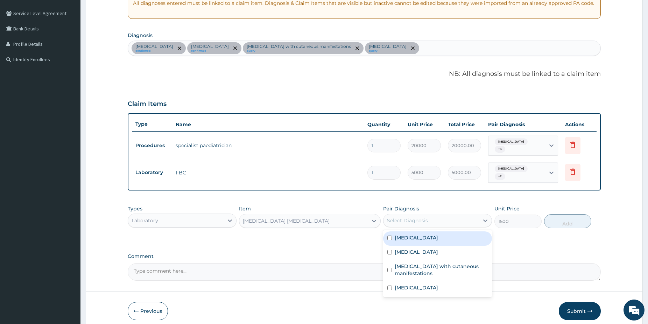
click at [399, 218] on div "Select Diagnosis" at bounding box center [407, 220] width 41 height 7
click at [401, 234] on label "[MEDICAL_DATA]" at bounding box center [416, 237] width 43 height 7
checkbox input "true"
drag, startPoint x: 571, startPoint y: 216, endPoint x: 551, endPoint y: 221, distance: 20.2
click at [569, 216] on button "Add" at bounding box center [567, 222] width 47 height 14
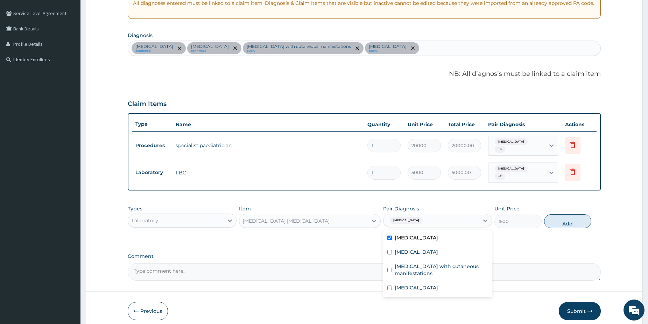
type input "0"
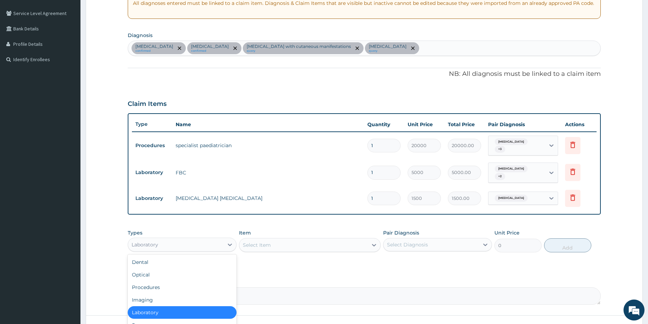
click at [197, 240] on div "Laboratory" at bounding box center [176, 244] width 96 height 11
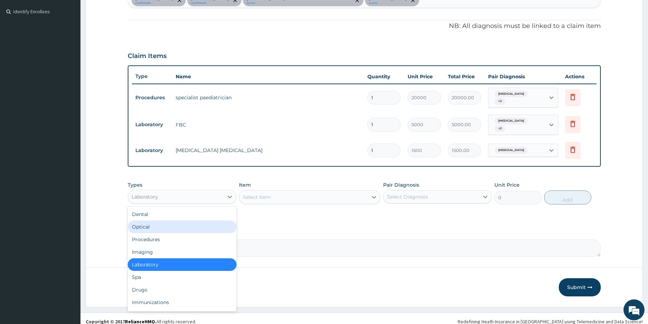
drag, startPoint x: 651, startPoint y: 322, endPoint x: 513, endPoint y: 316, distance: 138.0
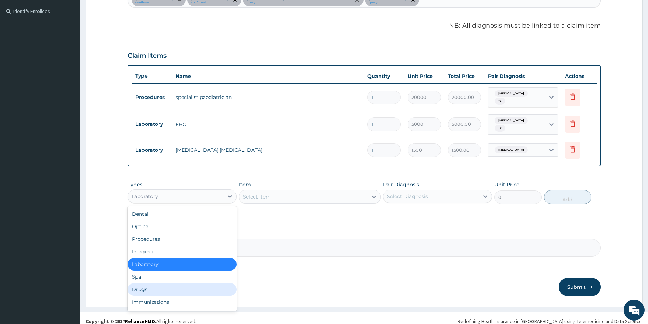
click at [212, 284] on div "Drugs" at bounding box center [182, 289] width 109 height 13
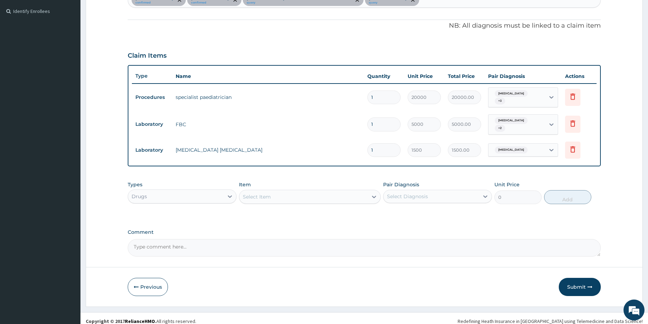
click at [300, 193] on div "Select Item" at bounding box center [303, 196] width 128 height 11
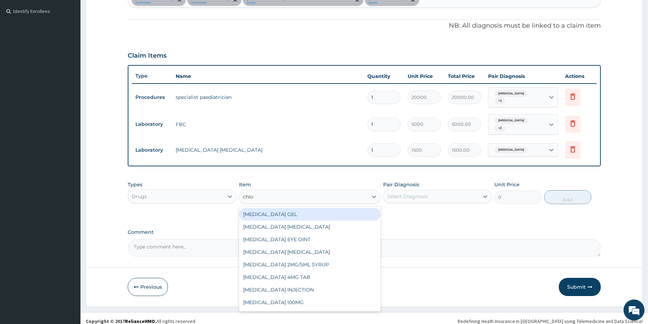
type input "chlor"
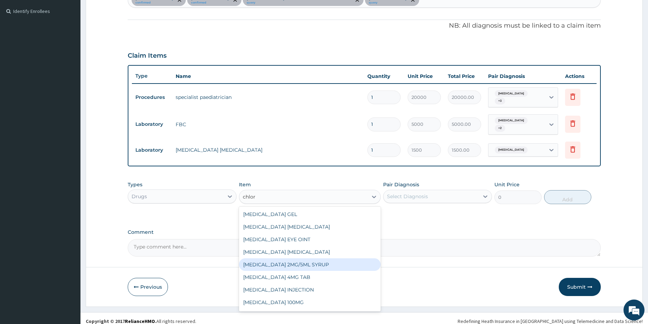
click at [325, 260] on div "[MEDICAL_DATA] 2MG/5ML SYRUP" at bounding box center [310, 265] width 142 height 13
type input "1500"
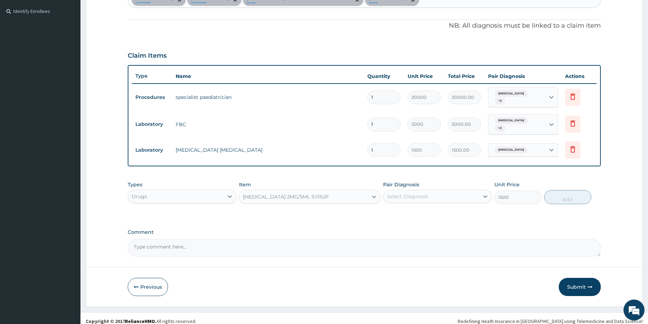
click at [448, 192] on div "Select Diagnosis" at bounding box center [432, 196] width 96 height 11
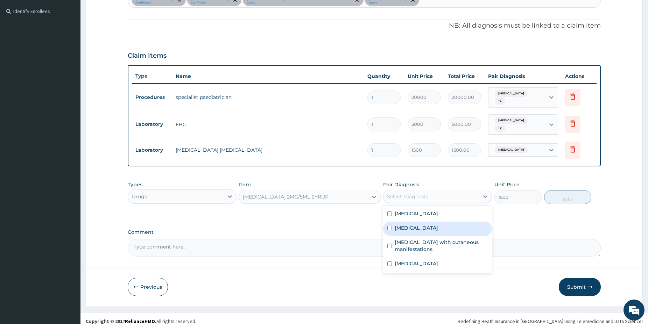
click at [438, 225] on label "[MEDICAL_DATA]" at bounding box center [416, 228] width 43 height 7
checkbox input "true"
drag, startPoint x: 562, startPoint y: 192, endPoint x: 547, endPoint y: 197, distance: 16.5
click at [562, 192] on button "Add" at bounding box center [567, 197] width 47 height 14
type input "0"
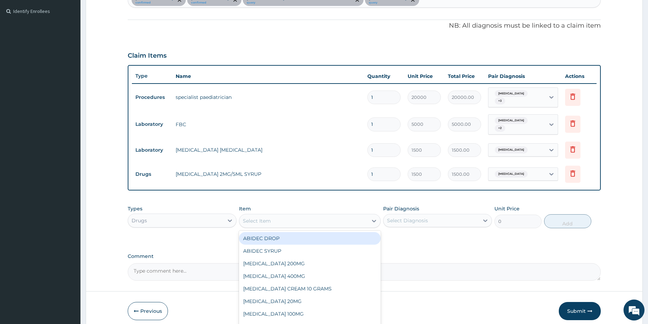
click at [328, 216] on div "Select Item" at bounding box center [303, 221] width 128 height 11
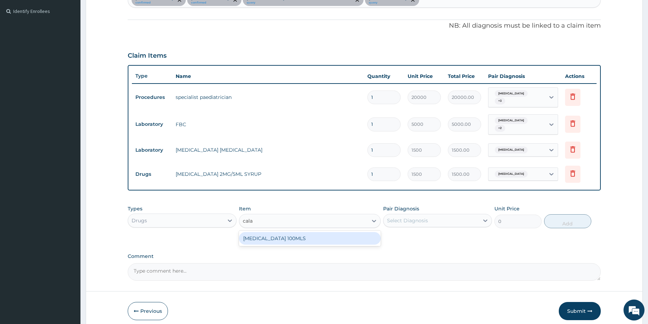
type input "calam"
drag, startPoint x: 338, startPoint y: 229, endPoint x: 345, endPoint y: 231, distance: 7.6
click at [338, 232] on div "[MEDICAL_DATA] 100MLS" at bounding box center [310, 238] width 142 height 13
type input "1000"
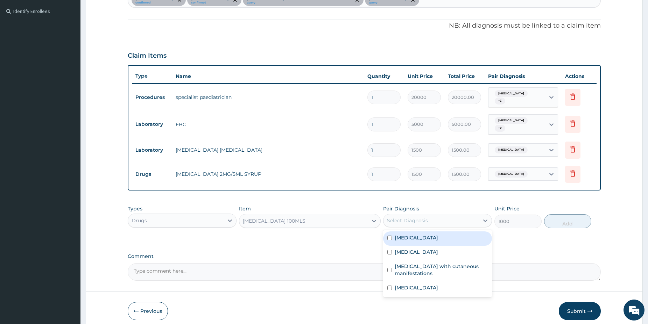
click at [410, 217] on div "Select Diagnosis" at bounding box center [407, 220] width 41 height 7
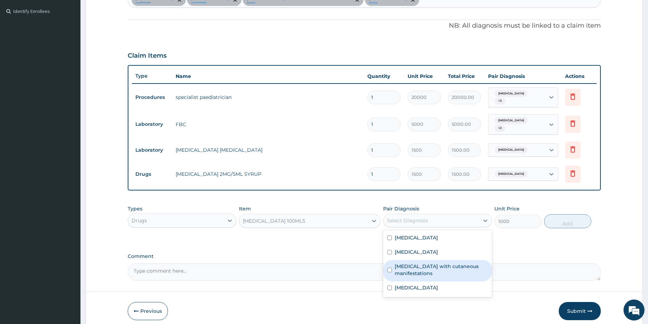
click at [418, 265] on label "[MEDICAL_DATA] with cutaneous manifestations" at bounding box center [441, 270] width 93 height 14
checkbox input "true"
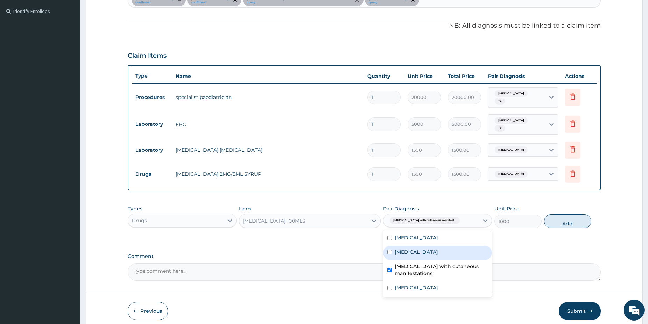
click at [561, 217] on button "Add" at bounding box center [567, 222] width 47 height 14
type input "0"
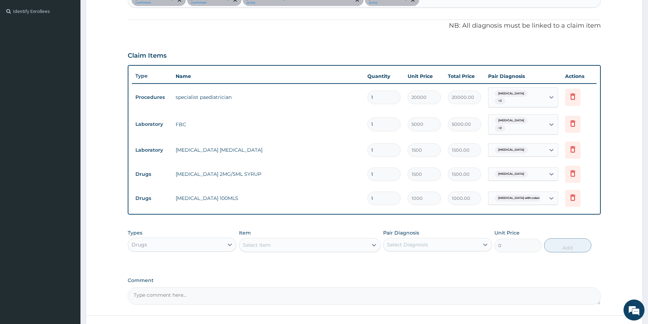
click at [253, 242] on div "Select Item" at bounding box center [257, 245] width 28 height 7
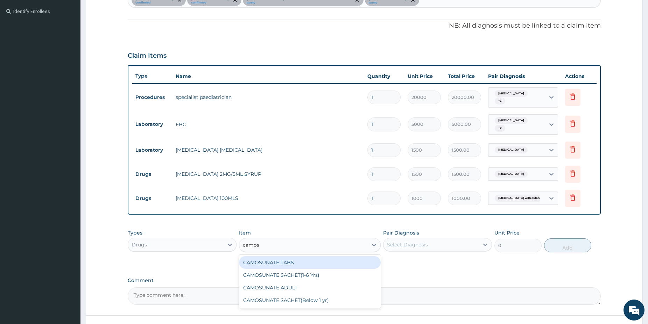
type input "camosu"
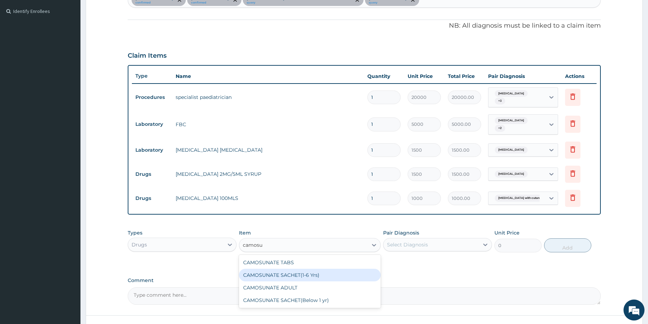
click at [333, 269] on div "CAMOSUNATE SACHET(1-6 Yrs)" at bounding box center [310, 275] width 142 height 13
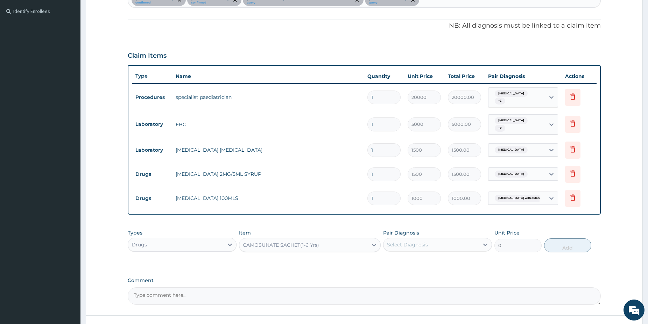
type input "2250"
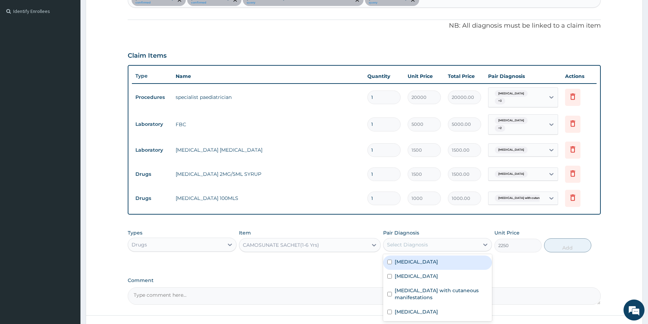
click at [423, 241] on div "Select Diagnosis" at bounding box center [407, 244] width 41 height 7
click at [425, 256] on div "[MEDICAL_DATA]" at bounding box center [437, 263] width 109 height 14
checkbox input "true"
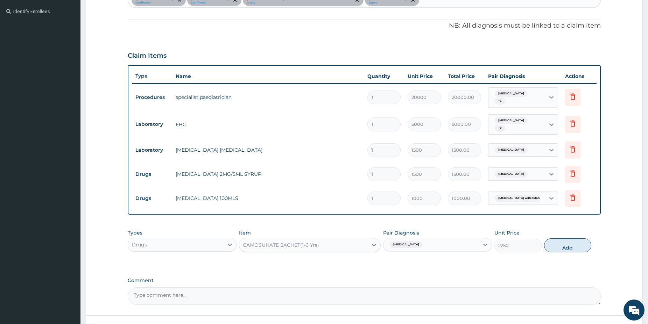
click at [557, 246] on button "Add" at bounding box center [567, 246] width 47 height 14
type input "0"
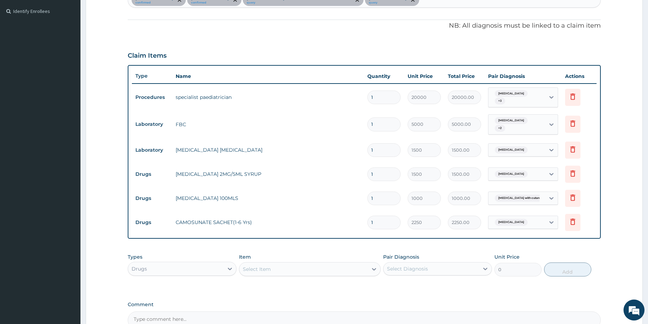
click at [288, 264] on div "Select Item" at bounding box center [303, 269] width 128 height 11
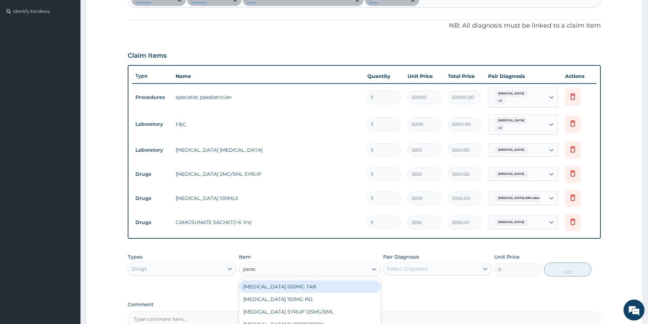
type input "parace"
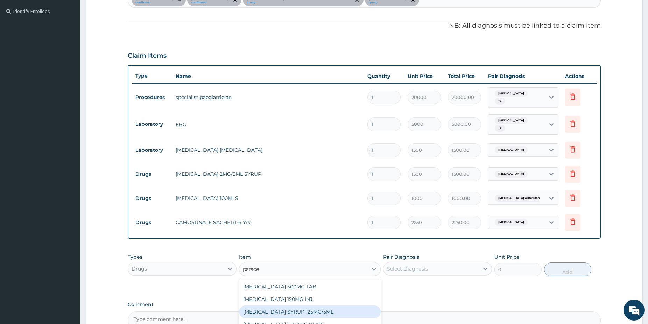
click at [338, 306] on div "[MEDICAL_DATA] SYRUP 125MG/5ML" at bounding box center [310, 312] width 142 height 13
type input "1100"
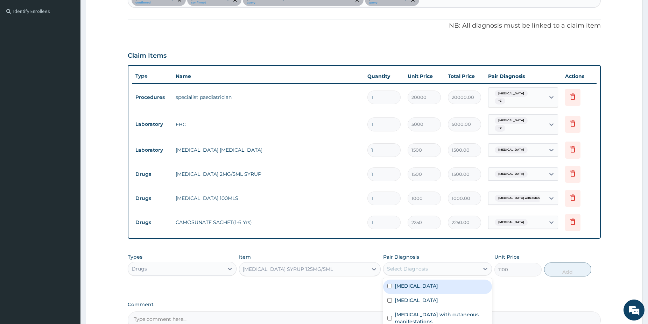
click at [436, 264] on div "Select Diagnosis" at bounding box center [432, 269] width 96 height 11
click at [427, 282] on div "[MEDICAL_DATA]" at bounding box center [437, 287] width 109 height 14
checkbox input "true"
click at [572, 264] on button "Add" at bounding box center [567, 270] width 47 height 14
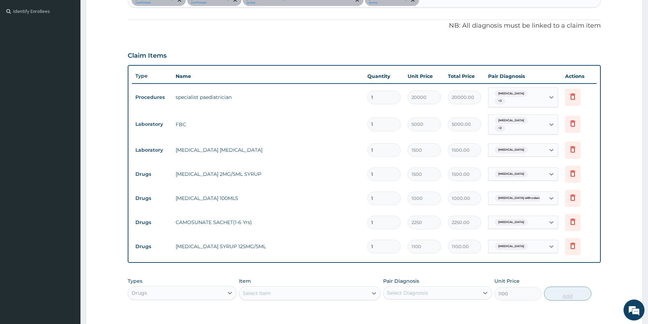
type input "0"
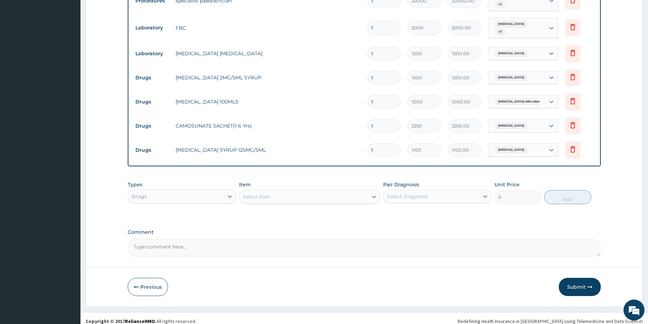
drag, startPoint x: 652, startPoint y: 321, endPoint x: 641, endPoint y: 321, distance: 10.9
click at [569, 287] on button "Submit" at bounding box center [580, 287] width 42 height 18
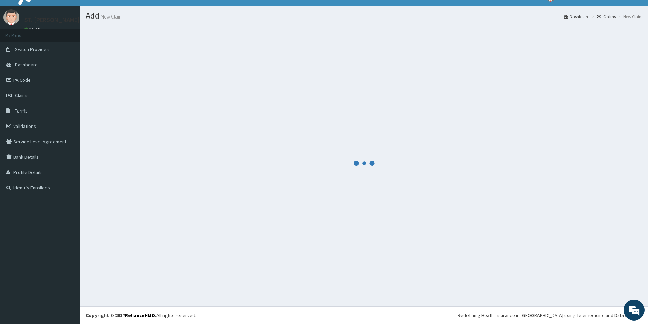
scroll to position [12, 0]
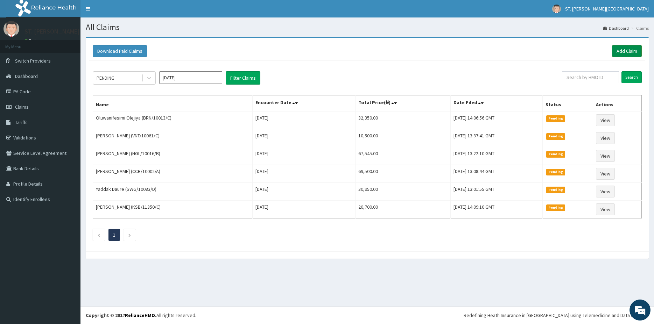
click at [626, 52] on link "Add Claim" at bounding box center [627, 51] width 30 height 12
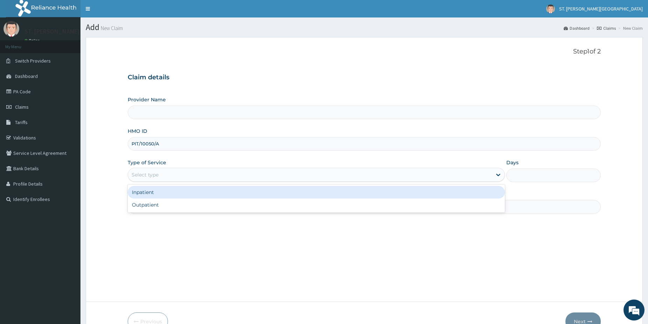
drag, startPoint x: 141, startPoint y: 174, endPoint x: 141, endPoint y: 177, distance: 3.5
click at [141, 174] on div "Select type" at bounding box center [145, 174] width 27 height 7
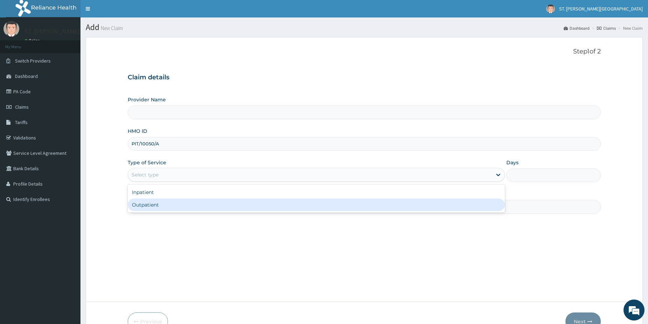
click at [155, 206] on div "Outpatient" at bounding box center [316, 205] width 377 height 13
type input "1"
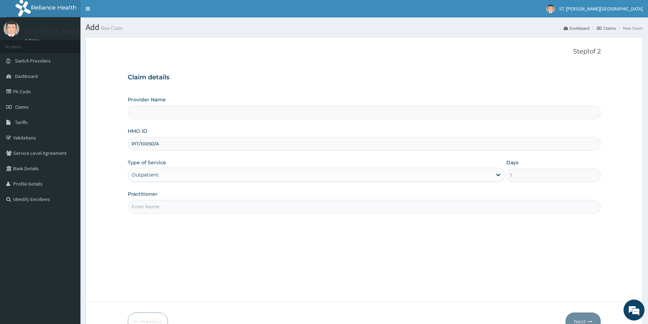
click at [152, 210] on input "Practitioner" at bounding box center [364, 207] width 473 height 14
type input "dr"
type input "St Catherine's Specialist Hospital- Abuja"
type input "dr.gloria"
click at [584, 317] on button "Next" at bounding box center [582, 322] width 35 height 18
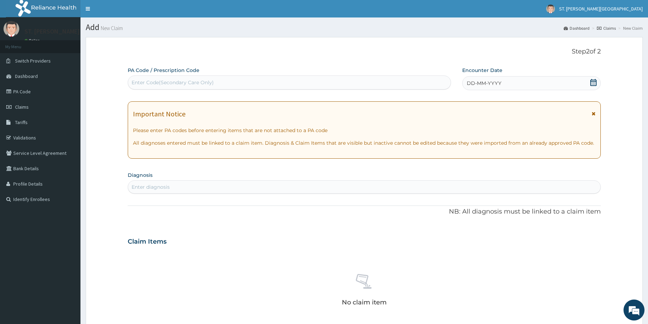
click at [188, 87] on div "Enter Code(Secondary Care Only)" at bounding box center [289, 82] width 323 height 11
paste input "PA/02D603"
type input "PA/02D603"
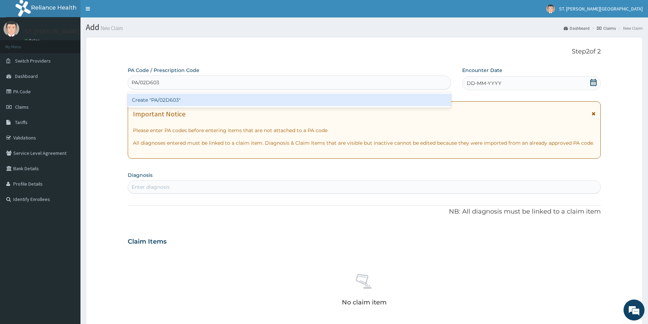
click at [163, 98] on div "Create "PA/02D603"" at bounding box center [289, 100] width 323 height 13
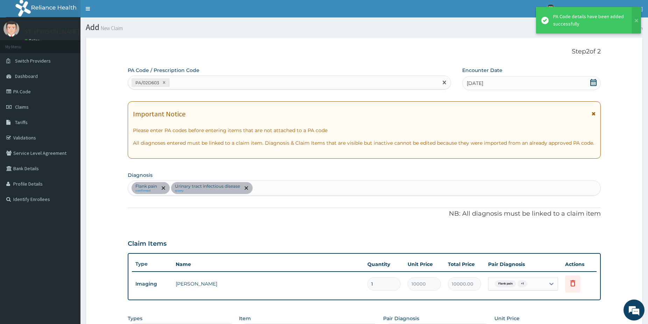
click at [181, 82] on div "PA/02D603" at bounding box center [283, 83] width 310 height 12
paste input "PA/D2814D"
type input "PA/D2814D"
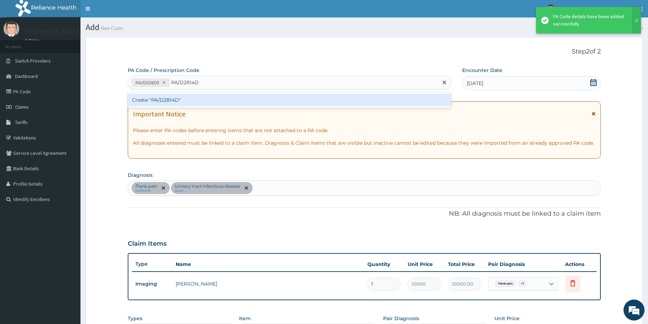
click at [175, 103] on div "Create "PA/D2814D"" at bounding box center [289, 100] width 323 height 13
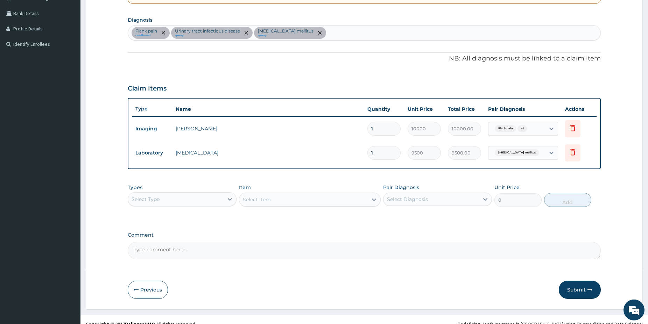
drag, startPoint x: 651, startPoint y: 320, endPoint x: 645, endPoint y: 318, distance: 6.1
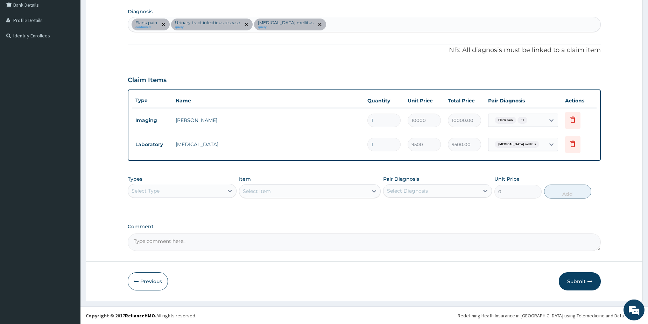
scroll to position [164, 0]
click at [184, 192] on div "Select Type" at bounding box center [176, 190] width 96 height 11
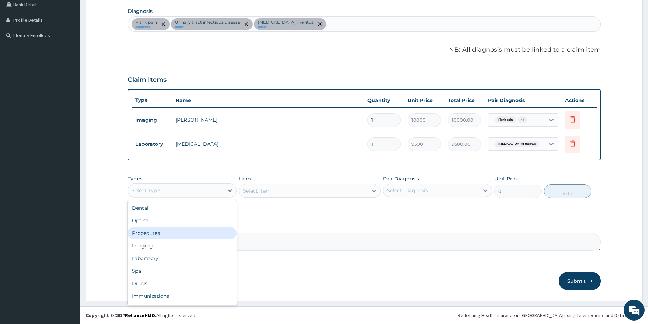
drag, startPoint x: 163, startPoint y: 233, endPoint x: 257, endPoint y: 217, distance: 94.8
click at [163, 233] on div "Procedures" at bounding box center [182, 233] width 109 height 13
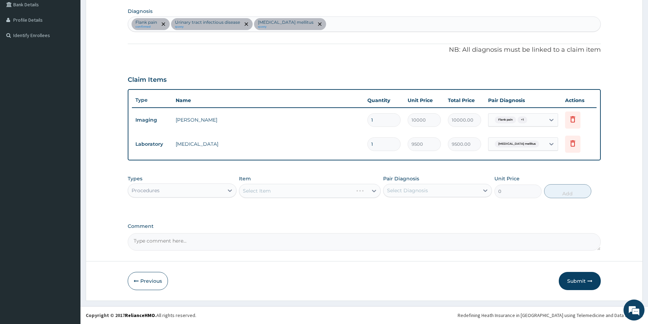
click at [301, 191] on div "Select Item" at bounding box center [310, 191] width 142 height 14
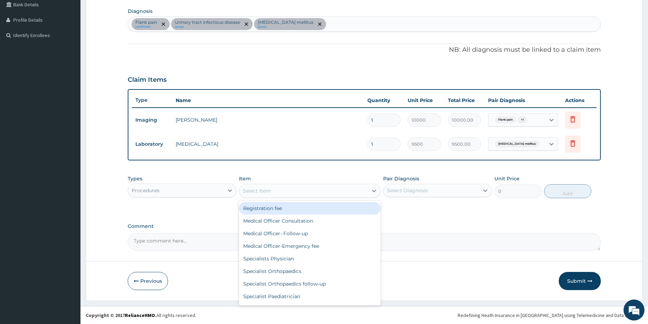
click at [287, 193] on div "Select Item" at bounding box center [303, 190] width 128 height 11
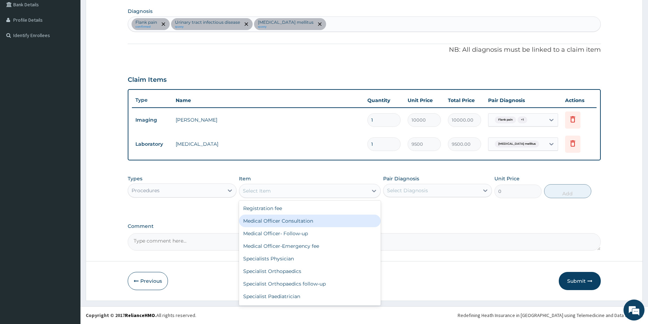
drag, startPoint x: 291, startPoint y: 224, endPoint x: 339, endPoint y: 224, distance: 48.3
click at [291, 224] on div "Medical Officer Consultation" at bounding box center [310, 221] width 142 height 13
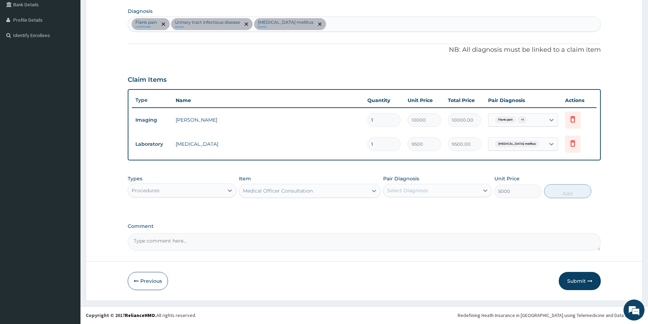
type input "5000"
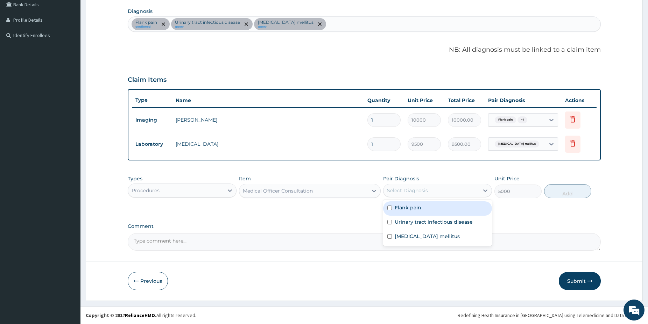
drag, startPoint x: 436, startPoint y: 189, endPoint x: 433, endPoint y: 207, distance: 18.7
click at [436, 189] on div "Select Diagnosis" at bounding box center [432, 190] width 96 height 11
click at [433, 209] on div "Flank pain" at bounding box center [437, 209] width 109 height 14
checkbox input "true"
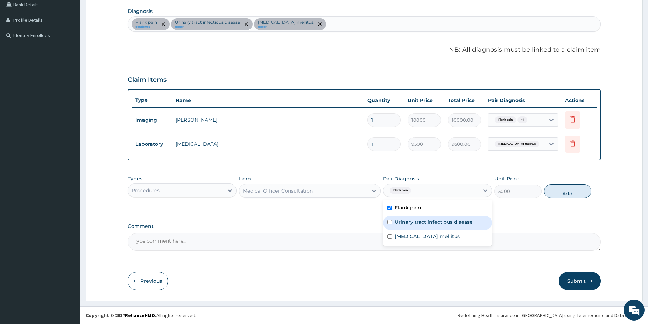
drag, startPoint x: 427, startPoint y: 222, endPoint x: 417, endPoint y: 235, distance: 16.7
click at [426, 223] on label "Urinary tract infectious disease" at bounding box center [434, 222] width 78 height 7
checkbox input "true"
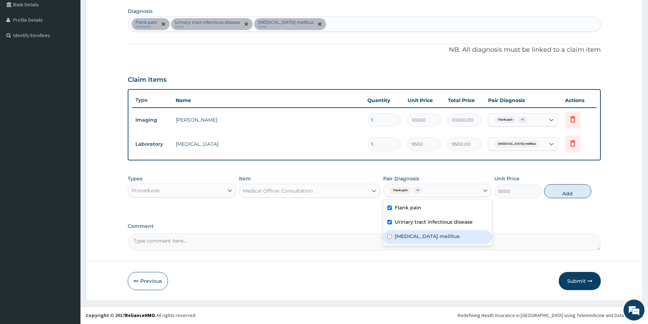
click at [413, 238] on label "Diabetes mellitus" at bounding box center [427, 236] width 65 height 7
checkbox input "true"
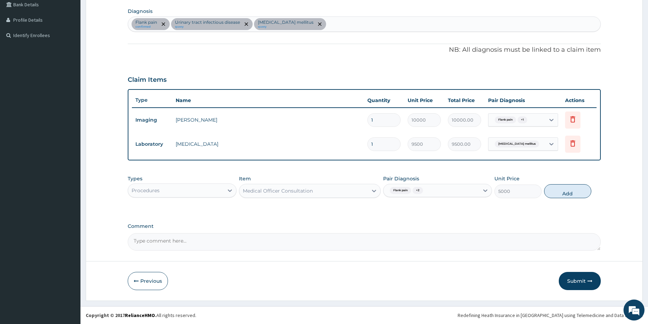
drag, startPoint x: 583, startPoint y: 188, endPoint x: 555, endPoint y: 194, distance: 28.1
click at [579, 188] on button "Add" at bounding box center [567, 191] width 47 height 14
type input "0"
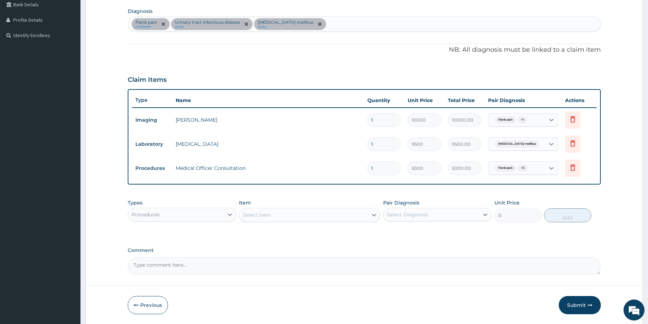
click at [208, 208] on div "Procedures" at bounding box center [182, 215] width 109 height 14
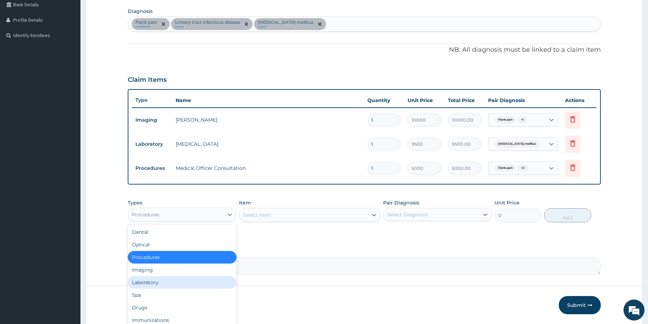
click at [161, 283] on div "Laboratory" at bounding box center [182, 282] width 109 height 13
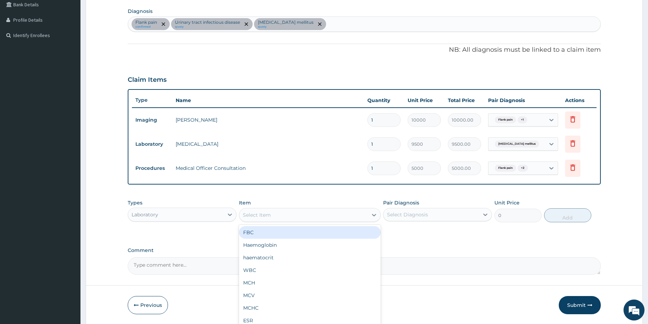
click at [276, 217] on div "Select Item" at bounding box center [303, 215] width 128 height 11
type input "urin"
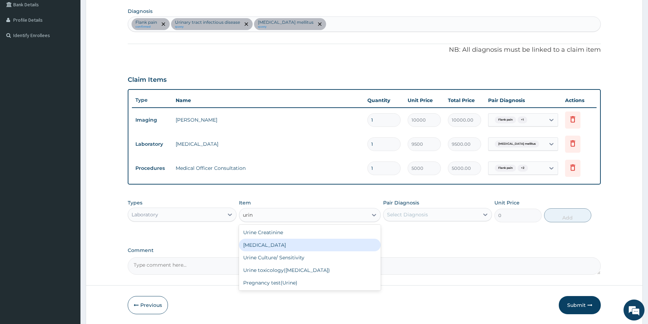
click at [271, 246] on div "[MEDICAL_DATA]" at bounding box center [310, 245] width 142 height 13
type input "1500"
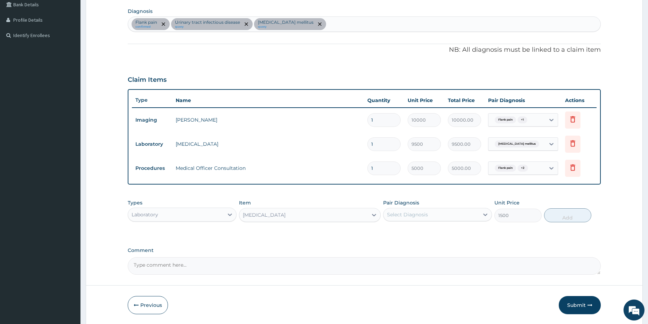
click at [420, 215] on div "Select Diagnosis" at bounding box center [407, 214] width 41 height 7
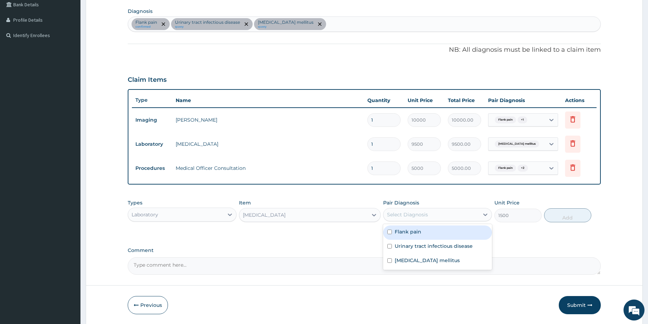
drag, startPoint x: 423, startPoint y: 236, endPoint x: 425, endPoint y: 241, distance: 5.5
click at [423, 236] on div "Flank pain" at bounding box center [437, 233] width 109 height 14
checkbox input "true"
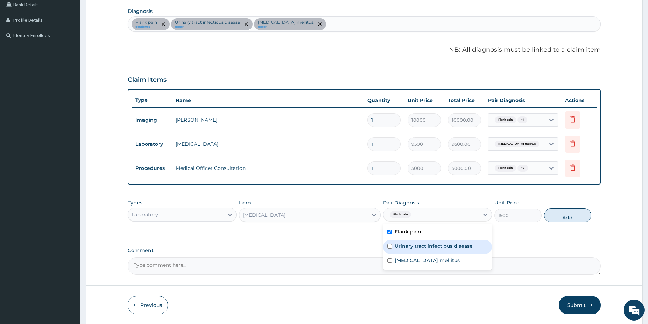
click at [428, 249] on label "Urinary tract infectious disease" at bounding box center [434, 246] width 78 height 7
checkbox input "true"
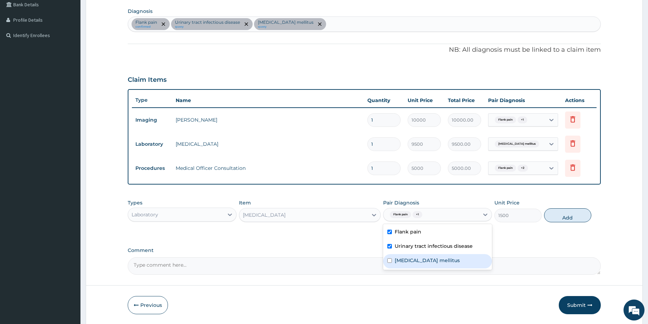
click at [427, 261] on label "Diabetes mellitus" at bounding box center [427, 260] width 65 height 7
checkbox input "true"
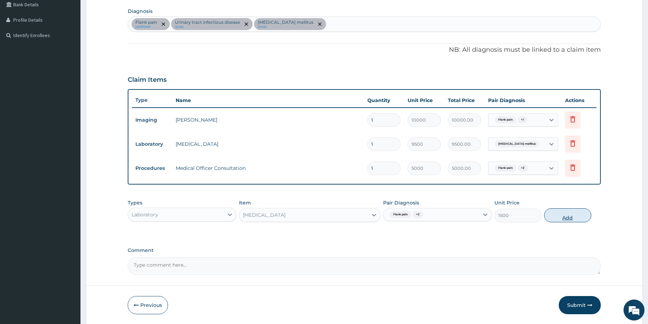
click at [572, 219] on button "Add" at bounding box center [567, 216] width 47 height 14
type input "0"
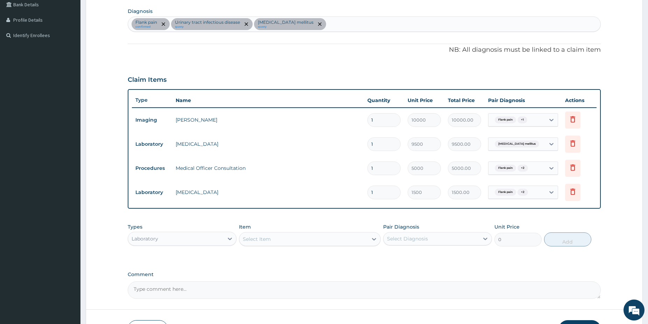
click at [541, 194] on div "Flank pain + 2" at bounding box center [517, 193] width 57 height 12
click at [522, 244] on label "Diabetes mellitus" at bounding box center [532, 245] width 65 height 7
checkbox input "false"
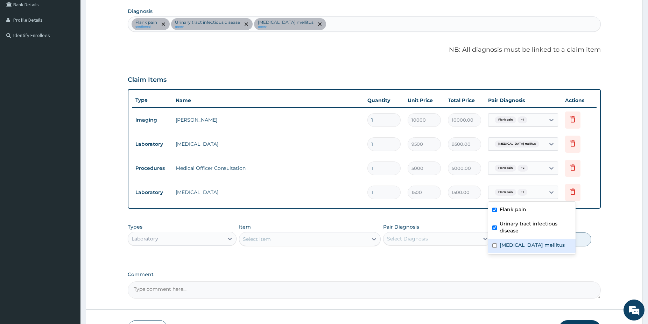
click at [322, 240] on div "Select Item" at bounding box center [303, 239] width 128 height 11
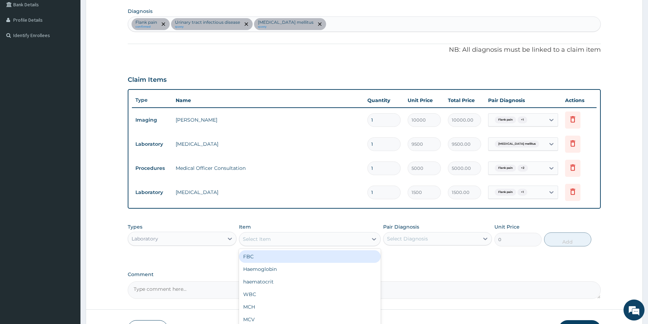
click at [310, 255] on div "FBC" at bounding box center [310, 257] width 142 height 13
type input "5000"
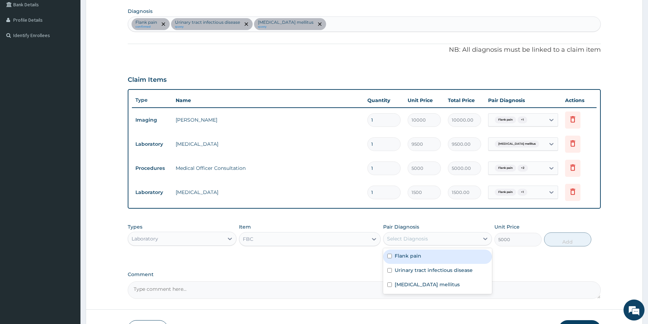
drag, startPoint x: 400, startPoint y: 240, endPoint x: 405, endPoint y: 251, distance: 12.1
click at [400, 240] on div "Select Diagnosis" at bounding box center [407, 239] width 41 height 7
click at [408, 258] on label "Flank pain" at bounding box center [408, 256] width 27 height 7
checkbox input "true"
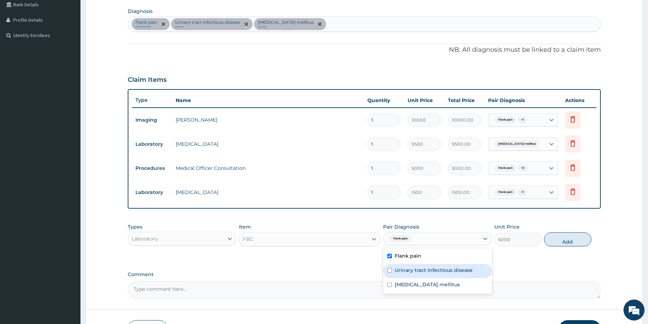
drag, startPoint x: 410, startPoint y: 269, endPoint x: 426, endPoint y: 272, distance: 16.1
click at [409, 269] on label "Urinary tract infectious disease" at bounding box center [434, 270] width 78 height 7
checkbox input "true"
click at [576, 232] on div "Types Laboratory Item FBC Pair Diagnosis option Urinary tract infectious diseas…" at bounding box center [364, 235] width 473 height 30
click at [575, 241] on button "Add" at bounding box center [567, 240] width 47 height 14
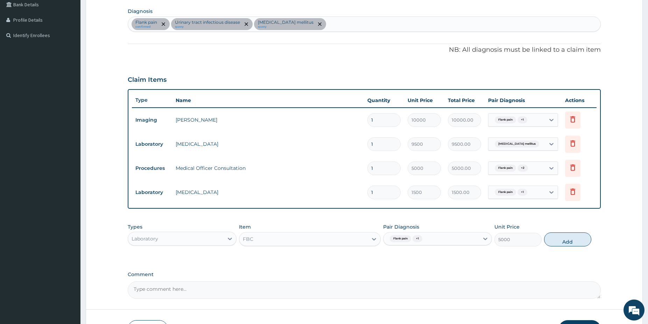
type input "0"
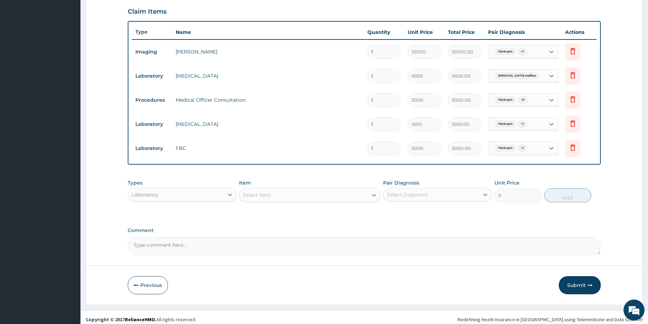
scroll to position [237, 0]
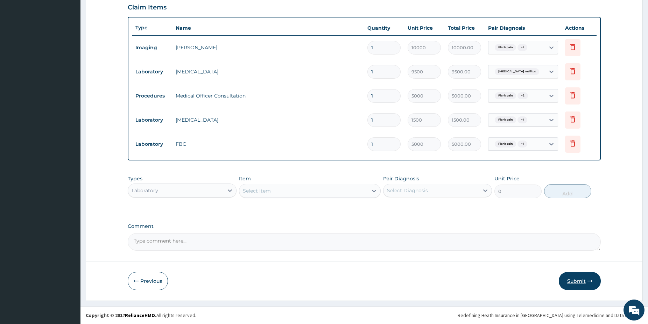
click at [592, 288] on button "Submit" at bounding box center [580, 281] width 42 height 18
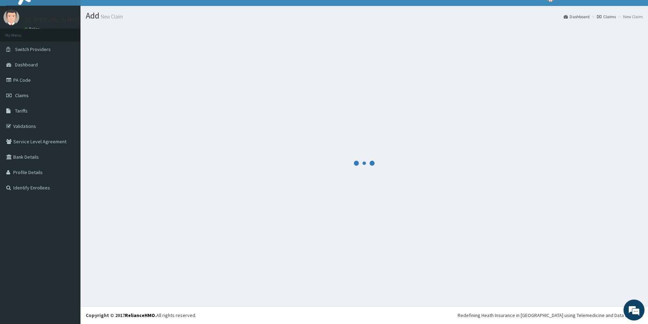
scroll to position [12, 0]
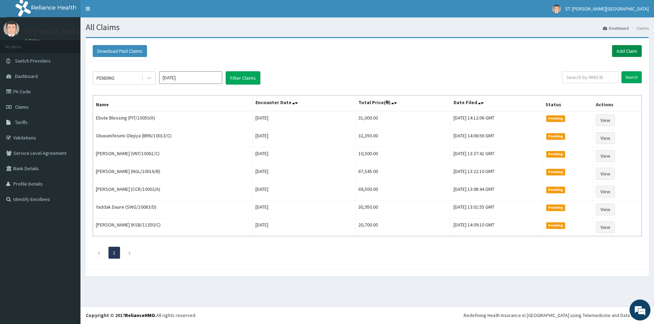
click at [616, 50] on link "Add Claim" at bounding box center [627, 51] width 30 height 12
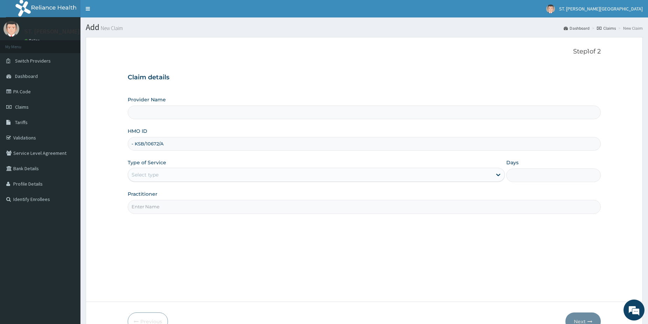
click at [134, 143] on input "- KSB/10672/A" at bounding box center [364, 144] width 473 height 14
type input "KSB/10672/A"
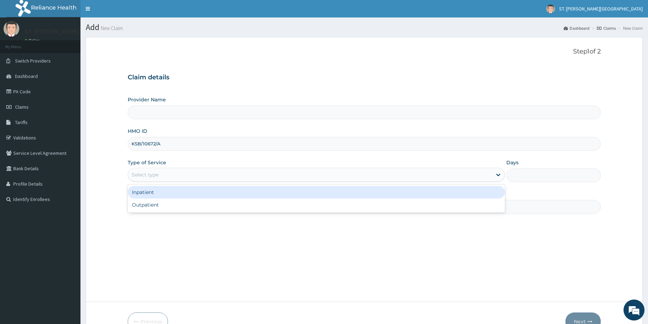
click at [142, 177] on div "Select type" at bounding box center [145, 174] width 27 height 7
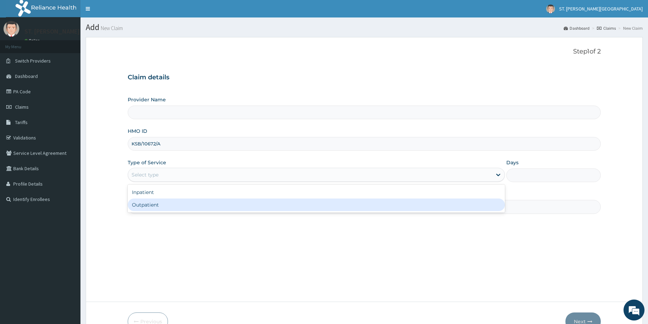
click at [145, 207] on div "Outpatient" at bounding box center [316, 205] width 377 height 13
type input "1"
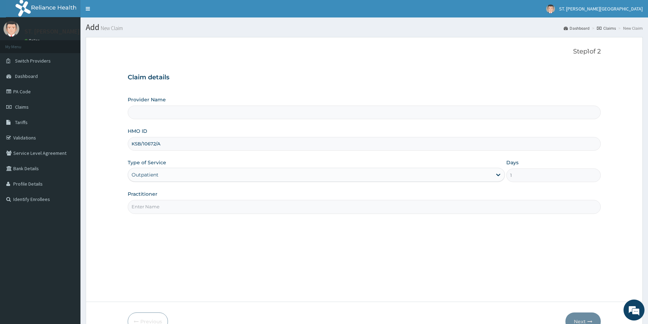
click at [145, 207] on input "Practitioner" at bounding box center [364, 207] width 473 height 14
type input "[DOMAIN_NAME]"
type input "[GEOGRAPHIC_DATA]- [GEOGRAPHIC_DATA]"
type input "dr.gloria"
click at [580, 319] on button "Next" at bounding box center [582, 322] width 35 height 18
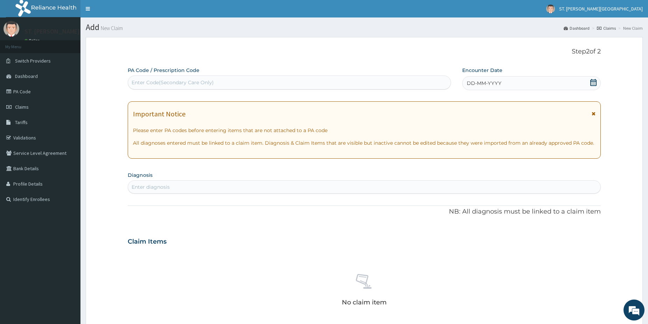
click at [233, 187] on div "Enter diagnosis" at bounding box center [364, 187] width 472 height 11
type input "[MEDICAL_DATA]"
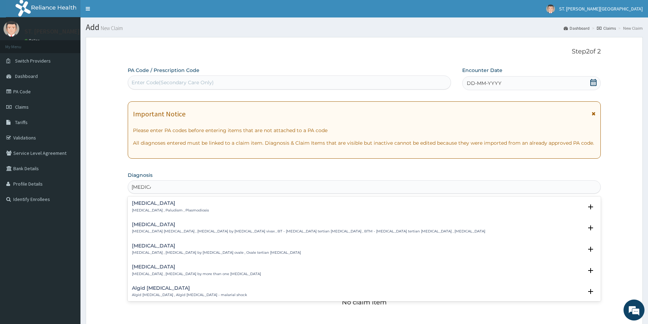
click at [154, 205] on h4 "Malaria" at bounding box center [170, 203] width 77 height 5
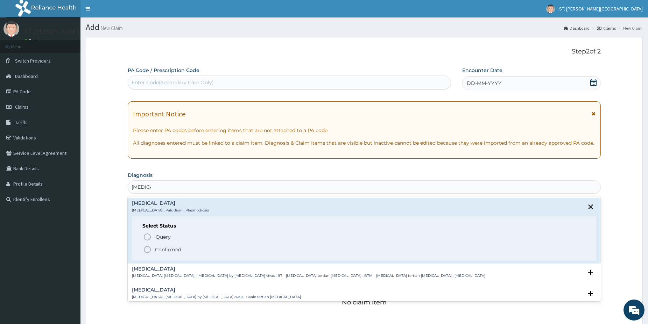
click at [146, 248] on icon "status option filled" at bounding box center [147, 250] width 8 height 8
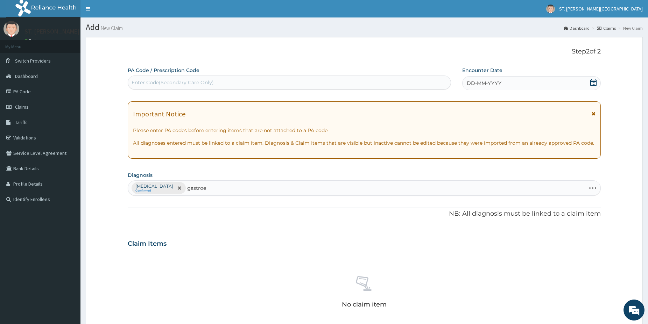
type input "gastroen"
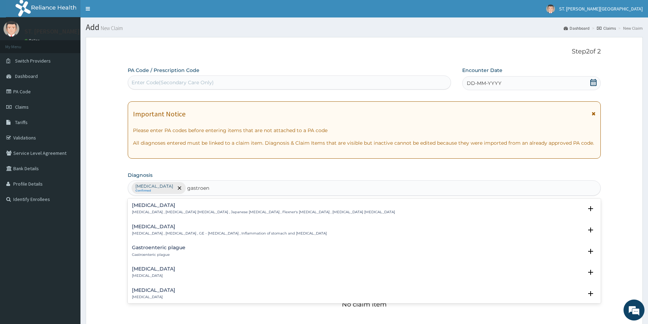
click at [176, 231] on div "Gastroenteritis Gastroenteritis , Gastroenteropathy , GE - Gastroenteritis , In…" at bounding box center [229, 230] width 195 height 12
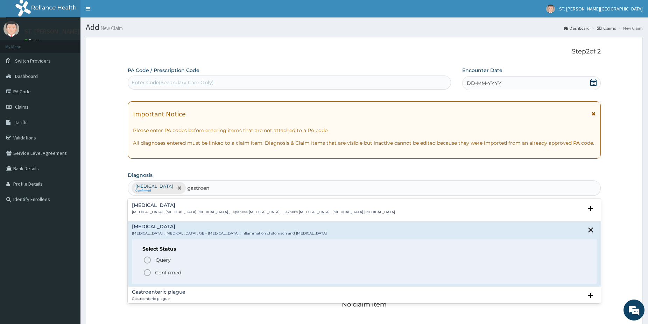
click at [148, 272] on icon "status option filled" at bounding box center [147, 273] width 8 height 8
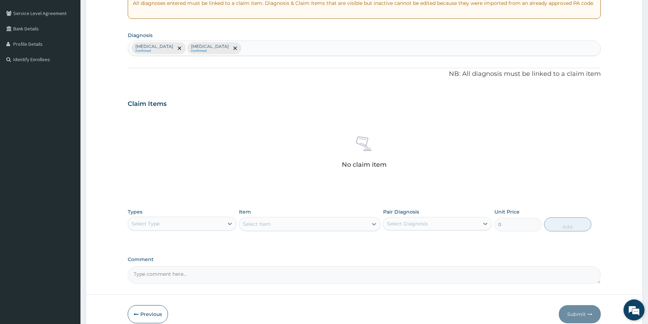
drag, startPoint x: 648, startPoint y: 321, endPoint x: 630, endPoint y: 319, distance: 18.9
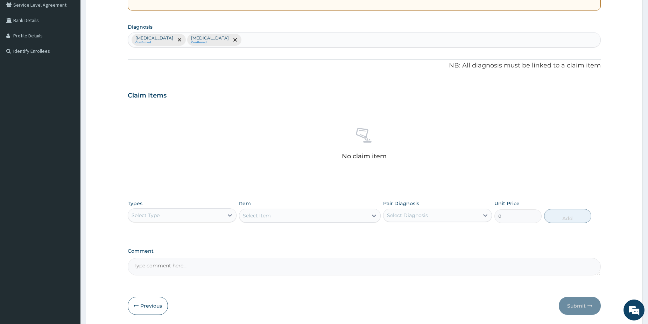
scroll to position [149, 0]
click at [197, 206] on div "Types Select Type" at bounding box center [182, 211] width 109 height 23
click at [199, 215] on div "Select Type" at bounding box center [176, 215] width 96 height 11
drag, startPoint x: 161, startPoint y: 260, endPoint x: 171, endPoint y: 256, distance: 11.5
click at [159, 260] on div "Procedures" at bounding box center [182, 258] width 109 height 13
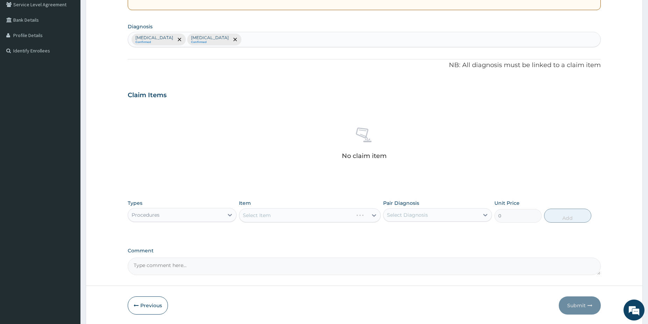
click at [349, 214] on div "Select Item" at bounding box center [310, 216] width 142 height 14
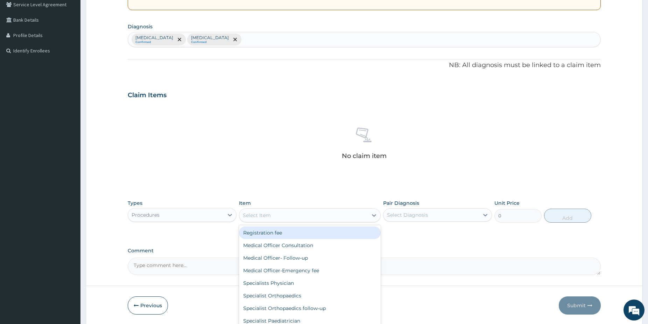
drag, startPoint x: 323, startPoint y: 219, endPoint x: 316, endPoint y: 218, distance: 6.8
click at [321, 218] on div "Select Item" at bounding box center [303, 215] width 128 height 11
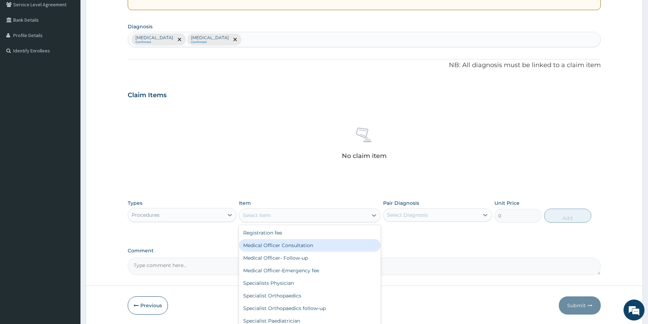
click at [301, 245] on div "Medical Officer Consultation" at bounding box center [310, 245] width 142 height 13
type input "5000"
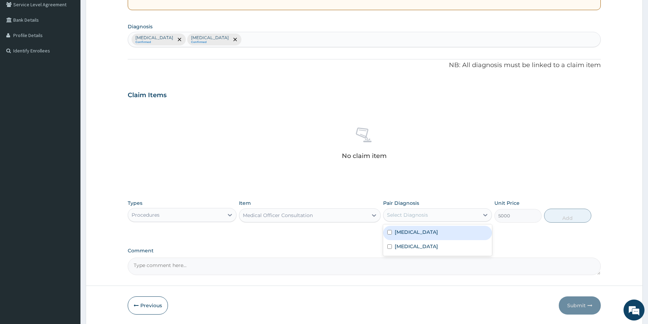
drag, startPoint x: 471, startPoint y: 216, endPoint x: 463, endPoint y: 216, distance: 8.0
click at [469, 216] on div "Select Diagnosis" at bounding box center [432, 215] width 96 height 11
click at [428, 233] on div "[MEDICAL_DATA]" at bounding box center [437, 233] width 109 height 14
checkbox input "true"
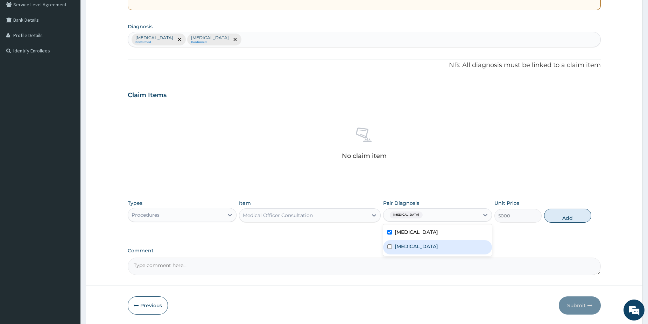
drag, startPoint x: 425, startPoint y: 245, endPoint x: 499, endPoint y: 224, distance: 76.8
click at [426, 245] on label "Gastroenteritis" at bounding box center [416, 246] width 43 height 7
checkbox input "true"
click at [550, 214] on button "Add" at bounding box center [567, 216] width 47 height 14
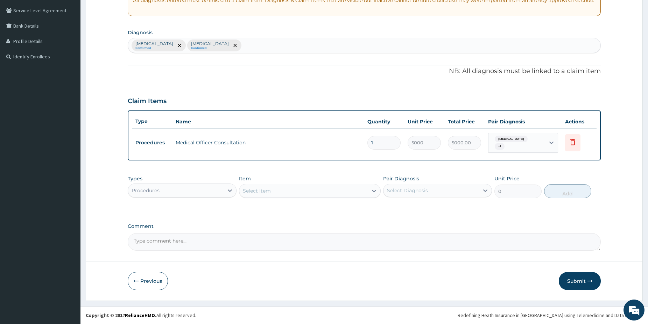
scroll to position [140, 0]
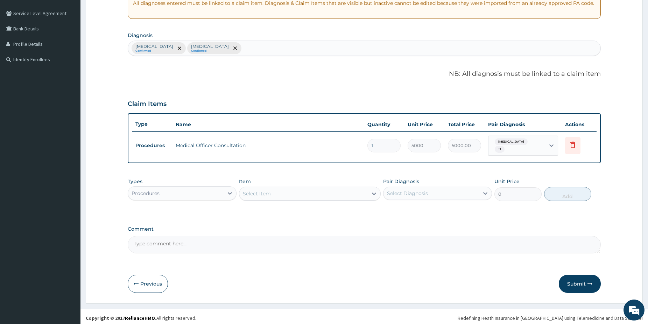
click at [157, 183] on div "Types Procedures" at bounding box center [182, 189] width 109 height 23
click at [157, 190] on div "Procedures" at bounding box center [146, 193] width 28 height 7
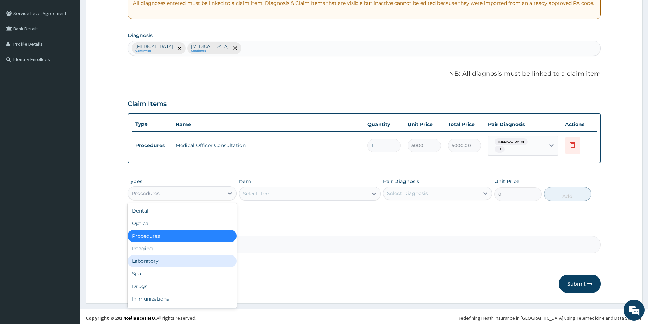
click at [169, 260] on div "Laboratory" at bounding box center [182, 261] width 109 height 13
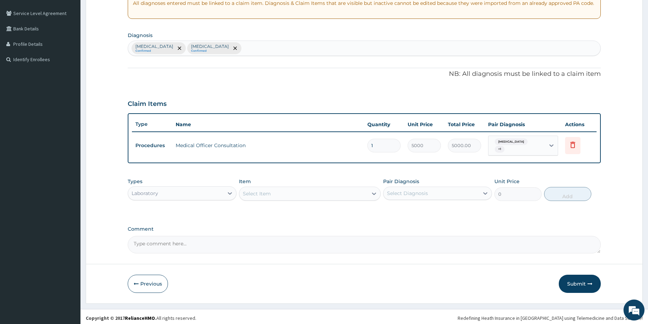
click at [268, 190] on div "Select Item" at bounding box center [257, 193] width 28 height 7
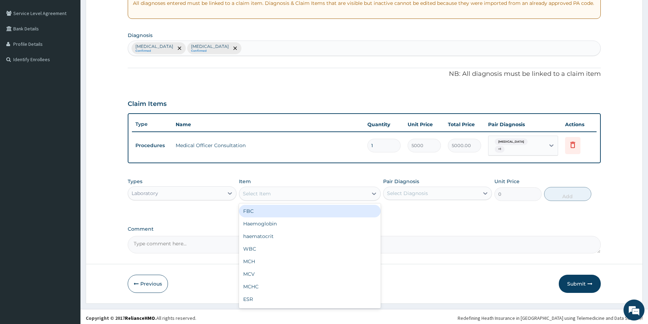
drag, startPoint x: 269, startPoint y: 208, endPoint x: 414, endPoint y: 234, distance: 147.4
click at [267, 205] on div "FBC" at bounding box center [310, 211] width 142 height 13
type input "5000"
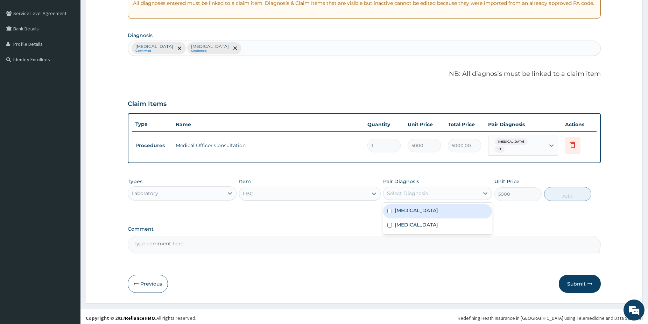
drag, startPoint x: 424, startPoint y: 192, endPoint x: 421, endPoint y: 206, distance: 15.2
click at [422, 200] on div "option Gastroenteritis, selected. option Malaria focused, 1 of 2. 2 results ava…" at bounding box center [437, 193] width 109 height 13
click at [421, 211] on div "[MEDICAL_DATA]" at bounding box center [437, 211] width 109 height 14
checkbox input "true"
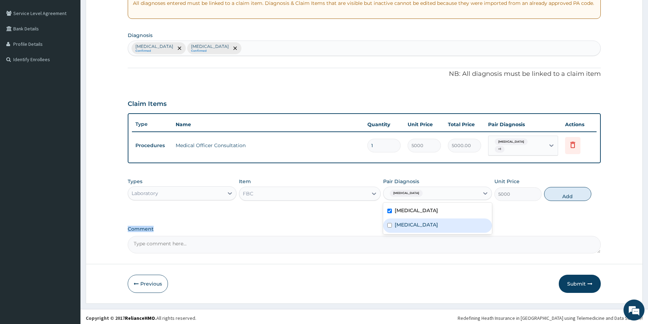
drag, startPoint x: 426, startPoint y: 232, endPoint x: 426, endPoint y: 226, distance: 6.3
click at [426, 227] on div "Comment" at bounding box center [364, 239] width 473 height 27
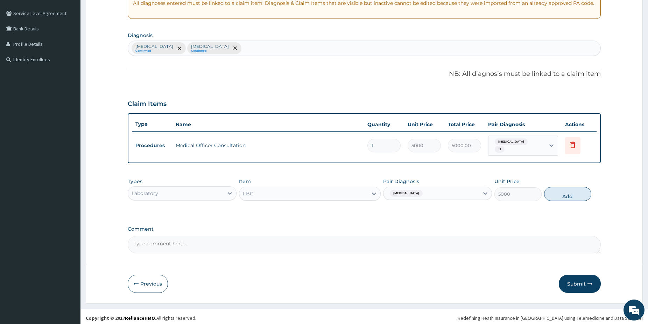
drag, startPoint x: 453, startPoint y: 193, endPoint x: 447, endPoint y: 197, distance: 7.6
click at [451, 194] on div "[MEDICAL_DATA]" at bounding box center [432, 194] width 96 height 12
click at [431, 219] on div "Gastroenteritis" at bounding box center [437, 226] width 109 height 14
checkbox input "true"
drag, startPoint x: 561, startPoint y: 190, endPoint x: 542, endPoint y: 199, distance: 21.6
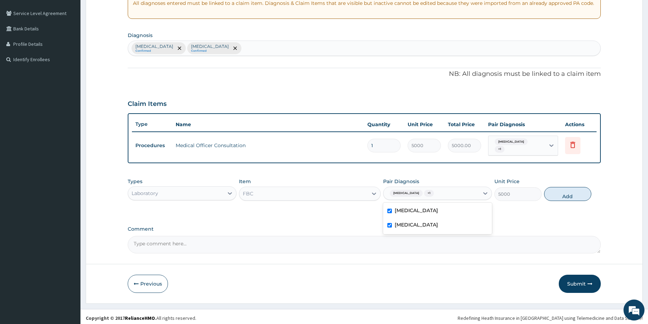
click at [560, 193] on button "Add" at bounding box center [567, 194] width 47 height 14
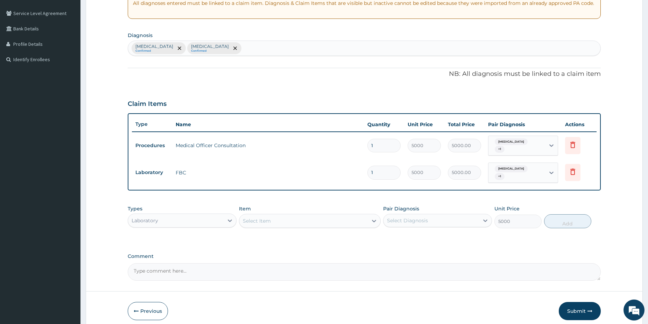
type input "0"
click at [343, 216] on div "Select Item" at bounding box center [303, 221] width 128 height 11
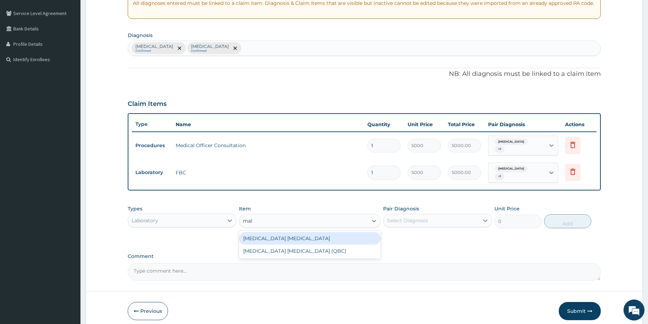
type input "mala"
drag, startPoint x: 349, startPoint y: 235, endPoint x: 393, endPoint y: 221, distance: 46.6
click at [349, 234] on div "Malaria Parasite" at bounding box center [310, 238] width 142 height 13
type input "1500"
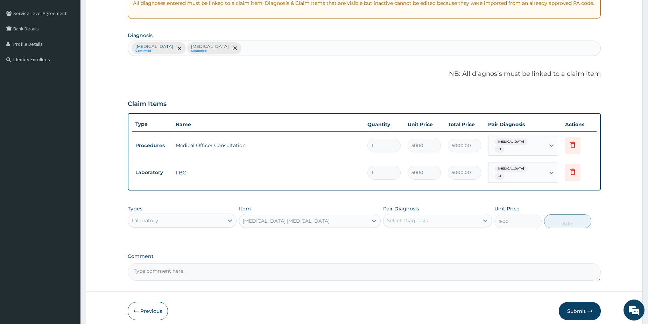
click at [417, 217] on div "Select Diagnosis" at bounding box center [407, 220] width 41 height 7
click at [415, 232] on div "Malaria" at bounding box center [437, 239] width 109 height 14
checkbox input "true"
click at [556, 215] on button "Add" at bounding box center [567, 222] width 47 height 14
type input "0"
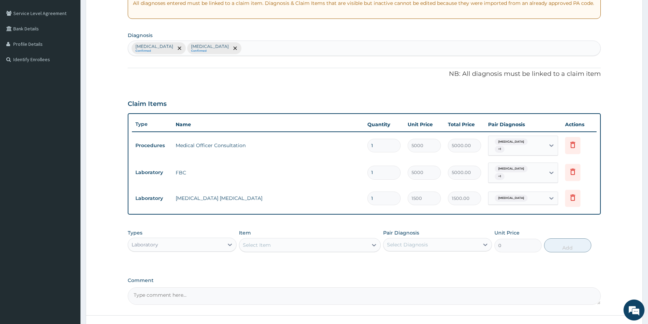
click at [198, 239] on div "Laboratory" at bounding box center [176, 244] width 96 height 11
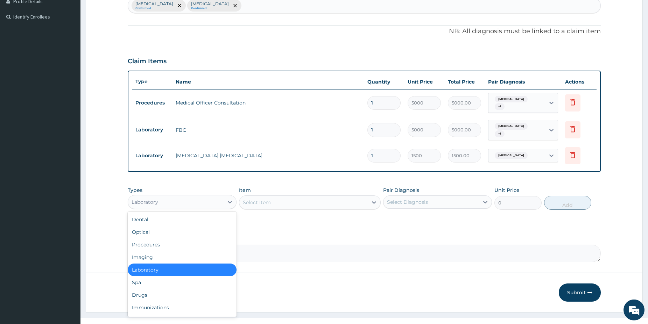
scroll to position [188, 0]
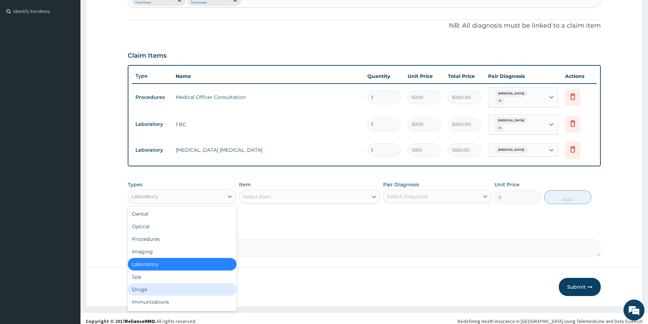
click at [168, 283] on div "Drugs" at bounding box center [182, 289] width 109 height 13
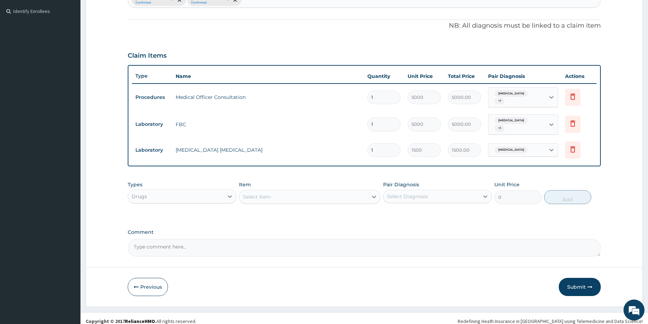
click at [305, 193] on div "Select Item" at bounding box center [303, 196] width 128 height 11
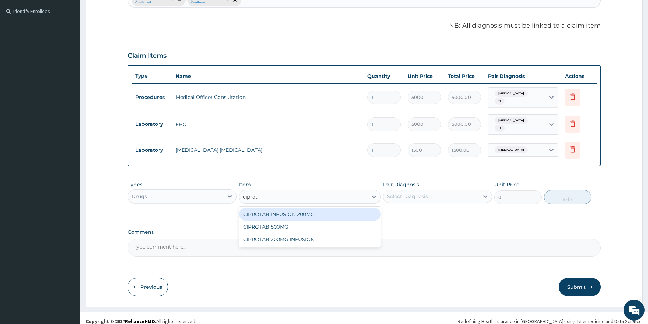
type input "ciprota"
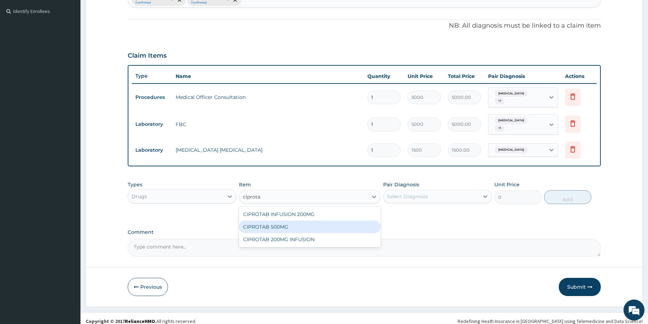
click at [308, 221] on div "CIPROTAB 500MG" at bounding box center [310, 227] width 142 height 13
type input "190"
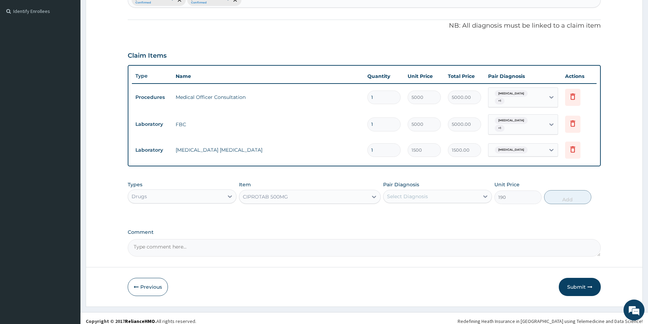
click at [394, 195] on div "Select Diagnosis" at bounding box center [432, 196] width 96 height 11
drag, startPoint x: 422, startPoint y: 222, endPoint x: 530, endPoint y: 198, distance: 110.6
click at [423, 225] on label "Gastroenteritis" at bounding box center [416, 228] width 43 height 7
checkbox input "true"
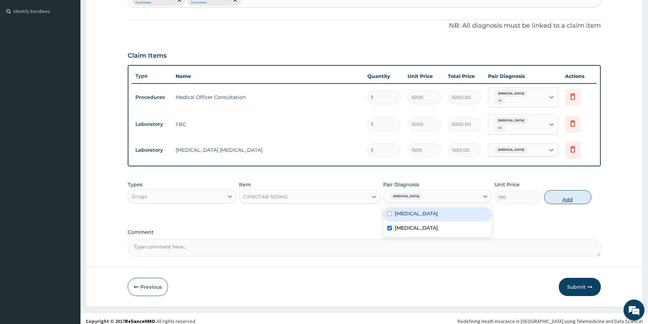
click at [558, 193] on button "Add" at bounding box center [567, 197] width 47 height 14
type input "0"
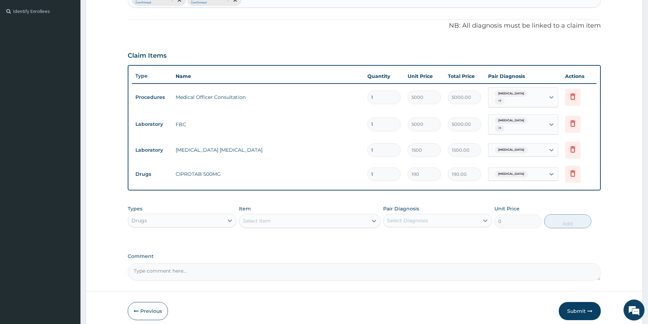
type input "10"
type input "1900.00"
type input "10"
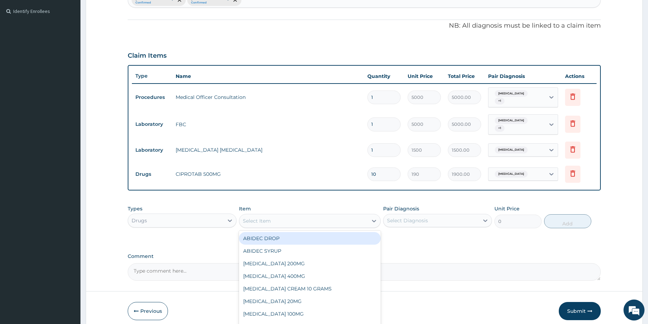
click at [293, 216] on div "Select Item" at bounding box center [303, 221] width 128 height 11
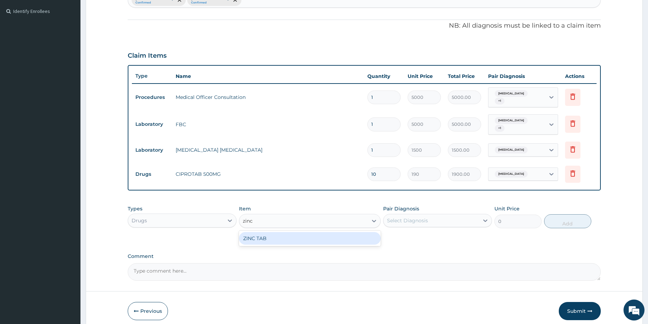
type input "zinc"
click at [332, 224] on div "Types Drugs Item Select Item Pair Diagnosis Select Diagnosis Unit Price 0 Add" at bounding box center [364, 217] width 473 height 30
click at [332, 216] on div "Select Item" at bounding box center [303, 221] width 128 height 11
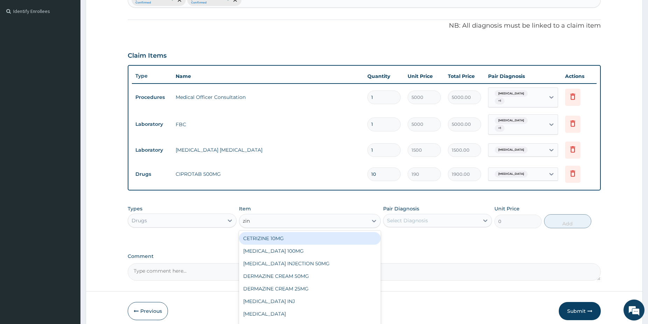
type input "zinc"
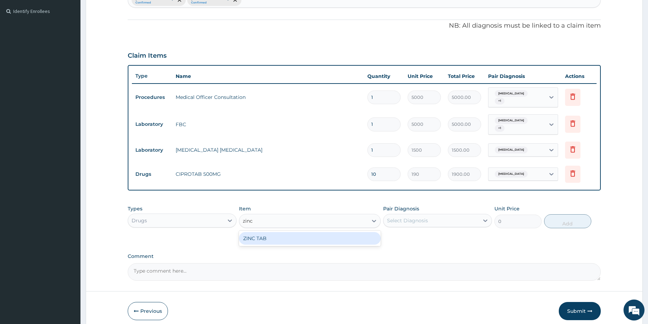
click at [336, 233] on div "ZINC TAB" at bounding box center [310, 238] width 142 height 13
type input "75"
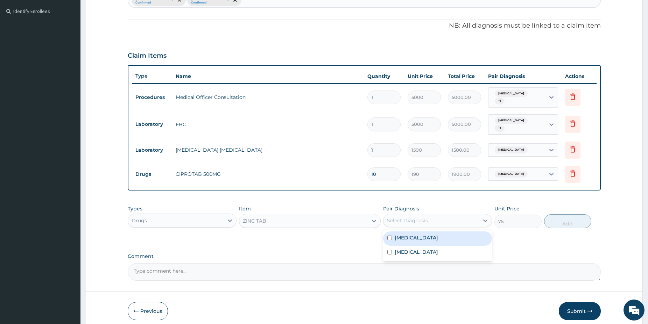
drag, startPoint x: 420, startPoint y: 213, endPoint x: 416, endPoint y: 225, distance: 12.5
click at [419, 217] on div "Select Diagnosis" at bounding box center [407, 220] width 41 height 7
drag, startPoint x: 416, startPoint y: 252, endPoint x: 419, endPoint y: 249, distance: 4.5
click at [416, 251] on div "Gastroenteritis" at bounding box center [437, 253] width 109 height 14
checkbox input "true"
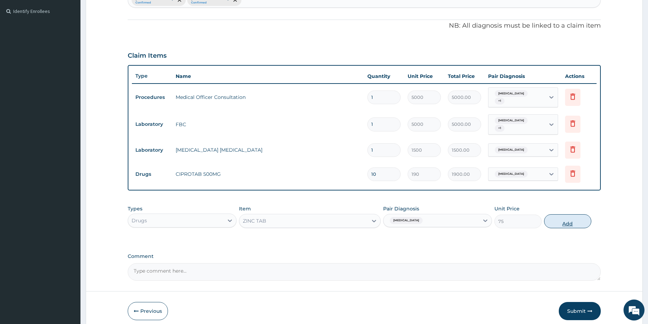
click at [562, 219] on button "Add" at bounding box center [567, 222] width 47 height 14
type input "0"
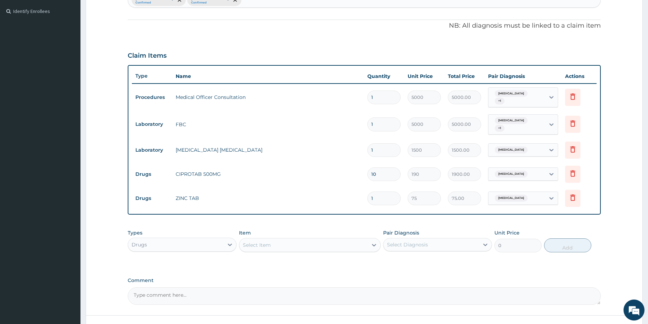
type input "0.00"
type input "3"
type input "225.00"
type input "3"
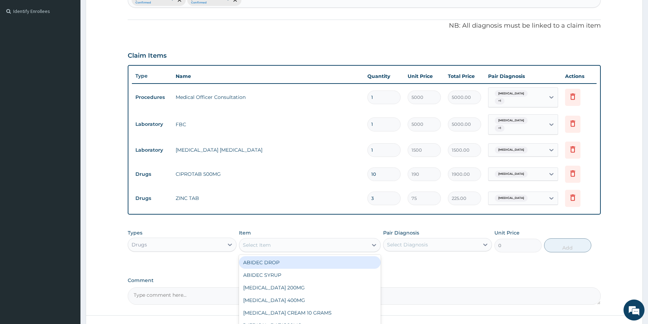
click at [301, 240] on div "Select Item" at bounding box center [303, 245] width 128 height 11
type input "alax"
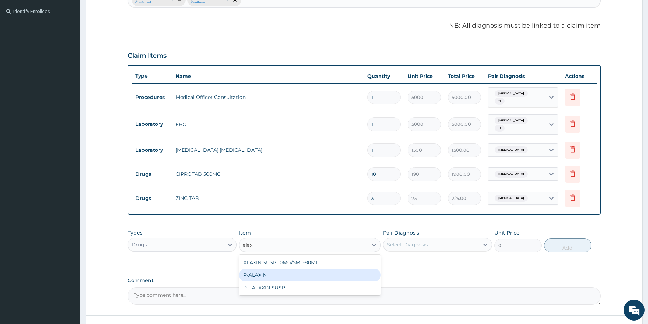
click at [260, 270] on div "P-ALAXIN" at bounding box center [310, 275] width 142 height 13
type input "350"
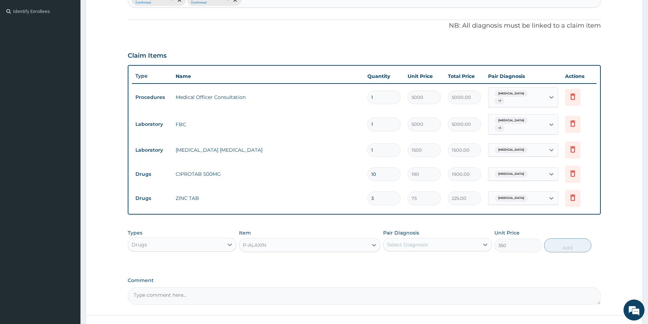
click at [437, 239] on div "Select Diagnosis" at bounding box center [432, 244] width 96 height 11
click at [429, 259] on div "Malaria" at bounding box center [437, 263] width 109 height 14
checkbox input "true"
click at [569, 239] on button "Add" at bounding box center [567, 246] width 47 height 14
type input "0"
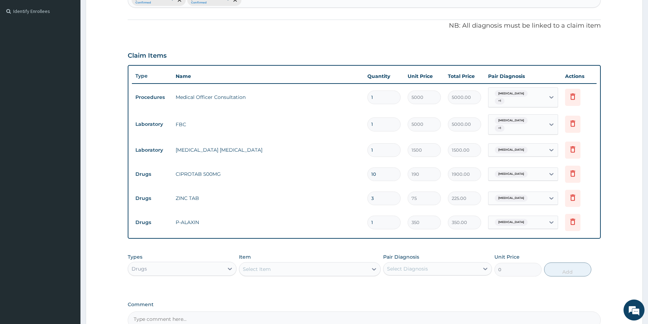
type input "0.00"
type input "3"
type input "1050.00"
type input "3"
click at [323, 262] on div "Select Item" at bounding box center [310, 269] width 142 height 14
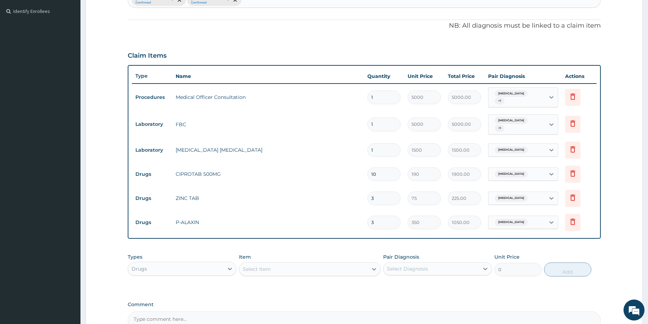
click at [324, 264] on div "Select Item" at bounding box center [303, 269] width 128 height 11
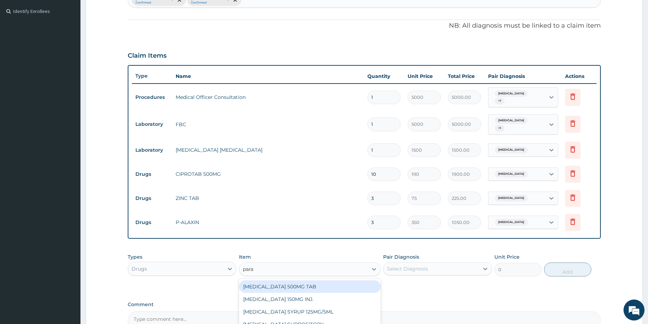
type input "parac"
click at [316, 281] on div "PARACETAMOL 500MG TAB" at bounding box center [310, 287] width 142 height 13
type input "38"
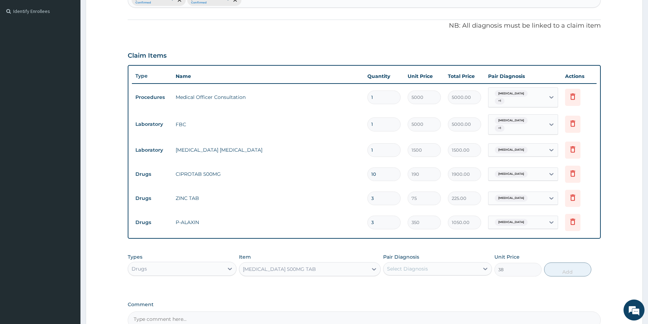
click at [405, 264] on div "Select Diagnosis" at bounding box center [432, 269] width 96 height 11
click at [416, 280] on div "Malaria" at bounding box center [437, 287] width 109 height 14
checkbox input "true"
click at [577, 263] on button "Add" at bounding box center [567, 270] width 47 height 14
type input "0"
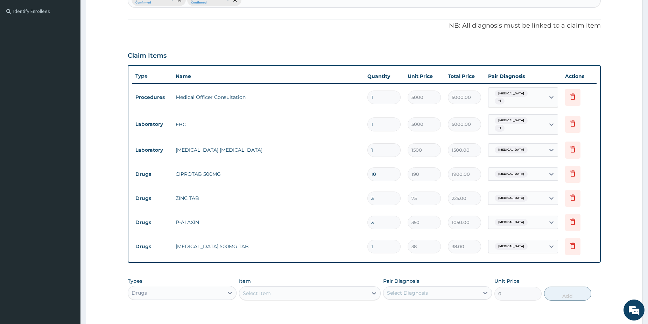
type input "18"
type input "684.00"
type input "18"
click at [304, 288] on div "Select Item" at bounding box center [303, 293] width 128 height 11
type input "artem"
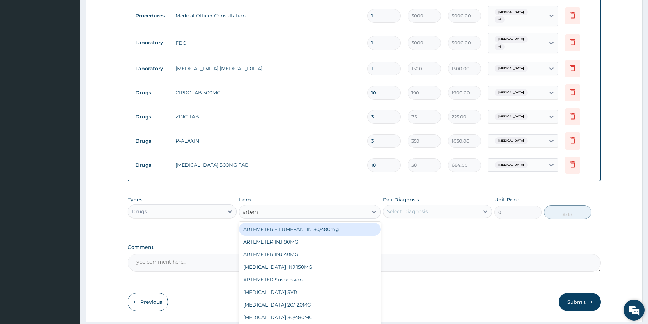
drag, startPoint x: 652, startPoint y: 323, endPoint x: 626, endPoint y: 317, distance: 26.1
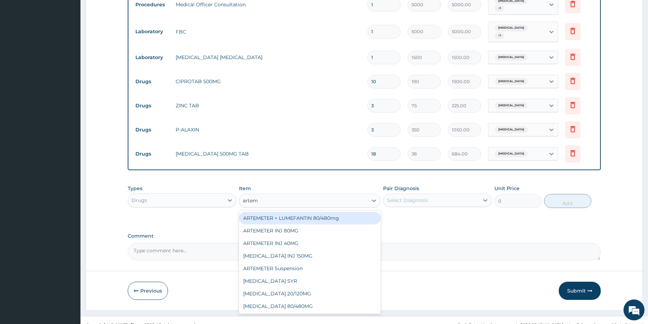
scroll to position [283, 0]
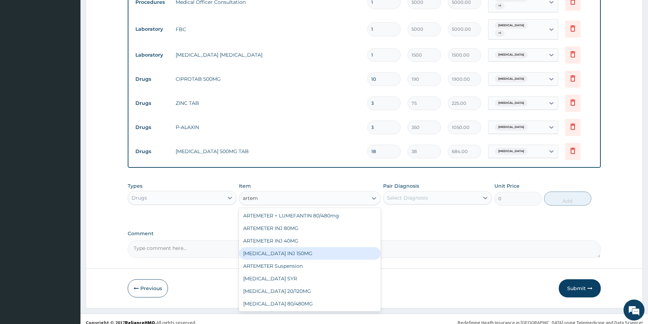
click at [318, 247] on div "ARTEMETHER INJ 150MG" at bounding box center [310, 253] width 142 height 13
type input "2500"
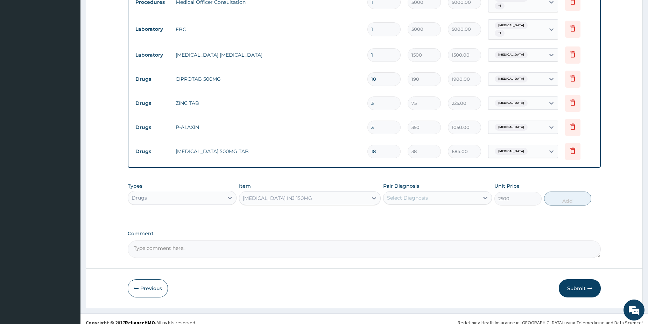
click at [407, 195] on div "Select Diagnosis" at bounding box center [407, 198] width 41 height 7
click at [408, 213] on div "Malaria" at bounding box center [437, 216] width 109 height 14
checkbox input "true"
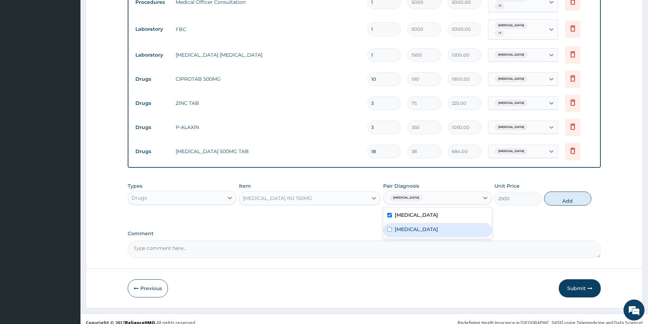
click at [410, 226] on label "Gastroenteritis" at bounding box center [416, 229] width 43 height 7
checkbox input "true"
click at [551, 197] on button "Add" at bounding box center [567, 199] width 47 height 14
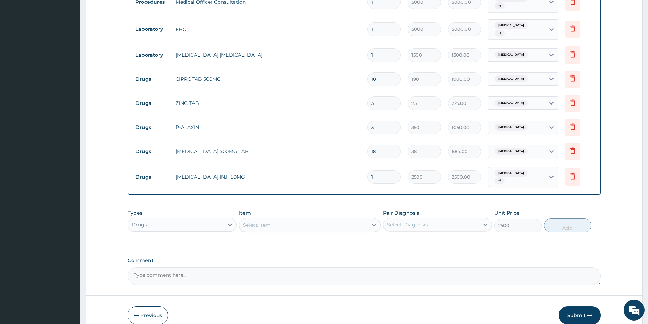
type input "0"
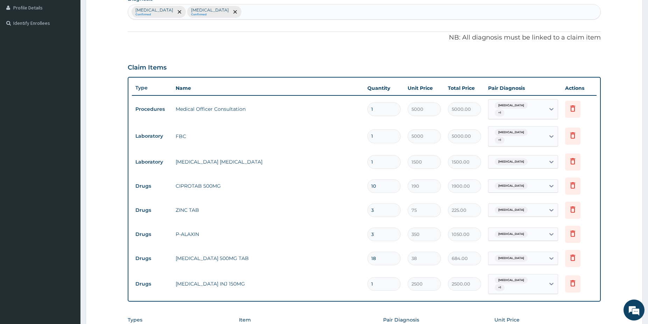
scroll to position [0, 0]
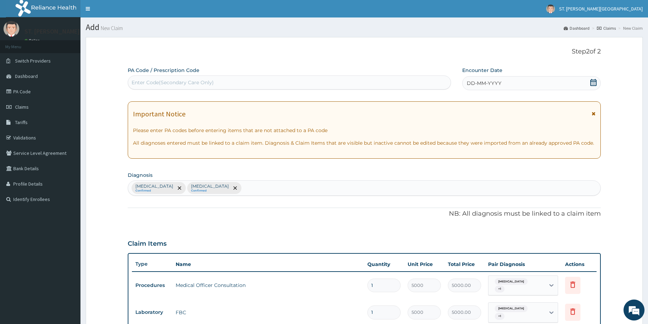
click at [595, 83] on icon at bounding box center [593, 82] width 6 height 7
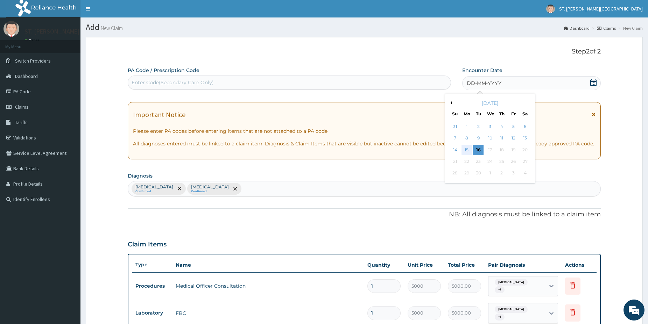
click at [469, 150] on div "15" at bounding box center [467, 150] width 10 height 10
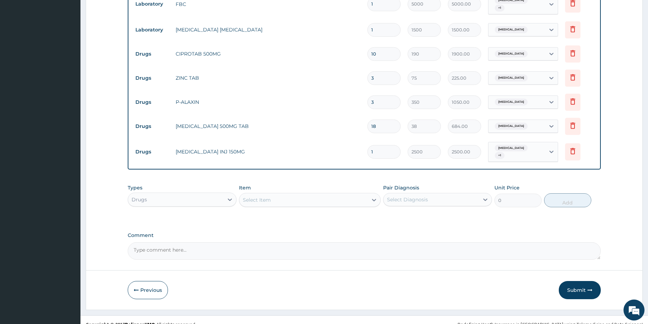
drag, startPoint x: 651, startPoint y: 322, endPoint x: 630, endPoint y: 311, distance: 23.5
click at [585, 283] on button "Submit" at bounding box center [580, 290] width 42 height 18
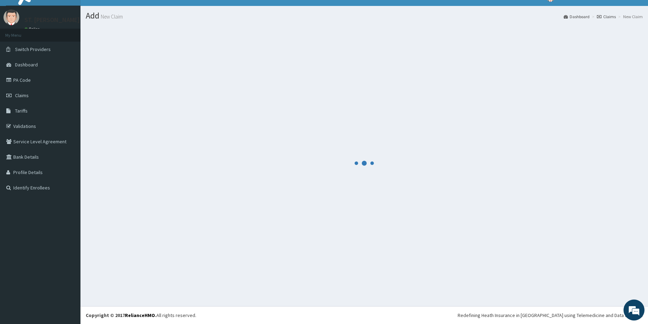
scroll to position [12, 0]
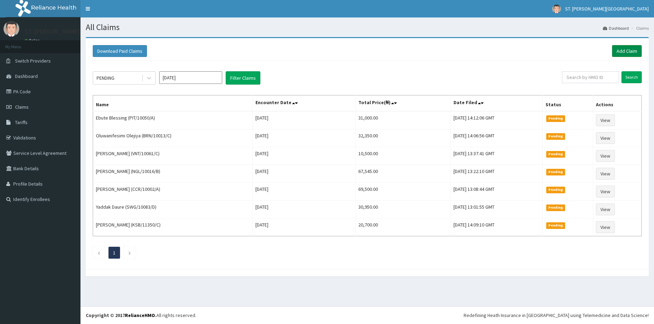
click at [623, 50] on link "Add Claim" at bounding box center [627, 51] width 30 height 12
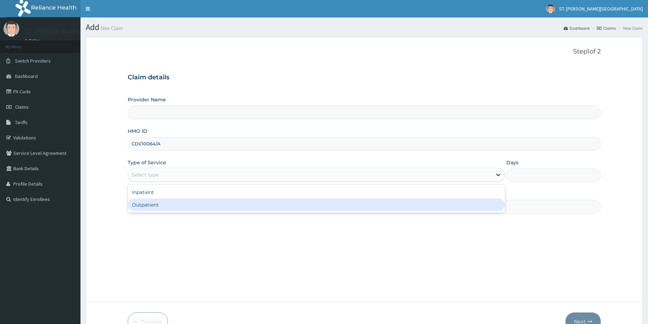
click at [146, 204] on div "Outpatient" at bounding box center [316, 205] width 377 height 13
type input "1"
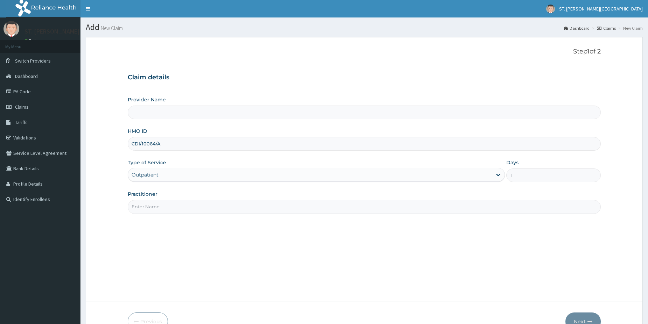
click at [145, 206] on input "Practitioner" at bounding box center [364, 207] width 473 height 14
type input "d"
type input "[GEOGRAPHIC_DATA]- [GEOGRAPHIC_DATA]"
type input "dr.gloria"
click at [583, 315] on button "Next" at bounding box center [582, 322] width 35 height 18
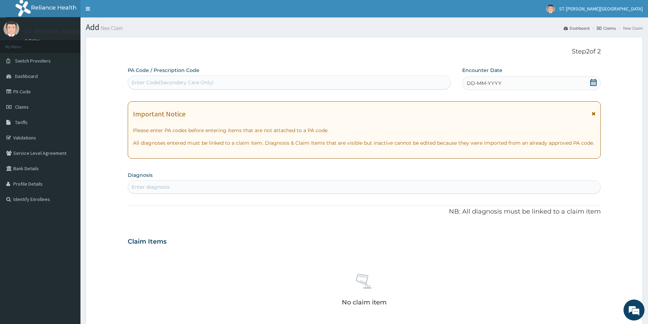
click at [149, 189] on div "Enter diagnosis" at bounding box center [151, 187] width 38 height 7
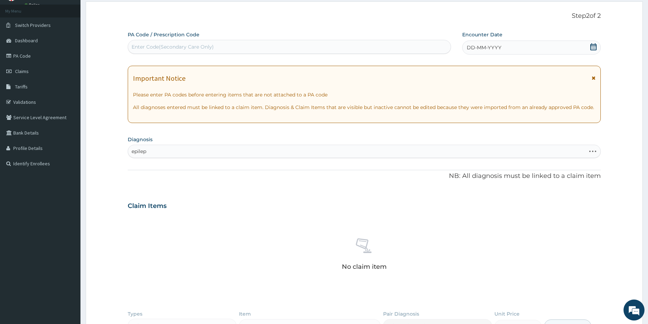
type input "epilep"
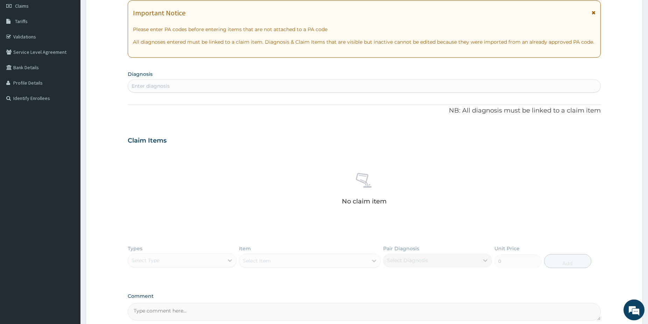
drag, startPoint x: 652, startPoint y: 321, endPoint x: 600, endPoint y: 310, distance: 53.7
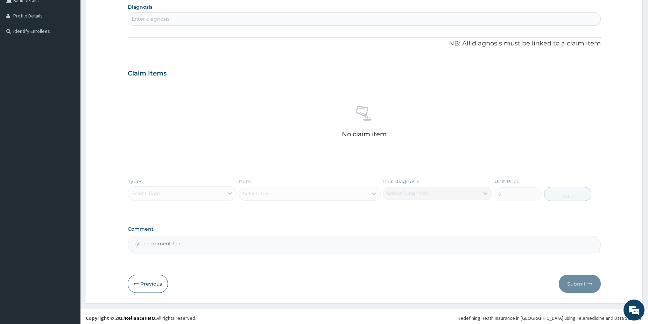
scroll to position [171, 0]
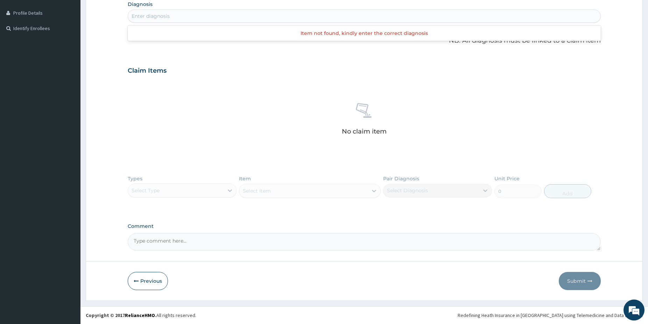
drag, startPoint x: 654, startPoint y: 320, endPoint x: 493, endPoint y: 293, distance: 162.5
click at [145, 278] on button "Previous" at bounding box center [148, 281] width 40 height 18
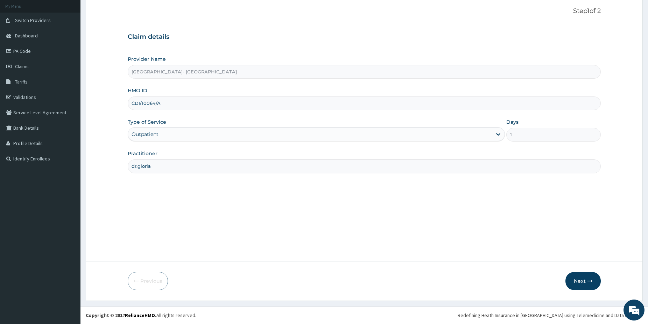
scroll to position [41, 0]
click at [181, 167] on input "dr.gloria" at bounding box center [364, 167] width 473 height 14
type input "dr.obehi"
click at [586, 283] on button "Next" at bounding box center [582, 281] width 35 height 18
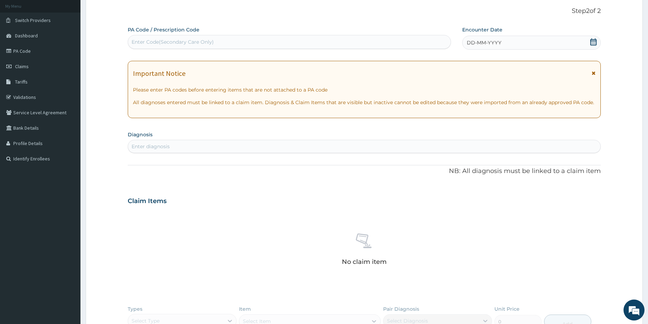
click at [188, 148] on div "Enter diagnosis" at bounding box center [364, 146] width 472 height 11
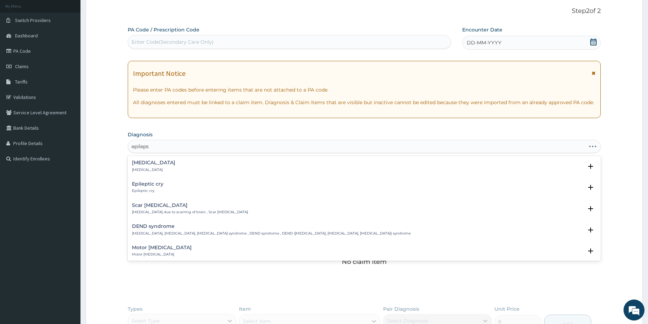
type input "[MEDICAL_DATA]"
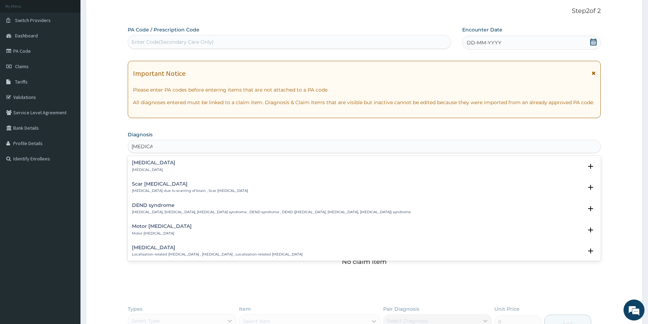
click at [149, 162] on h4 "[MEDICAL_DATA]" at bounding box center [153, 162] width 43 height 5
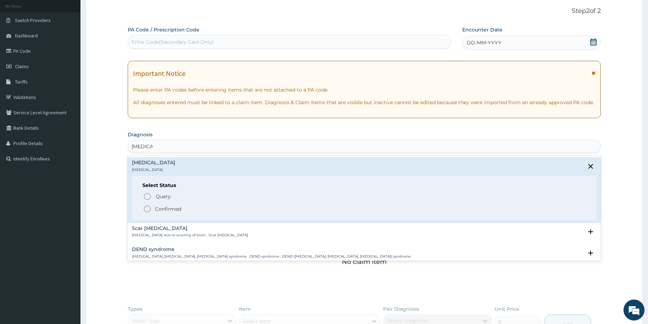
click at [146, 208] on icon "status option filled" at bounding box center [147, 209] width 8 height 8
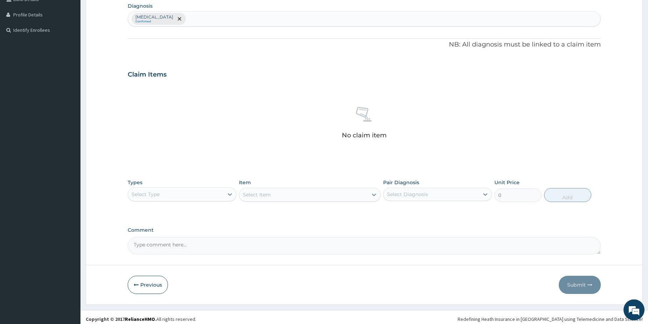
scroll to position [173, 0]
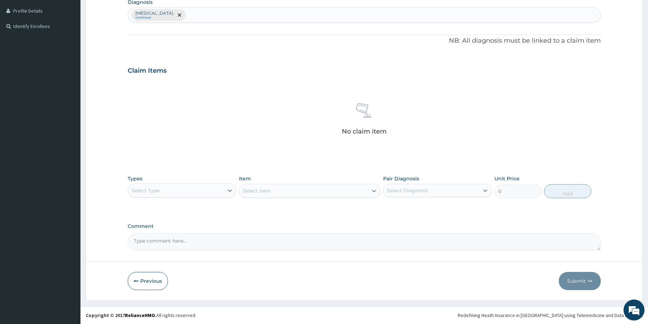
drag, startPoint x: 652, startPoint y: 321, endPoint x: 648, endPoint y: 320, distance: 3.7
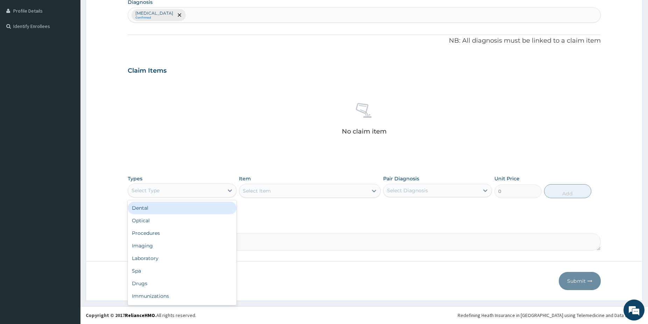
drag, startPoint x: 161, startPoint y: 188, endPoint x: 189, endPoint y: 234, distance: 54.0
click at [162, 188] on div "Select Type" at bounding box center [176, 190] width 96 height 11
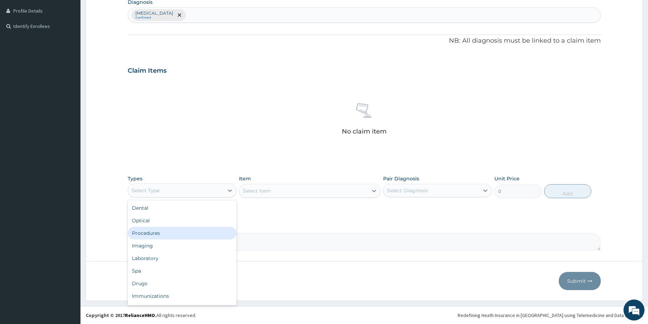
drag, startPoint x: 178, startPoint y: 236, endPoint x: 201, endPoint y: 234, distance: 22.1
click at [178, 236] on div "Procedures" at bounding box center [182, 233] width 109 height 13
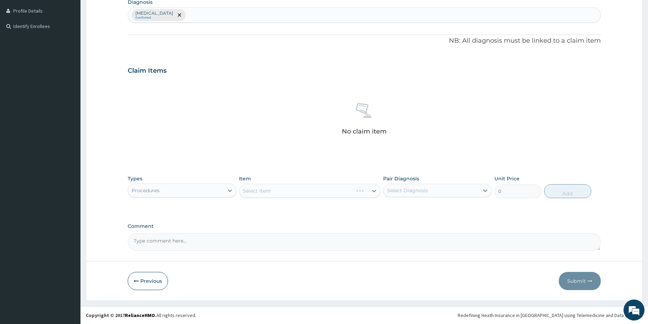
click at [296, 190] on div "Select Item" at bounding box center [310, 191] width 142 height 14
click at [352, 189] on div "Select Item" at bounding box center [310, 191] width 142 height 14
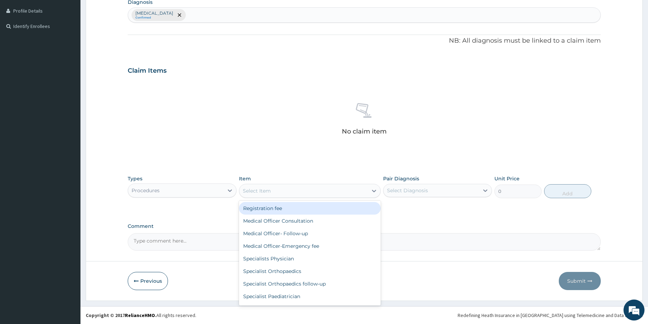
click at [344, 192] on div "Select Item" at bounding box center [303, 190] width 128 height 11
click at [272, 211] on div "Registration fee" at bounding box center [310, 208] width 142 height 13
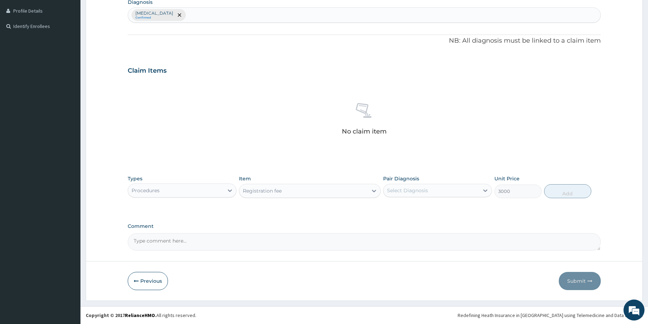
type input "3000"
drag, startPoint x: 403, startPoint y: 191, endPoint x: 407, endPoint y: 199, distance: 9.2
click at [403, 190] on div "Select Diagnosis" at bounding box center [407, 190] width 41 height 7
click at [409, 206] on label "[MEDICAL_DATA]" at bounding box center [416, 207] width 43 height 7
checkbox input "true"
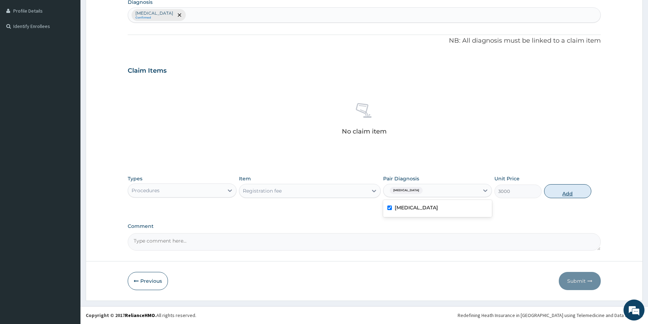
drag, startPoint x: 565, startPoint y: 192, endPoint x: 555, endPoint y: 193, distance: 10.5
click at [565, 193] on button "Add" at bounding box center [567, 191] width 47 height 14
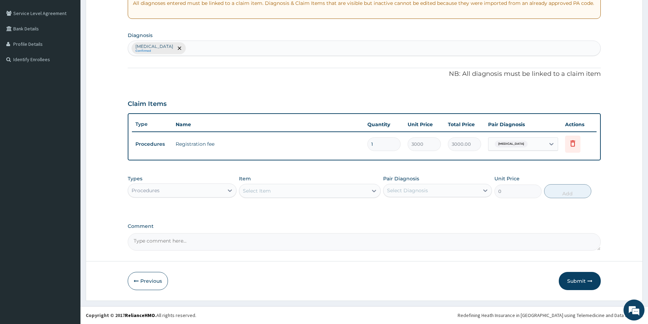
scroll to position [140, 0]
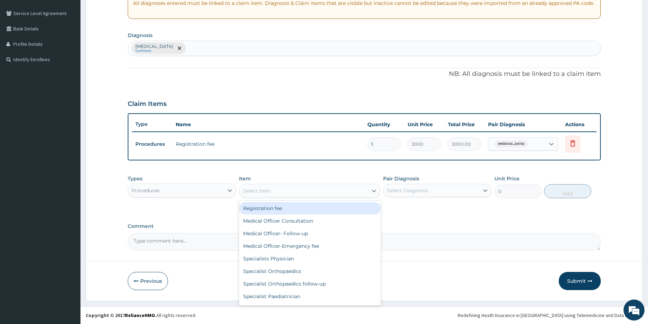
drag, startPoint x: 349, startPoint y: 191, endPoint x: 329, endPoint y: 212, distance: 29.5
click at [346, 193] on div "Select Item" at bounding box center [303, 190] width 128 height 11
click at [322, 215] on div "Registration fee Medical Officer Consultation Medical Officer- Follow-up Medica…" at bounding box center [310, 253] width 142 height 105
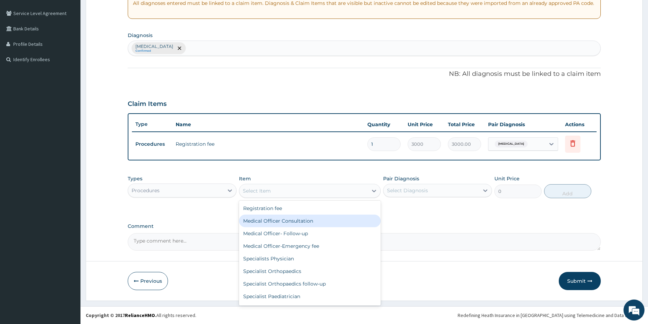
click at [319, 221] on div "Medical Officer Consultation" at bounding box center [310, 221] width 142 height 13
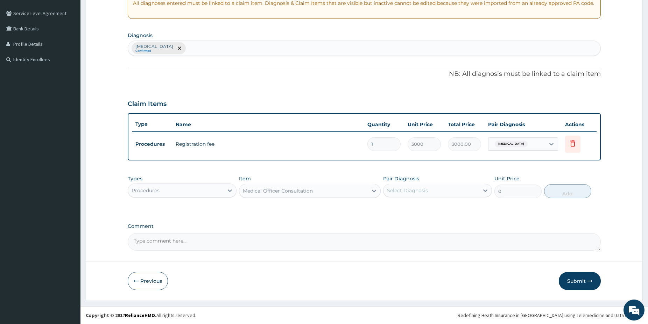
type input "5000"
drag, startPoint x: 427, startPoint y: 185, endPoint x: 427, endPoint y: 192, distance: 6.3
click at [427, 189] on div "Select Diagnosis" at bounding box center [432, 190] width 96 height 11
drag, startPoint x: 419, startPoint y: 213, endPoint x: 487, endPoint y: 203, distance: 68.9
click at [419, 214] on div "[MEDICAL_DATA]" at bounding box center [437, 209] width 109 height 14
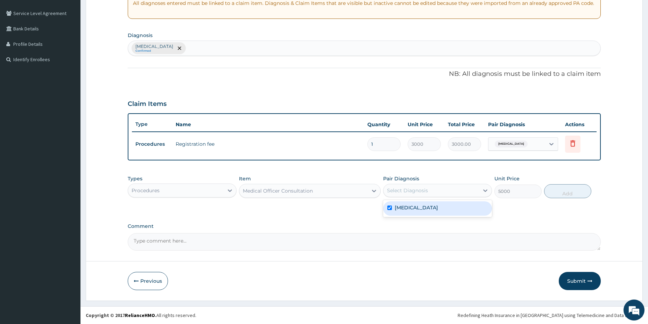
checkbox input "true"
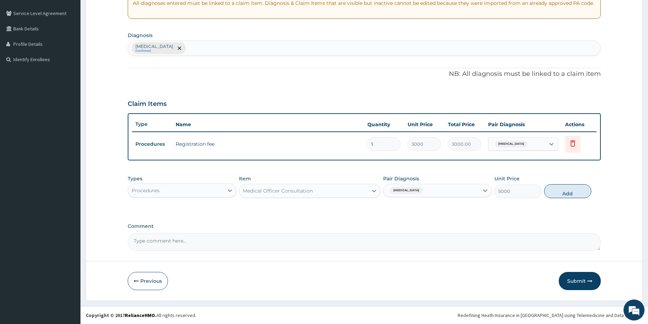
click at [569, 194] on button "Add" at bounding box center [567, 191] width 47 height 14
type input "0"
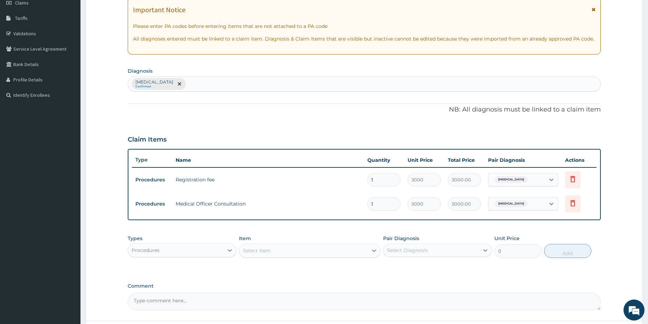
scroll to position [0, 0]
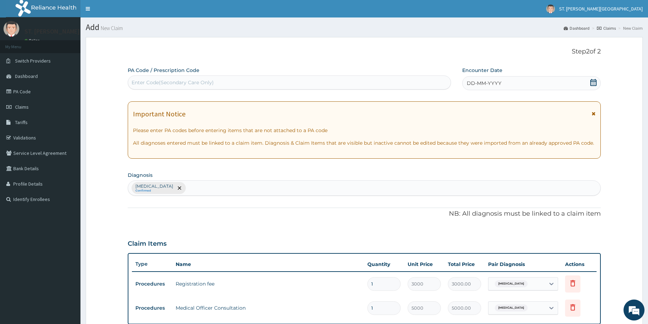
click at [593, 82] on icon at bounding box center [593, 82] width 6 height 7
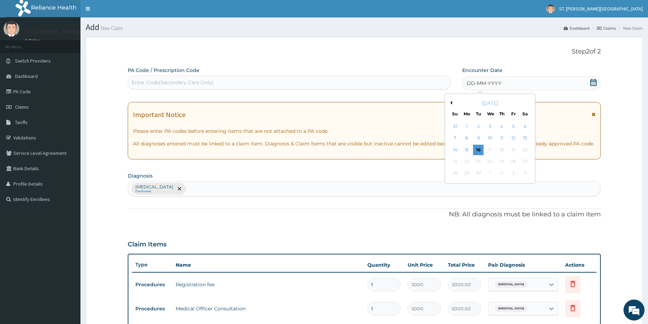
click at [468, 148] on div "15" at bounding box center [467, 150] width 10 height 10
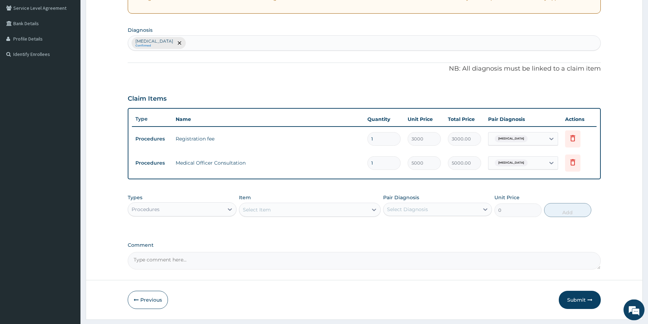
scroll to position [164, 0]
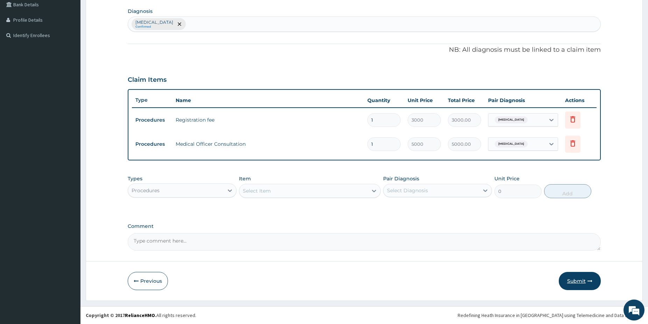
click at [579, 282] on button "Submit" at bounding box center [580, 281] width 42 height 18
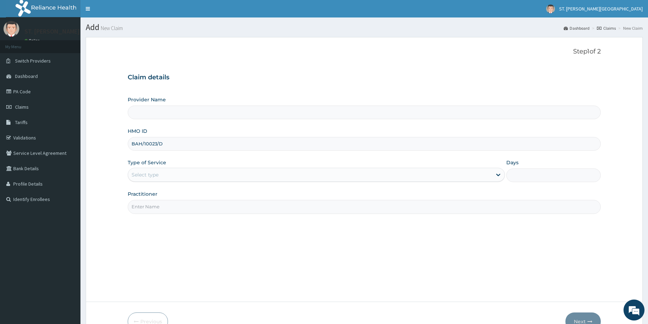
type input "BAH/10023/D"
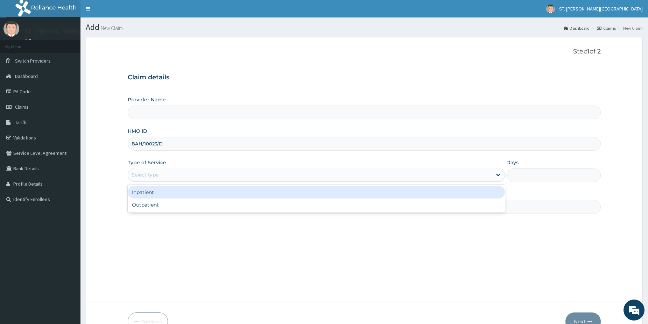
click at [145, 176] on div "Select type" at bounding box center [145, 174] width 27 height 7
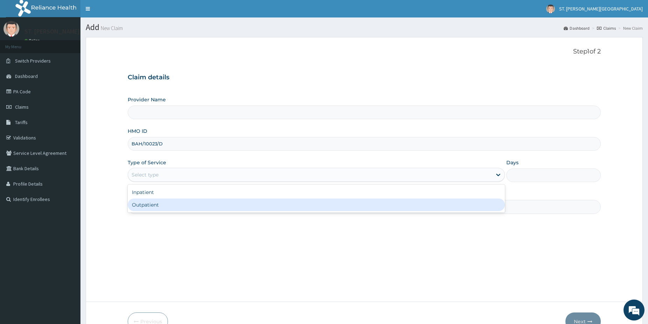
click at [141, 206] on div "Outpatient" at bounding box center [316, 205] width 377 height 13
type input "1"
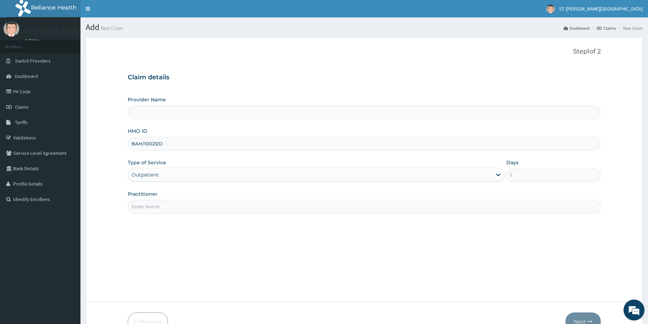
click at [141, 203] on input "Practitioner" at bounding box center [364, 207] width 473 height 14
type input "[GEOGRAPHIC_DATA]- [GEOGRAPHIC_DATA]"
type input "dr.obehi"
click at [571, 319] on button "Next" at bounding box center [582, 322] width 35 height 18
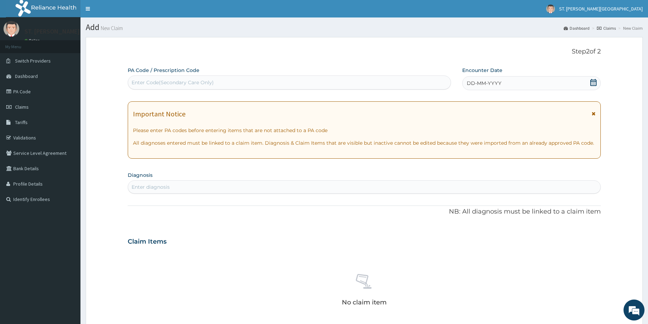
click at [172, 190] on div "Enter diagnosis" at bounding box center [364, 187] width 472 height 11
type input "s"
type input "[MEDICAL_DATA]"
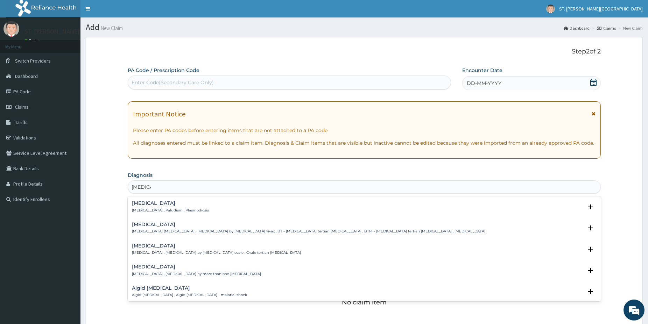
click at [160, 202] on h4 "[MEDICAL_DATA]" at bounding box center [170, 203] width 77 height 5
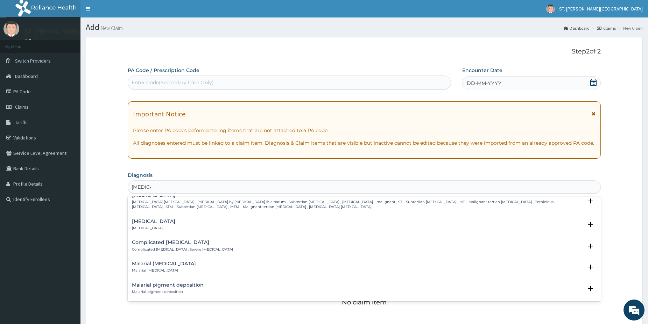
scroll to position [340, 0]
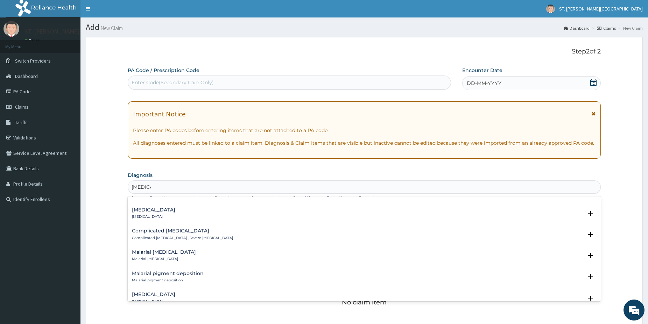
click at [186, 230] on h4 "Complicated [MEDICAL_DATA]" at bounding box center [182, 231] width 101 height 5
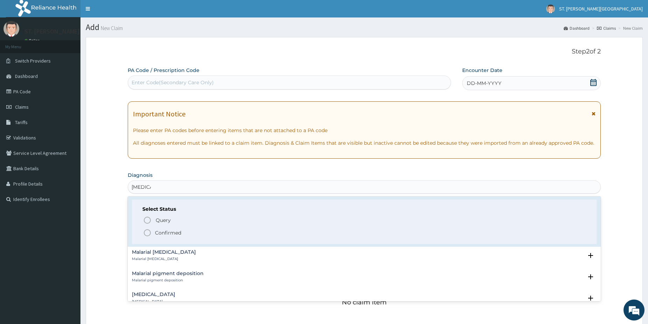
click at [150, 230] on icon "status option filled" at bounding box center [147, 233] width 8 height 8
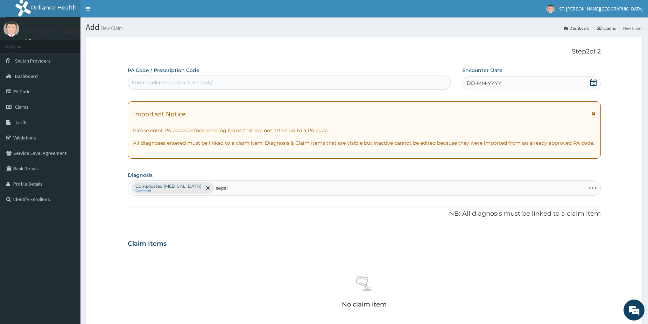
type input "[MEDICAL_DATA]"
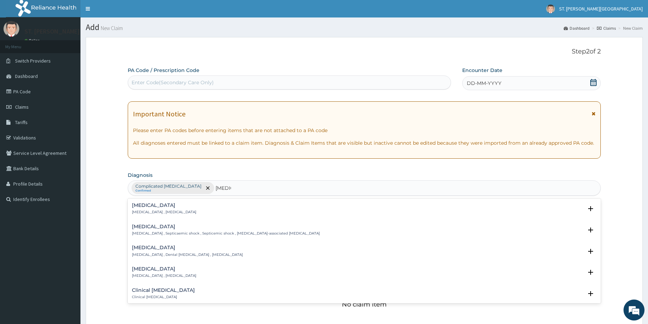
click at [140, 208] on h4 "[MEDICAL_DATA]" at bounding box center [164, 205] width 64 height 5
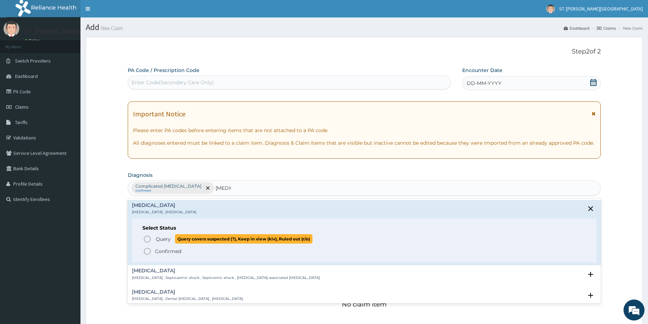
click at [146, 237] on circle "status option query" at bounding box center [147, 239] width 6 height 6
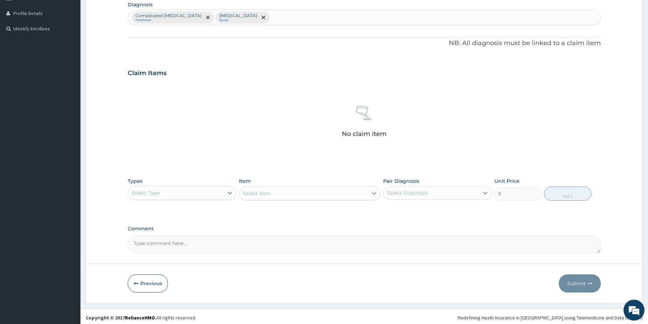
scroll to position [173, 0]
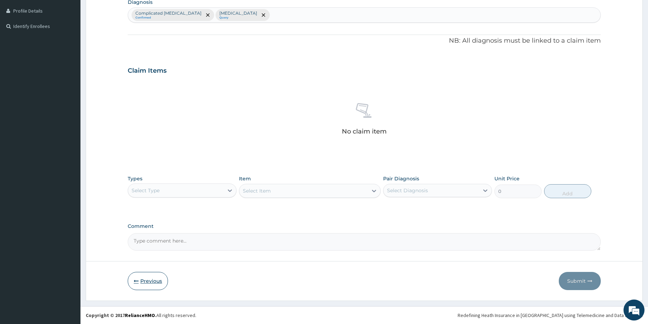
drag, startPoint x: 147, startPoint y: 279, endPoint x: 153, endPoint y: 279, distance: 6.3
click at [147, 279] on button "Previous" at bounding box center [148, 281] width 40 height 18
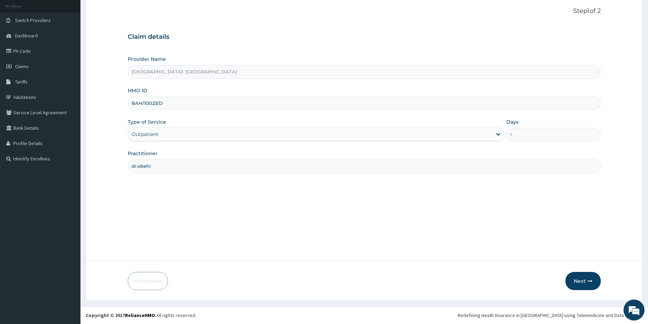
scroll to position [41, 0]
click at [166, 166] on input "dr.obehi" at bounding box center [364, 167] width 473 height 14
type input "dr.latifah"
click at [587, 280] on button "Next" at bounding box center [582, 281] width 35 height 18
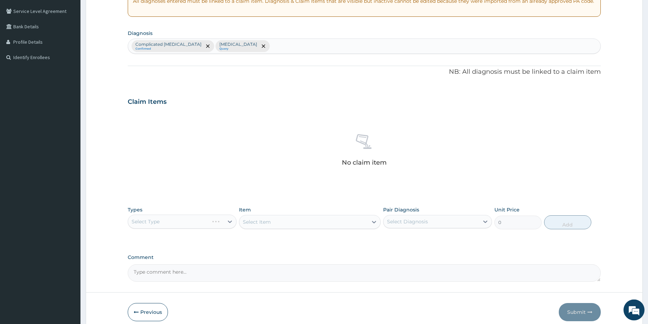
drag, startPoint x: 653, startPoint y: 321, endPoint x: 598, endPoint y: 313, distance: 55.5
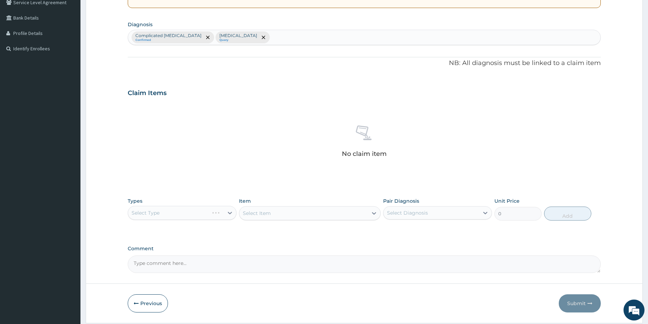
scroll to position [154, 0]
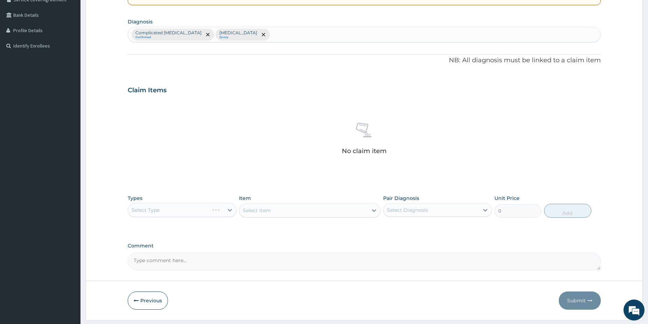
drag, startPoint x: 182, startPoint y: 205, endPoint x: 184, endPoint y: 209, distance: 3.9
click at [183, 205] on div "Select Type" at bounding box center [182, 210] width 109 height 14
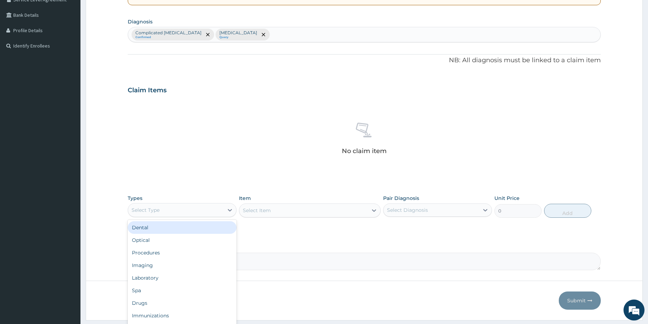
click at [170, 208] on div "Select Type" at bounding box center [176, 210] width 96 height 11
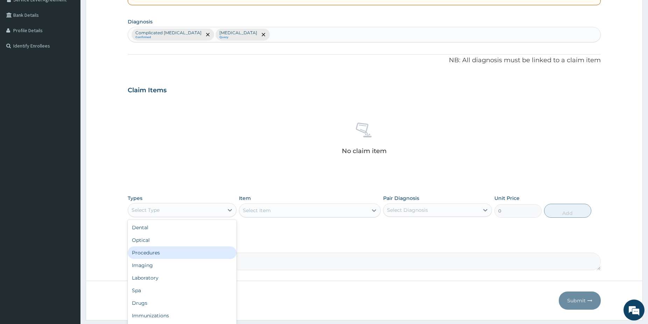
click at [150, 254] on div "Procedures" at bounding box center [182, 253] width 109 height 13
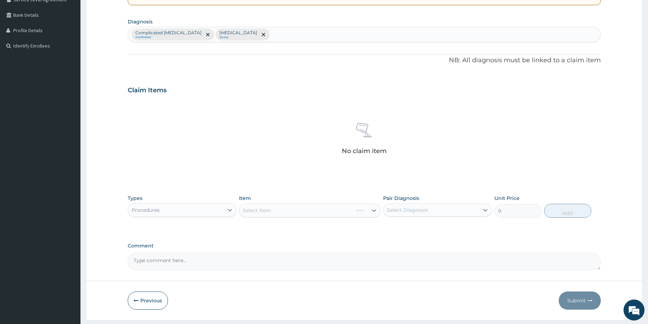
click at [288, 209] on div "Select Item" at bounding box center [310, 211] width 142 height 14
click at [288, 210] on div "Select Item" at bounding box center [310, 211] width 142 height 14
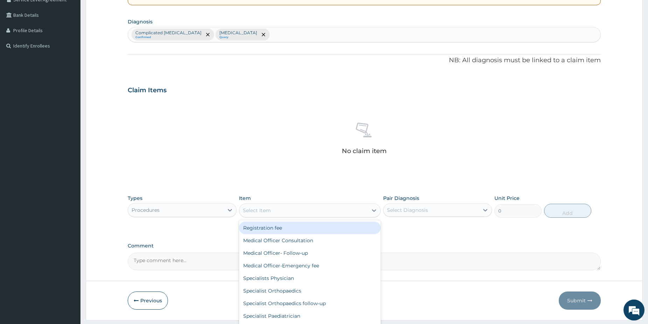
click at [288, 210] on div "Select Item" at bounding box center [303, 210] width 128 height 11
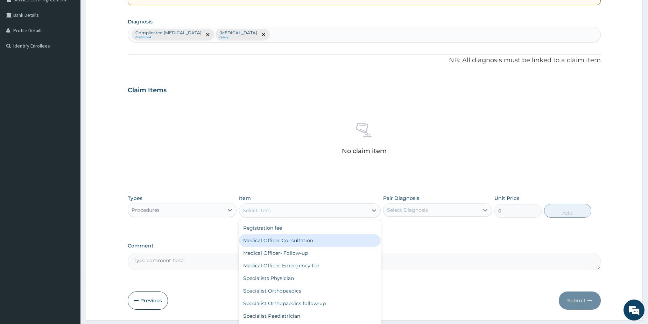
click at [264, 246] on div "Medical Officer Consultation" at bounding box center [310, 240] width 142 height 13
type input "5000"
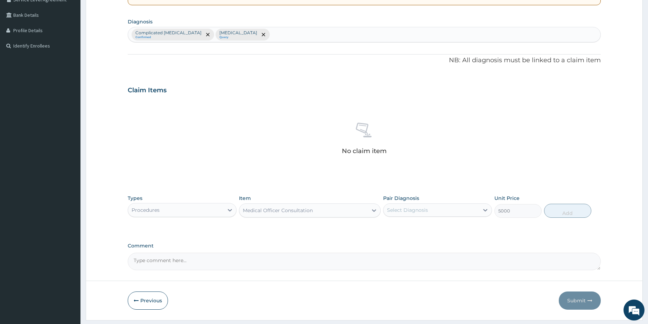
click at [442, 205] on div "Select Diagnosis" at bounding box center [432, 210] width 96 height 11
click at [416, 229] on div "Complicated [MEDICAL_DATA]" at bounding box center [437, 228] width 109 height 14
checkbox input "true"
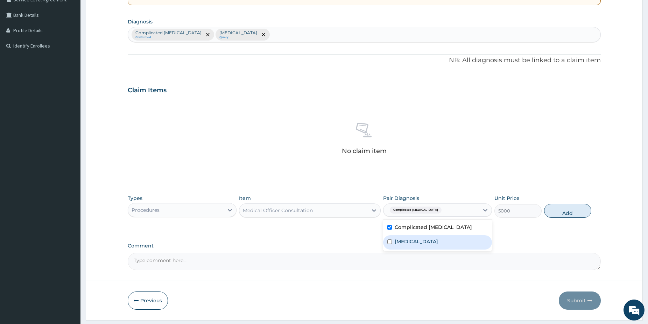
click at [414, 239] on div "[MEDICAL_DATA]" at bounding box center [437, 243] width 109 height 14
checkbox input "true"
click at [561, 215] on button "Add" at bounding box center [567, 211] width 47 height 14
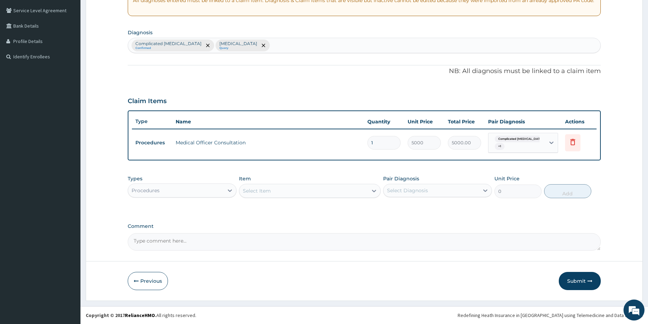
scroll to position [143, 0]
click at [193, 187] on div "Procedures" at bounding box center [176, 190] width 96 height 11
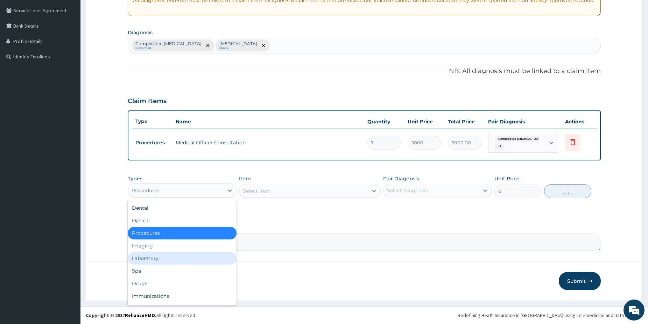
click at [163, 255] on div "Laboratory" at bounding box center [182, 258] width 109 height 13
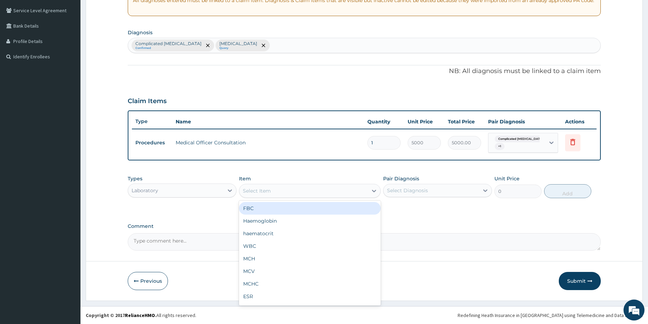
click at [270, 190] on div "Select Item" at bounding box center [257, 191] width 28 height 7
click at [266, 209] on div "FBC" at bounding box center [310, 208] width 142 height 13
type input "5000"
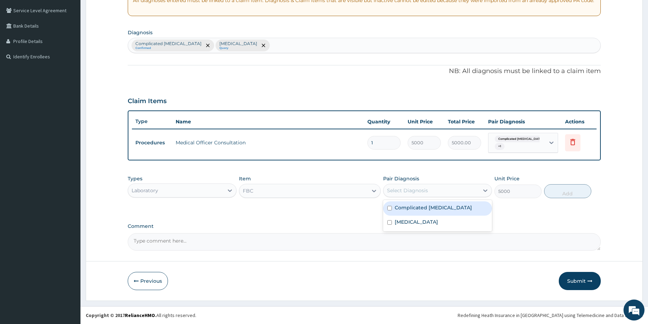
click at [447, 192] on div "Select Diagnosis" at bounding box center [432, 190] width 96 height 11
drag, startPoint x: 429, startPoint y: 211, endPoint x: 414, endPoint y: 220, distance: 18.2
click at [429, 212] on div "Complicated [MEDICAL_DATA]" at bounding box center [437, 209] width 109 height 14
checkbox input "true"
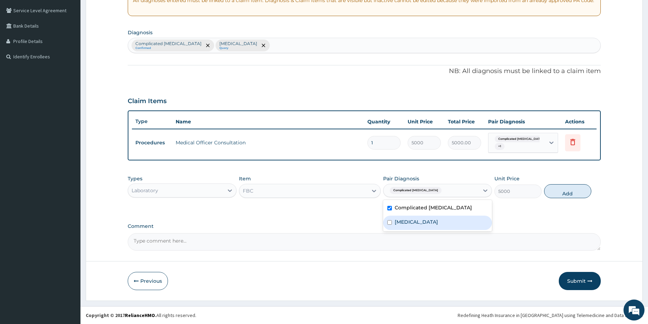
click at [414, 220] on div "[MEDICAL_DATA]" at bounding box center [437, 223] width 109 height 14
checkbox input "true"
drag, startPoint x: 551, startPoint y: 195, endPoint x: 470, endPoint y: 199, distance: 80.9
click at [551, 195] on button "Add" at bounding box center [567, 191] width 47 height 14
type input "0"
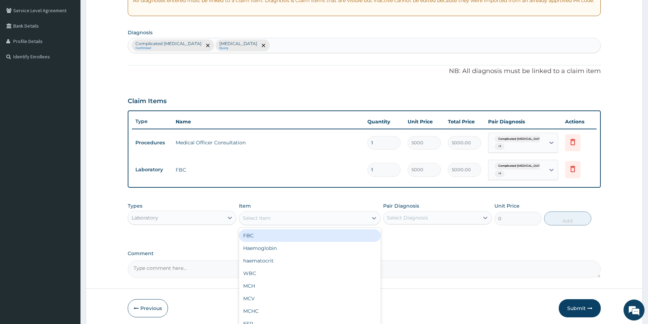
click at [364, 218] on div "Select Item" at bounding box center [303, 218] width 128 height 11
type input "mal"
drag, startPoint x: 349, startPoint y: 239, endPoint x: 408, endPoint y: 215, distance: 63.9
click at [348, 239] on div "[MEDICAL_DATA] [MEDICAL_DATA]" at bounding box center [310, 236] width 142 height 13
type input "1500"
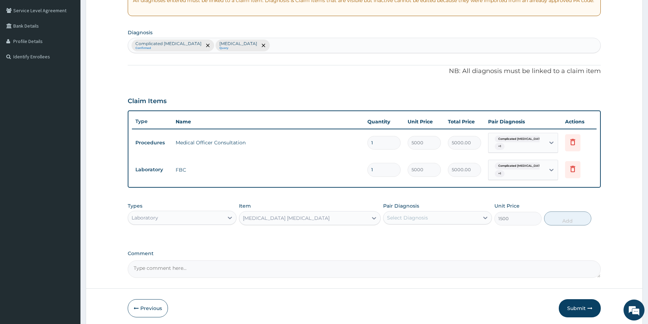
drag, startPoint x: 446, startPoint y: 216, endPoint x: 442, endPoint y: 217, distance: 4.3
click at [443, 217] on div "Select Diagnosis" at bounding box center [432, 217] width 96 height 11
click at [414, 237] on label "Complicated [MEDICAL_DATA]" at bounding box center [433, 235] width 77 height 7
checkbox input "true"
click at [583, 218] on button "Add" at bounding box center [567, 219] width 47 height 14
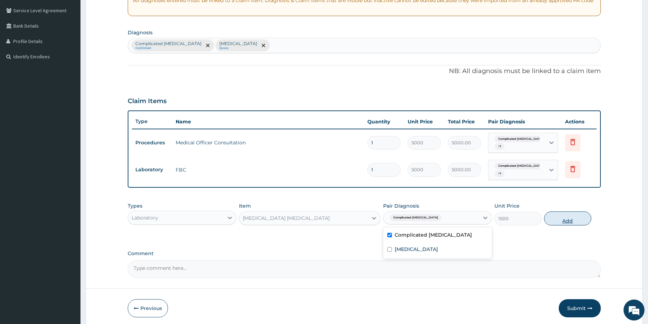
type input "0"
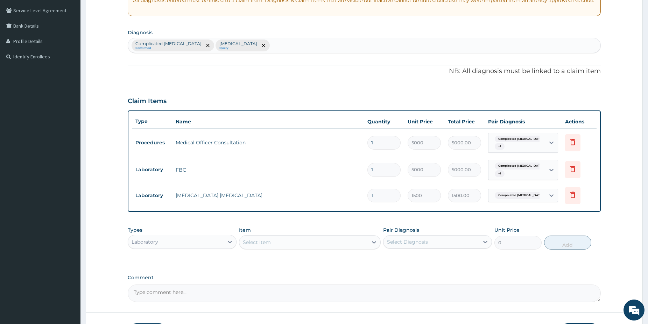
scroll to position [194, 0]
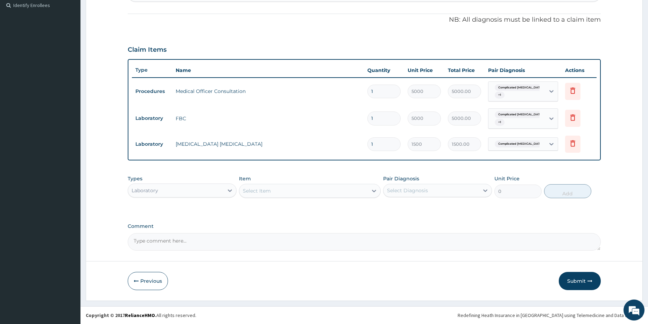
click at [165, 188] on div "Laboratory" at bounding box center [176, 190] width 96 height 11
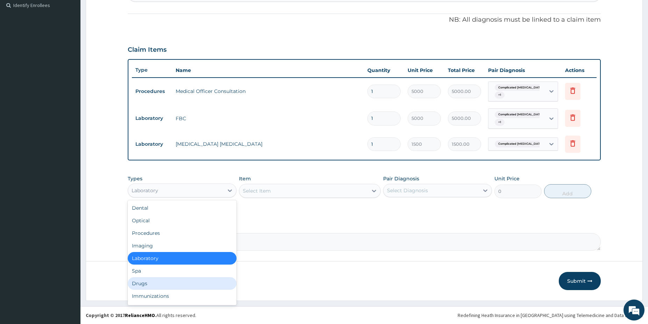
drag, startPoint x: 149, startPoint y: 282, endPoint x: 139, endPoint y: 268, distance: 17.2
click at [148, 281] on div "Drugs" at bounding box center [182, 284] width 109 height 13
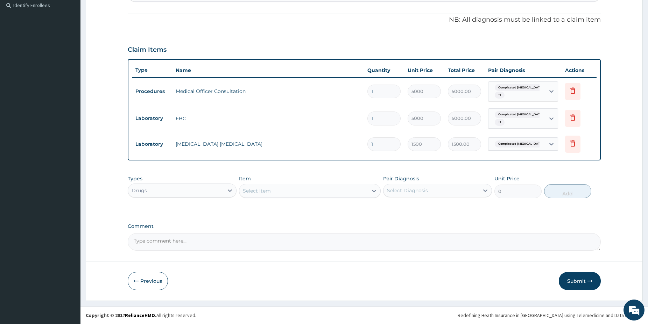
click at [284, 189] on div "Select Item" at bounding box center [303, 190] width 128 height 11
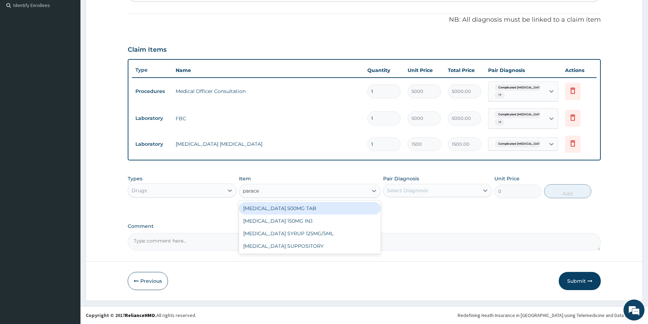
type input "paracet"
click at [304, 209] on div "[MEDICAL_DATA] 500MG TAB" at bounding box center [310, 208] width 142 height 13
type input "38"
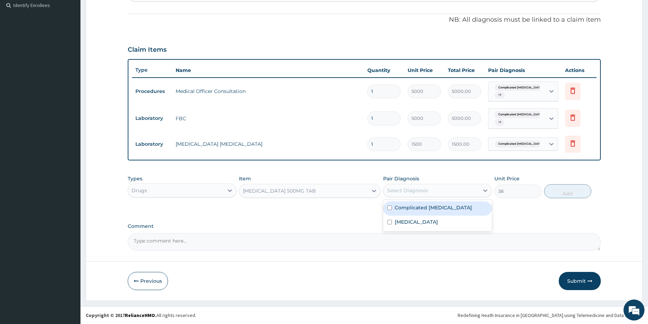
click at [402, 196] on div "Select Diagnosis" at bounding box center [437, 190] width 109 height 13
click at [401, 208] on label "Complicated [MEDICAL_DATA]" at bounding box center [433, 207] width 77 height 7
checkbox input "true"
click at [560, 197] on button "Add" at bounding box center [567, 191] width 47 height 14
type input "0"
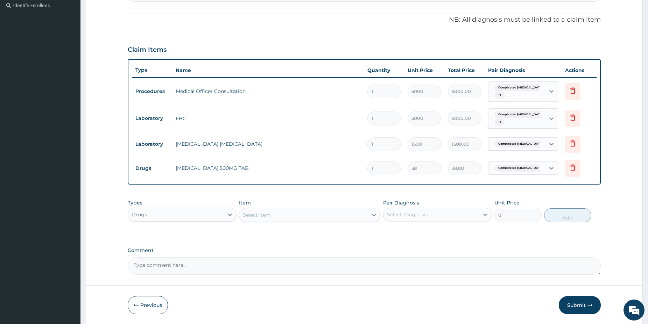
type input "18"
type input "684.00"
type input "18"
click at [310, 217] on div "Select Item" at bounding box center [303, 215] width 128 height 11
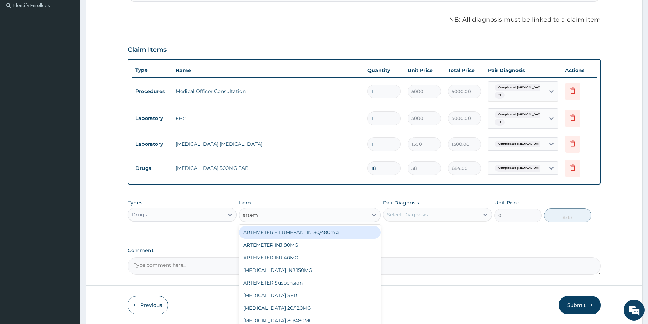
type input "arteme"
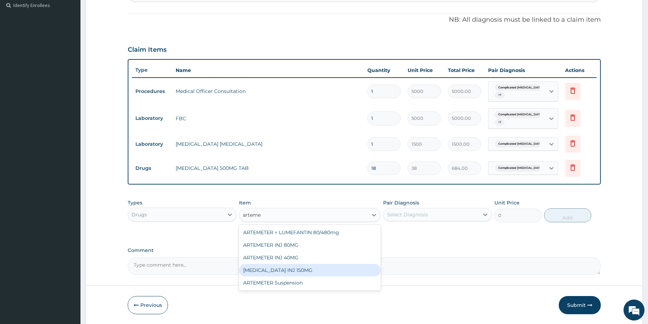
click at [311, 268] on div "[MEDICAL_DATA] INJ 150MG" at bounding box center [310, 270] width 142 height 13
type input "2500"
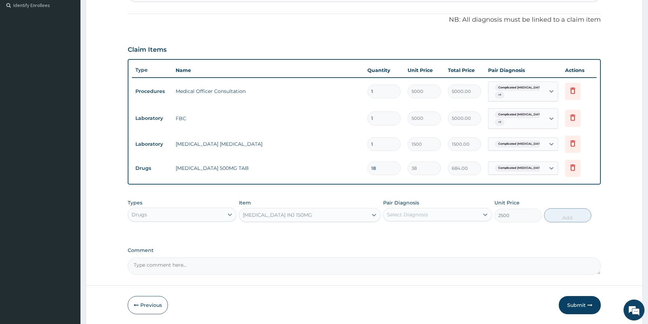
drag, startPoint x: 408, startPoint y: 215, endPoint x: 407, endPoint y: 219, distance: 4.2
click at [407, 216] on div "Select Diagnosis" at bounding box center [407, 214] width 41 height 7
click at [412, 234] on label "Complicated malaria" at bounding box center [433, 232] width 77 height 7
checkbox input "true"
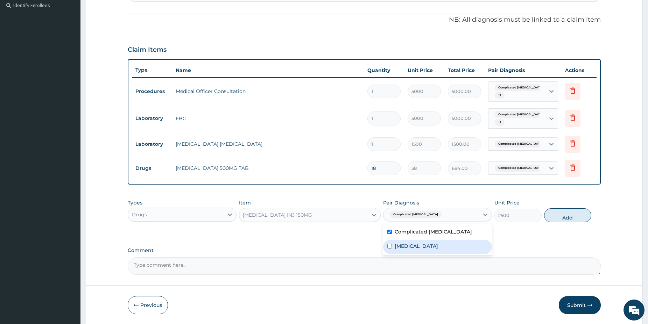
click at [561, 218] on button "Add" at bounding box center [567, 216] width 47 height 14
type input "0"
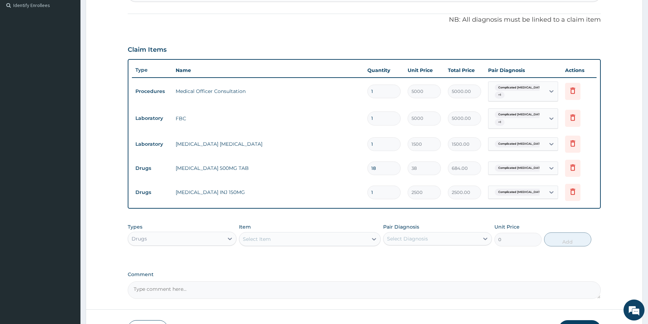
type input "0.00"
type input "3"
type input "7500.00"
type input "3"
click at [307, 237] on div "Select Item" at bounding box center [303, 239] width 128 height 11
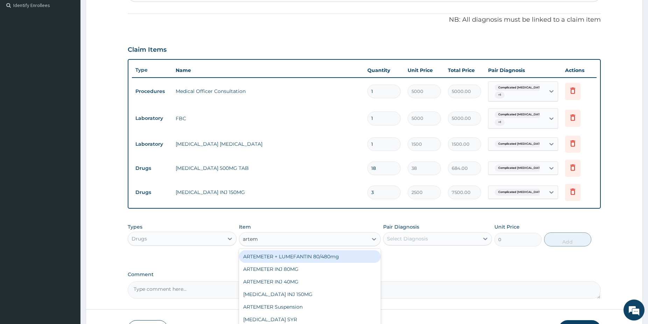
type input "arteme"
click at [301, 258] on div "ARTEMETER + LUMEFANTIN 80/480mg" at bounding box center [310, 257] width 142 height 13
type input "350"
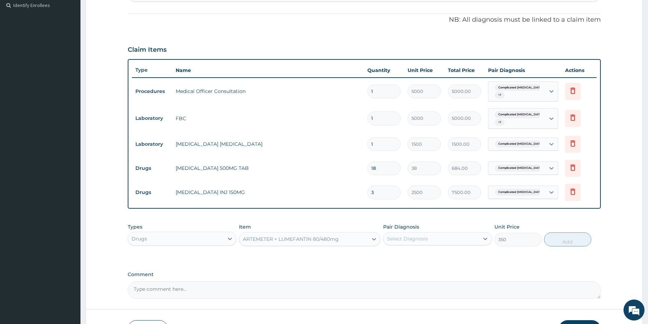
click at [436, 241] on div "Pair Diagnosis Select Diagnosis" at bounding box center [437, 235] width 109 height 23
drag, startPoint x: 428, startPoint y: 241, endPoint x: 428, endPoint y: 248, distance: 7.4
click at [429, 244] on div "Select Diagnosis" at bounding box center [432, 238] width 96 height 11
drag, startPoint x: 423, startPoint y: 260, endPoint x: 478, endPoint y: 255, distance: 55.9
click at [423, 259] on div "Complicated malaria" at bounding box center [437, 257] width 109 height 14
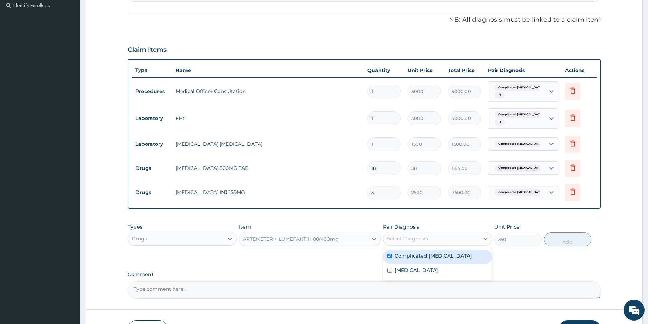
checkbox input "true"
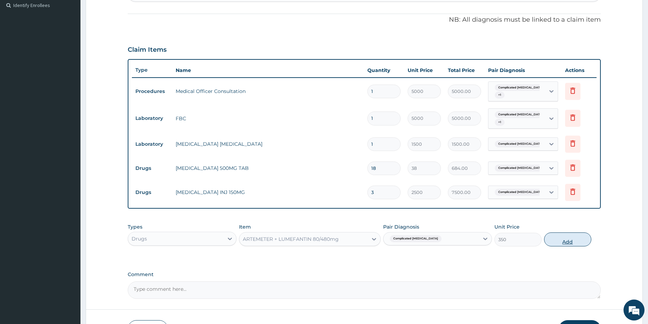
click at [567, 239] on button "Add" at bounding box center [567, 240] width 47 height 14
type input "0"
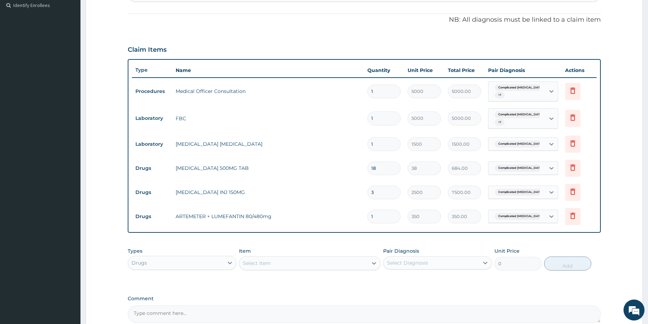
type input "0.00"
type input "6"
type input "2100.00"
type input "6"
click at [573, 195] on icon at bounding box center [573, 192] width 8 height 8
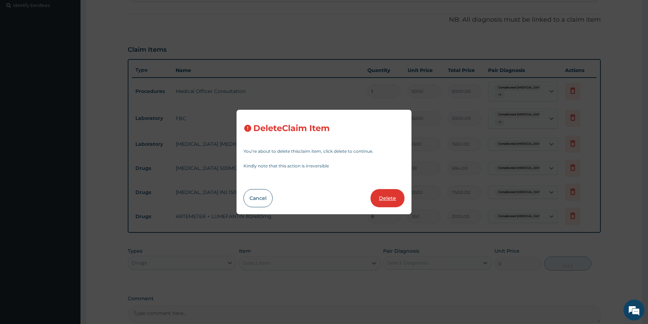
click at [398, 198] on button "Delete" at bounding box center [388, 198] width 34 height 18
type input "6"
type input "350"
type input "2100.00"
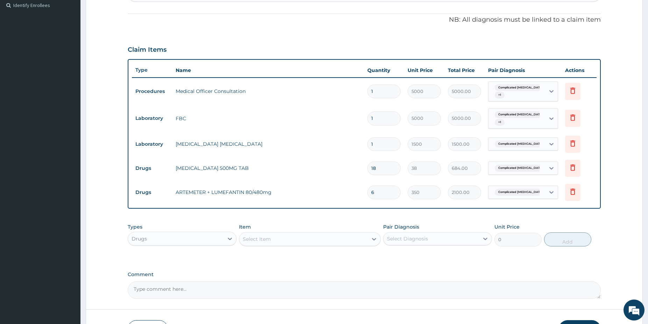
click at [306, 241] on div "Select Item" at bounding box center [303, 239] width 128 height 11
type input "paracet"
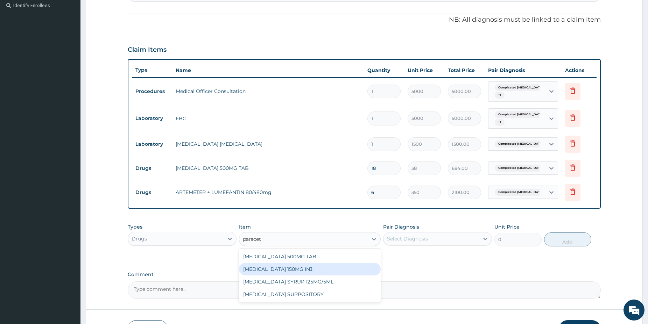
click at [300, 269] on div "[MEDICAL_DATA] 150MG INJ." at bounding box center [310, 269] width 142 height 13
type input "750"
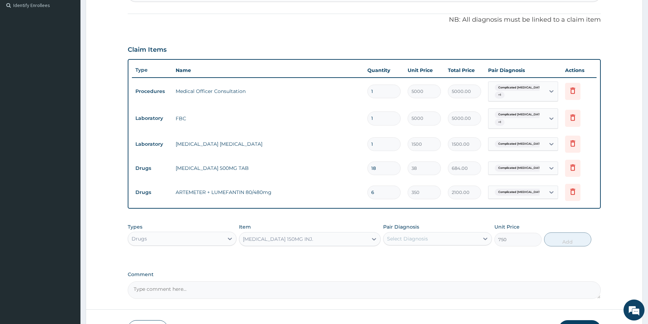
drag, startPoint x: 414, startPoint y: 236, endPoint x: 416, endPoint y: 246, distance: 10.4
click at [415, 237] on div "Select Diagnosis" at bounding box center [407, 239] width 41 height 7
drag, startPoint x: 420, startPoint y: 256, endPoint x: 540, endPoint y: 254, distance: 119.7
click at [420, 256] on label "Complicated malaria" at bounding box center [433, 256] width 77 height 7
checkbox input "true"
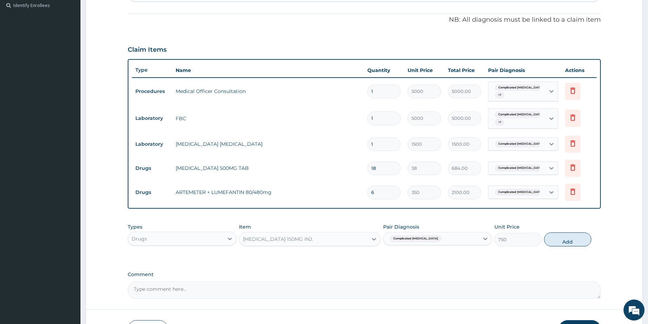
drag, startPoint x: 575, startPoint y: 240, endPoint x: 575, endPoint y: 250, distance: 9.8
click at [576, 239] on button "Add" at bounding box center [567, 240] width 47 height 14
type input "0"
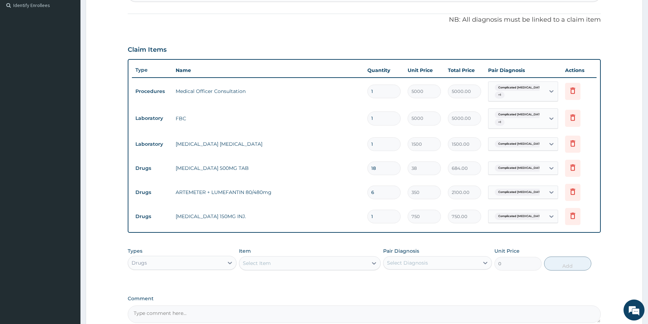
type input "0.00"
type input "4"
type input "3000.00"
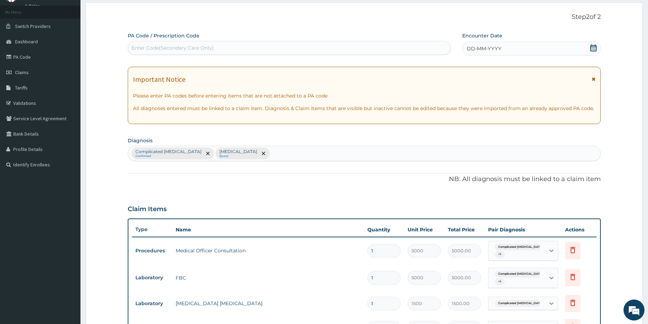
scroll to position [34, 0]
type input "4"
click at [593, 48] on icon at bounding box center [593, 48] width 6 height 7
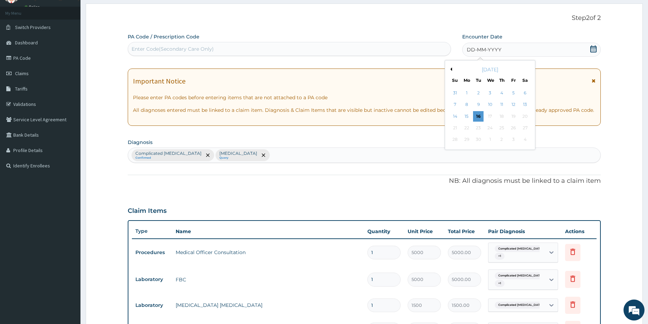
click at [468, 115] on div "15" at bounding box center [467, 116] width 10 height 10
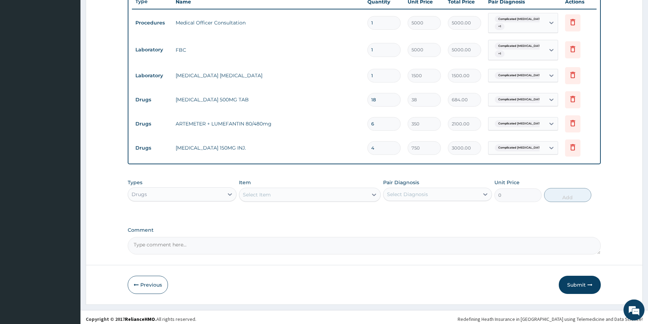
scroll to position [267, 0]
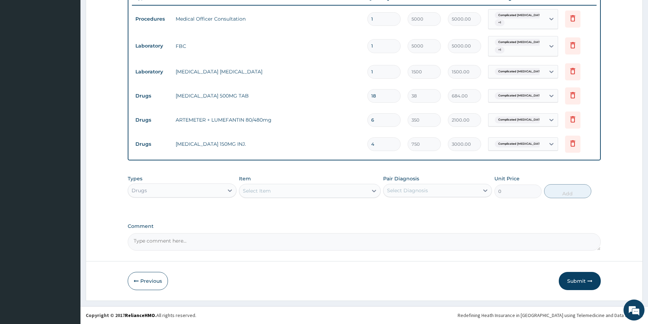
click at [576, 278] on button "Submit" at bounding box center [580, 281] width 42 height 18
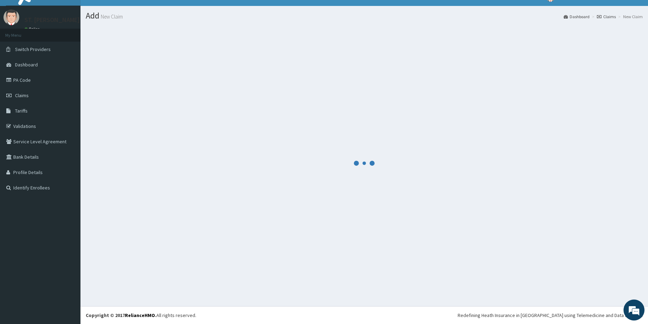
scroll to position [12, 0]
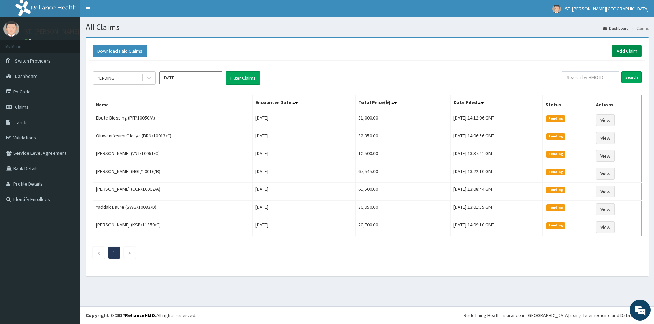
click at [621, 55] on link "Add Claim" at bounding box center [627, 51] width 30 height 12
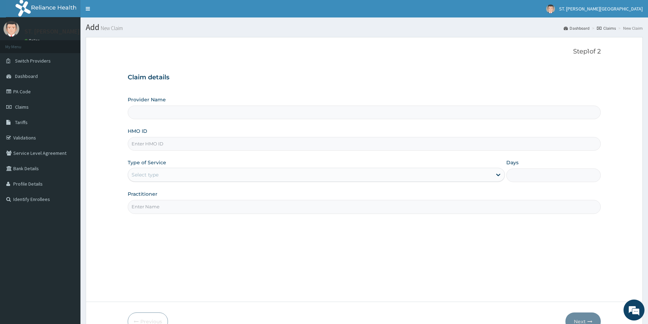
click at [159, 145] on input "HMO ID" at bounding box center [364, 144] width 473 height 14
paste input "SWG/10091/A"
type input "SWG/10091/A"
click at [141, 176] on div "Select type" at bounding box center [145, 174] width 27 height 7
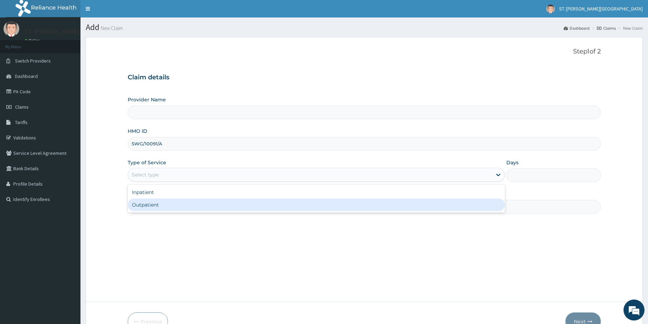
drag, startPoint x: 154, startPoint y: 204, endPoint x: 152, endPoint y: 207, distance: 4.0
click at [154, 204] on div "Outpatient" at bounding box center [316, 205] width 377 height 13
type input "1"
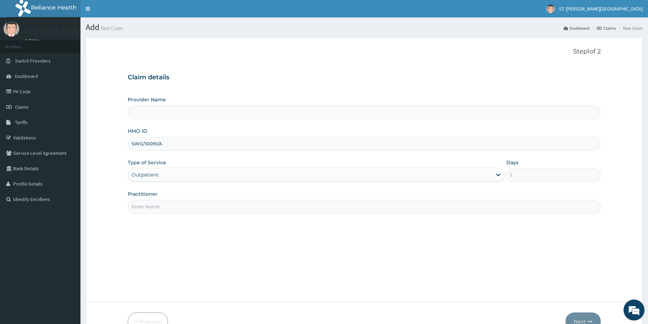
click at [152, 207] on input "Practitioner" at bounding box center [364, 207] width 473 height 14
type input "dr.obehi"
click at [592, 315] on button "Next" at bounding box center [582, 322] width 35 height 18
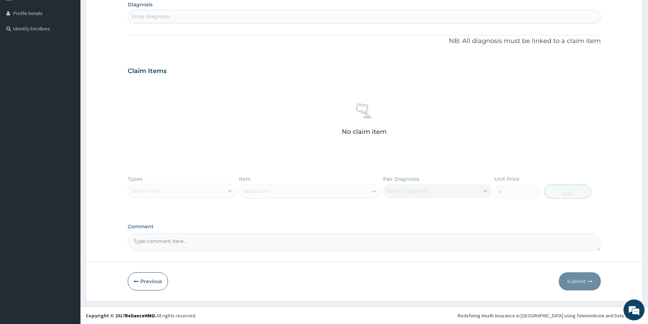
scroll to position [171, 0]
click at [217, 189] on div "Types Select Type Item Select Item Pair Diagnosis Select Diagnosis Unit Price 0…" at bounding box center [364, 192] width 473 height 41
click at [214, 191] on div "Types Select Type Item Select Item Pair Diagnosis Select Diagnosis Unit Price 0…" at bounding box center [364, 192] width 473 height 41
click at [153, 15] on div "Enter diagnosis" at bounding box center [151, 16] width 38 height 7
type input "cut"
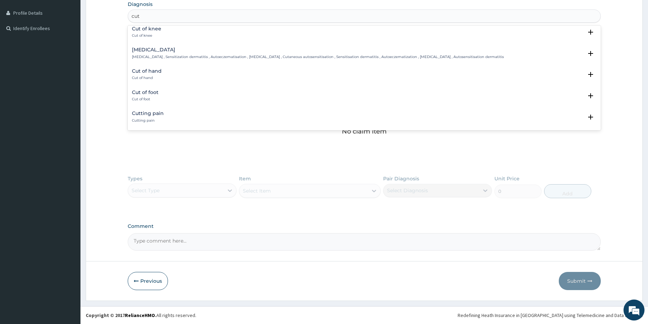
scroll to position [328, 0]
click at [149, 73] on h4 "Cut of hand" at bounding box center [147, 70] width 30 height 5
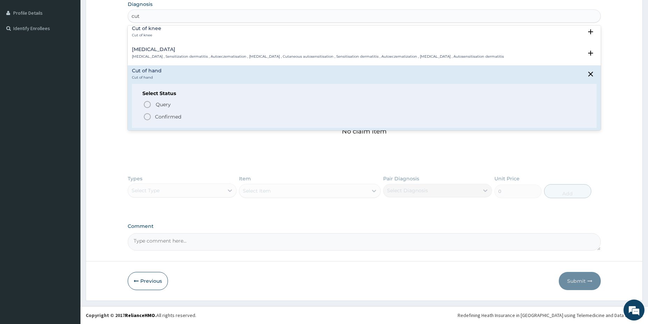
click at [147, 115] on icon "status option filled" at bounding box center [147, 117] width 8 height 8
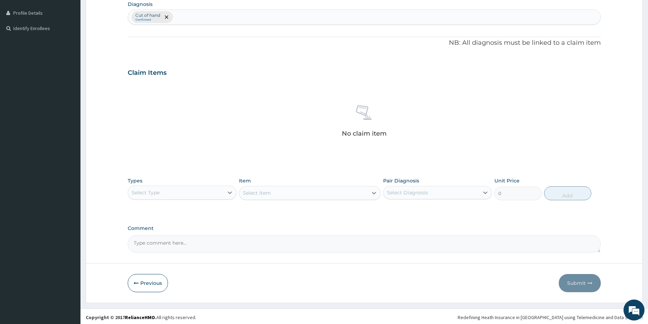
click at [192, 196] on div "Select Type" at bounding box center [176, 192] width 96 height 11
click at [162, 238] on div "Procedures" at bounding box center [182, 235] width 109 height 13
click at [299, 193] on div "Select Item" at bounding box center [310, 193] width 142 height 14
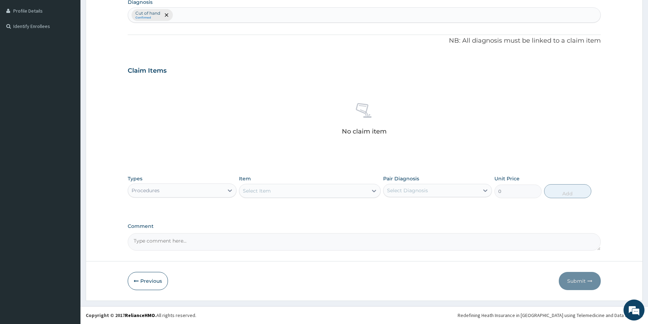
click at [330, 189] on div "Select Item" at bounding box center [303, 190] width 128 height 11
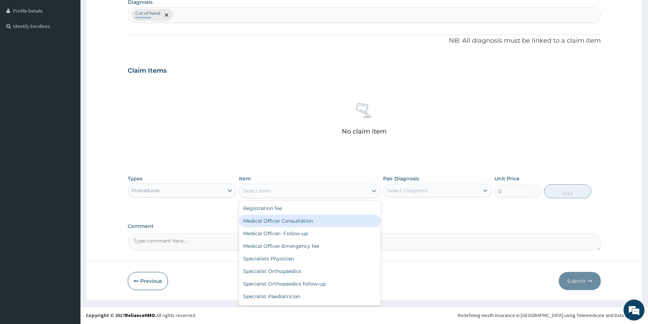
drag, startPoint x: 292, startPoint y: 219, endPoint x: 382, endPoint y: 218, distance: 90.6
click at [292, 219] on div "Medical Officer Consultation" at bounding box center [310, 221] width 142 height 13
type input "5000"
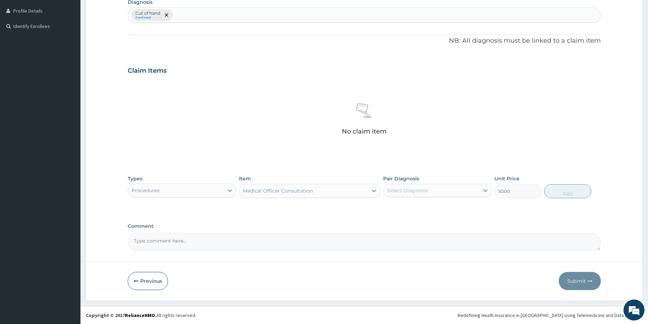
click at [407, 194] on div "Select Diagnosis" at bounding box center [407, 190] width 41 height 7
drag, startPoint x: 400, startPoint y: 216, endPoint x: 403, endPoint y: 212, distance: 4.5
click at [403, 216] on div "Cut of hand" at bounding box center [437, 209] width 109 height 14
checkbox input "true"
drag, startPoint x: 568, startPoint y: 198, endPoint x: 492, endPoint y: 188, distance: 76.4
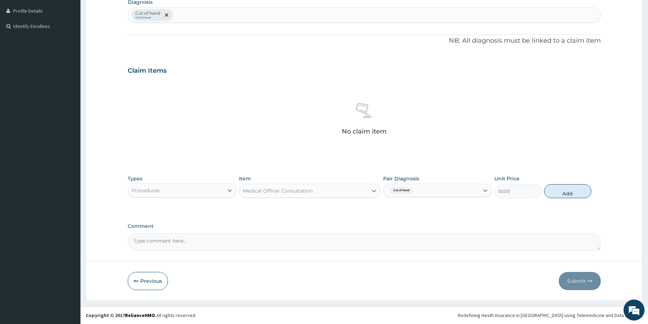
click at [565, 195] on div "Types Procedures Item Medical Officer Consultation Pair Diagnosis Cut of hand U…" at bounding box center [364, 187] width 473 height 30
click at [561, 192] on button "Add" at bounding box center [567, 191] width 47 height 14
type input "0"
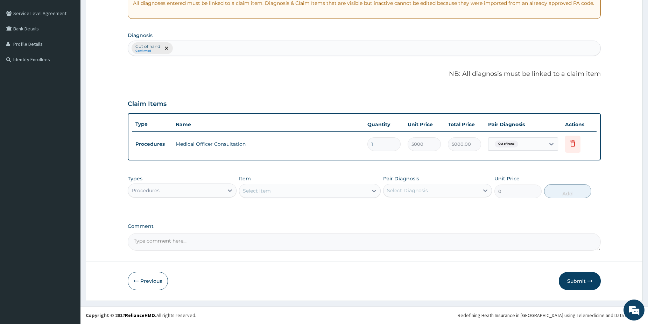
scroll to position [140, 0]
click at [194, 192] on div "Procedures" at bounding box center [176, 190] width 96 height 11
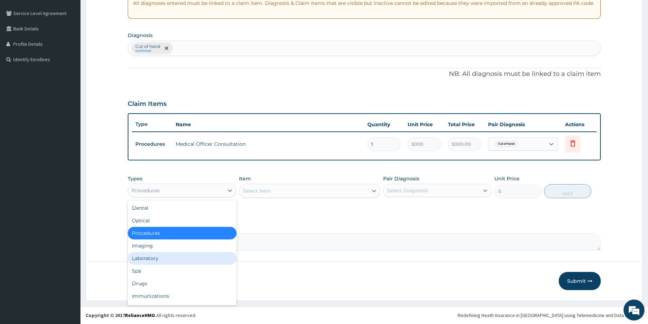
click at [171, 255] on div "Laboratory" at bounding box center [182, 258] width 109 height 13
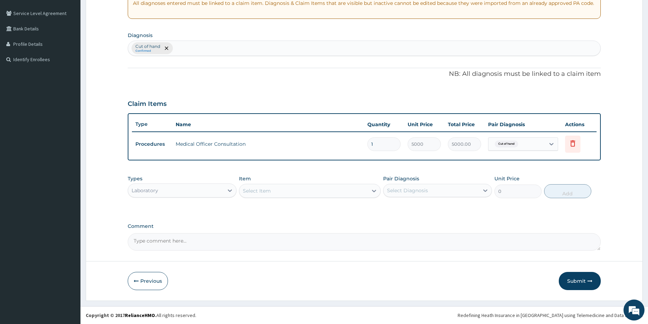
click at [206, 191] on div "Laboratory" at bounding box center [176, 190] width 96 height 11
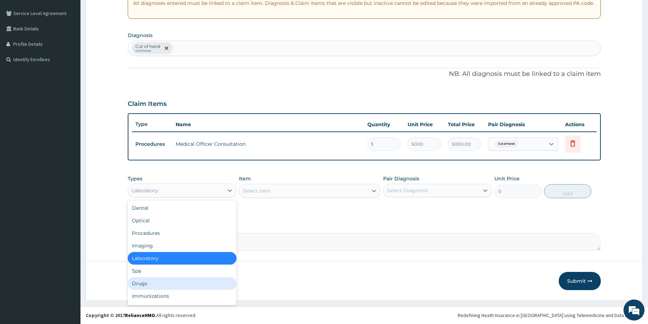
click at [153, 284] on div "Drugs" at bounding box center [182, 284] width 109 height 13
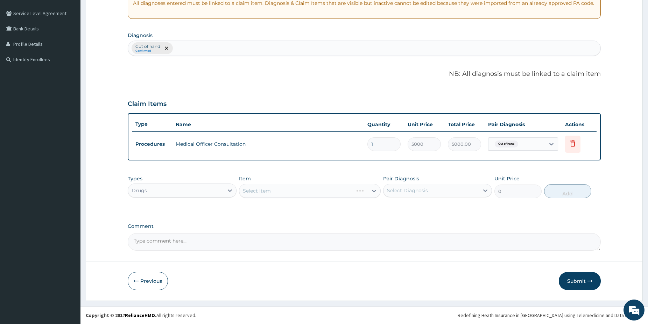
click at [289, 189] on div "Select Item" at bounding box center [310, 191] width 142 height 14
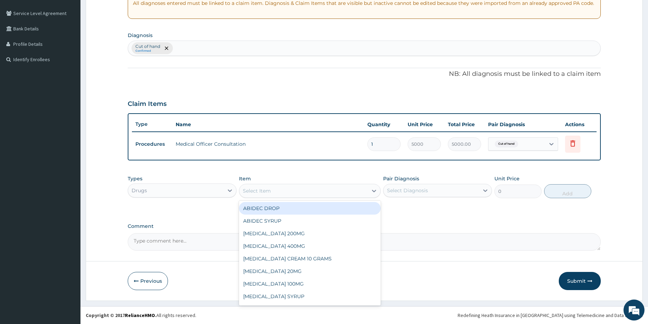
click at [303, 191] on div "Select Item" at bounding box center [303, 190] width 128 height 11
type input "tet"
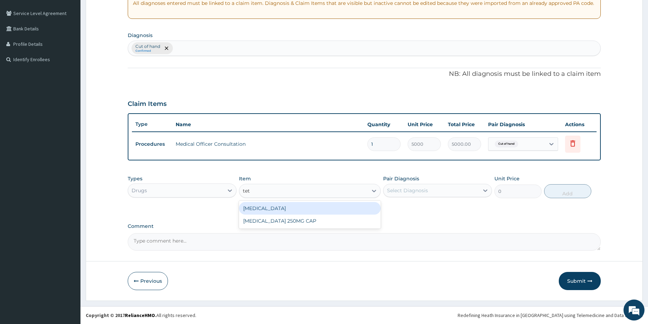
click at [290, 204] on div "TETANUS TOXOID" at bounding box center [310, 208] width 142 height 13
type input "1000"
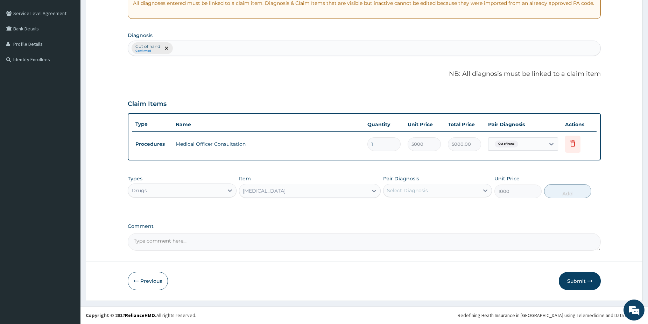
drag, startPoint x: 399, startPoint y: 181, endPoint x: 408, endPoint y: 191, distance: 13.6
click at [402, 183] on div "Pair Diagnosis Select Diagnosis" at bounding box center [437, 186] width 109 height 23
click at [408, 191] on div "Select Diagnosis" at bounding box center [407, 190] width 41 height 7
drag, startPoint x: 413, startPoint y: 209, endPoint x: 493, endPoint y: 215, distance: 80.7
click at [433, 212] on div "Cut of hand" at bounding box center [437, 209] width 109 height 14
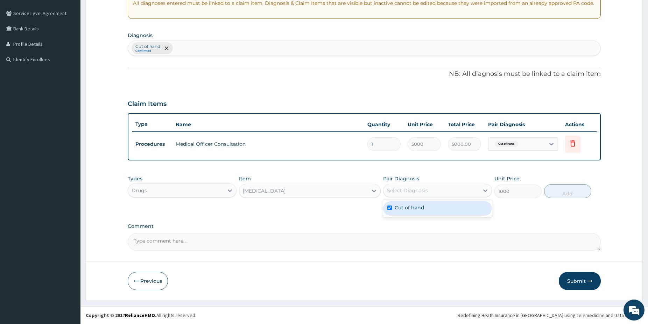
checkbox input "true"
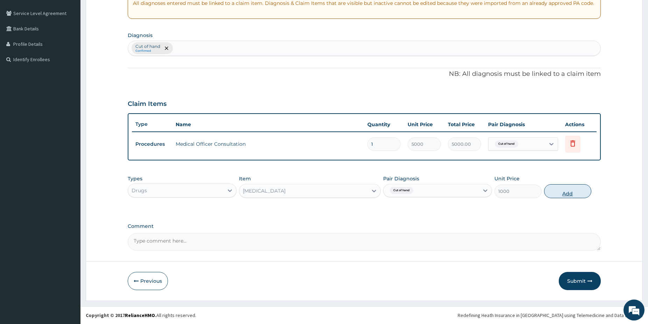
click at [563, 194] on button "Add" at bounding box center [567, 191] width 47 height 14
type input "0"
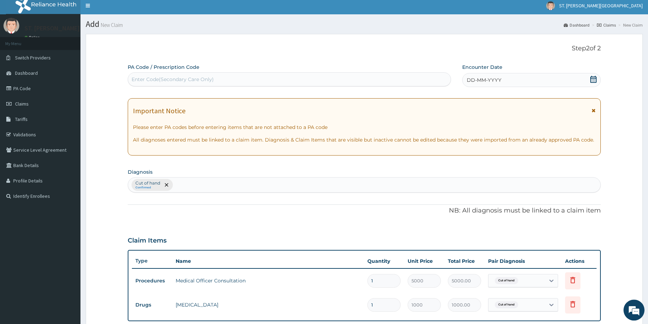
scroll to position [0, 0]
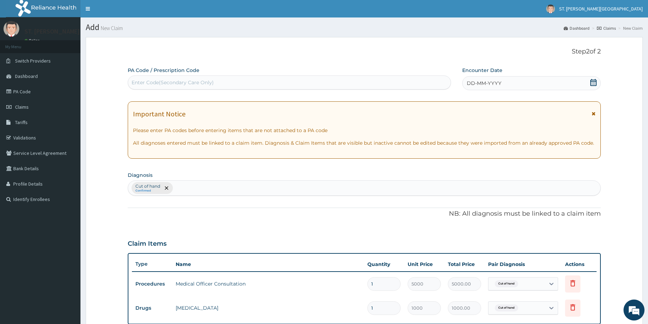
click at [592, 82] on icon at bounding box center [593, 82] width 6 height 7
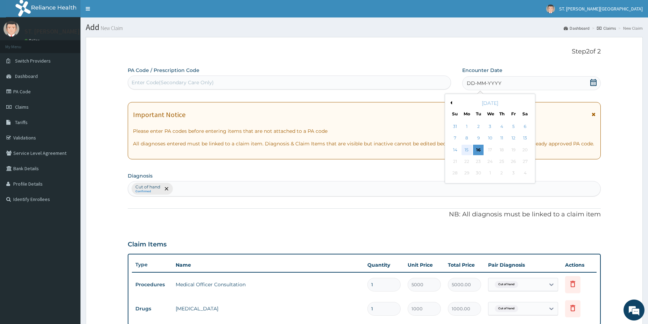
click at [470, 152] on div "15" at bounding box center [467, 150] width 10 height 10
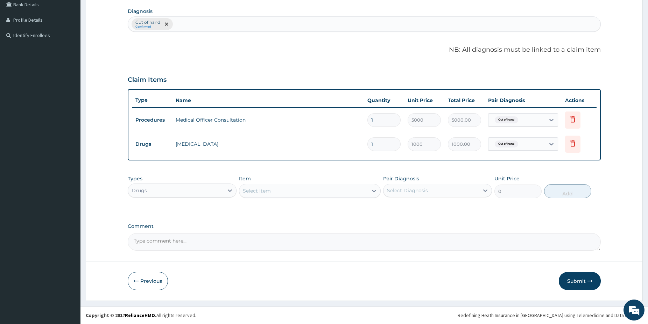
drag, startPoint x: 652, startPoint y: 322, endPoint x: 614, endPoint y: 312, distance: 39.6
click at [574, 281] on button "Submit" at bounding box center [580, 281] width 42 height 18
